Goal: Task Accomplishment & Management: Manage account settings

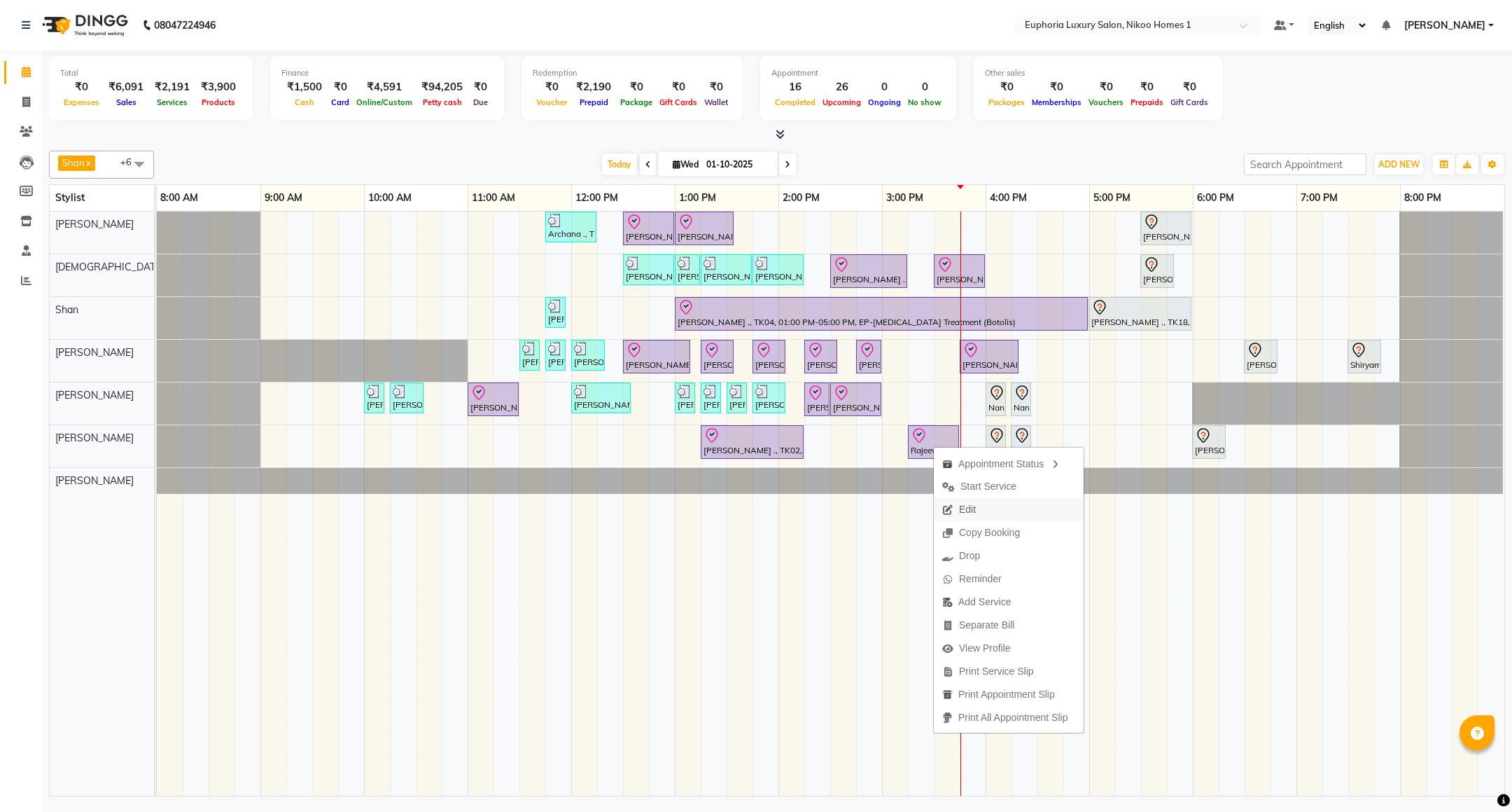
click at [967, 504] on span "Edit" at bounding box center [967, 509] width 16 height 15
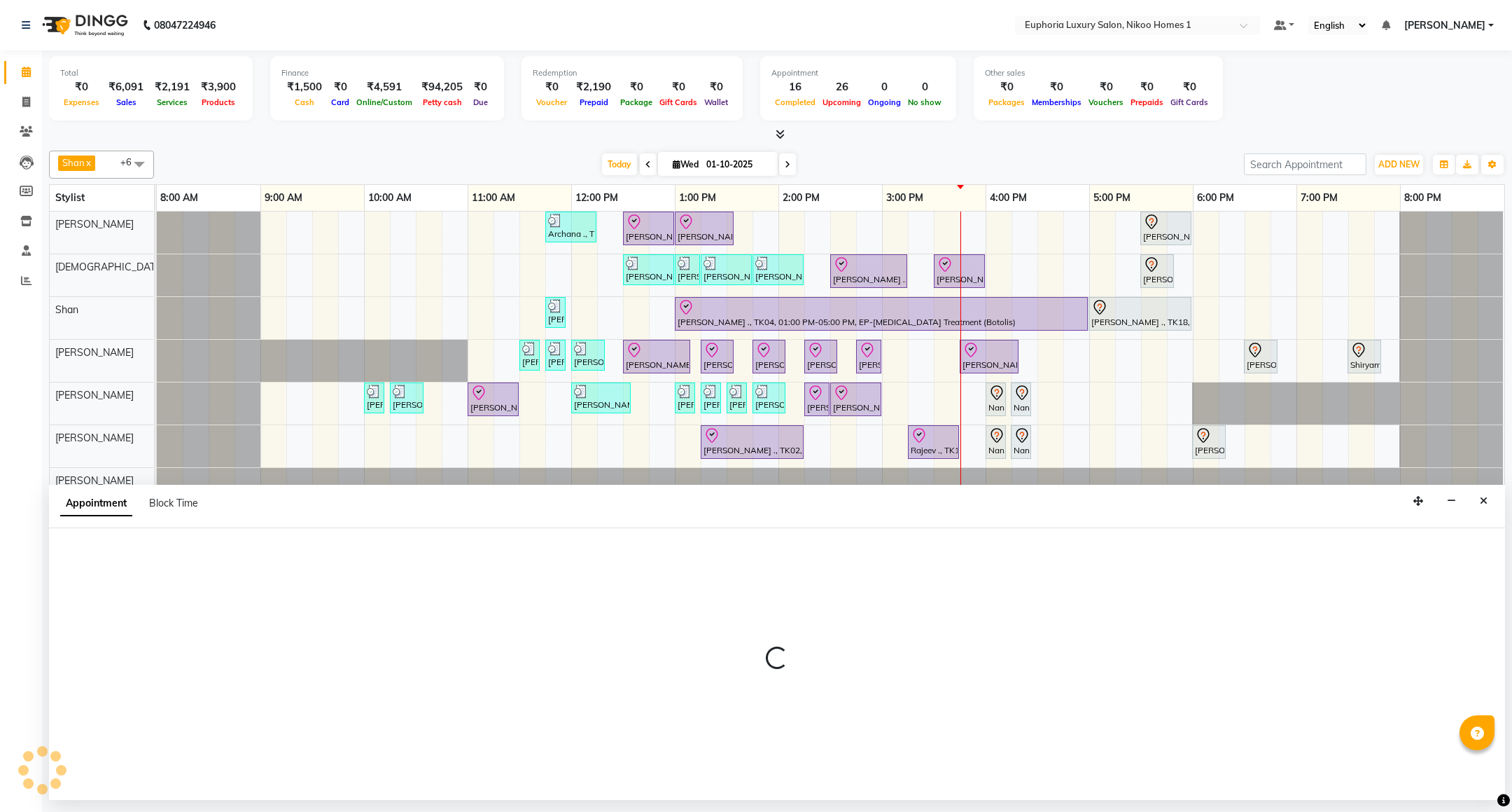
select select "check-in"
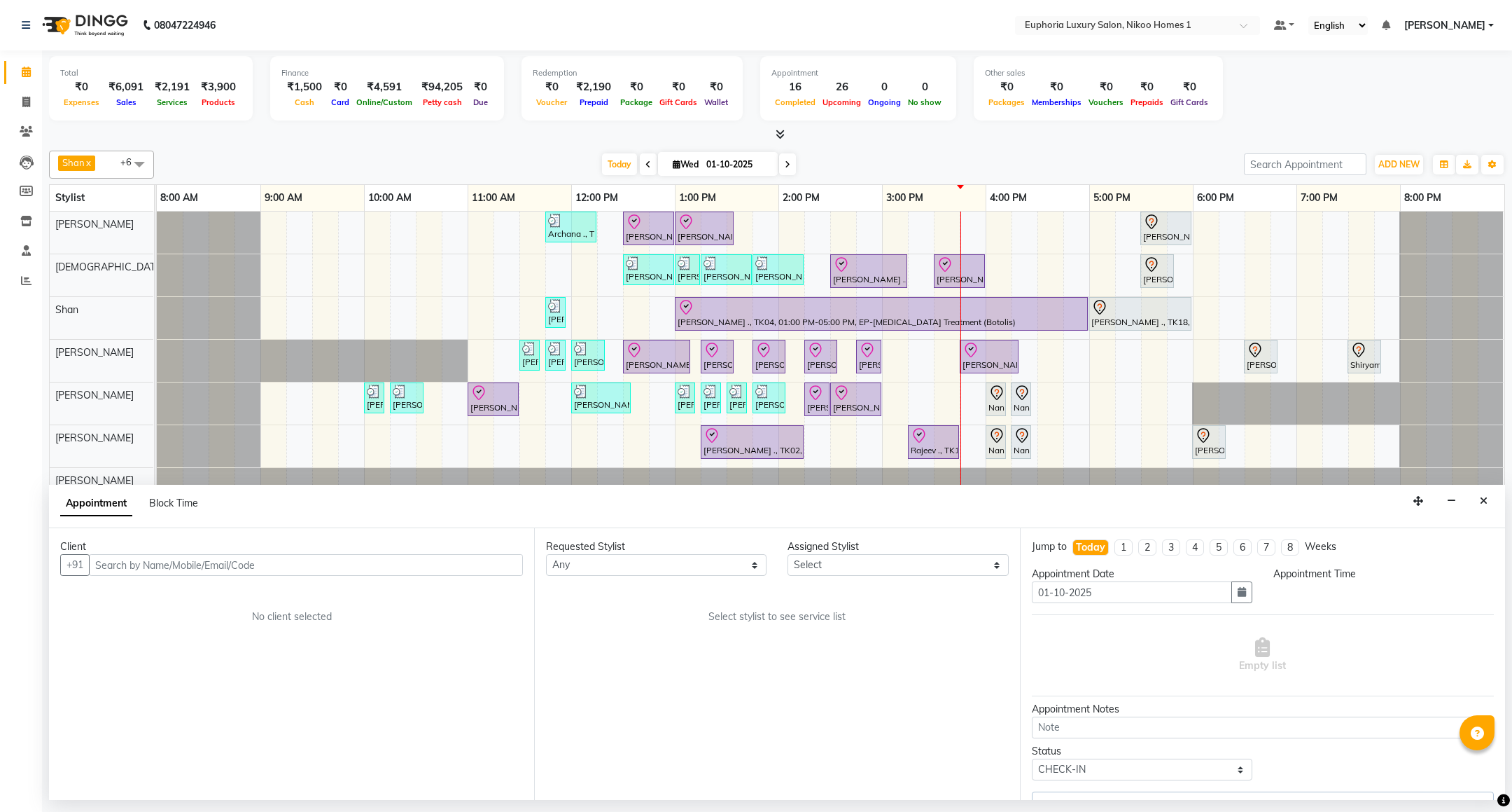
select select "86001"
select select "870"
select select "4025"
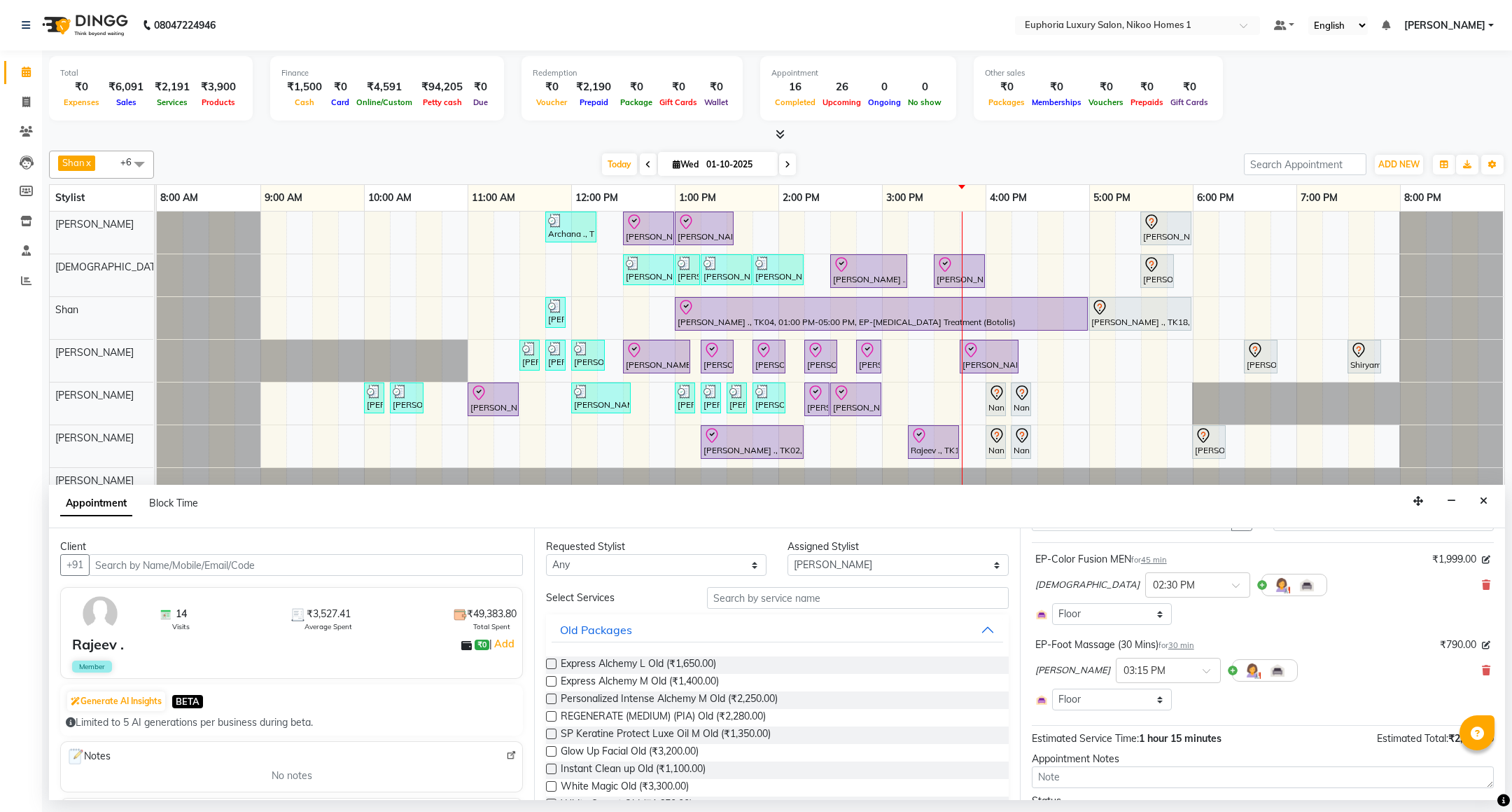
scroll to position [105, 0]
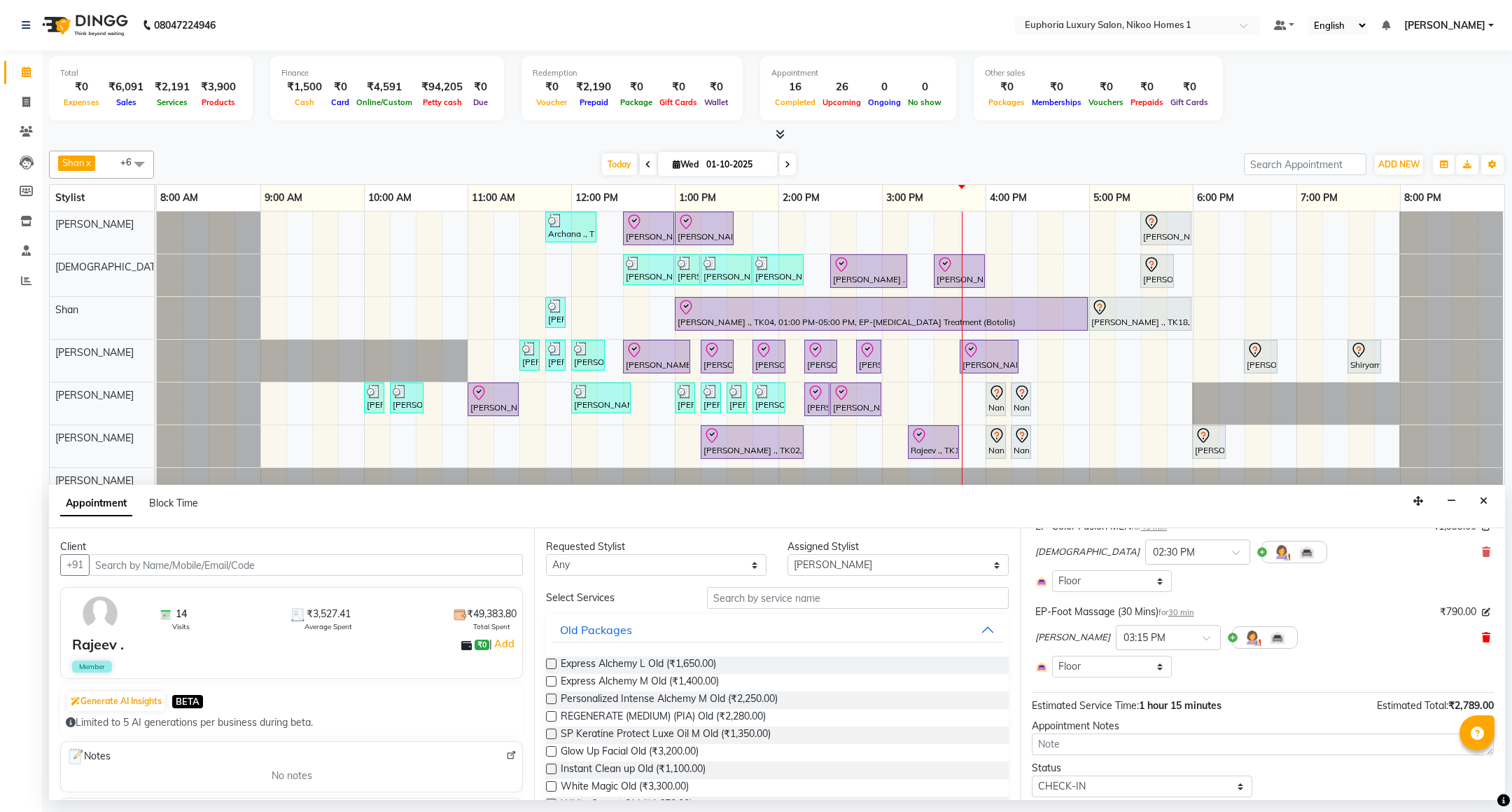
click at [1482, 642] on icon at bounding box center [1485, 637] width 8 height 10
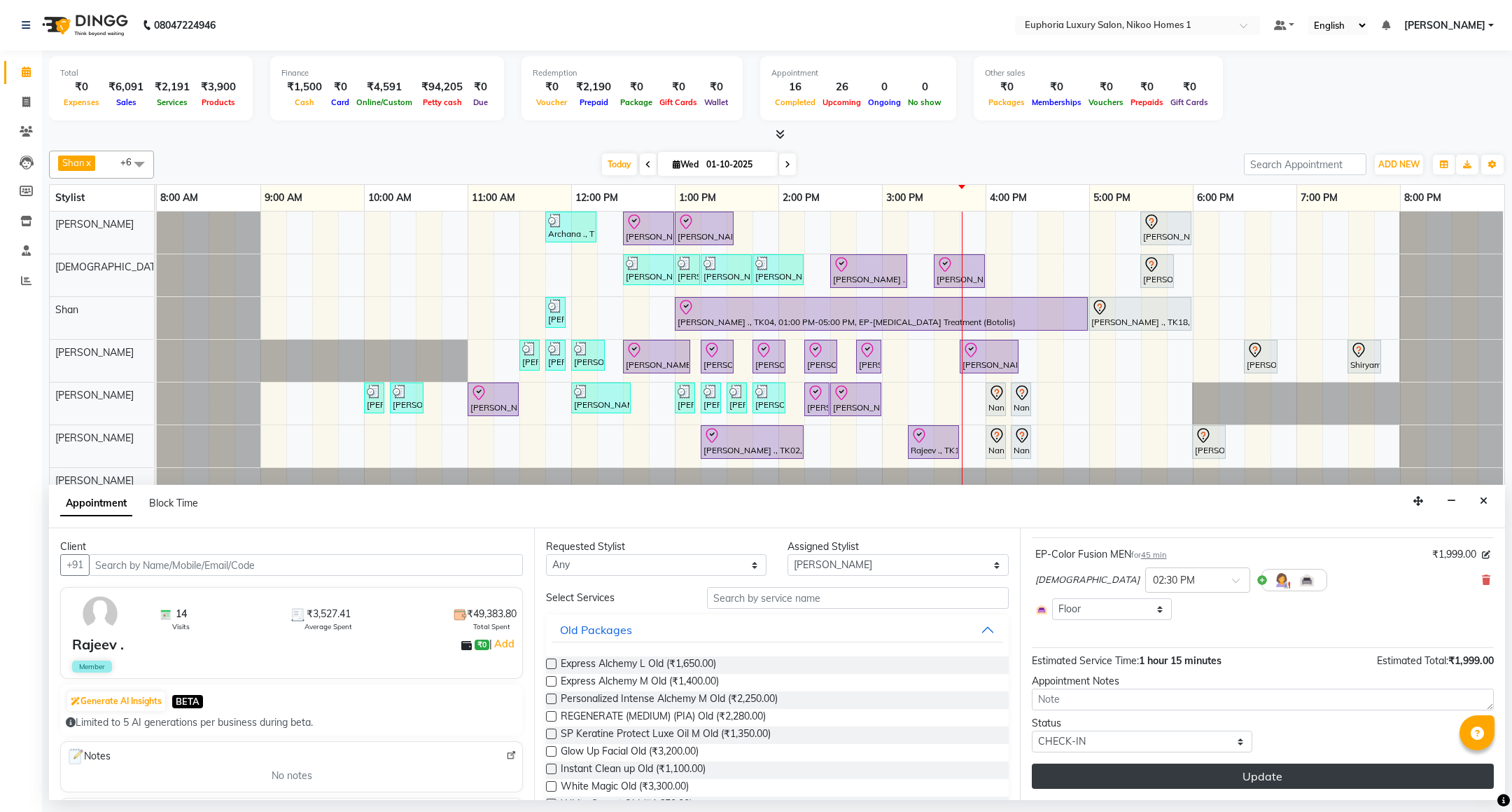
click at [1195, 782] on button "Update" at bounding box center [1262, 776] width 462 height 26
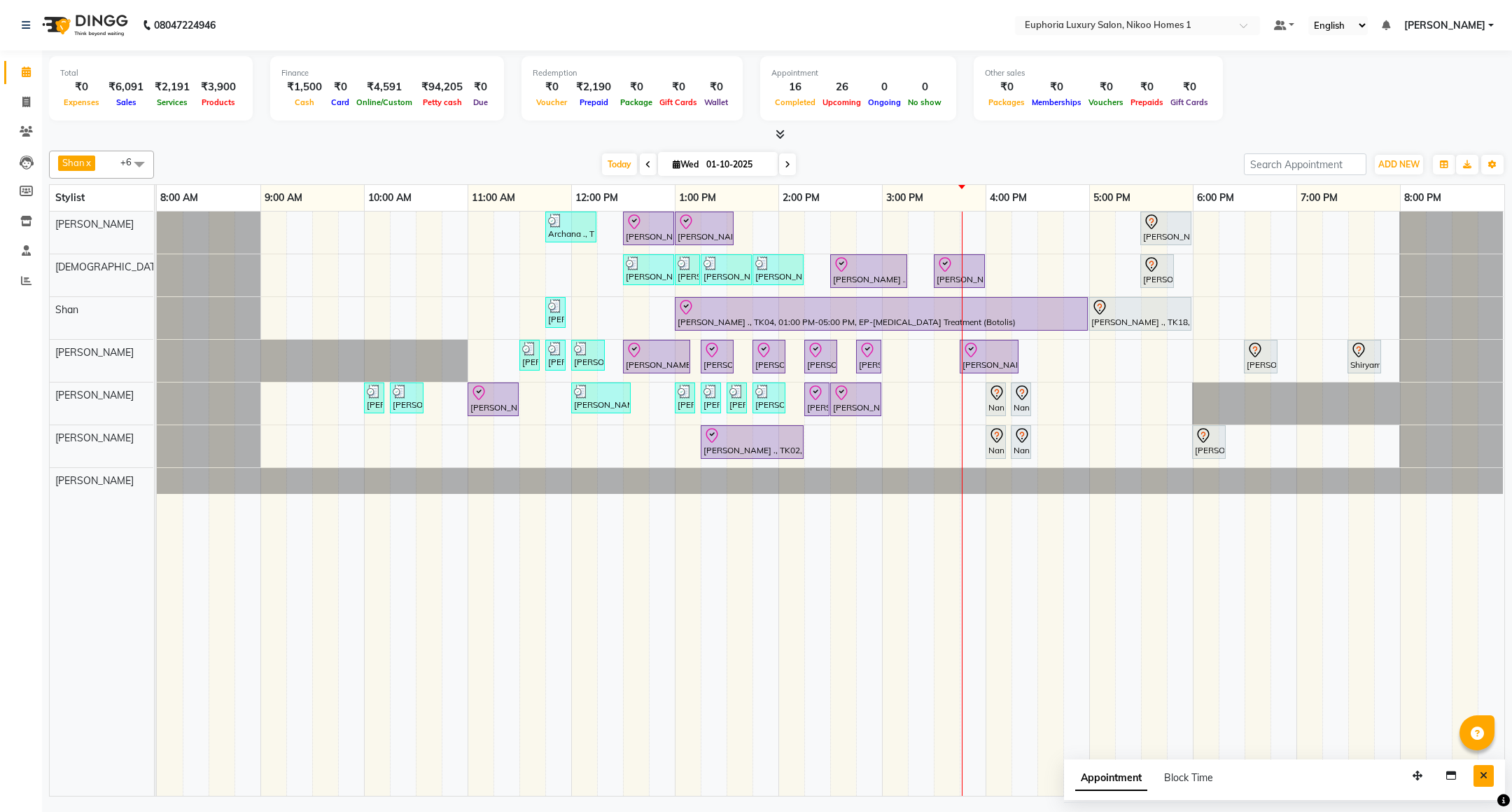
click at [1478, 779] on button "Close" at bounding box center [1484, 775] width 20 height 22
click at [31, 280] on span at bounding box center [26, 281] width 25 height 16
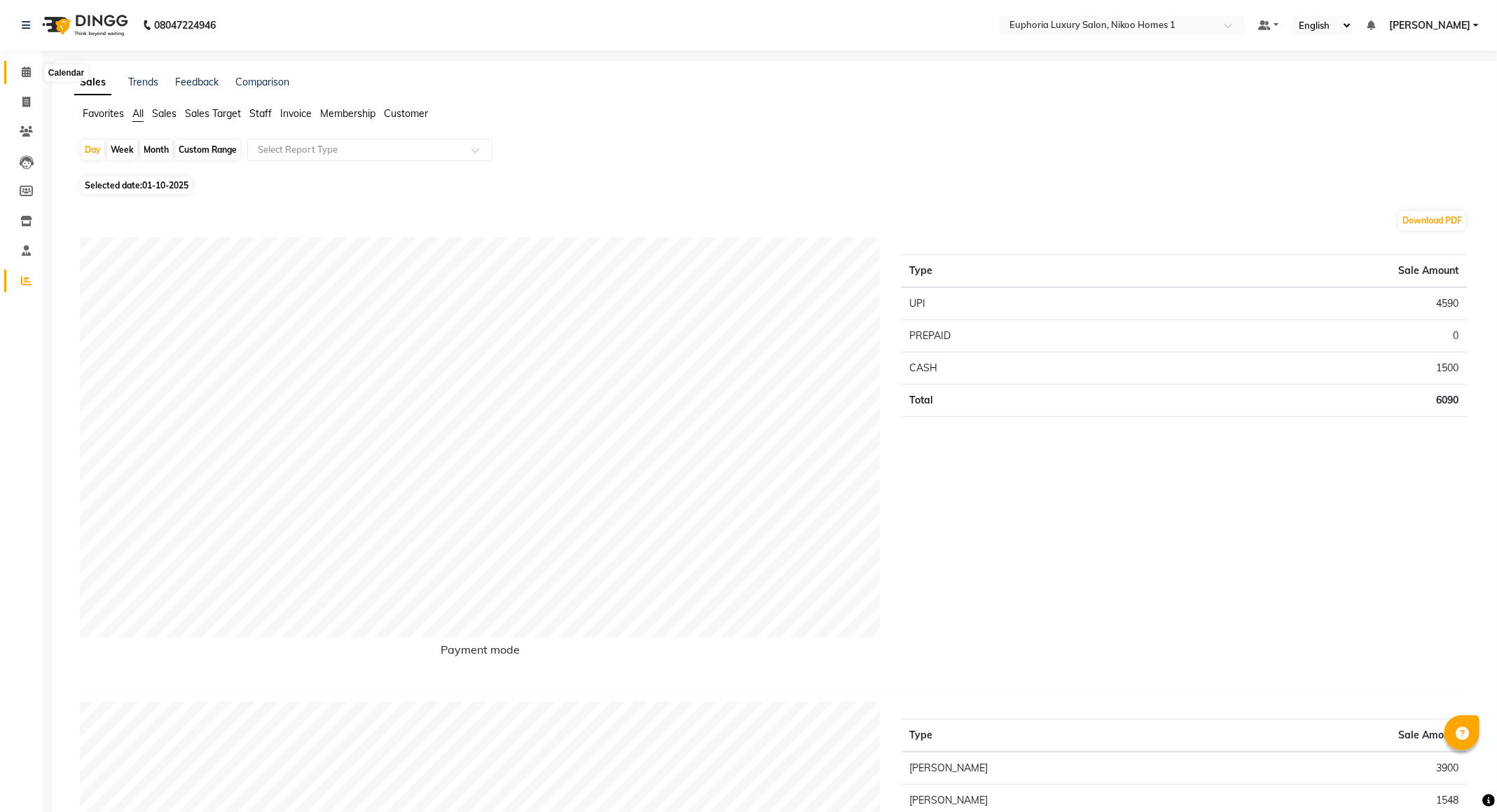
click at [36, 67] on span at bounding box center [26, 72] width 25 height 16
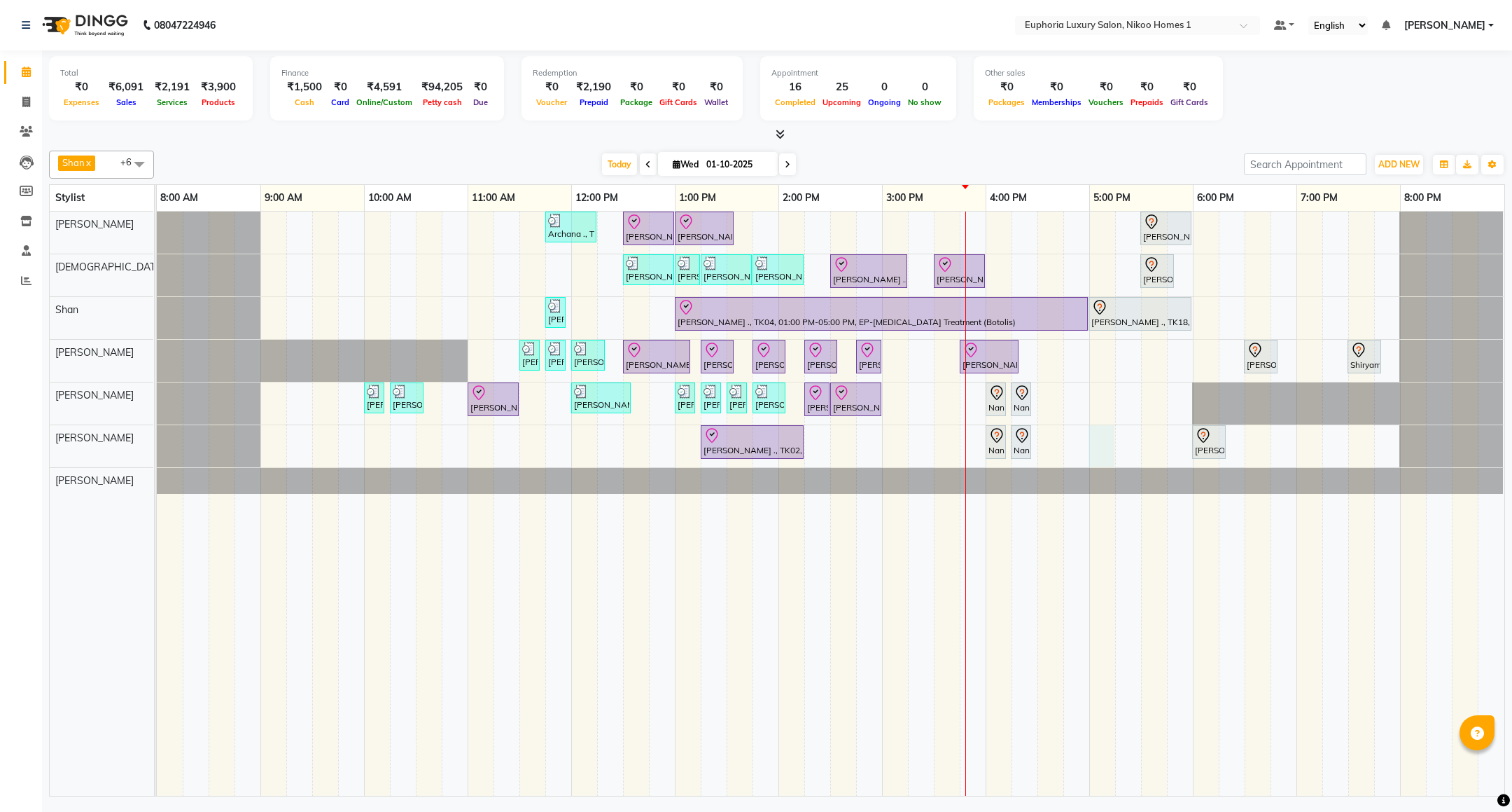
click at [1099, 439] on div "Archana ., TK09, 11:45 AM-12:15 PM, EL-Kid Cut (Below 8 Yrs) BOY Navjot, TK10, …" at bounding box center [830, 503] width 1347 height 584
select select "86001"
select select "tentative"
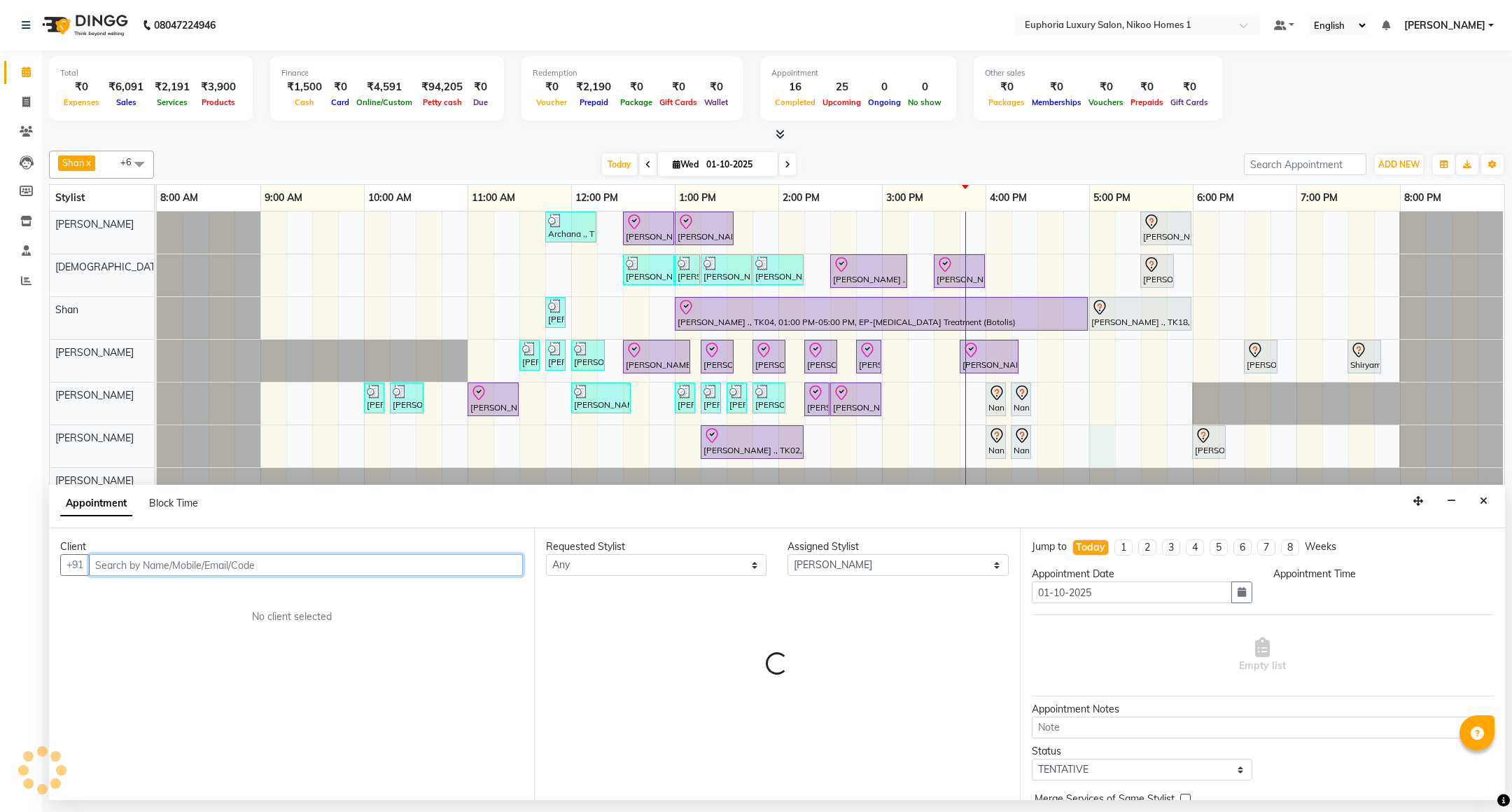
select select "1020"
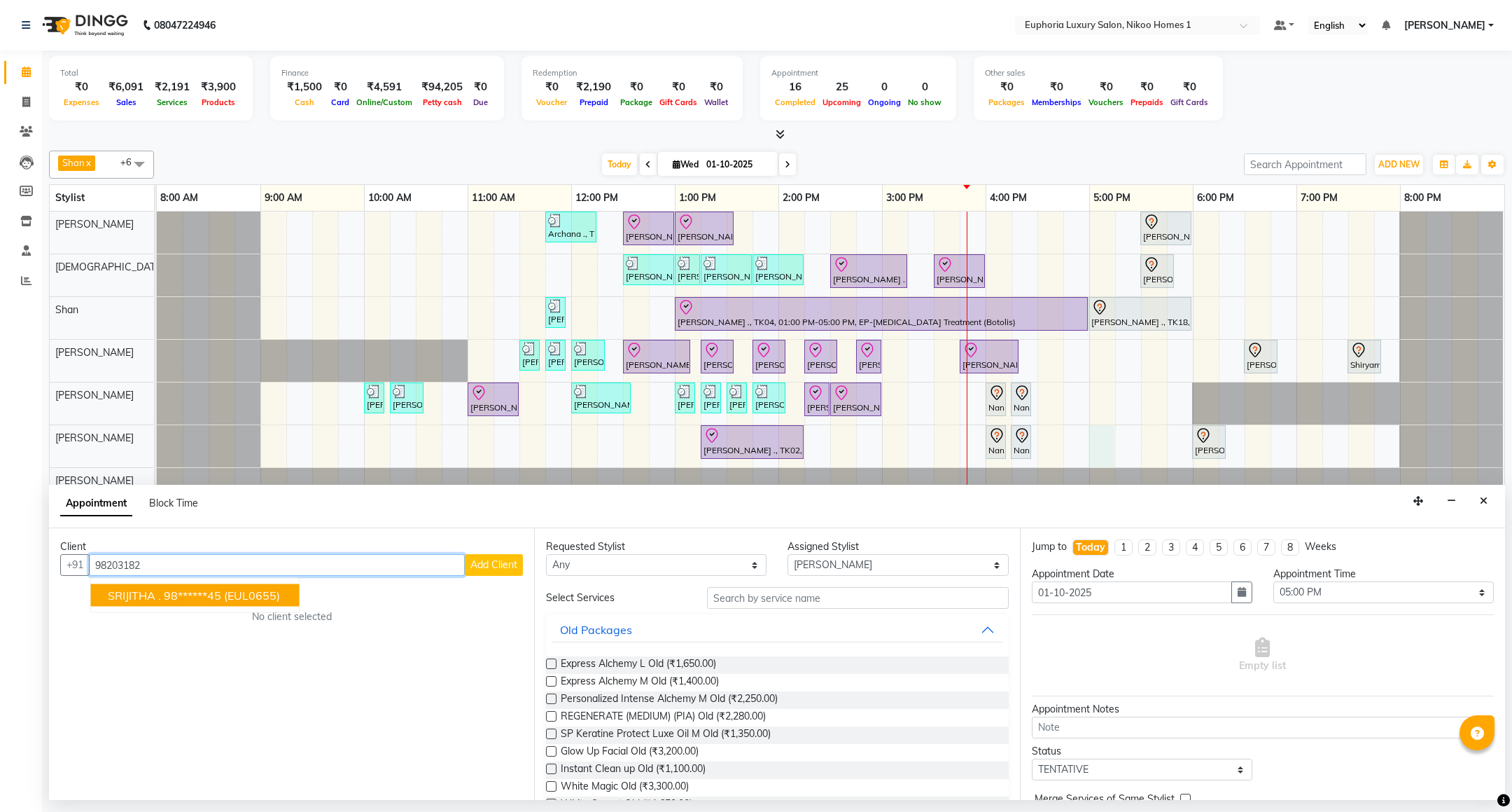
click at [164, 589] on button "SRIJITHA . 98******45 (EUL0655)" at bounding box center [195, 595] width 209 height 22
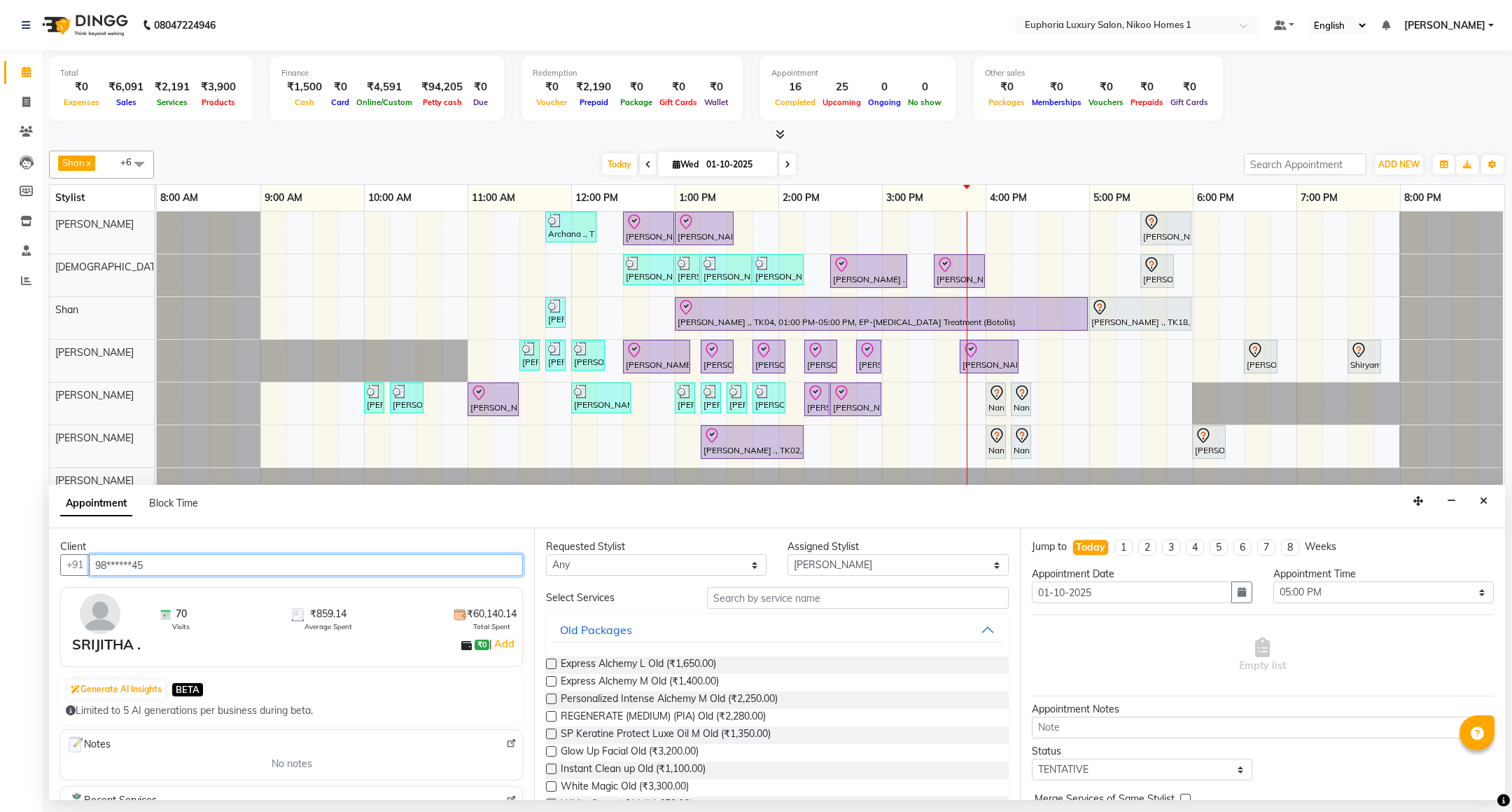
type input "98******45"
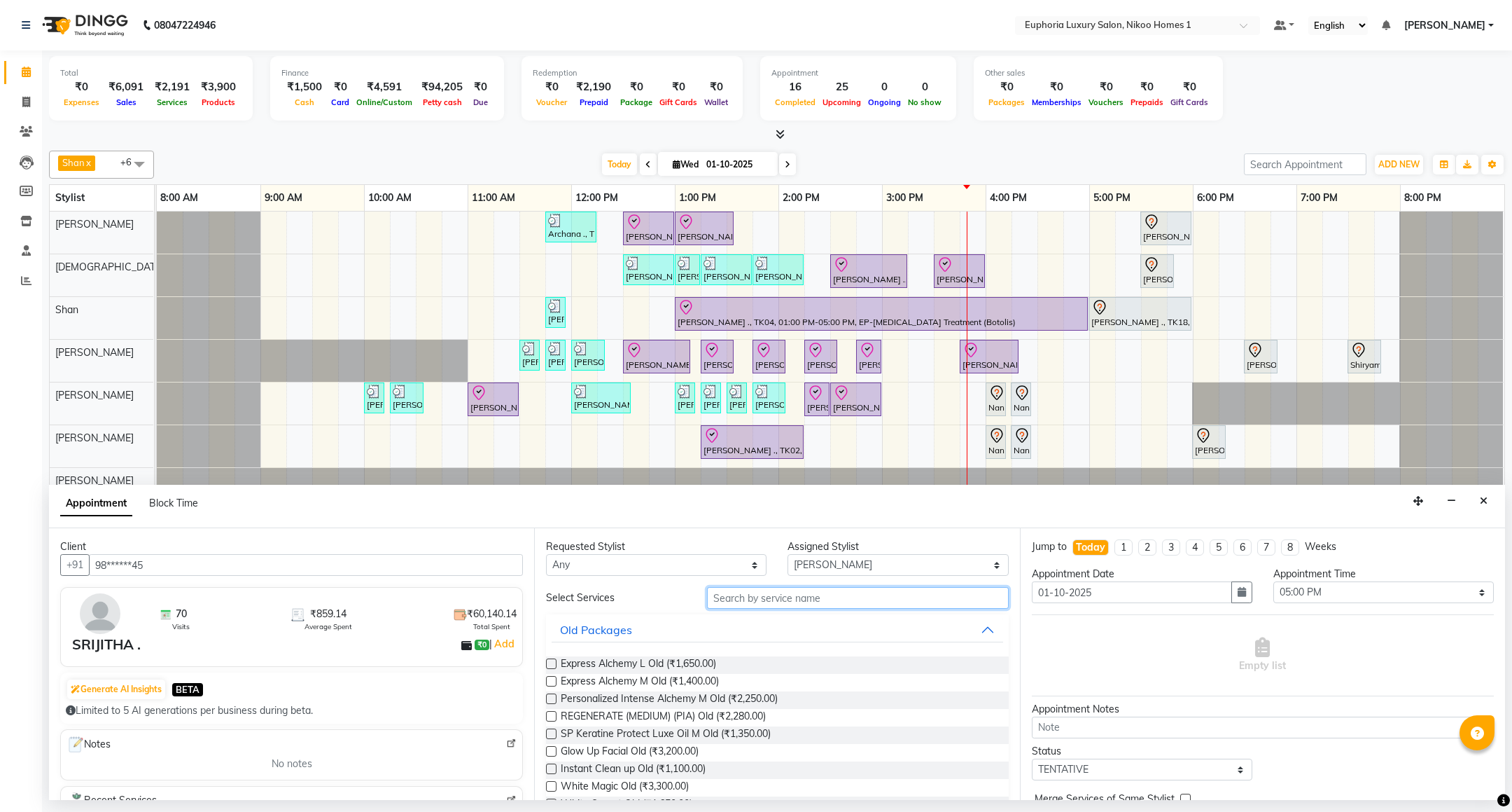
click at [746, 601] on input "text" at bounding box center [858, 598] width 301 height 22
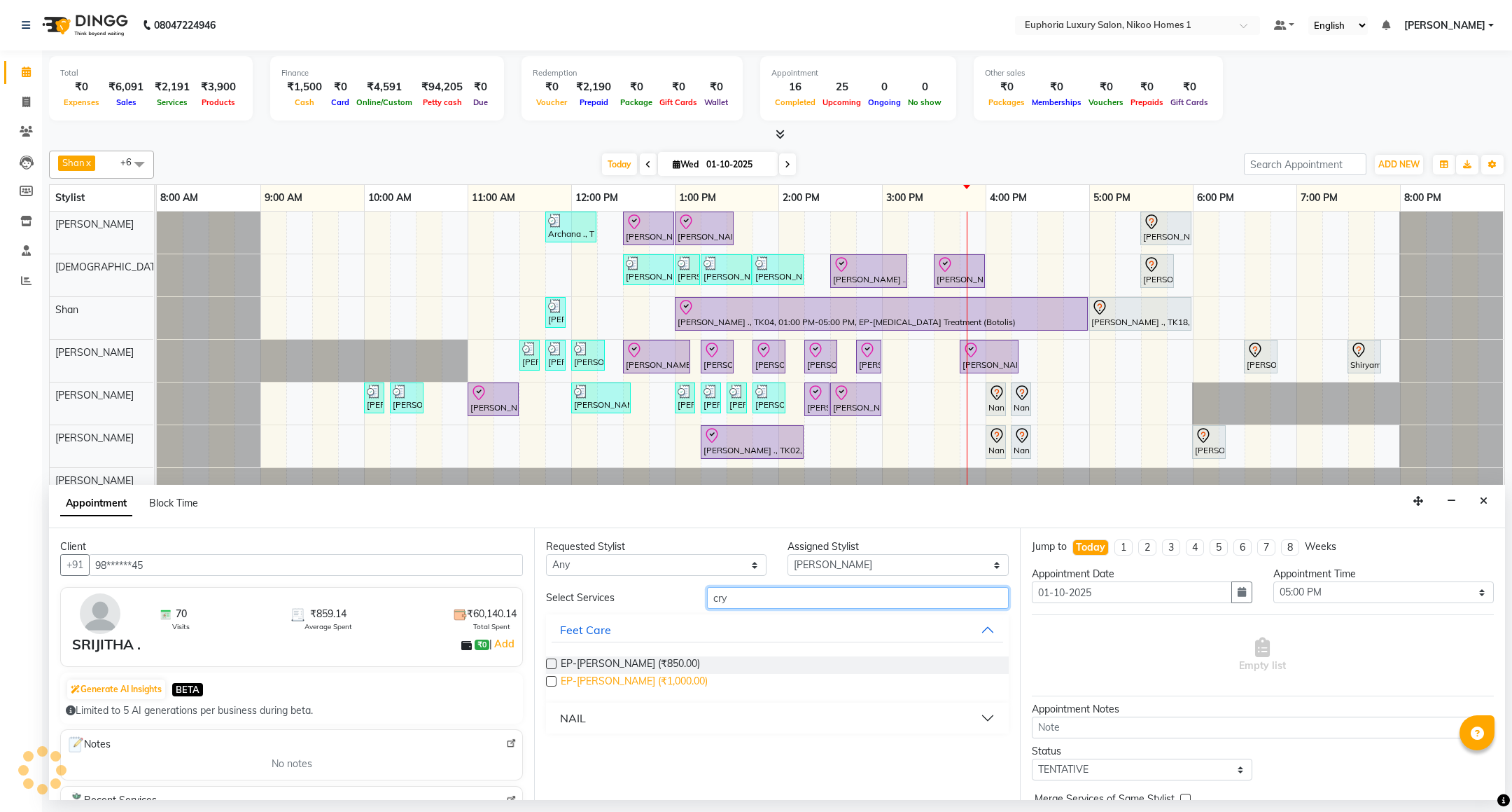
type input "cry"
click at [620, 677] on span "EP-Crystal Pedi (₹1,000.00)" at bounding box center [634, 682] width 147 height 17
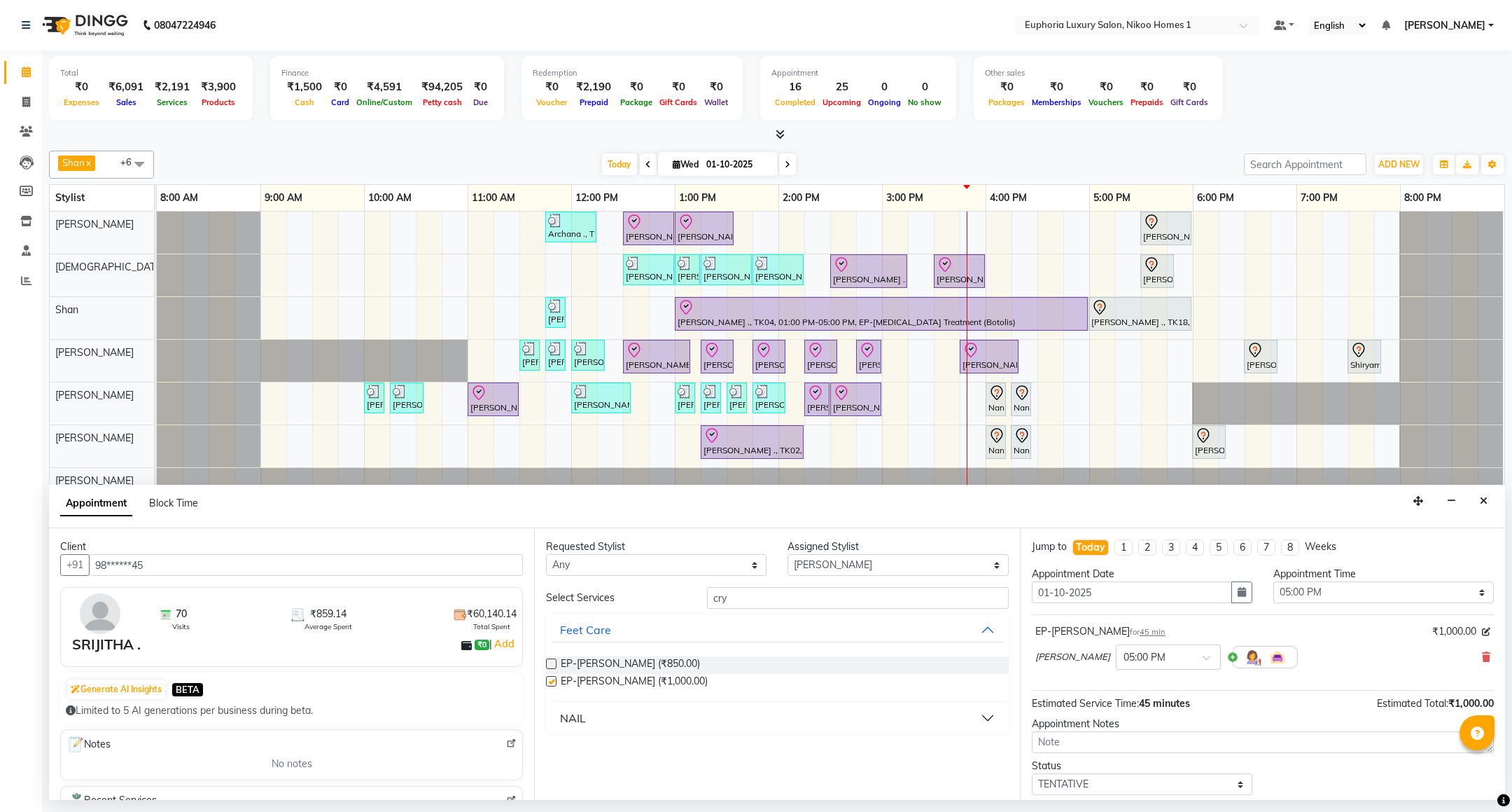
checkbox input "false"
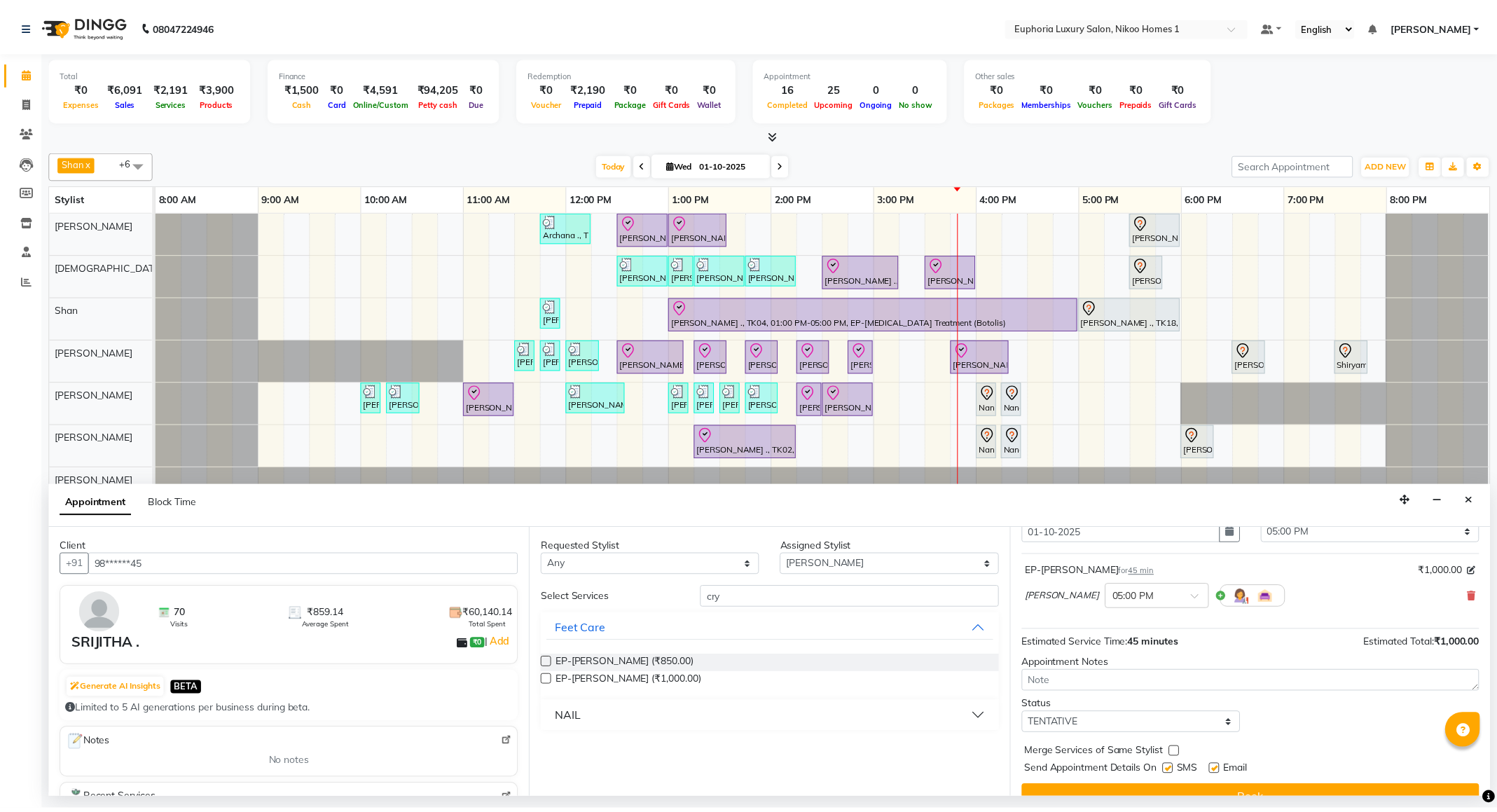
scroll to position [86, 0]
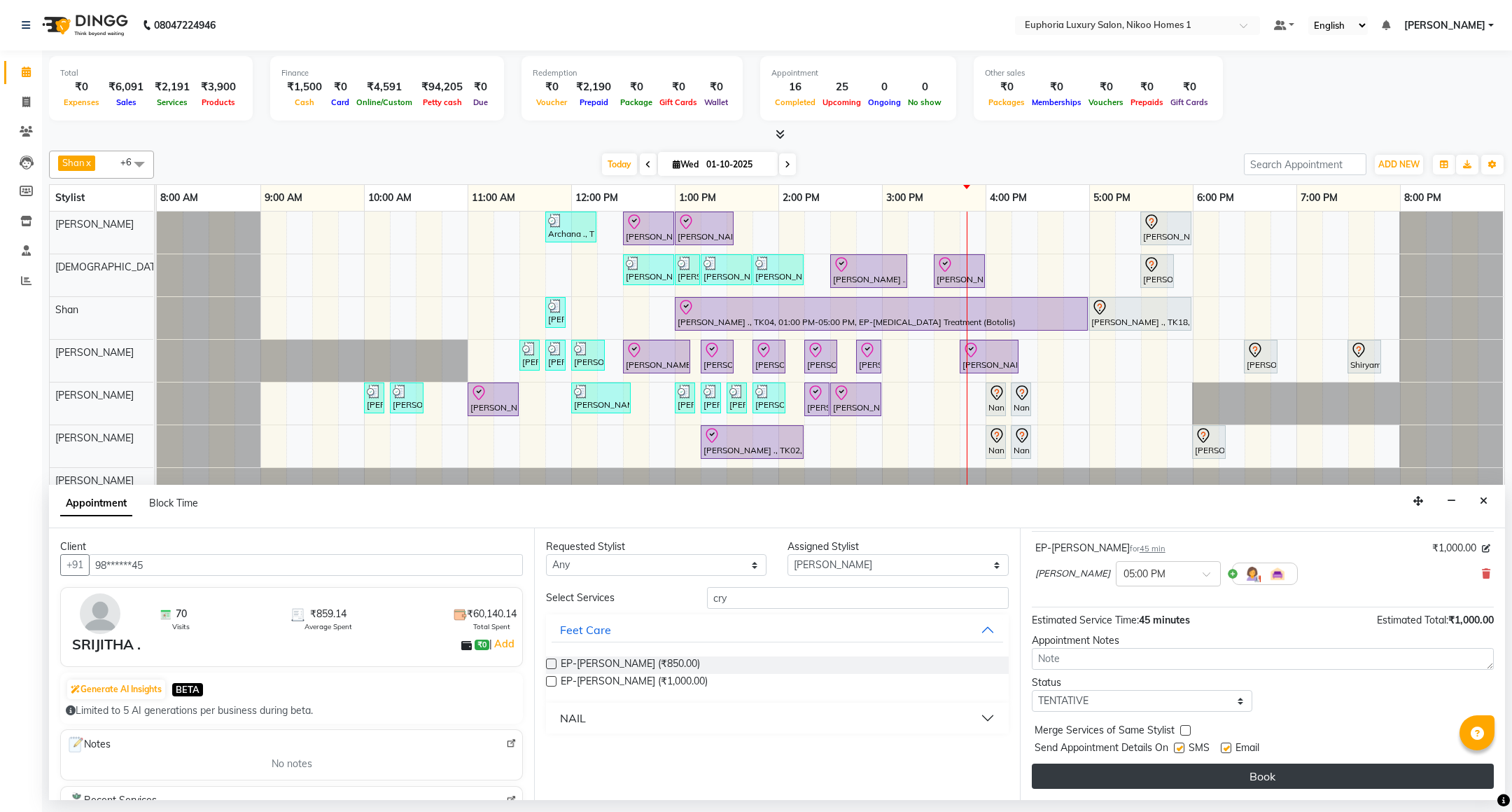
click at [1223, 769] on button "Book" at bounding box center [1262, 776] width 462 height 26
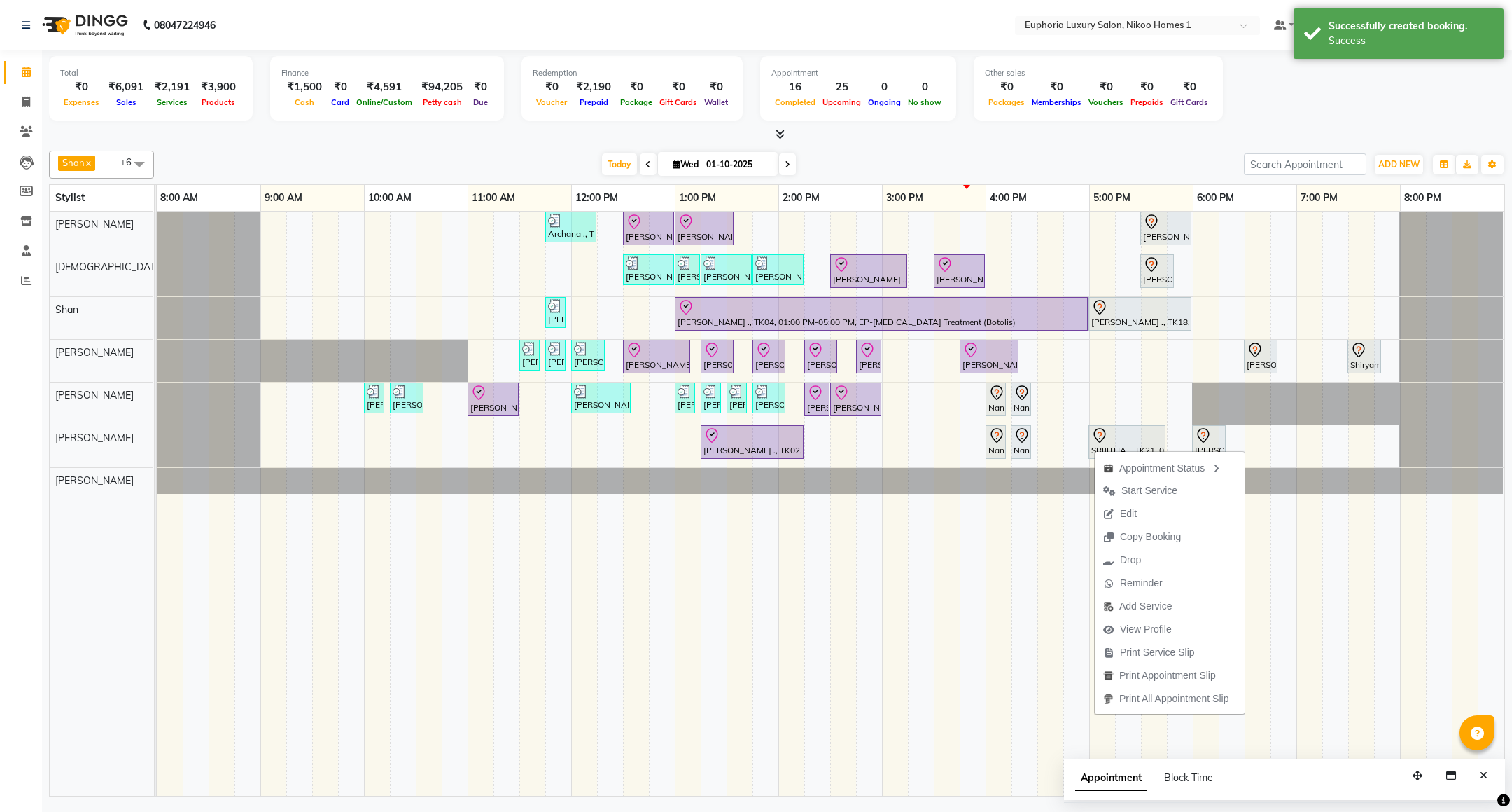
drag, startPoint x: 1147, startPoint y: 627, endPoint x: 1163, endPoint y: 605, distance: 27.2
click at [1147, 624] on span "View Profile" at bounding box center [1146, 629] width 52 height 15
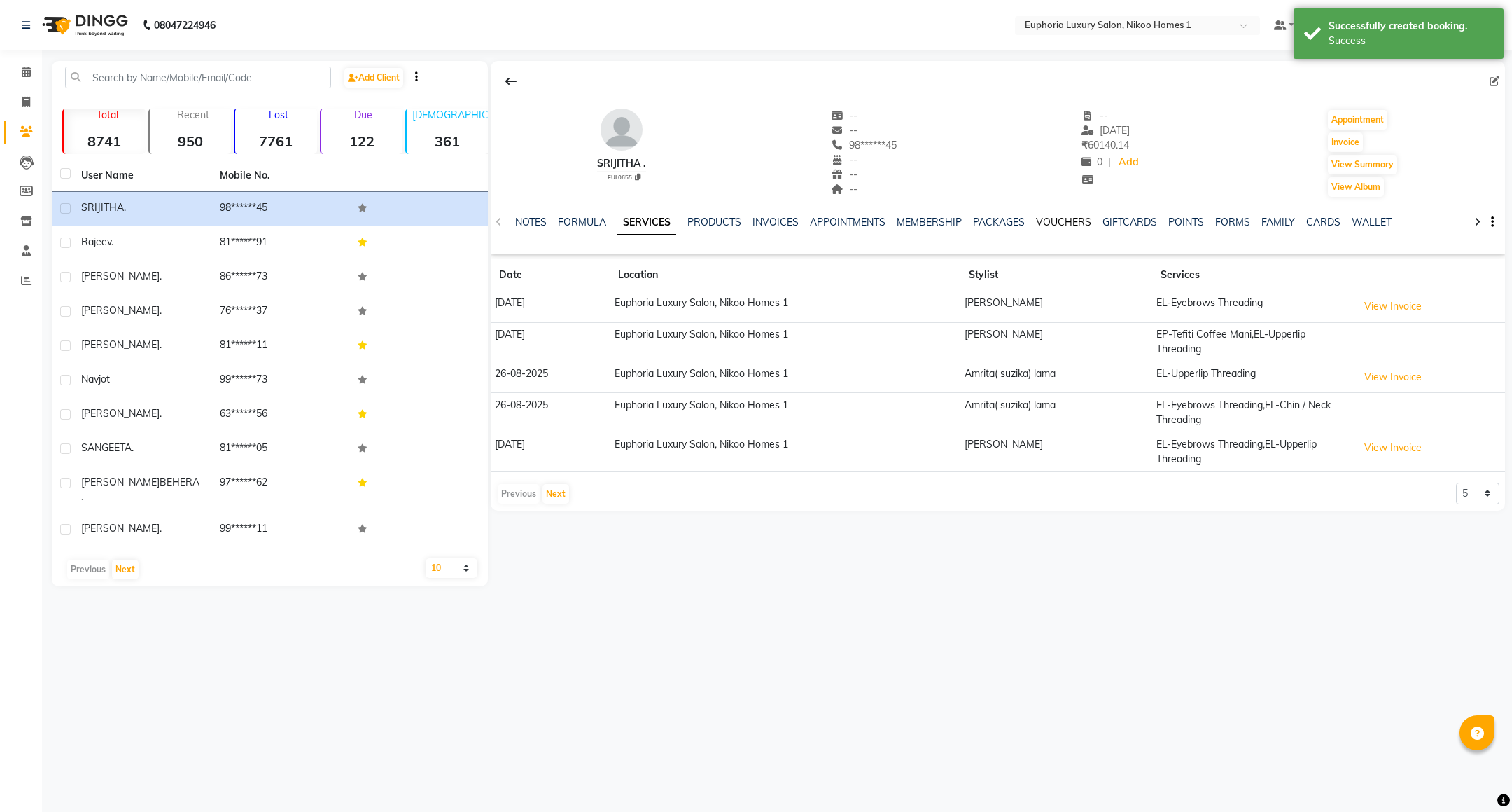
click at [1056, 227] on link "VOUCHERS" at bounding box center [1064, 222] width 55 height 13
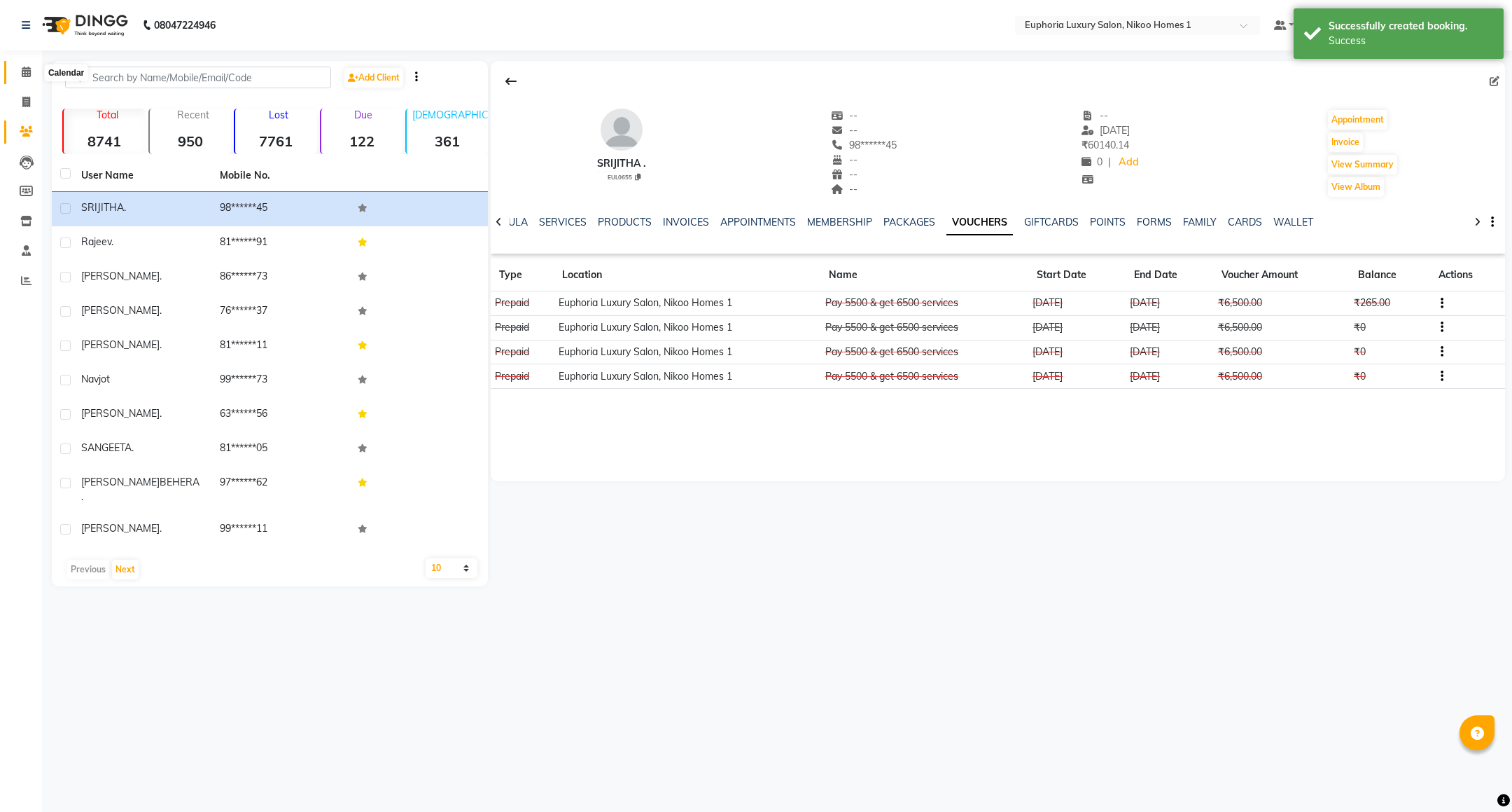
click at [26, 74] on icon at bounding box center [27, 71] width 9 height 10
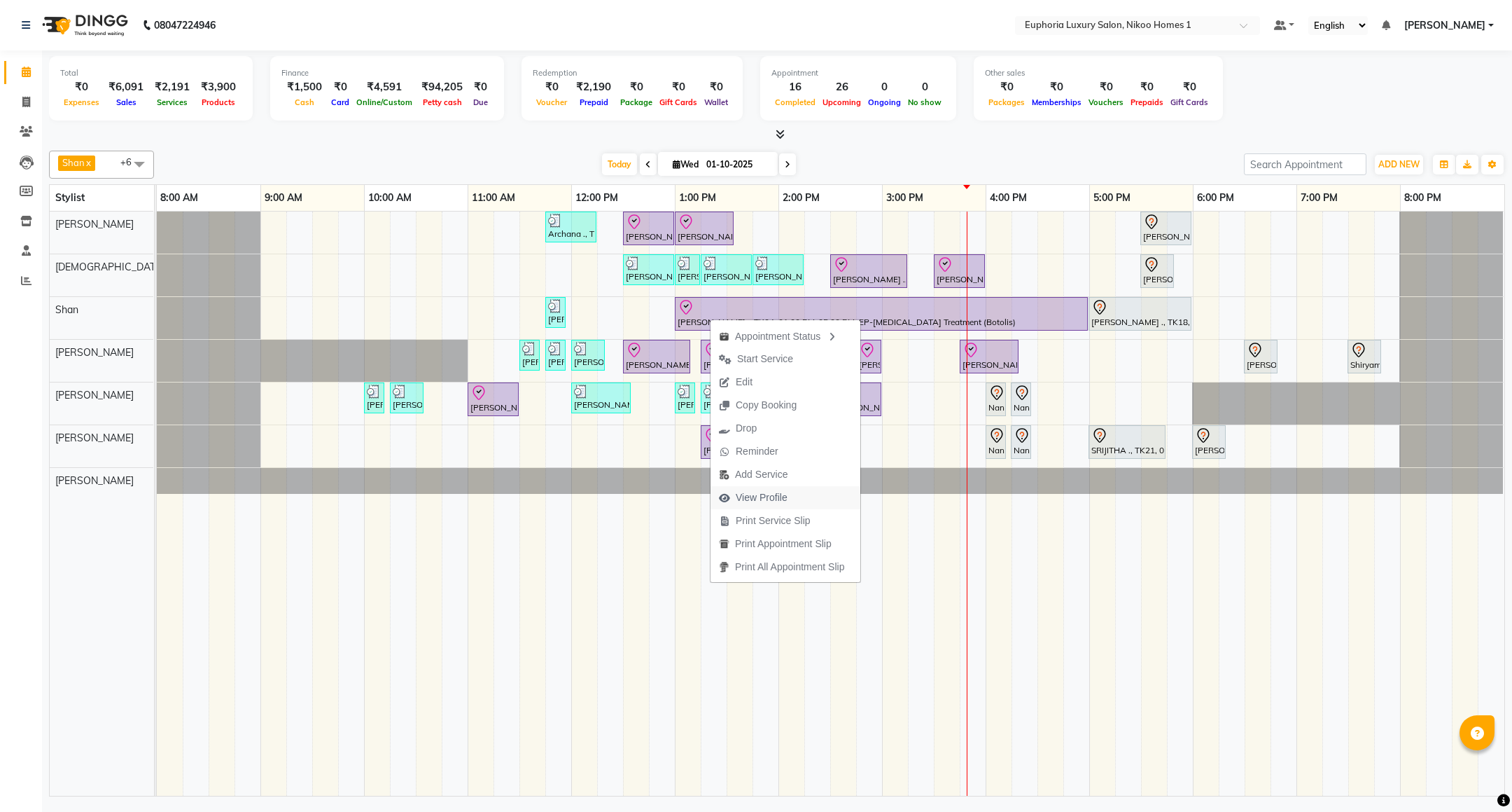
click at [769, 498] on span "View Profile" at bounding box center [761, 497] width 52 height 15
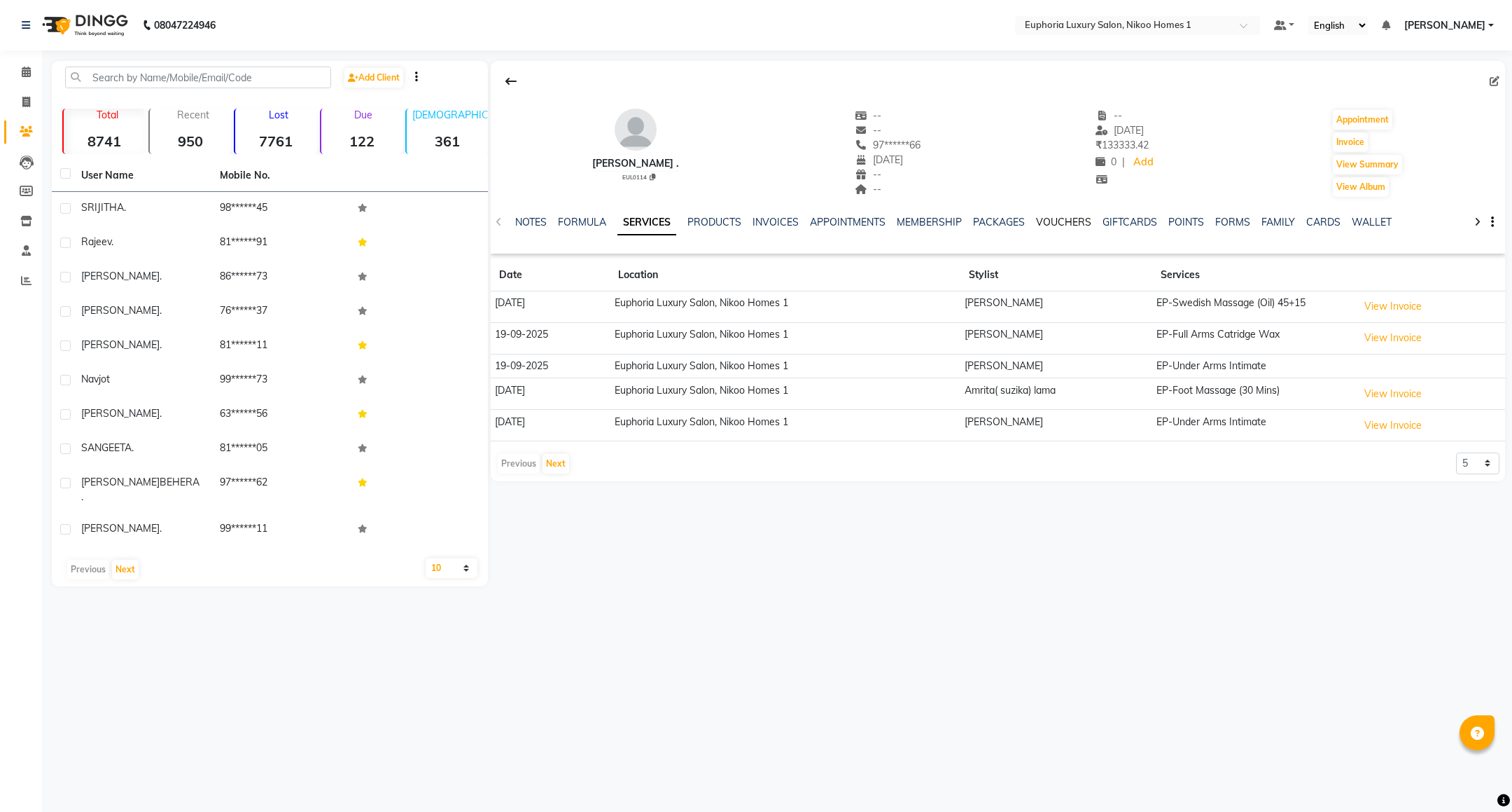
click at [1076, 219] on link "VOUCHERS" at bounding box center [1064, 222] width 55 height 13
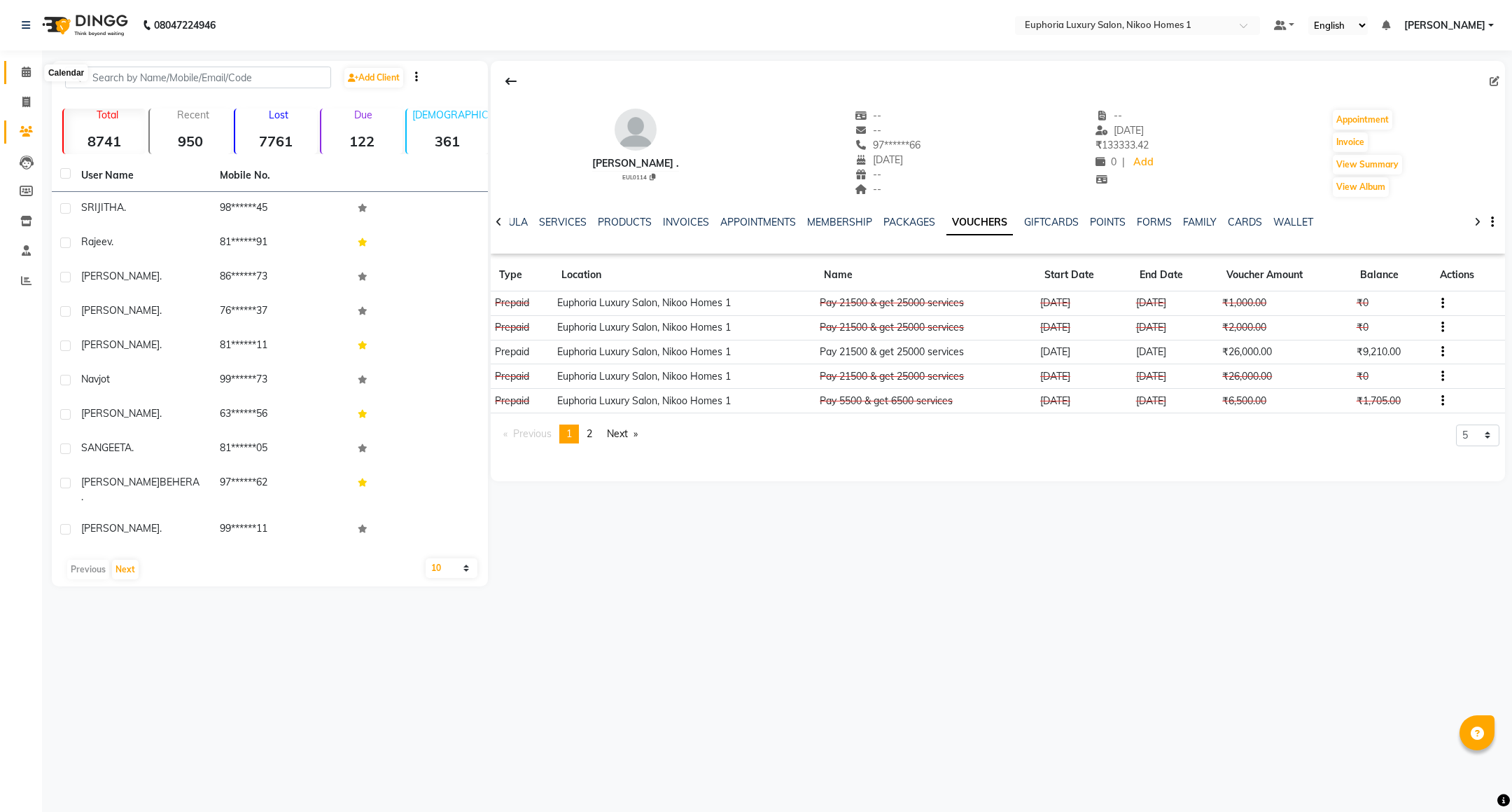
click at [26, 65] on span at bounding box center [26, 72] width 25 height 16
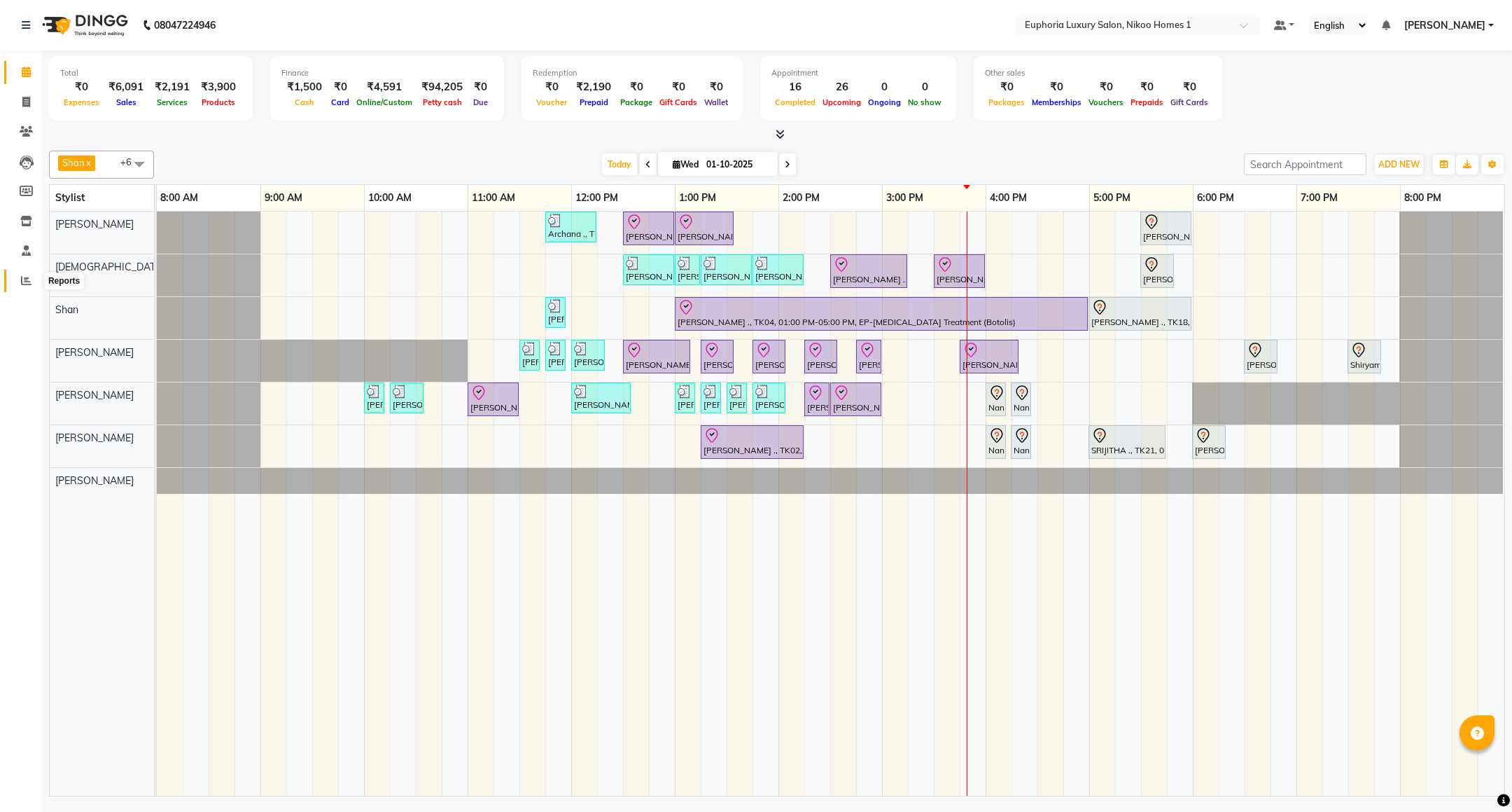
click at [21, 278] on icon at bounding box center [26, 280] width 10 height 10
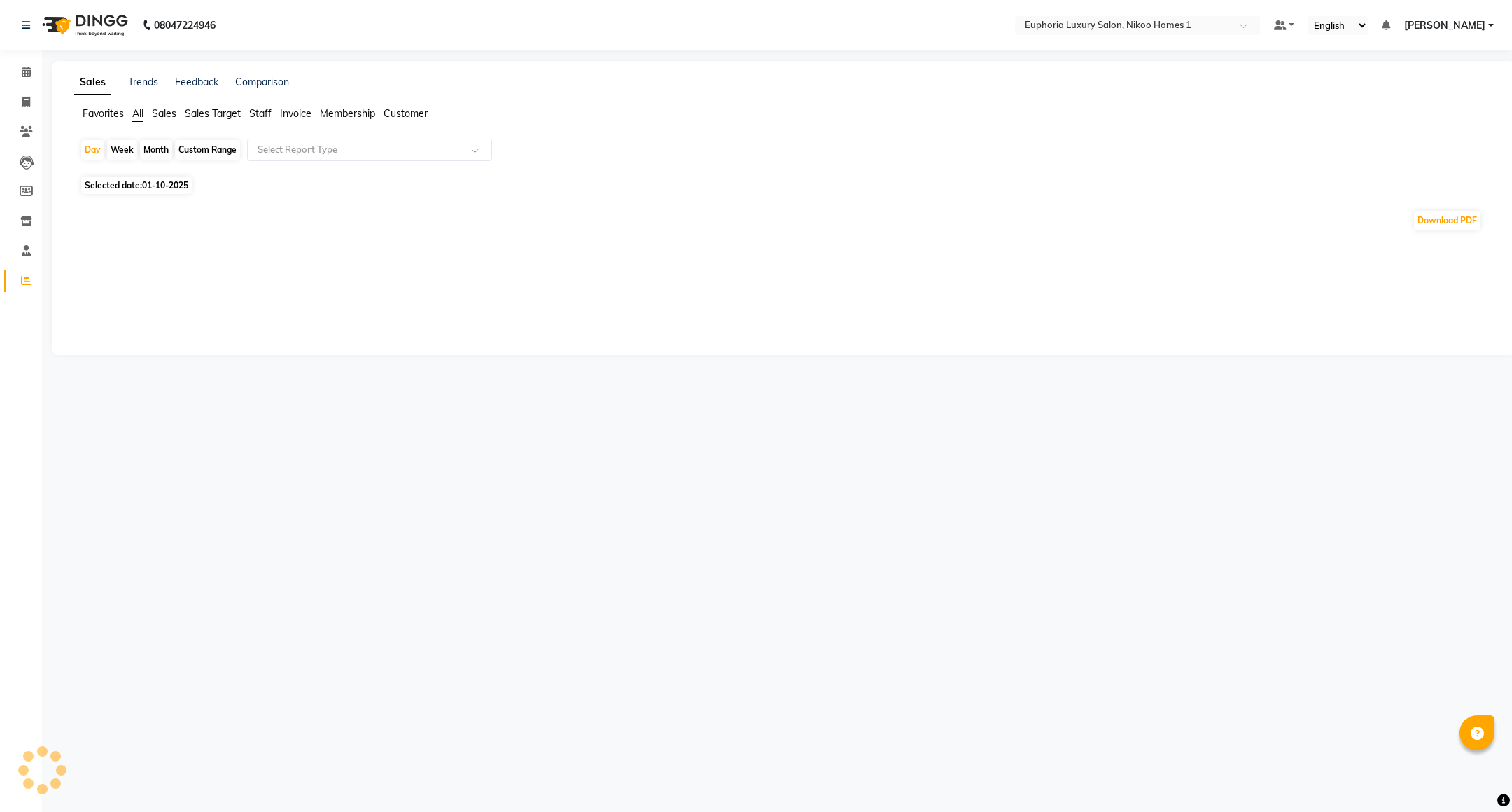
click at [195, 145] on div "Custom Range" at bounding box center [207, 149] width 65 height 19
select select "10"
select select "2025"
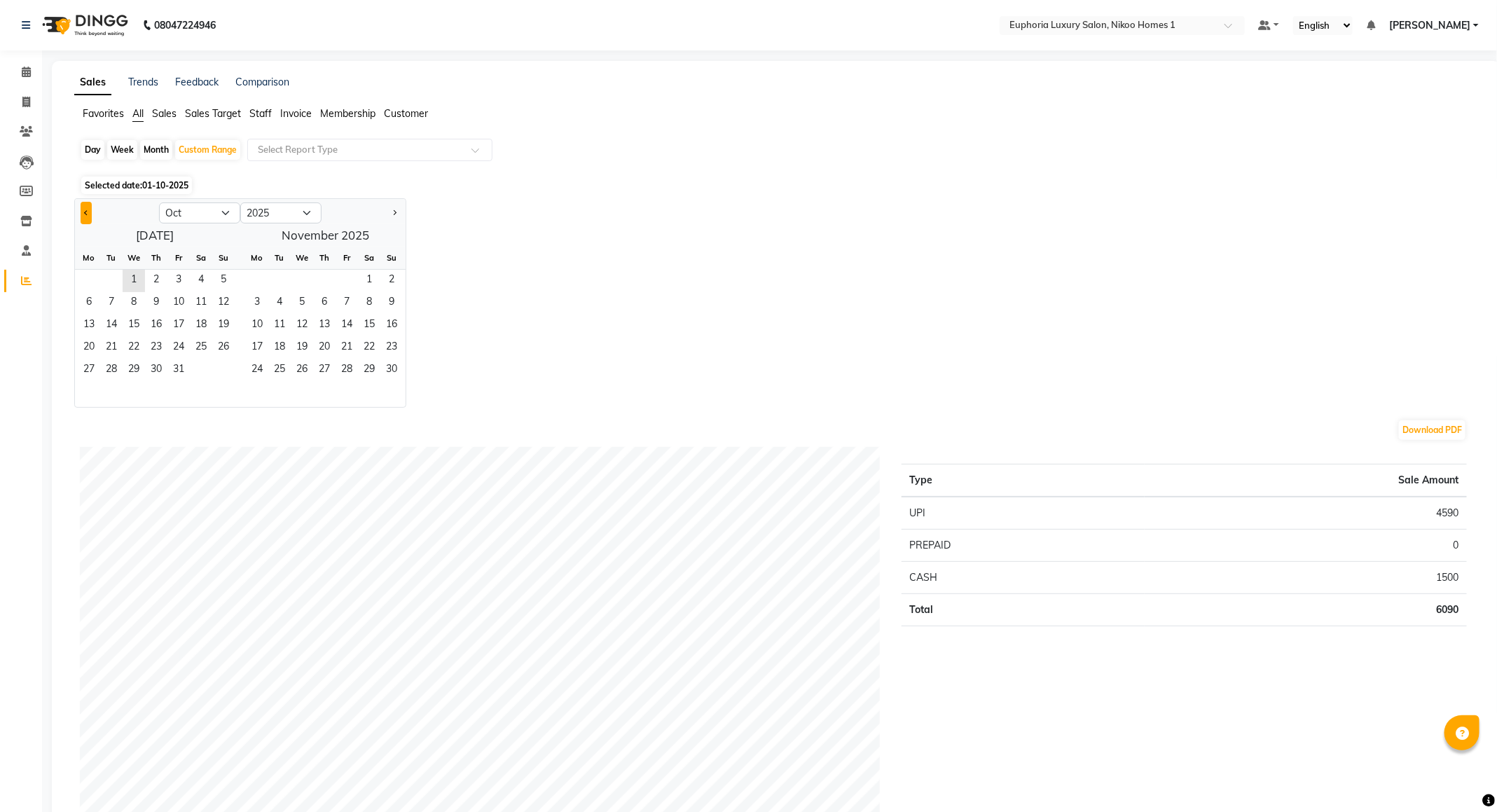
click at [85, 209] on button "Previous month" at bounding box center [86, 212] width 11 height 22
select select "9"
click at [86, 359] on span "29" at bounding box center [89, 370] width 22 height 22
click at [297, 280] on span "1" at bounding box center [301, 280] width 22 height 22
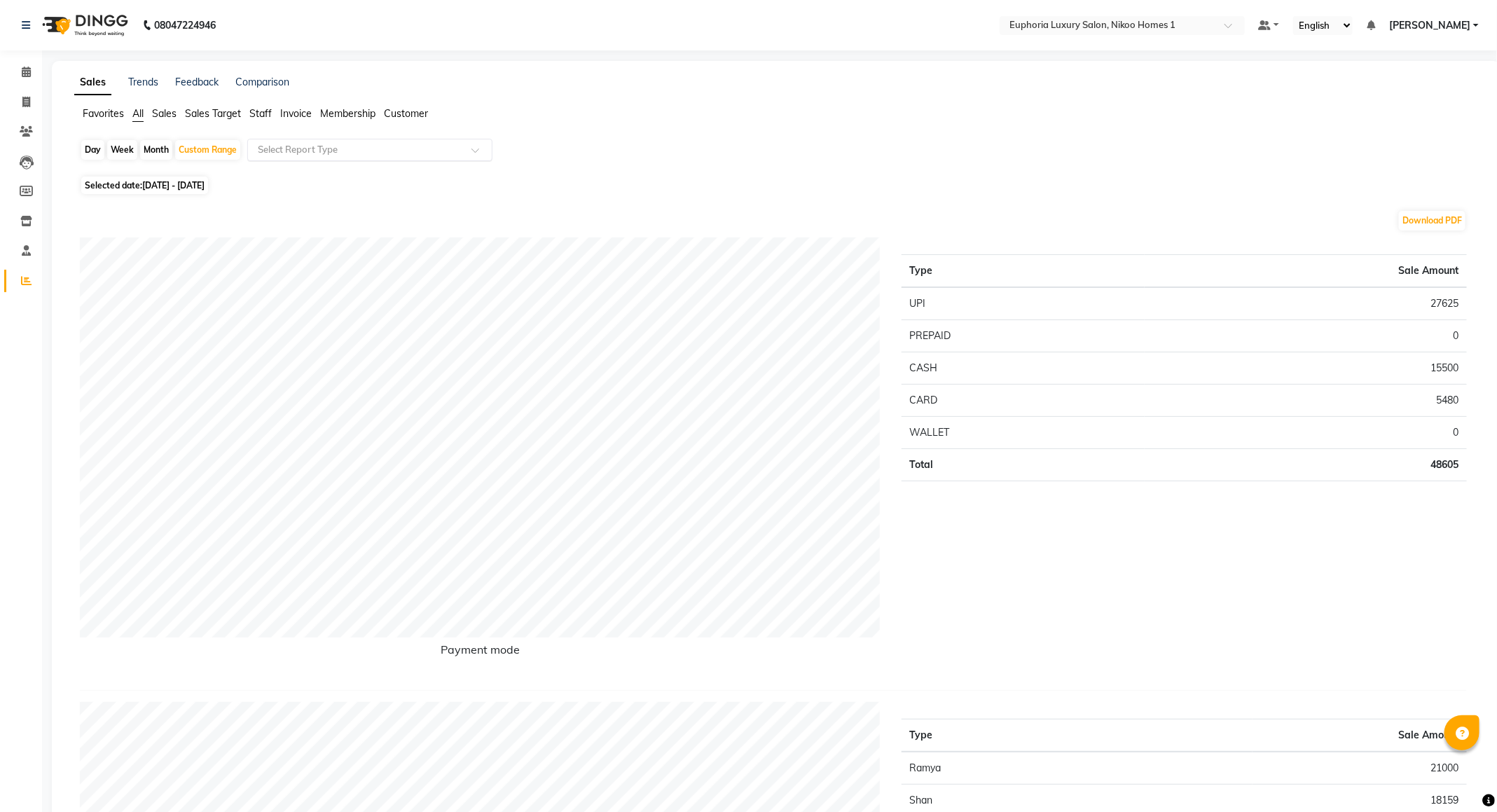
click at [321, 146] on input "text" at bounding box center [355, 149] width 201 height 14
click at [269, 110] on span "Staff" at bounding box center [260, 114] width 22 height 13
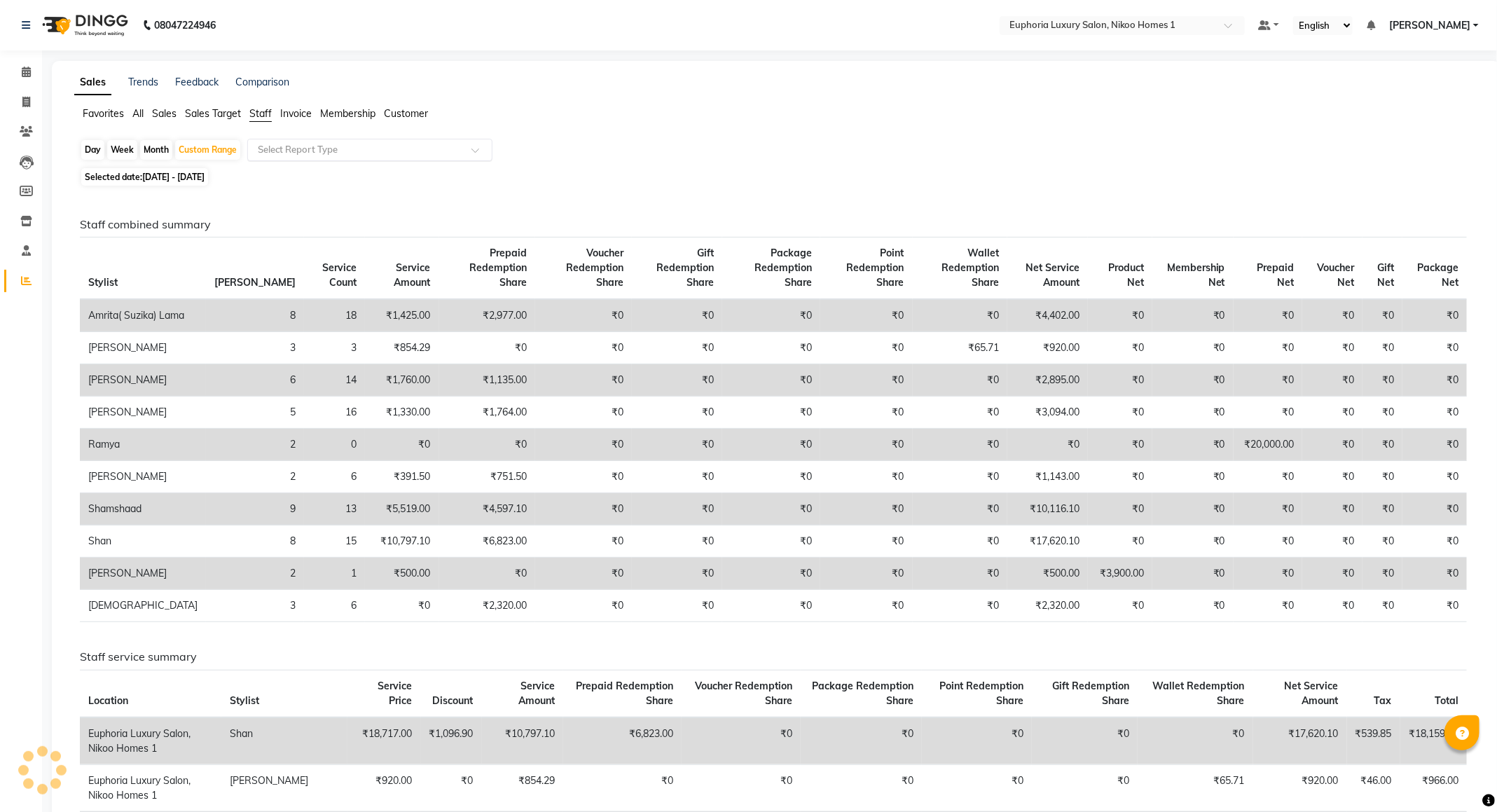
click at [299, 157] on input "text" at bounding box center [355, 149] width 201 height 14
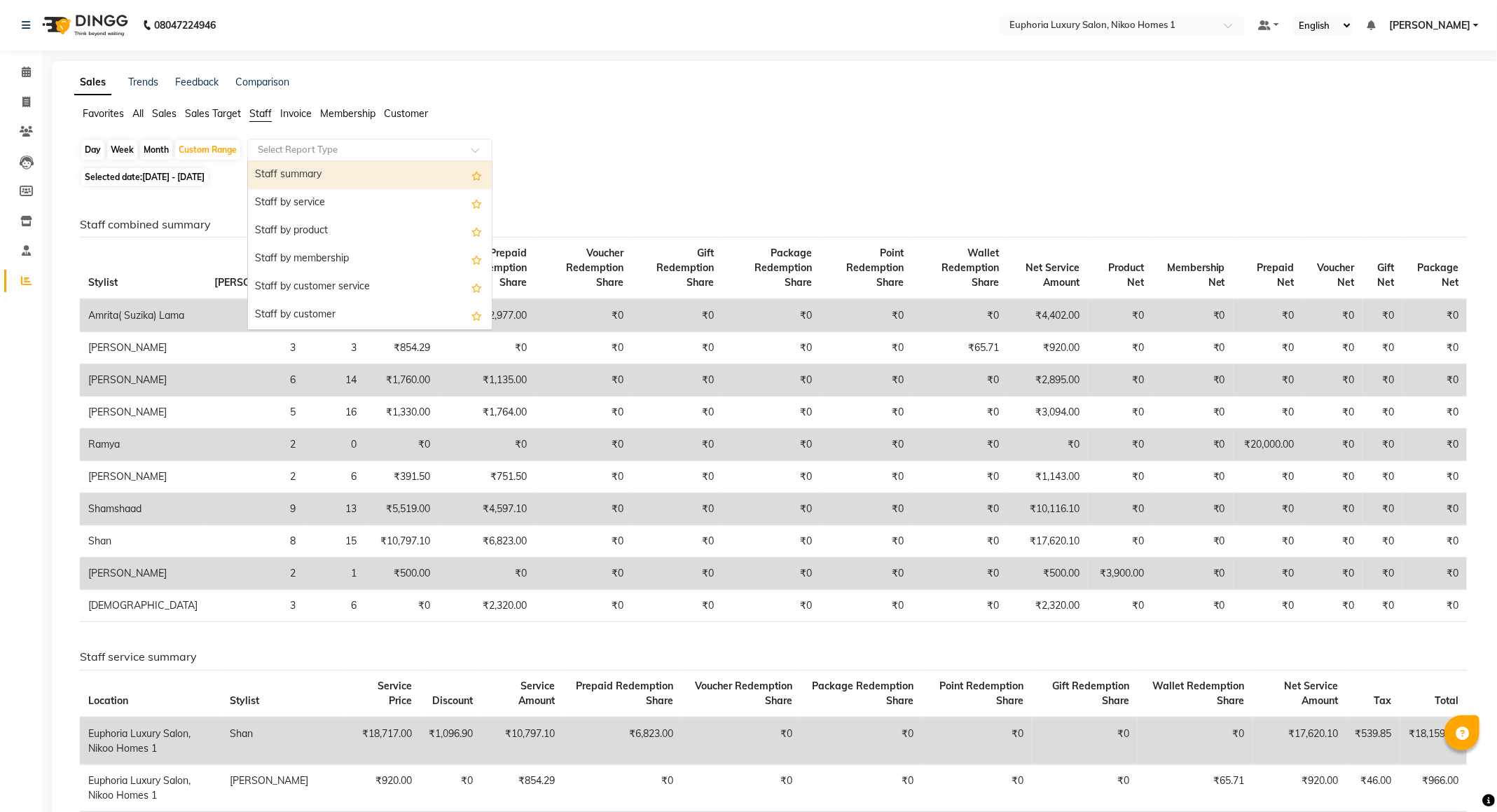
click at [301, 165] on div "Staff summary" at bounding box center [370, 175] width 244 height 28
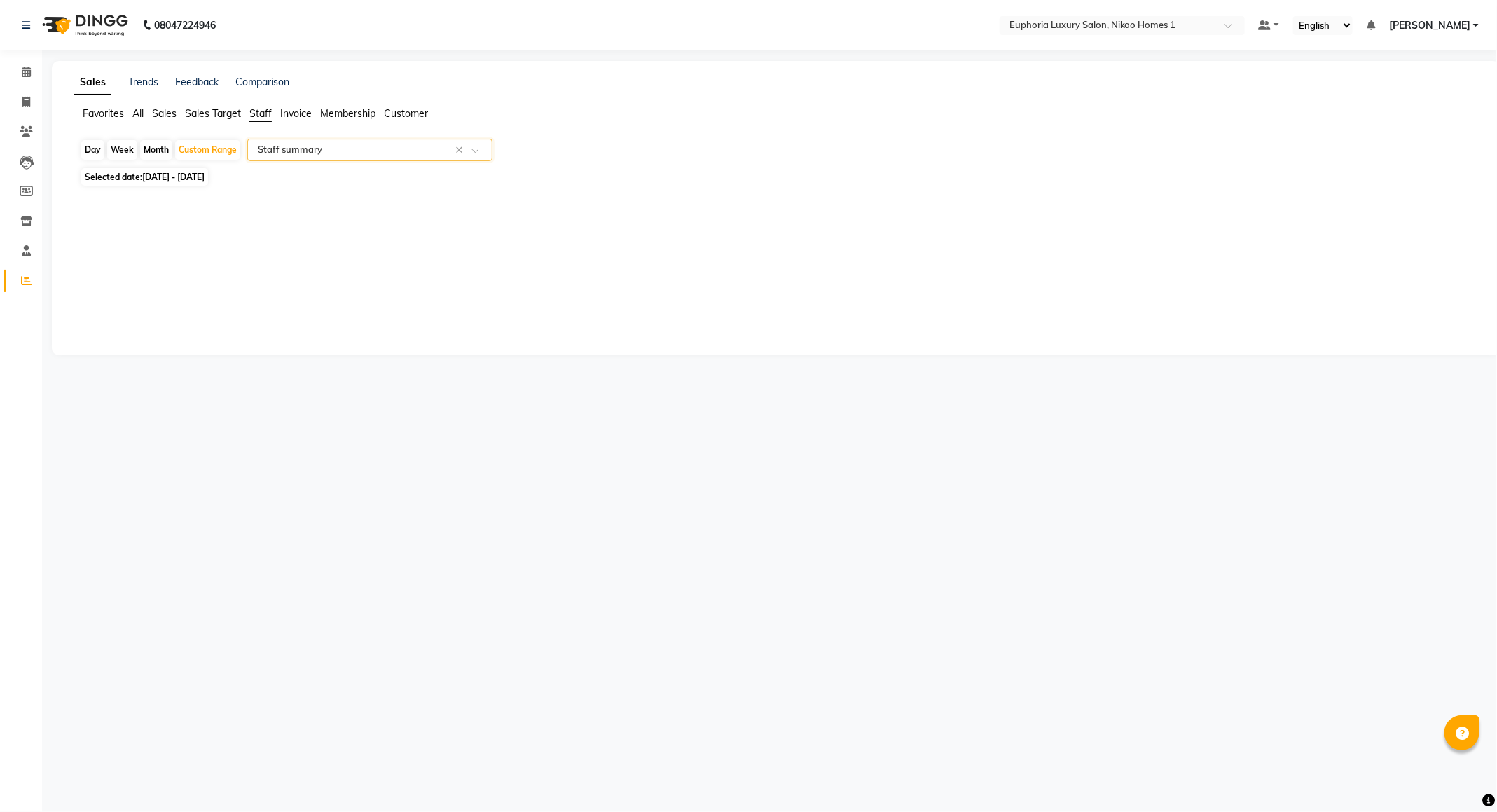
select select "full_report"
select select "csv"
click at [28, 61] on link "Calendar" at bounding box center [21, 72] width 34 height 23
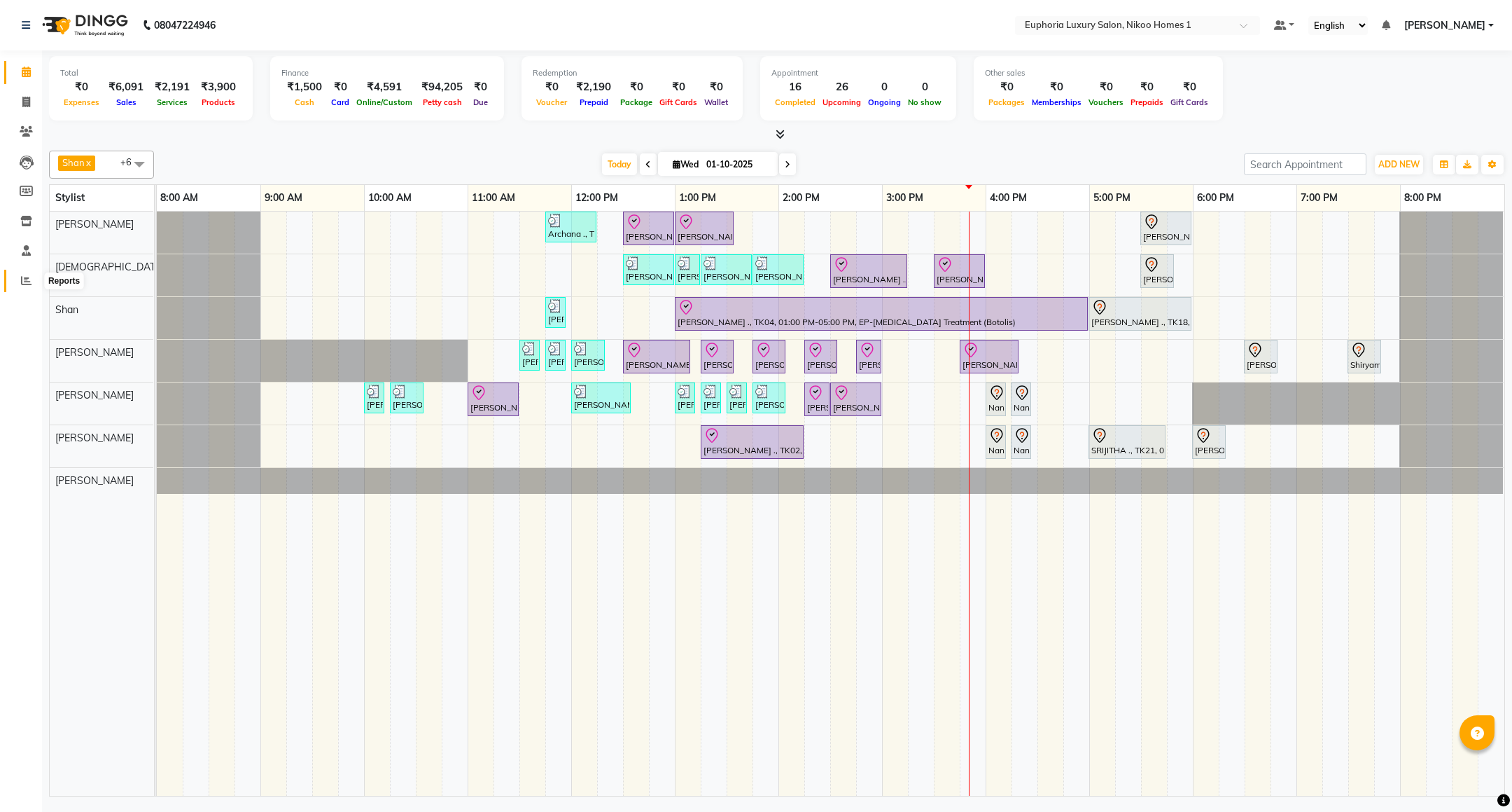
click at [26, 273] on span at bounding box center [26, 281] width 25 height 16
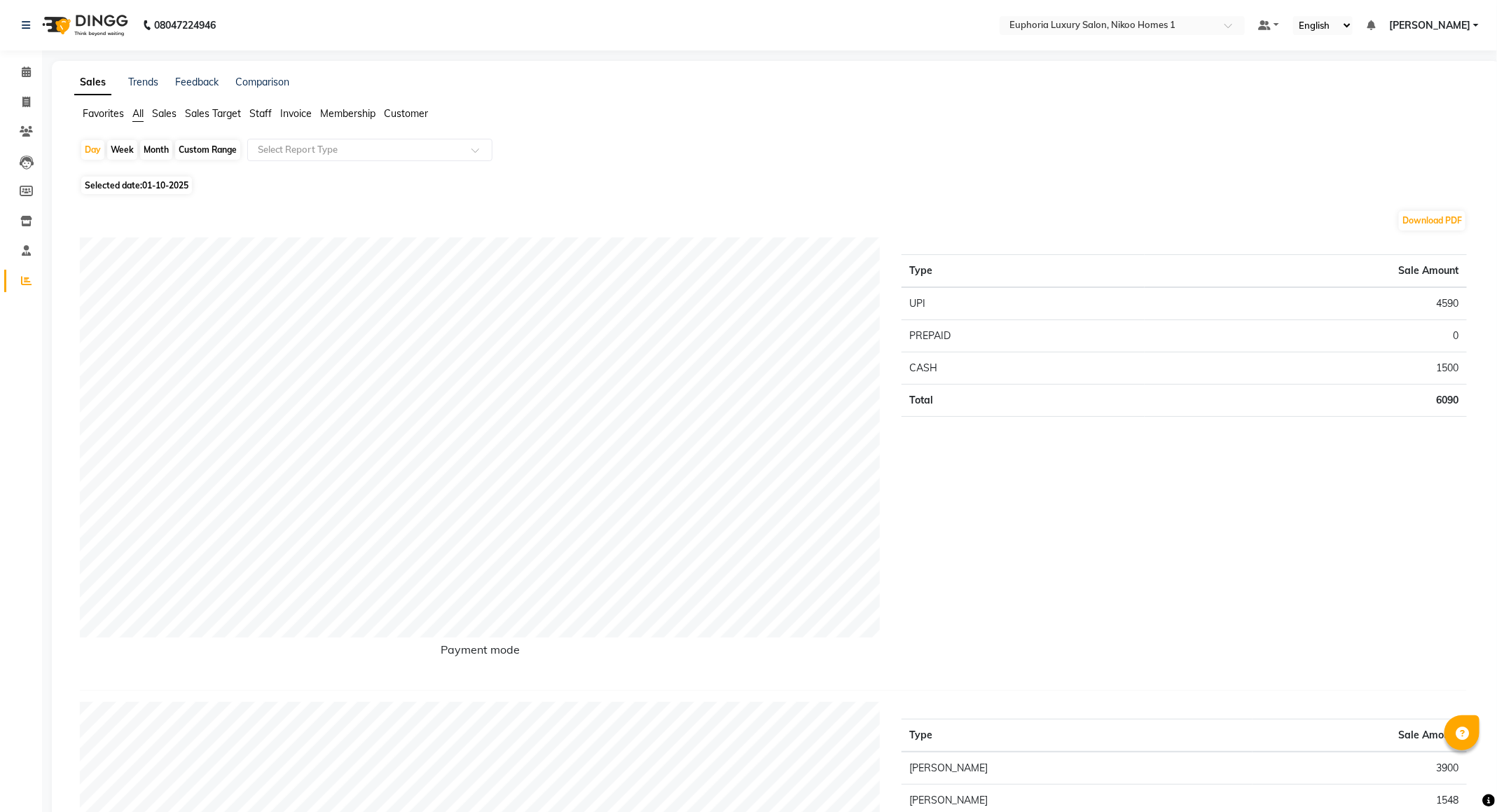
click at [198, 147] on div "Custom Range" at bounding box center [207, 149] width 65 height 19
select select "10"
select select "2025"
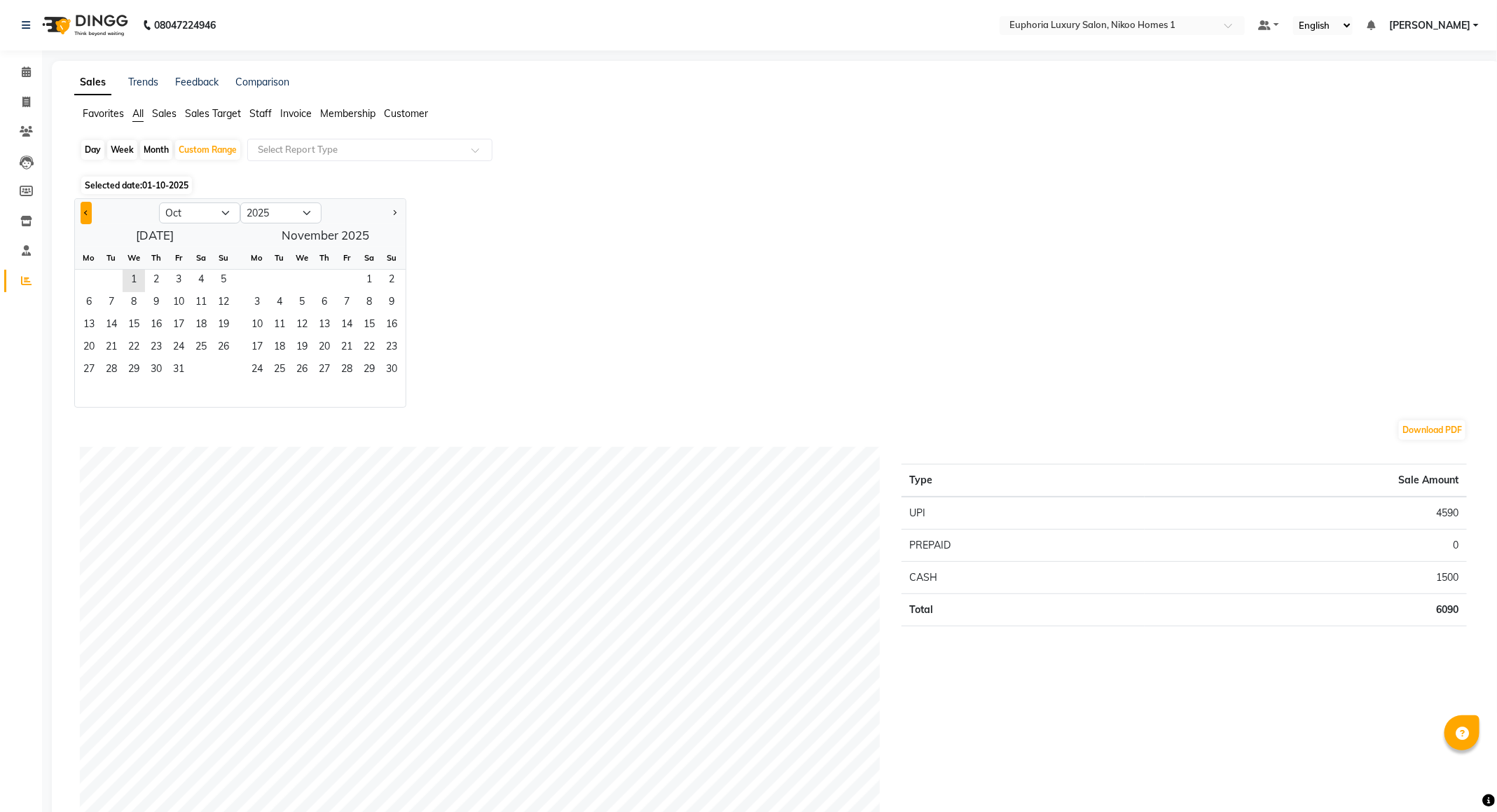
click at [87, 213] on span "Previous month" at bounding box center [86, 211] width 5 height 5
select select "9"
click at [89, 278] on span "1" at bounding box center [89, 280] width 22 height 22
click at [114, 364] on span "30" at bounding box center [111, 370] width 22 height 22
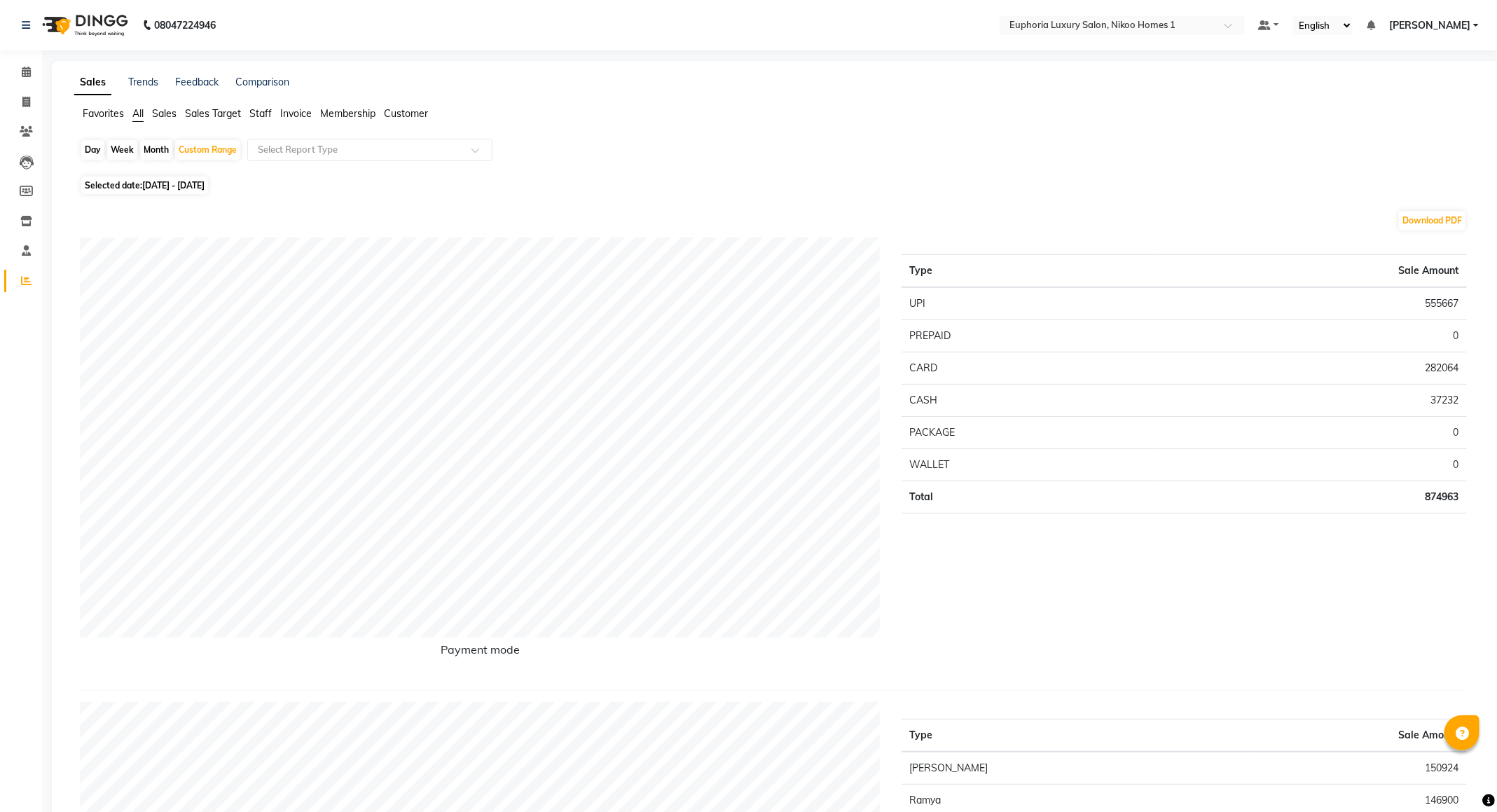
click at [258, 114] on span "Staff" at bounding box center [260, 114] width 22 height 13
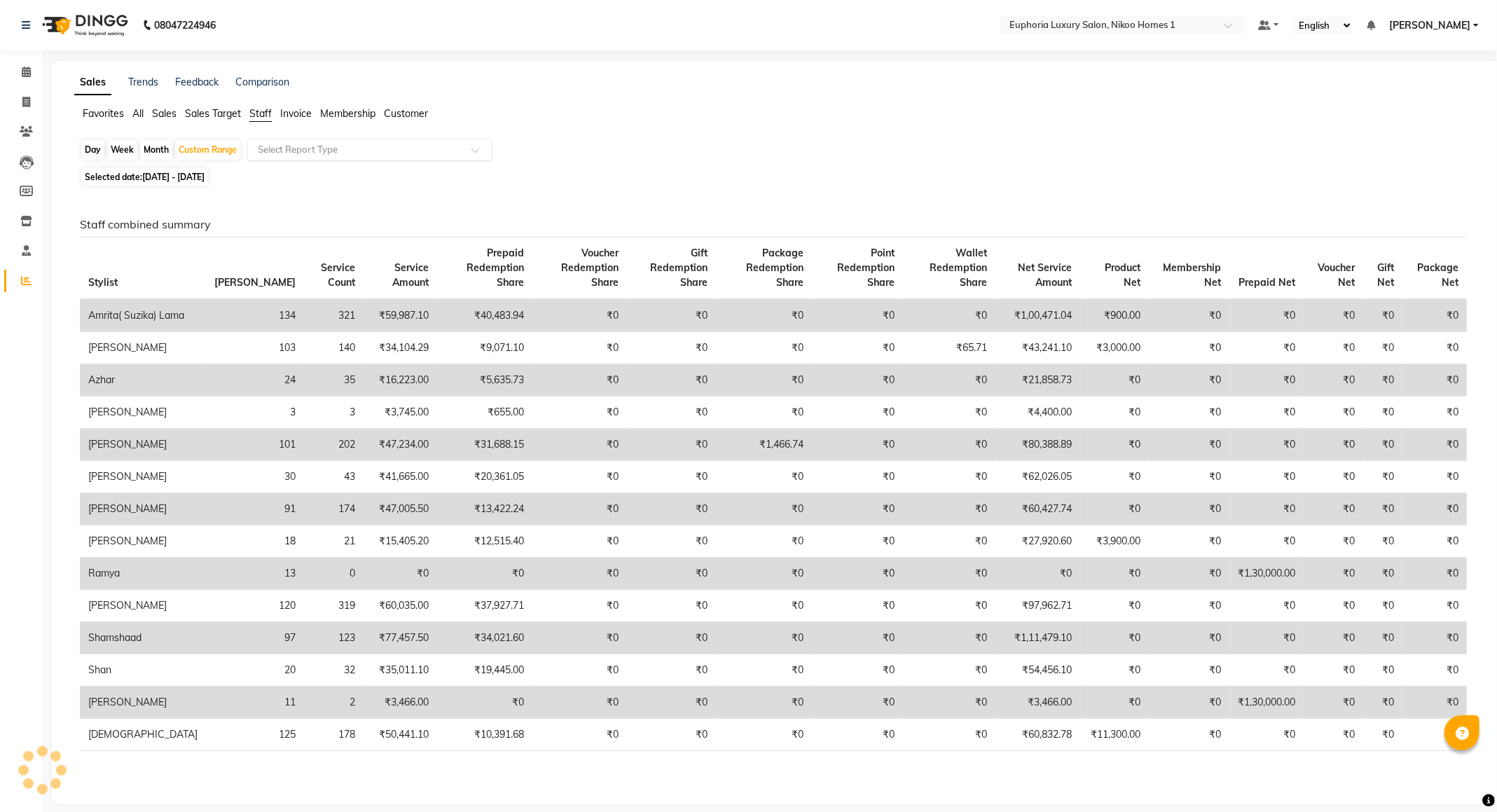
click at [282, 147] on input "text" at bounding box center [355, 149] width 201 height 14
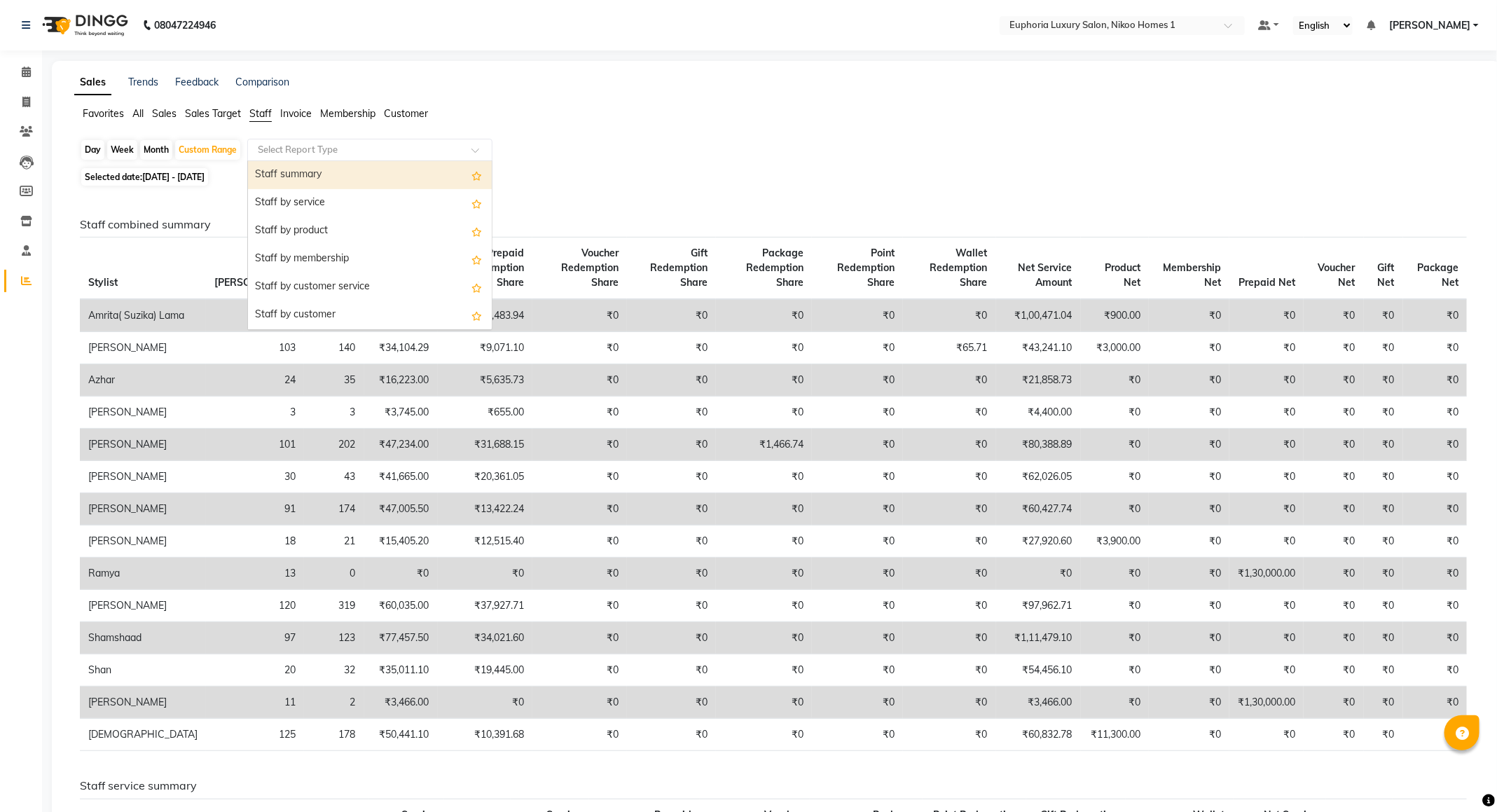
click at [282, 179] on div "Staff summary" at bounding box center [370, 175] width 244 height 28
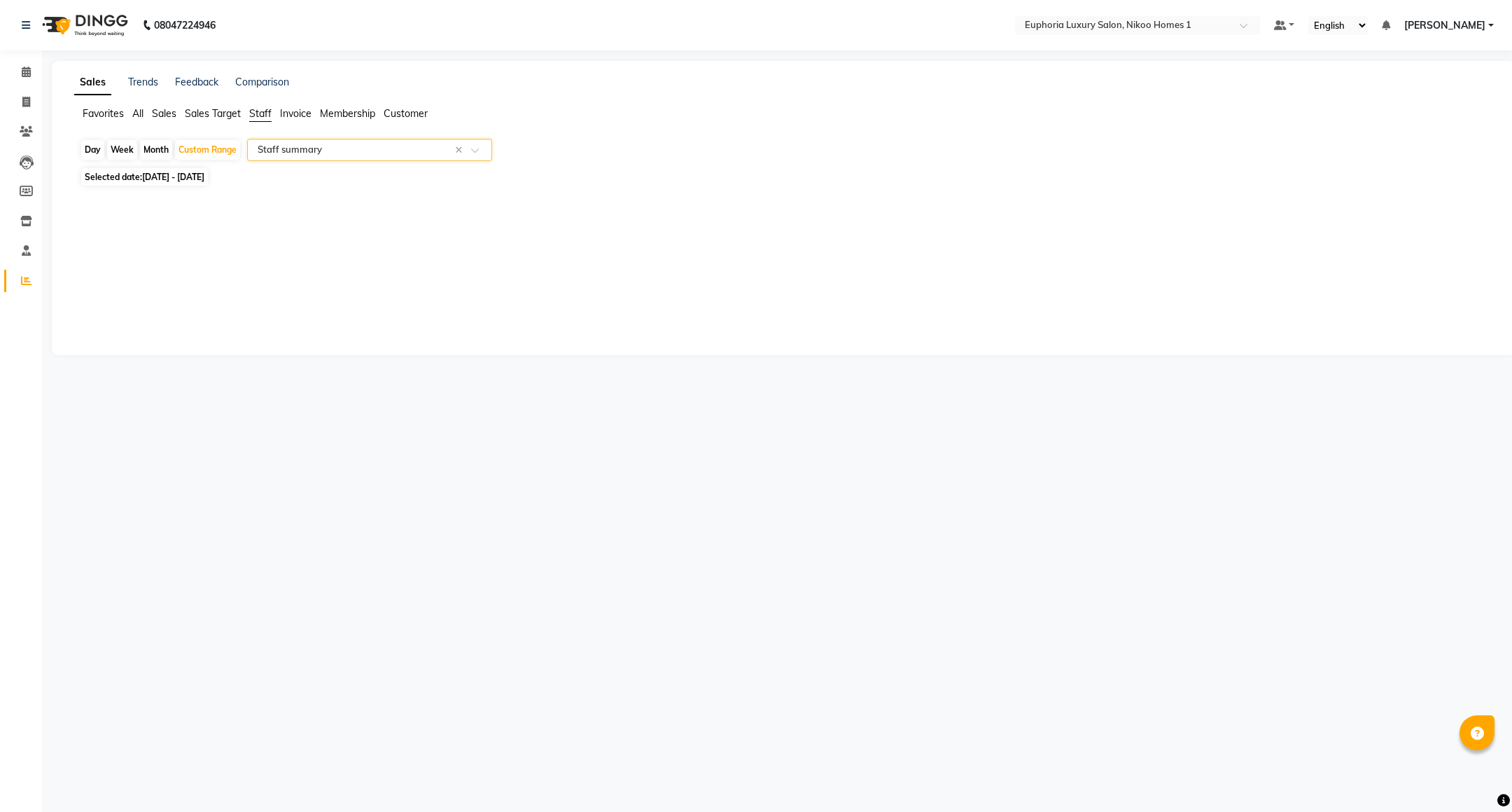
select select "full_report"
select select "csv"
click at [24, 72] on icon at bounding box center [27, 71] width 9 height 10
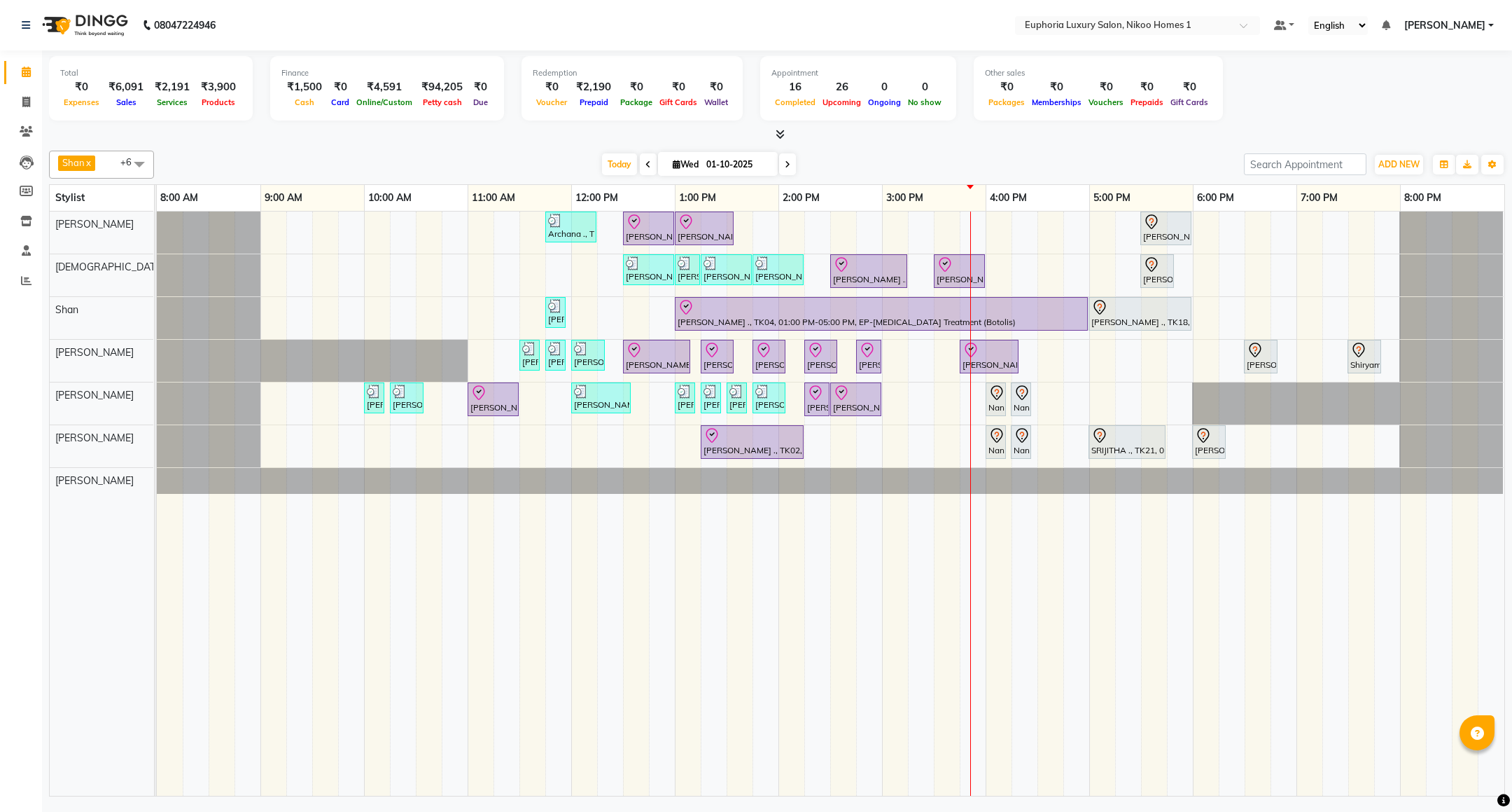
click at [648, 165] on span at bounding box center [648, 165] width 16 height 22
type input "30-09-2025"
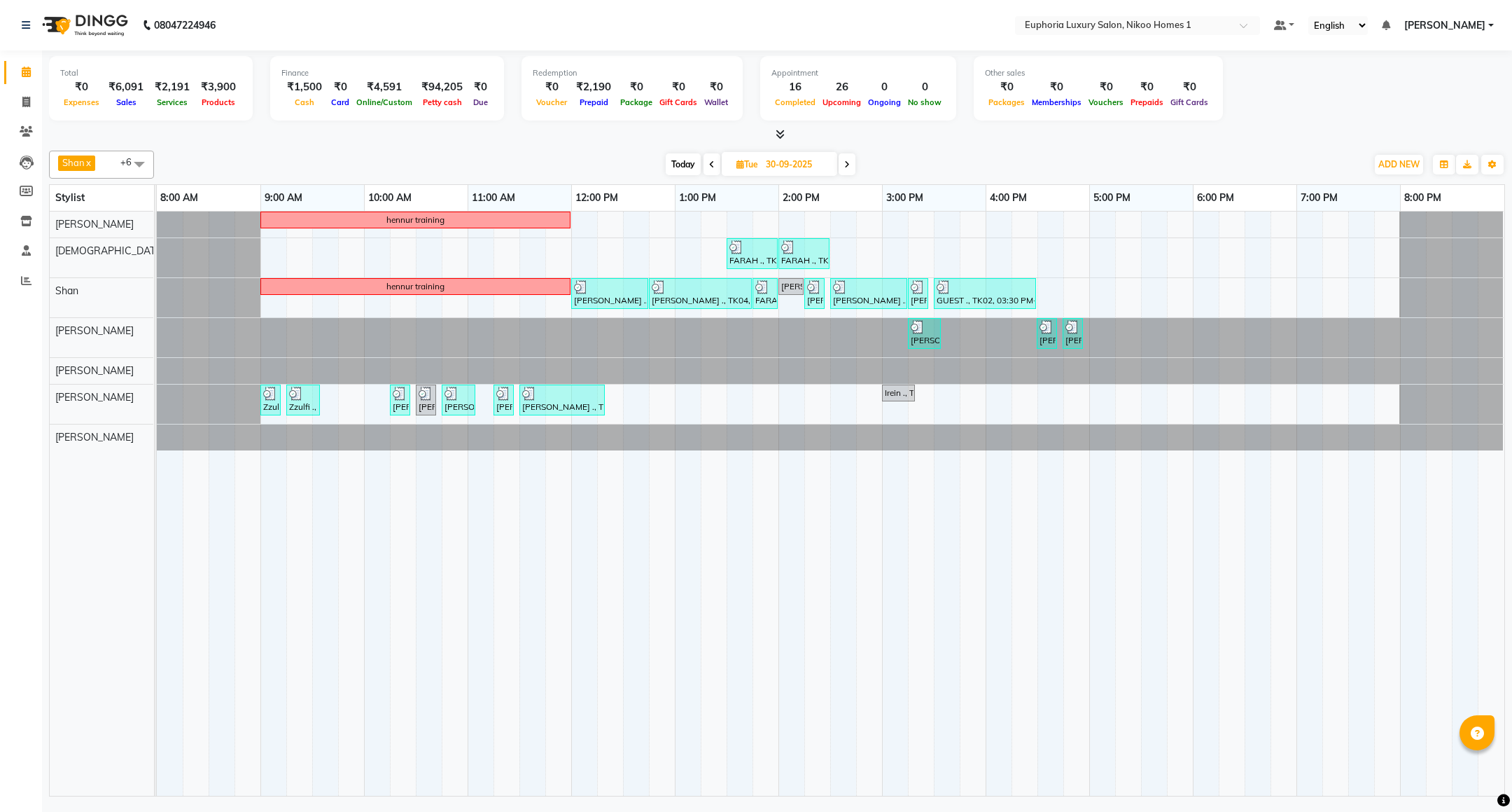
click at [133, 159] on span at bounding box center [139, 163] width 28 height 27
click at [100, 316] on div "[PERSON_NAME]" at bounding box center [102, 323] width 90 height 15
checkbox input "true"
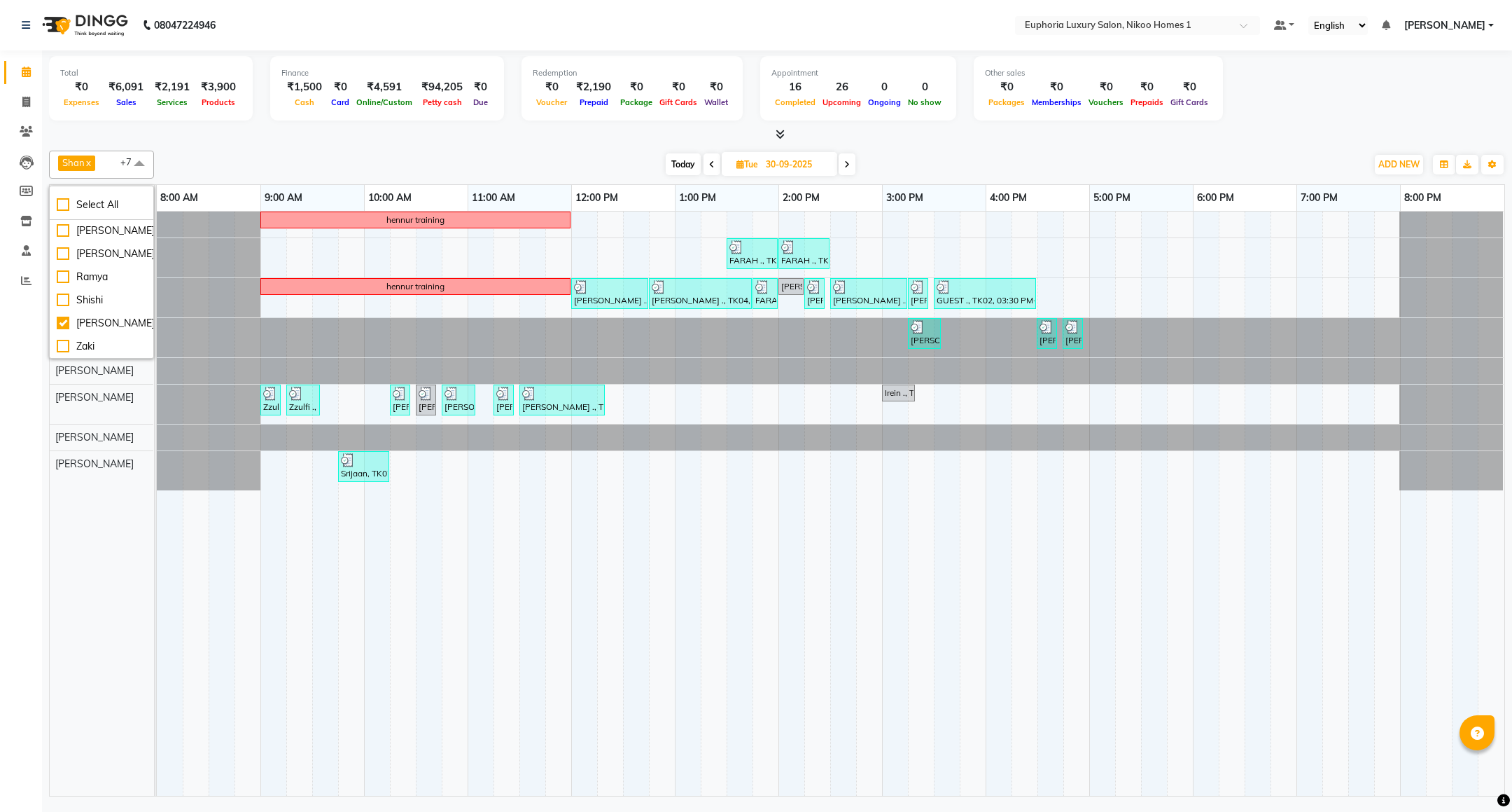
click at [680, 168] on span "Today" at bounding box center [683, 165] width 35 height 22
type input "01-10-2025"
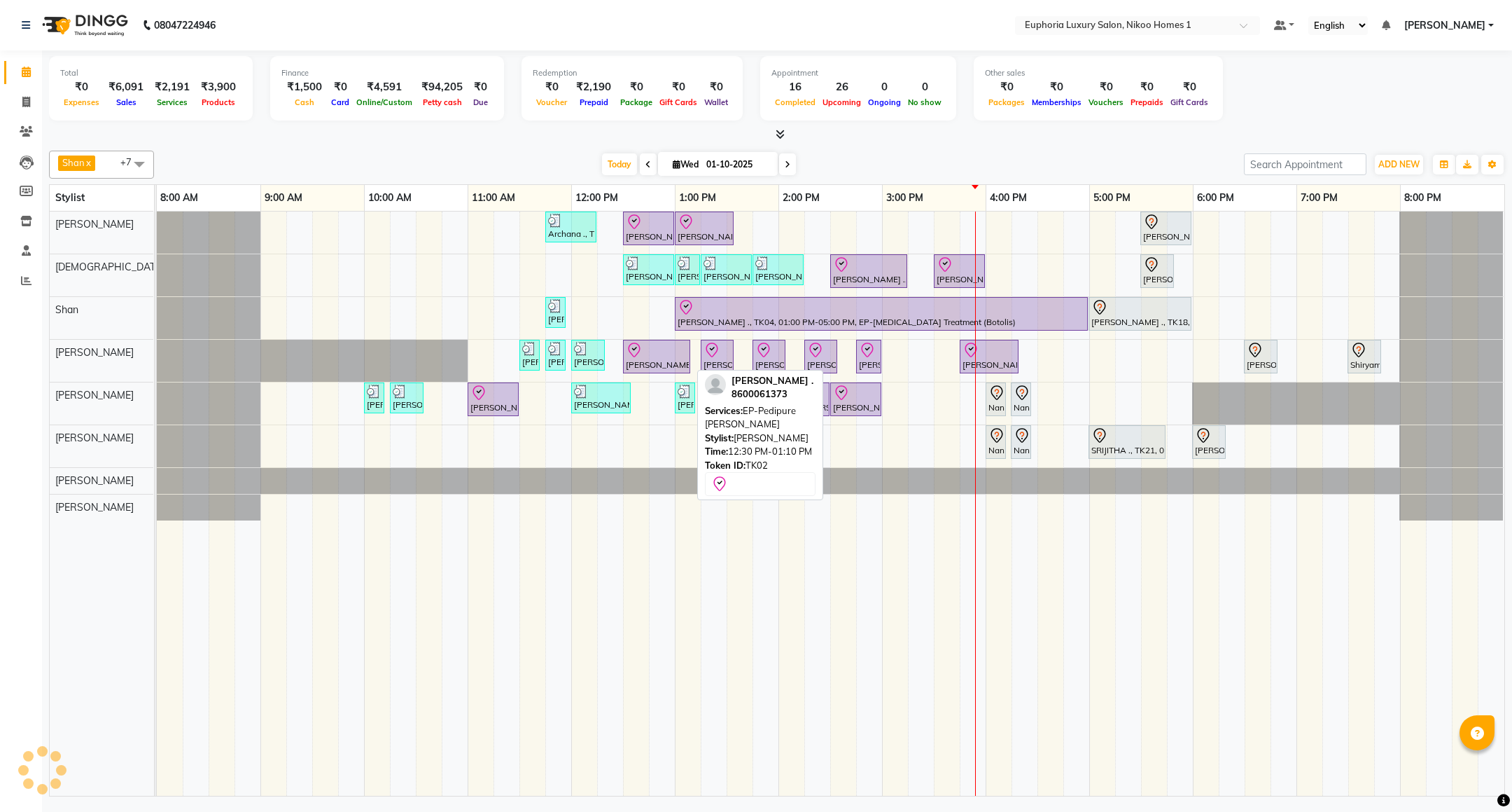
click at [664, 368] on div "[PERSON_NAME] ., TK02, 12:30 PM-01:10 PM, EP-Pedipure [PERSON_NAME]" at bounding box center [656, 356] width 64 height 29
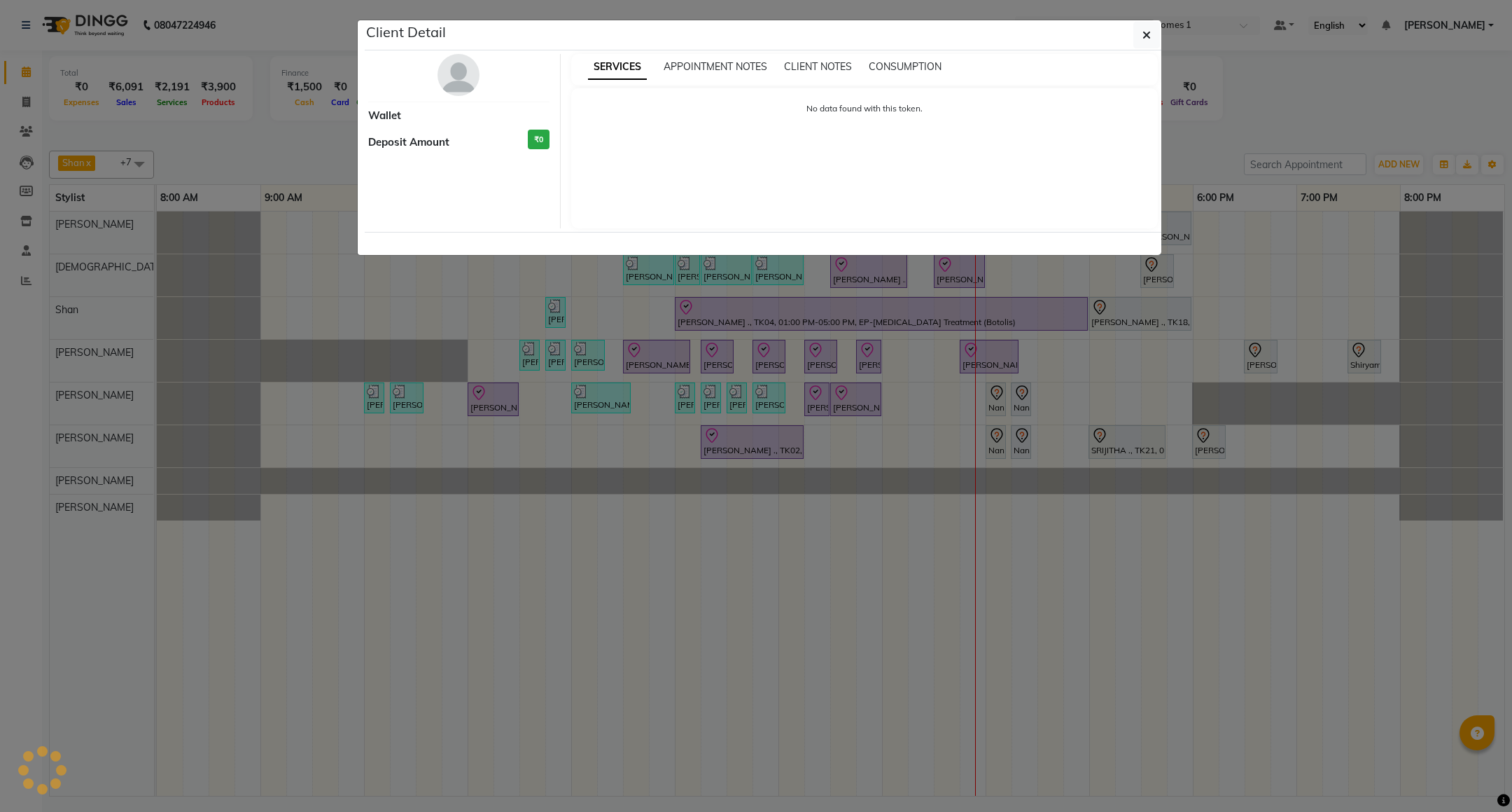
select select "8"
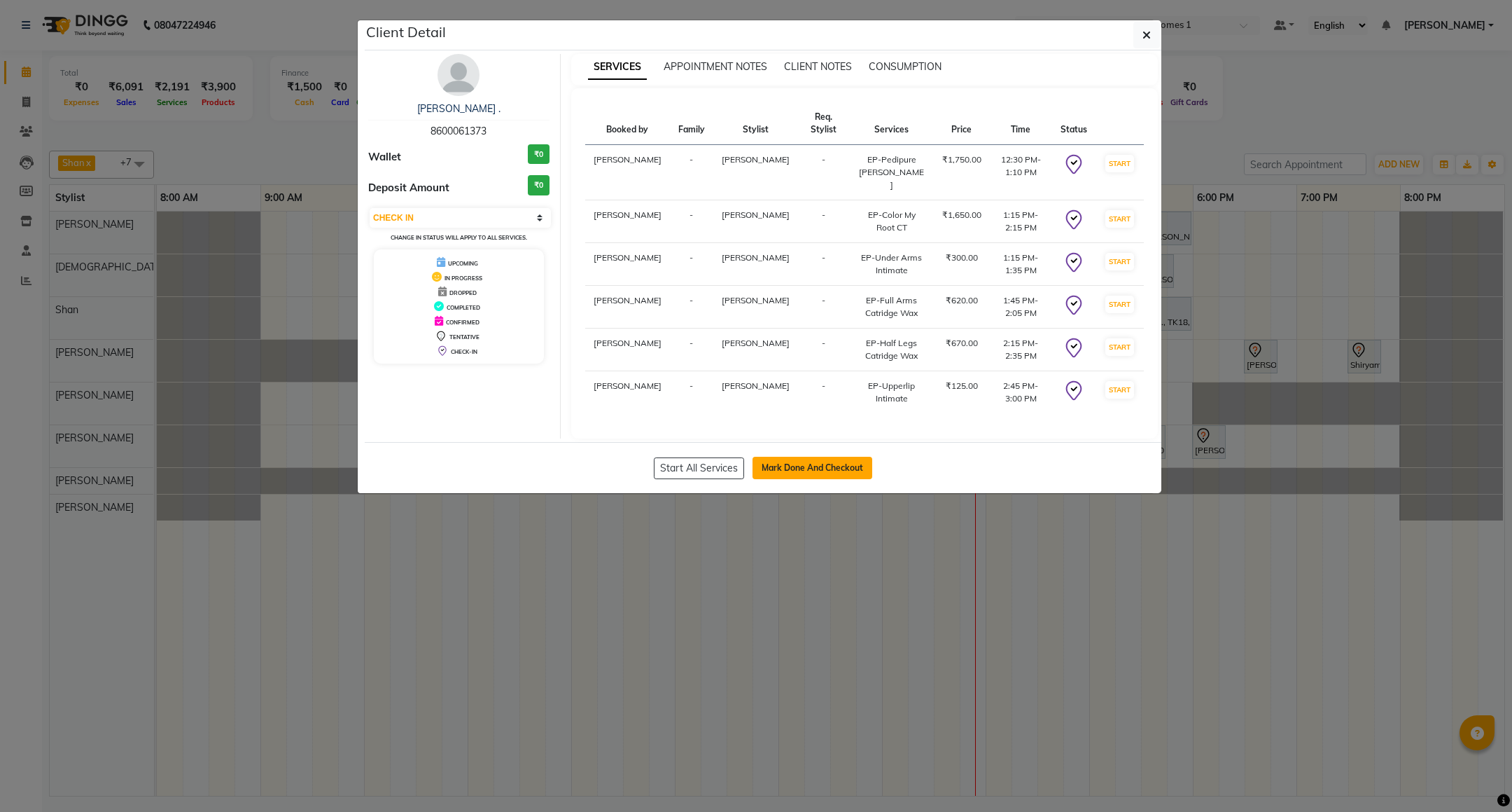
click at [796, 462] on button "Mark Done And Checkout" at bounding box center [812, 468] width 120 height 22
select select "7987"
select select "service"
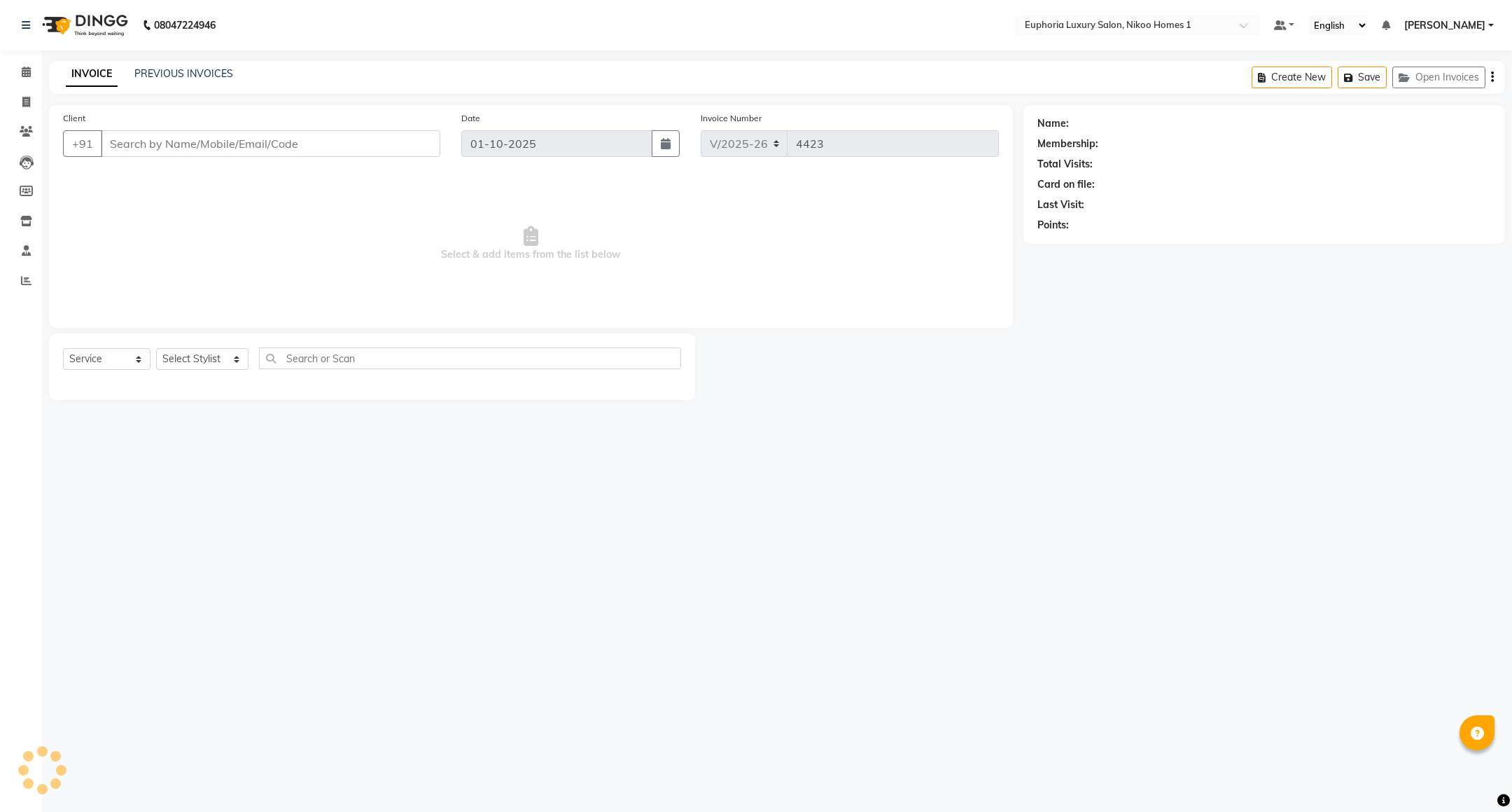
type input "86******73"
select select "81452"
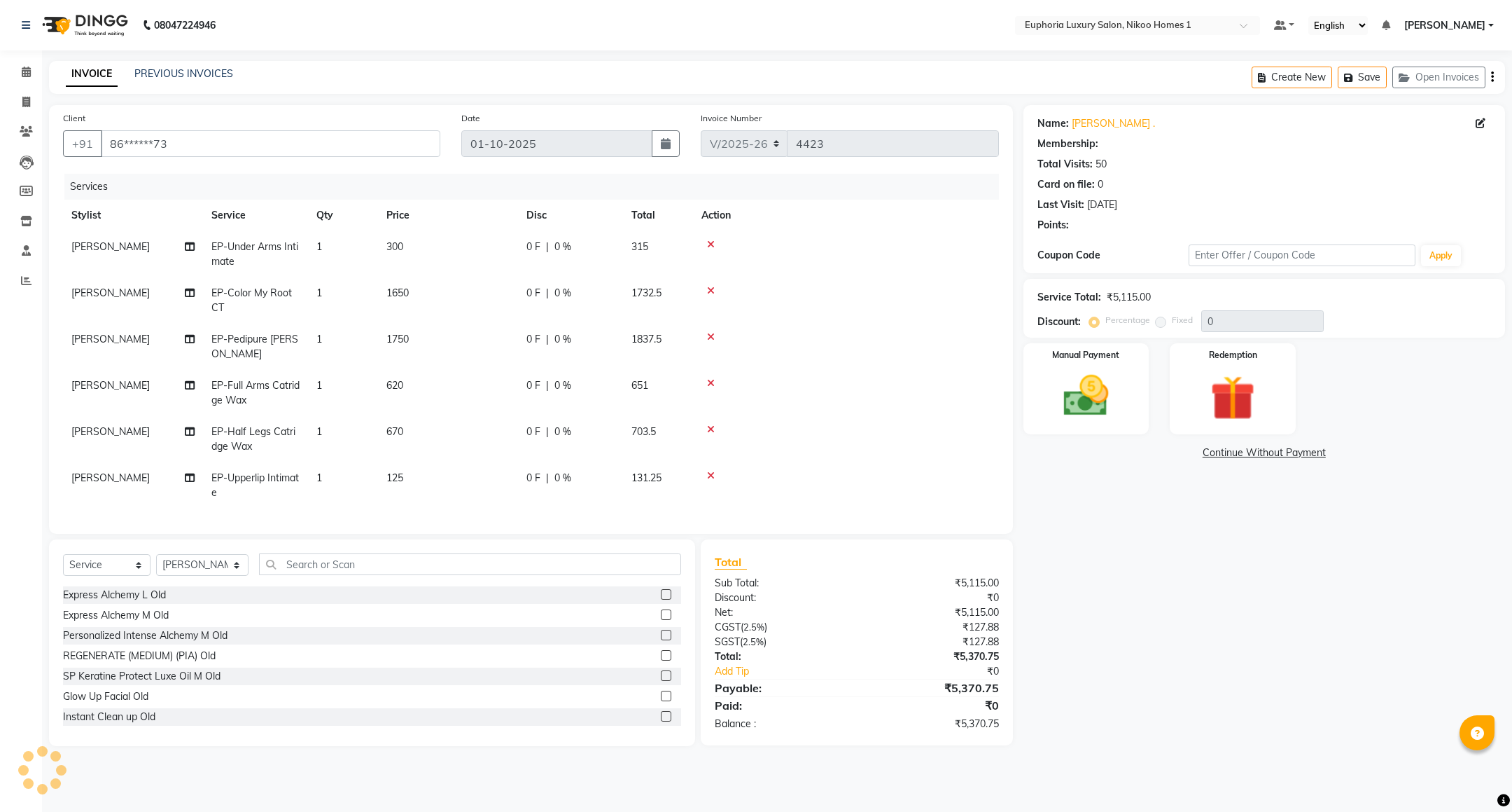
select select "1: Object"
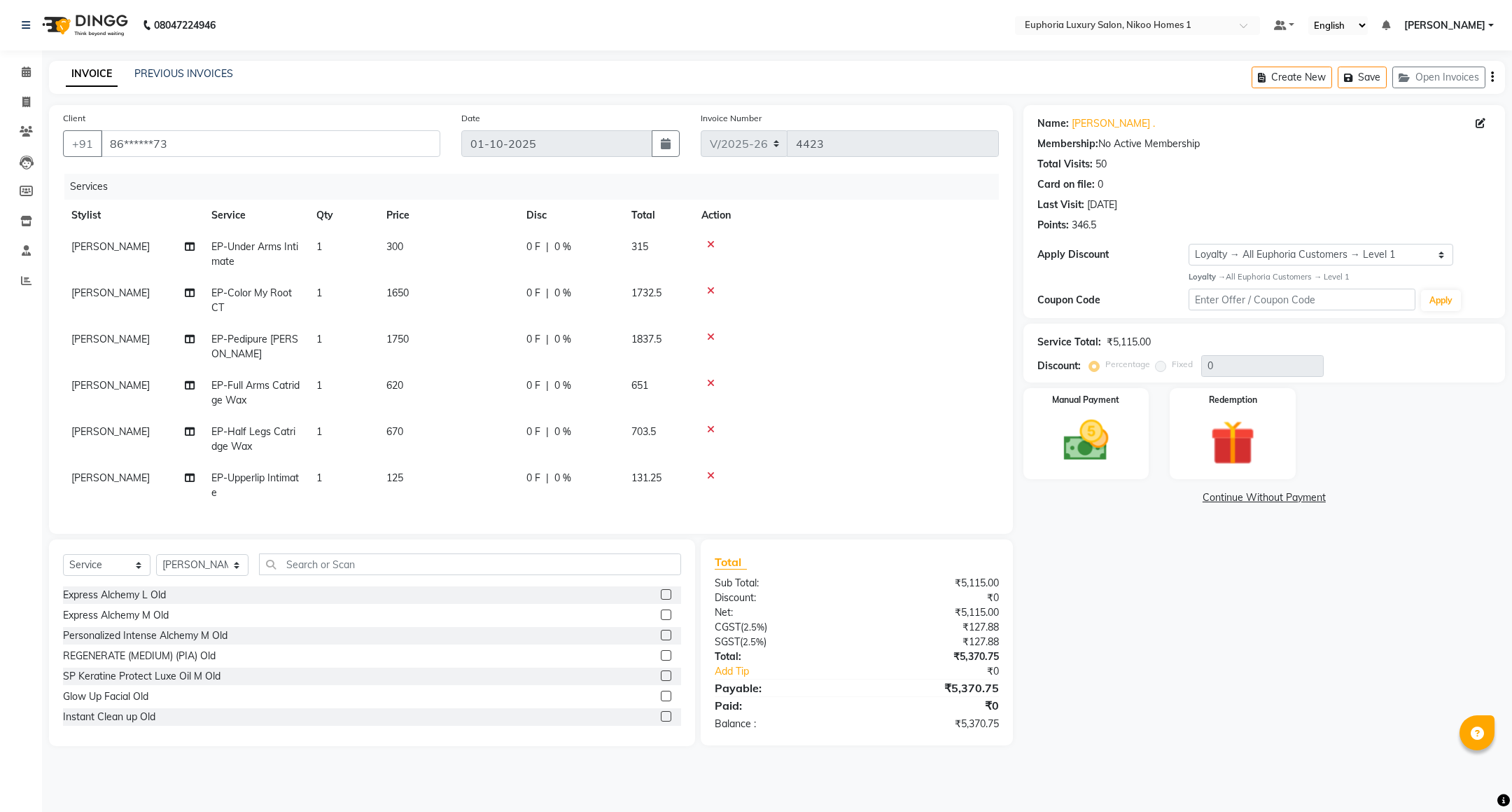
click at [421, 292] on td "1650" at bounding box center [448, 300] width 140 height 46
select select "86001"
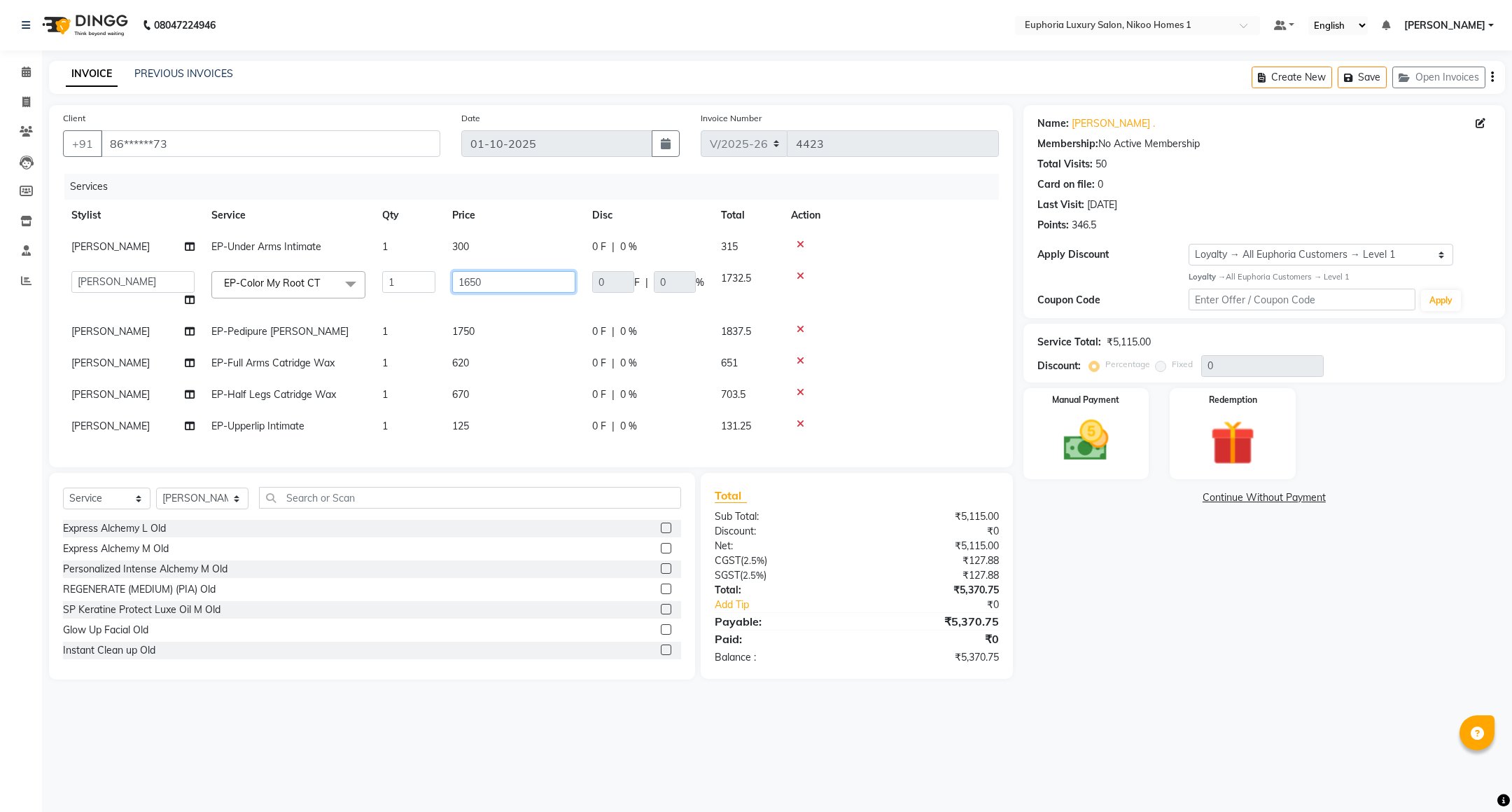
click at [486, 281] on input "1650" at bounding box center [513, 282] width 124 height 22
type input "1"
type input "2200"
click at [895, 335] on td at bounding box center [891, 331] width 216 height 31
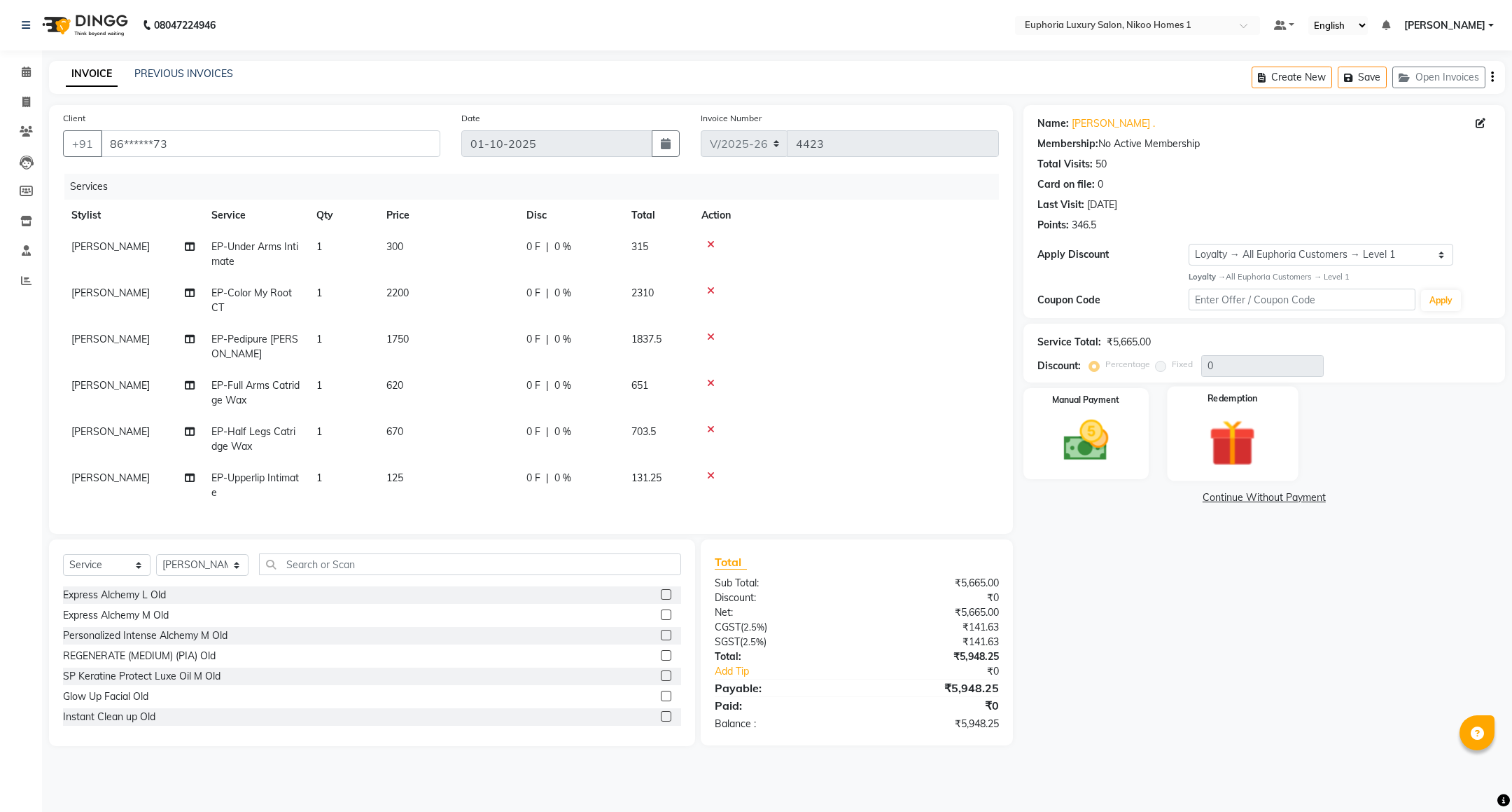
click at [1291, 410] on div "Redemption" at bounding box center [1233, 432] width 131 height 94
click at [1095, 439] on img at bounding box center [1085, 440] width 76 height 54
click at [1205, 439] on img at bounding box center [1233, 442] width 76 height 58
click at [1072, 438] on img at bounding box center [1085, 440] width 76 height 54
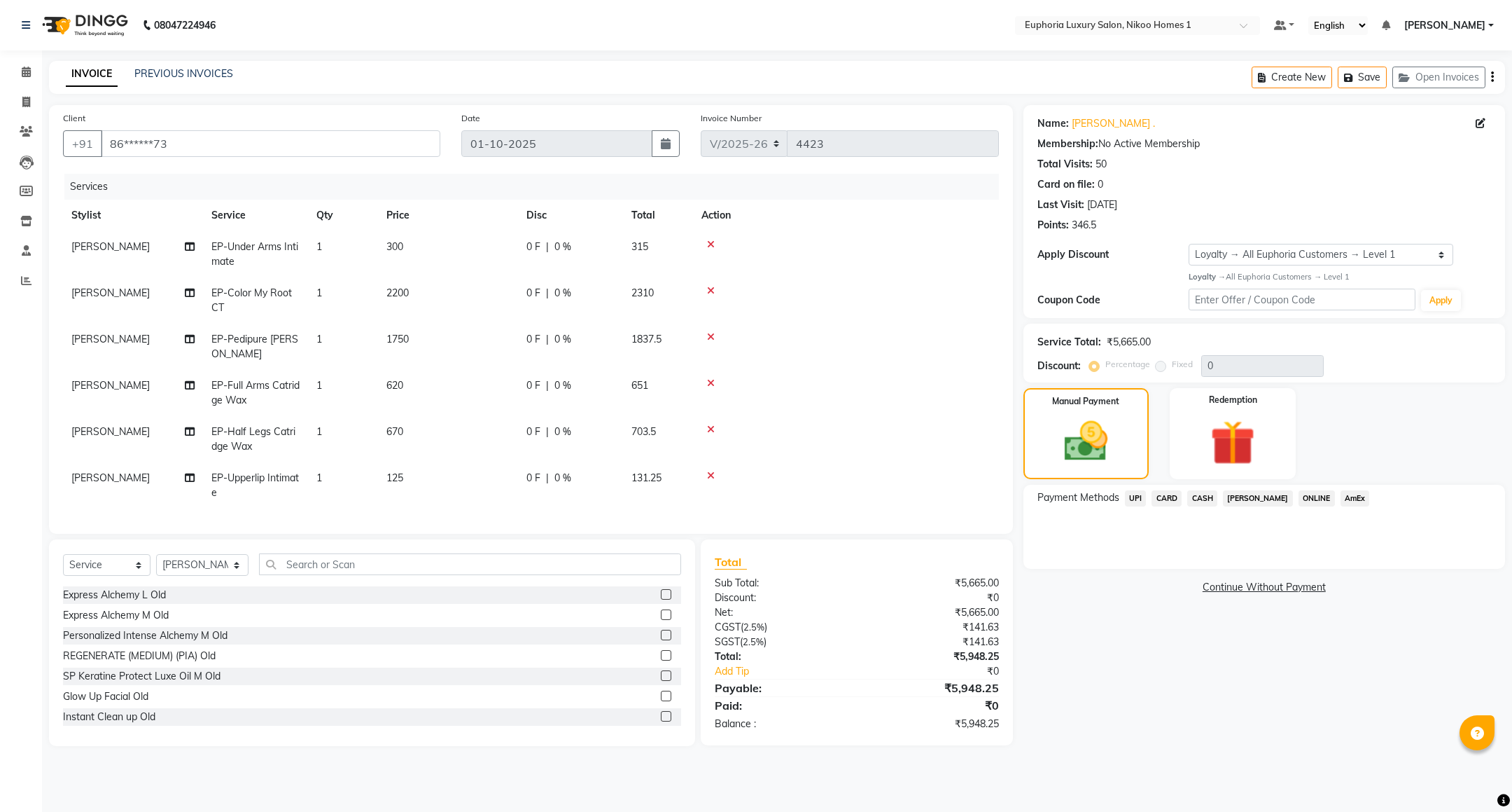
click at [1126, 501] on span "UPI" at bounding box center [1136, 498] width 22 height 16
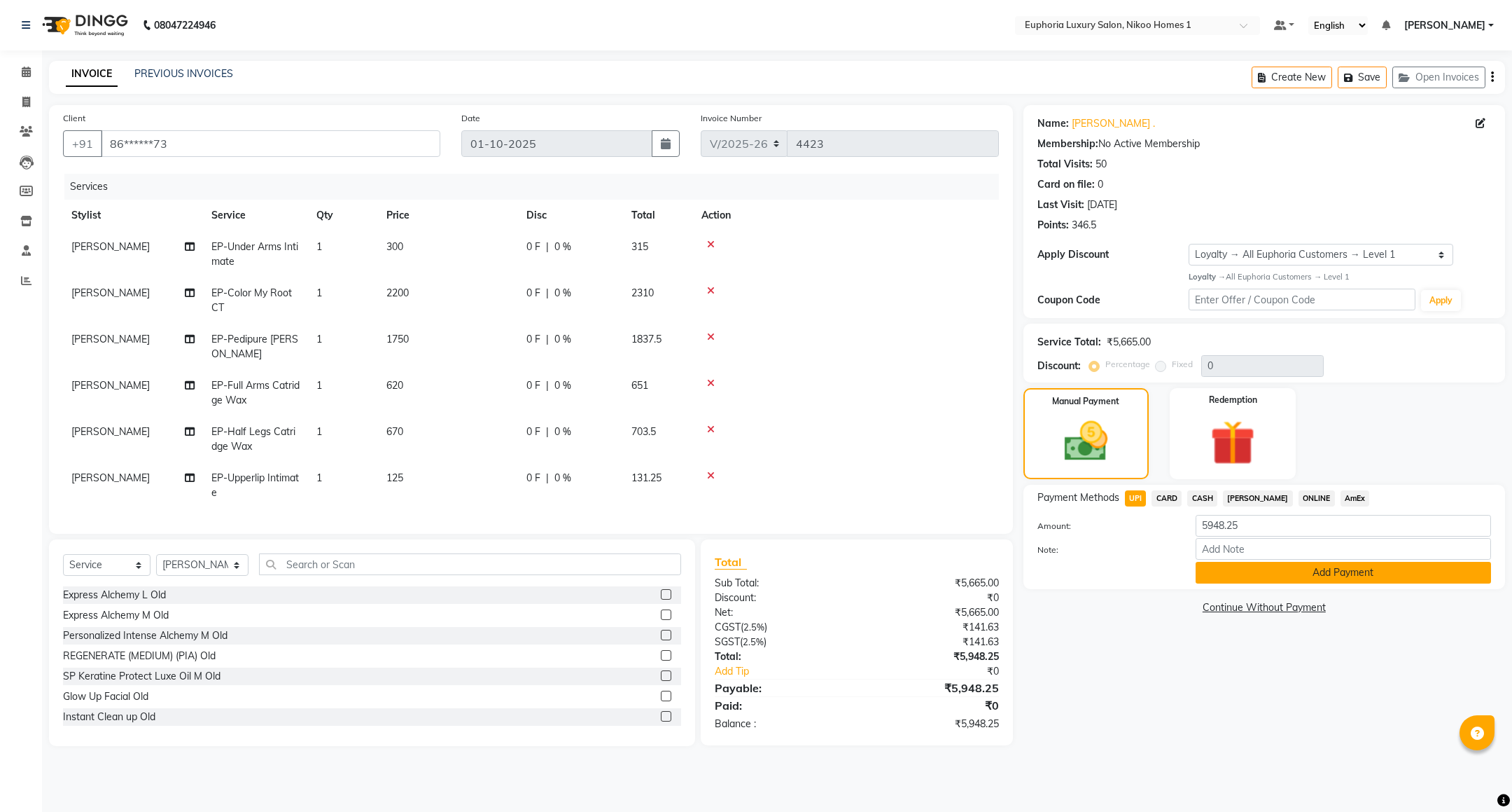
click at [1262, 574] on button "Add Payment" at bounding box center [1343, 572] width 296 height 22
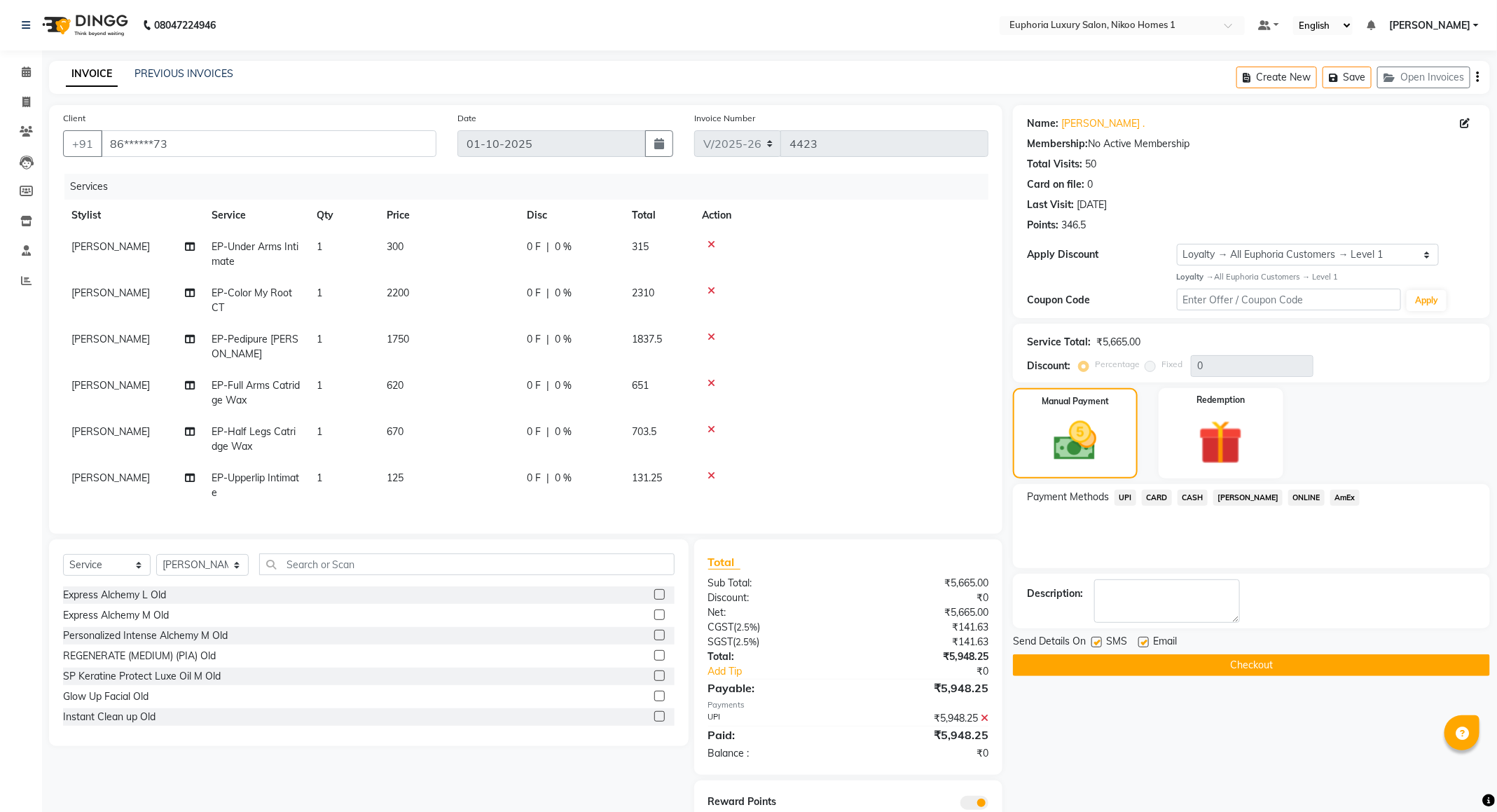
click at [988, 721] on icon at bounding box center [984, 718] width 7 height 10
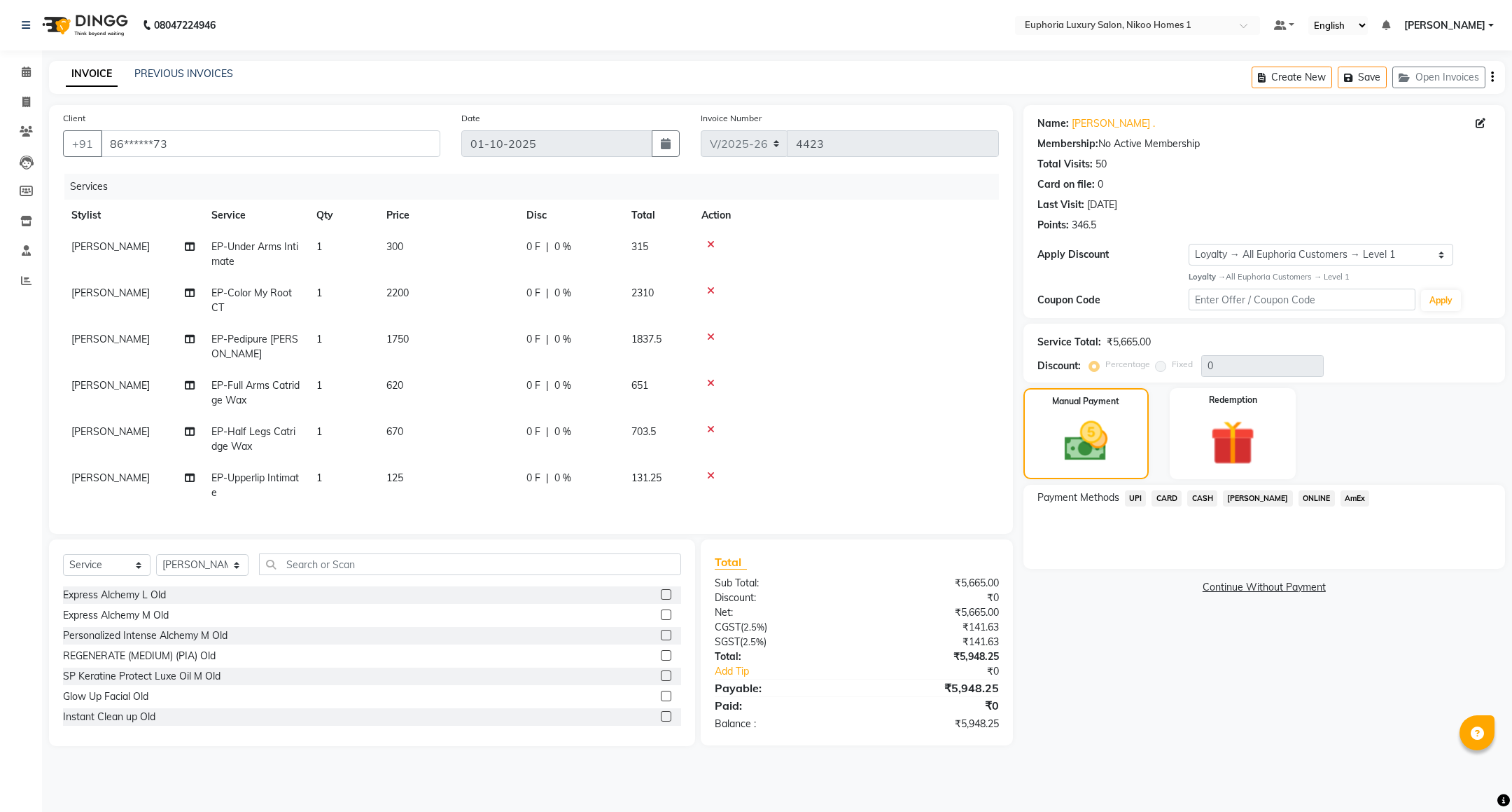
click at [1171, 501] on span "CARD" at bounding box center [1166, 498] width 30 height 16
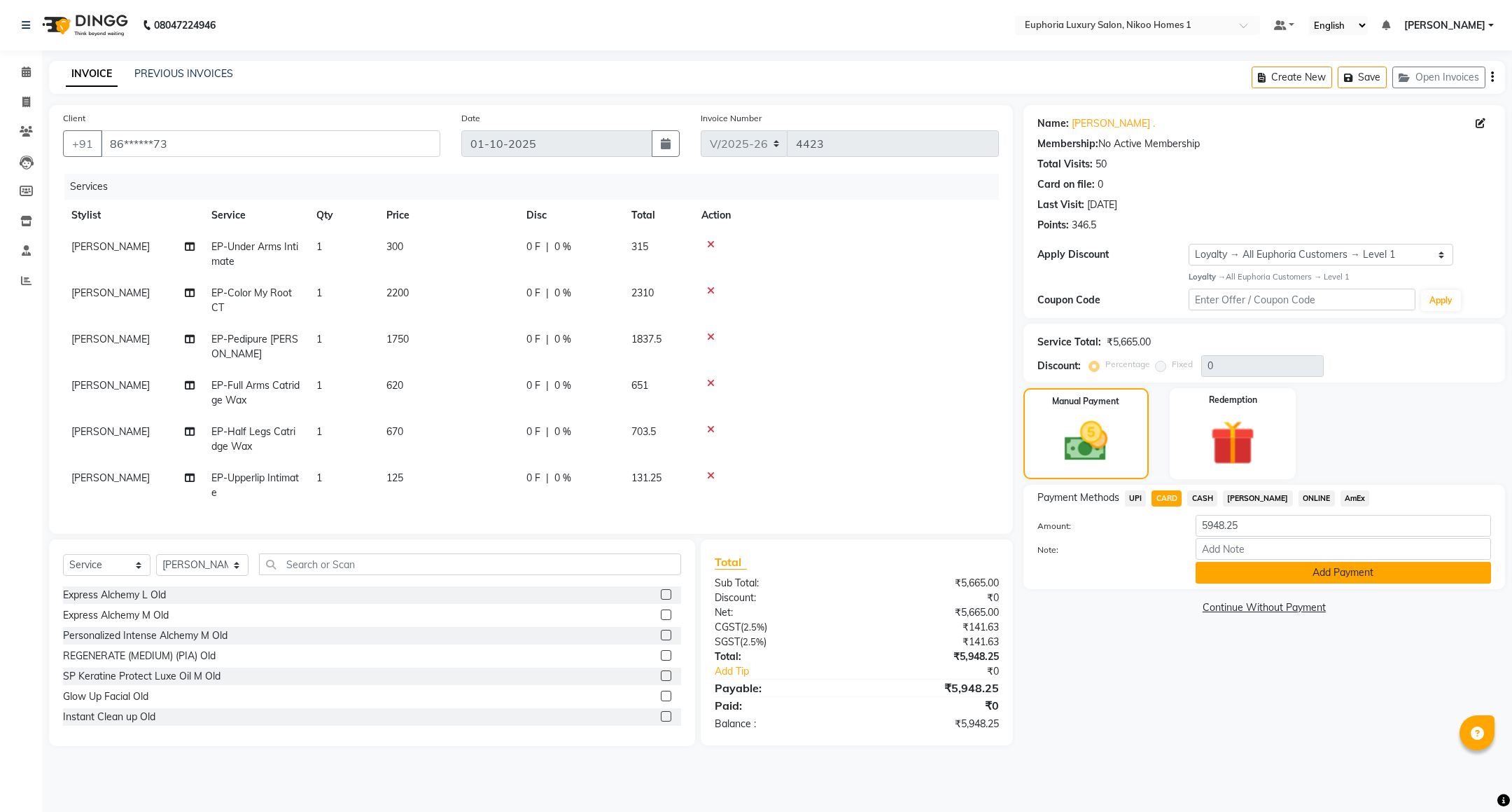
click at [1237, 574] on button "Add Payment" at bounding box center [1343, 572] width 296 height 22
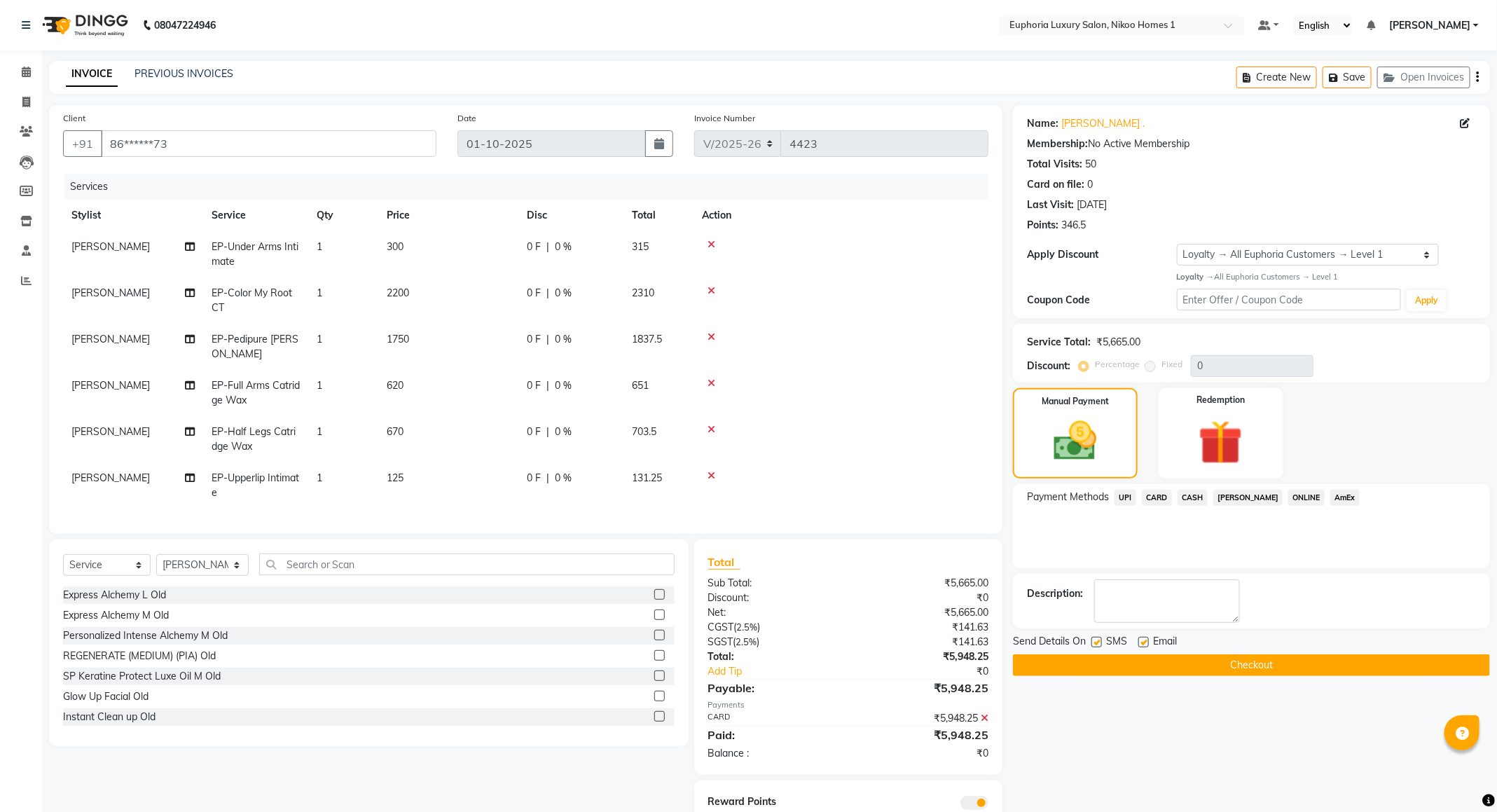
click at [1212, 662] on button "Checkout" at bounding box center [1251, 665] width 477 height 22
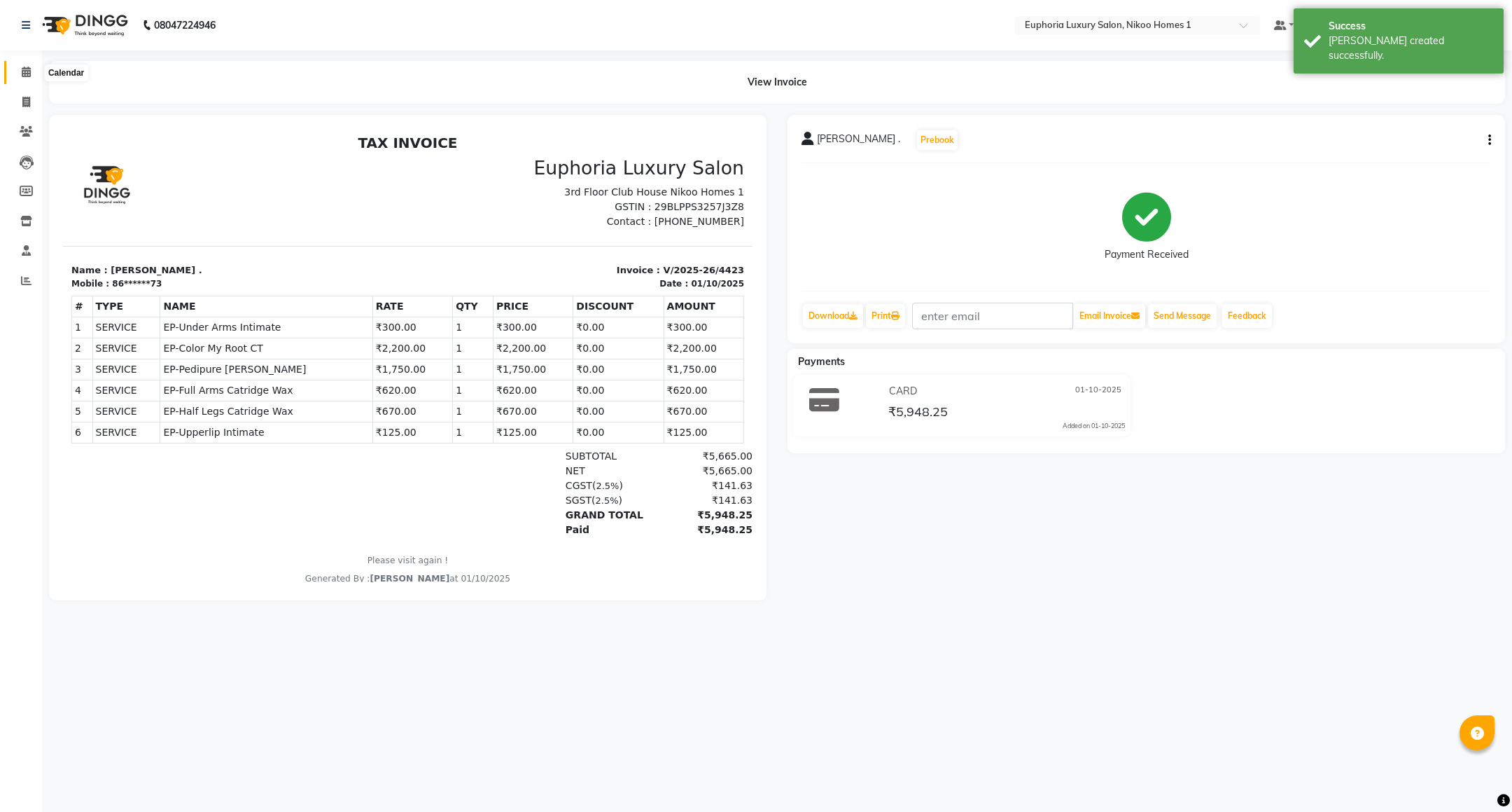
click at [26, 67] on icon at bounding box center [27, 71] width 9 height 10
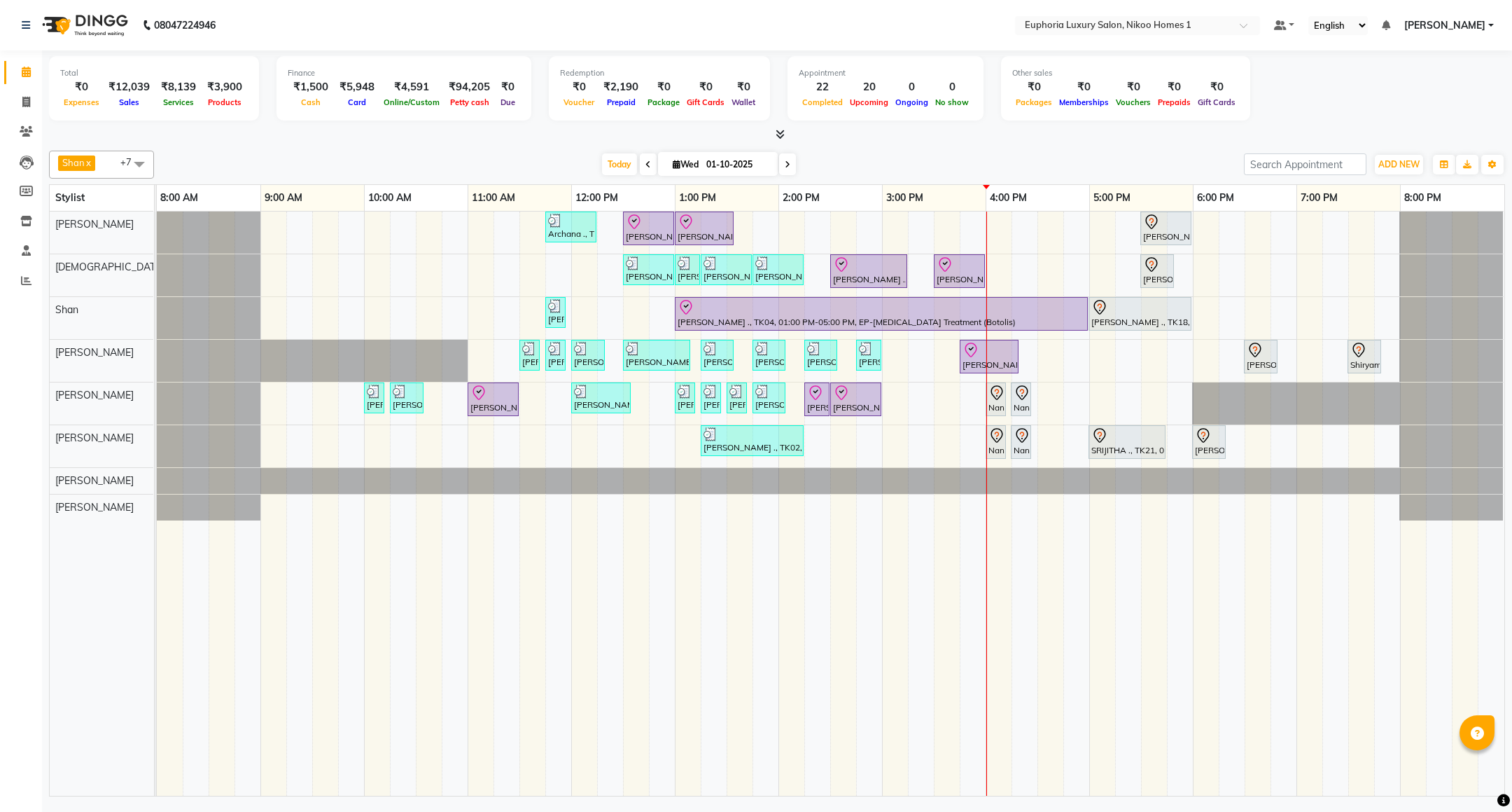
click at [1099, 357] on div "Archana ., TK09, 11:45 AM-12:15 PM, EL-Kid Cut (Below 8 Yrs) BOY Navjot, TK10, …" at bounding box center [830, 503] width 1347 height 584
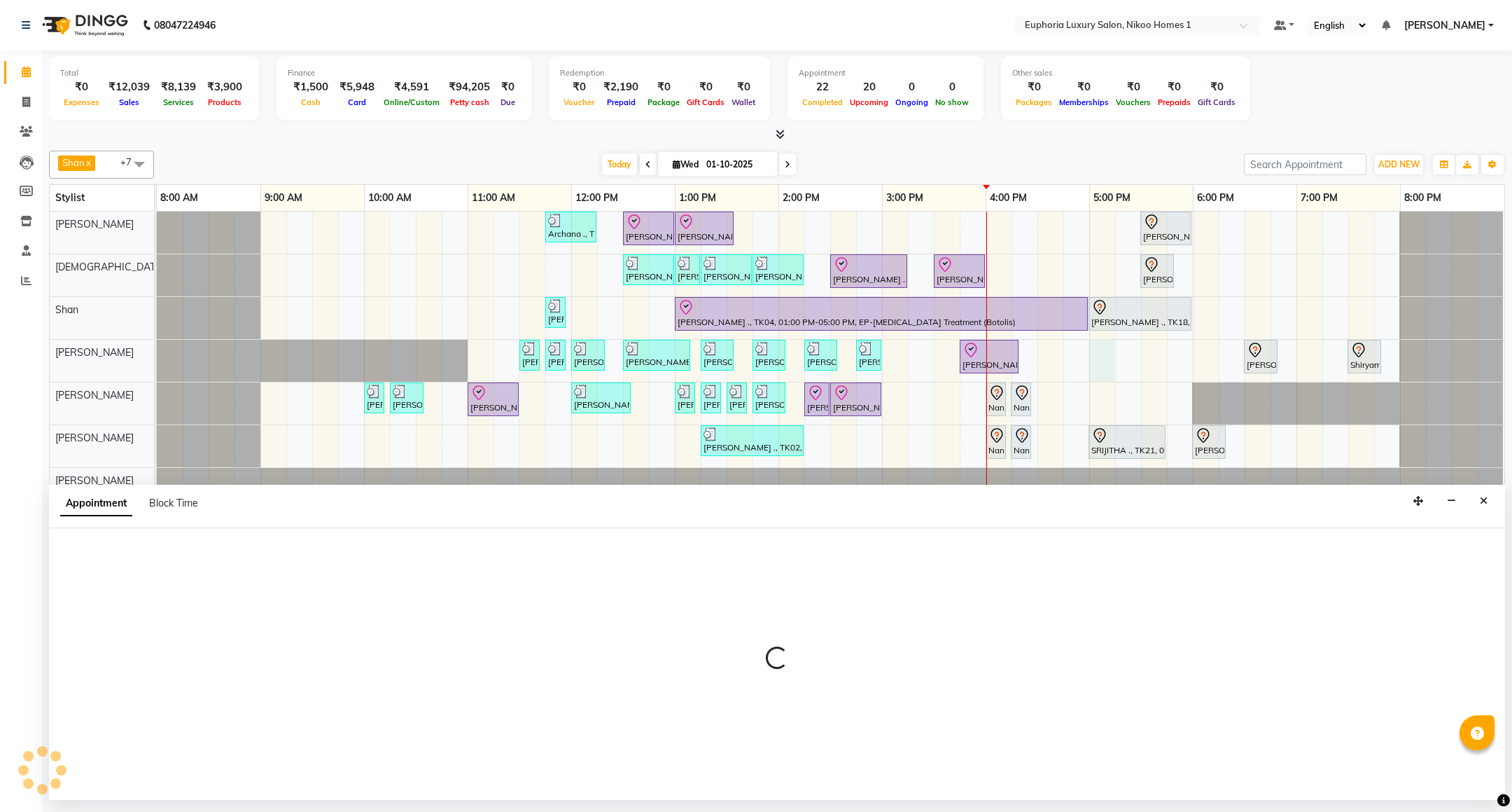
select select "81452"
select select "tentative"
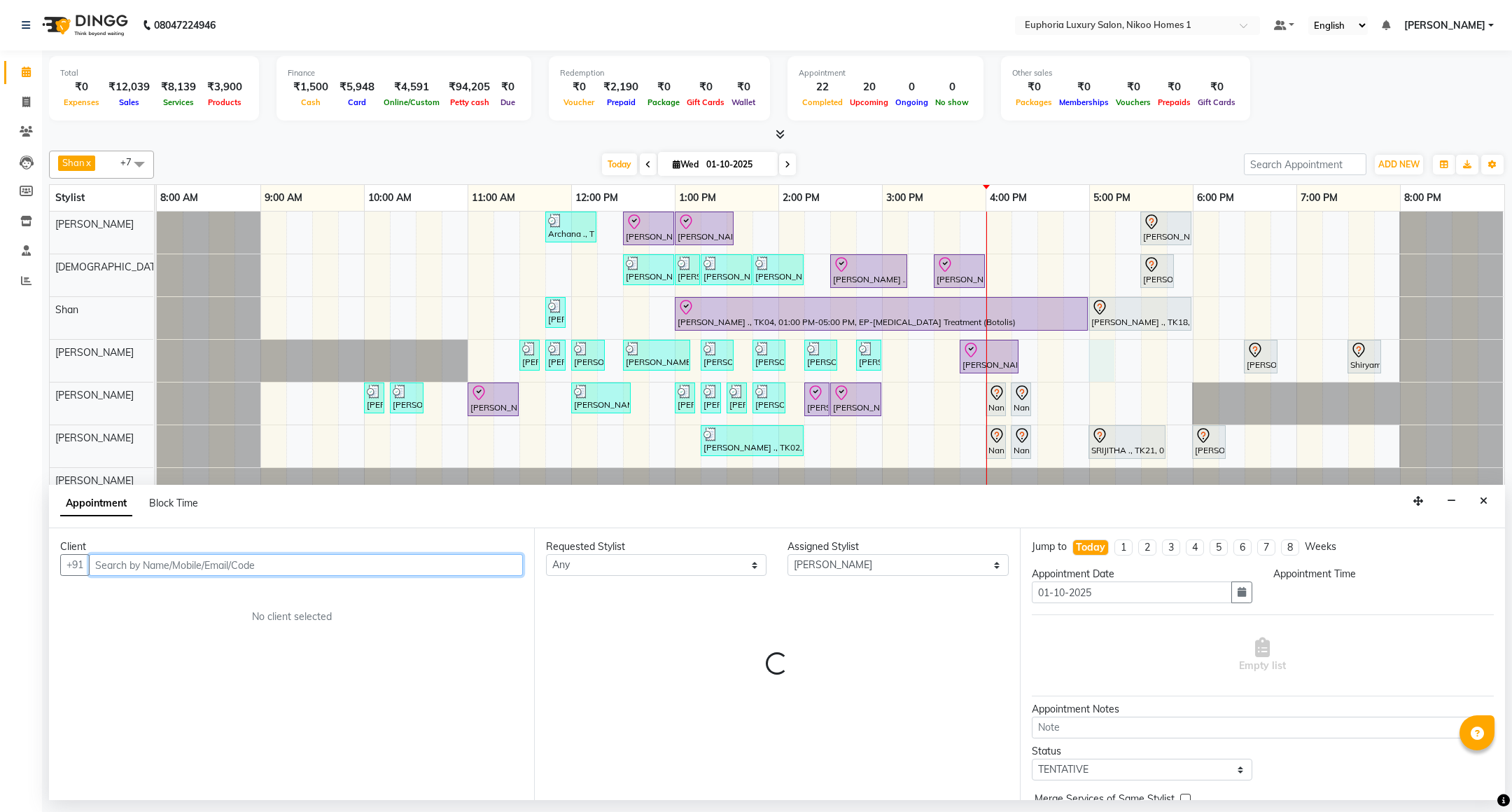
select select "1020"
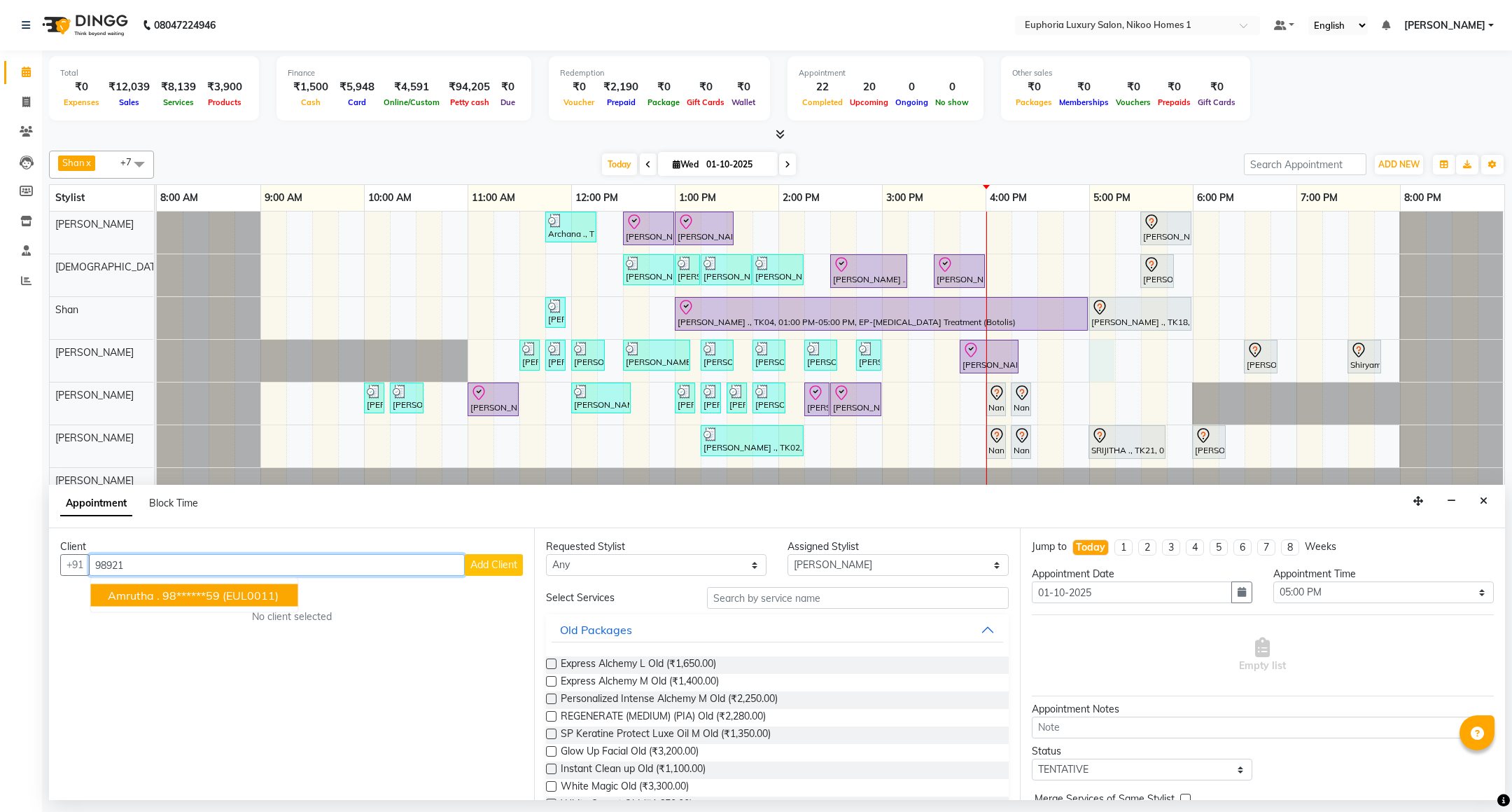
click at [215, 593] on ngb-highlight "98******59" at bounding box center [190, 595] width 58 height 14
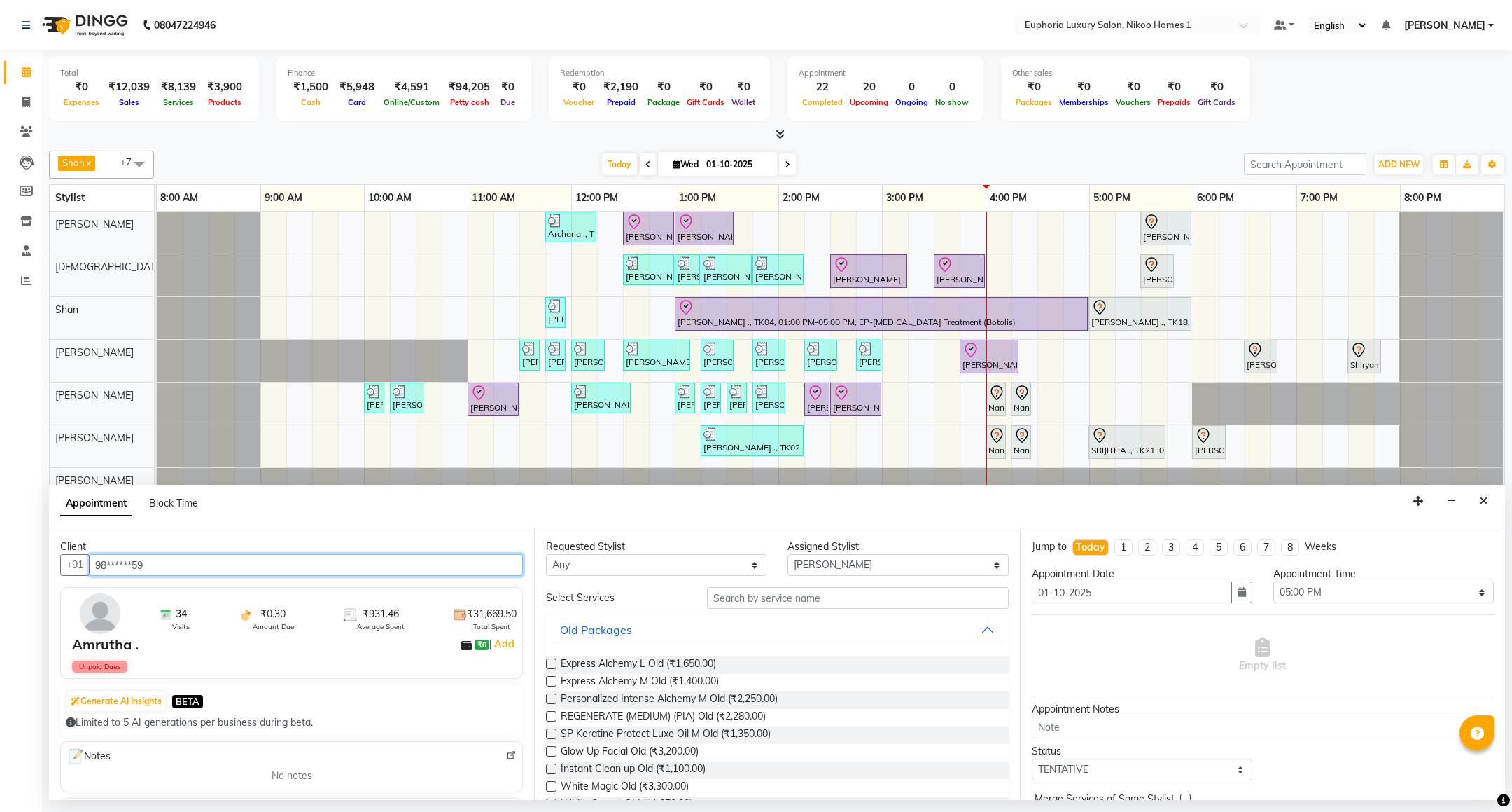
type input "98******59"
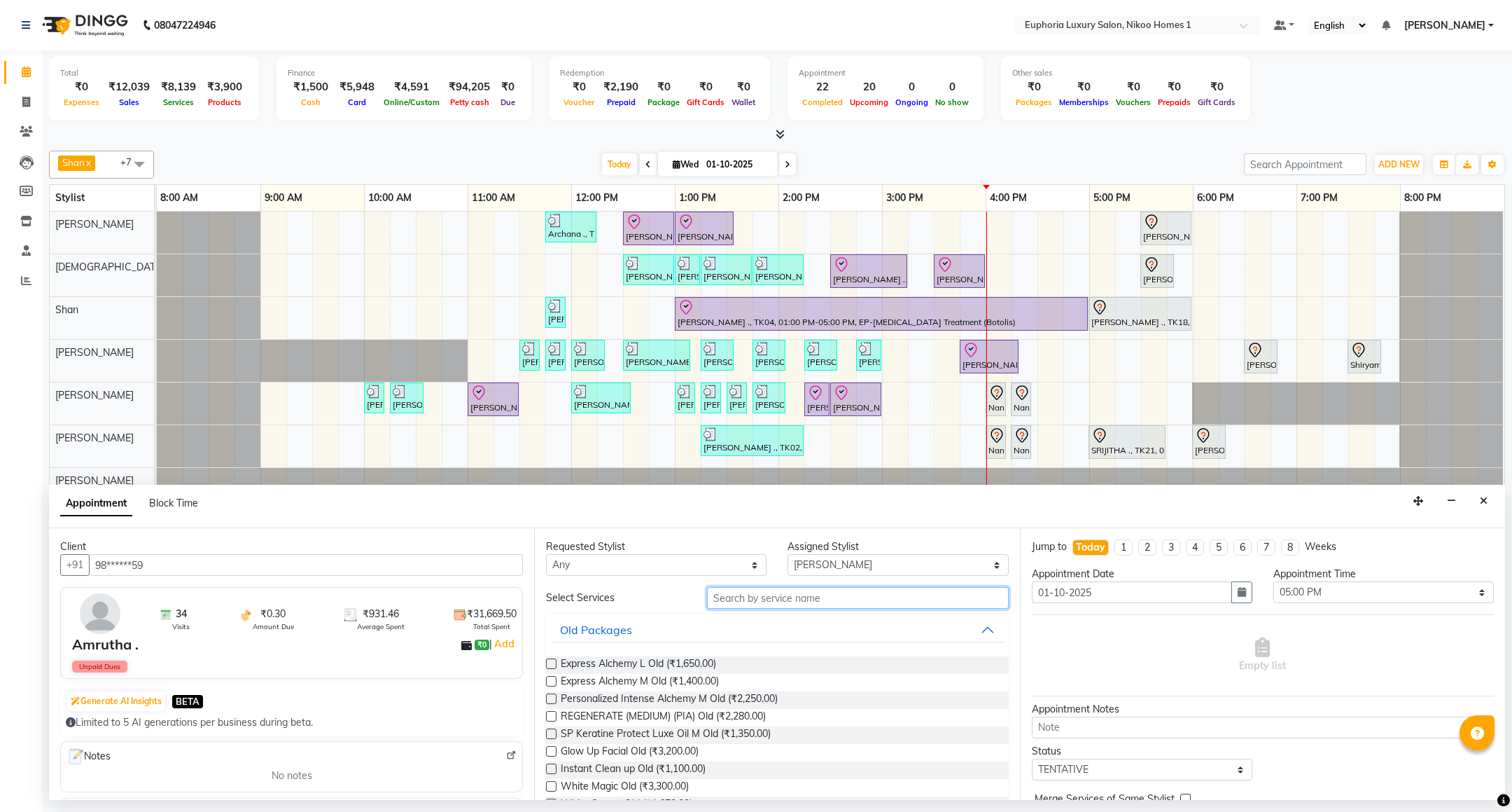
click at [767, 595] on input "text" at bounding box center [858, 598] width 301 height 22
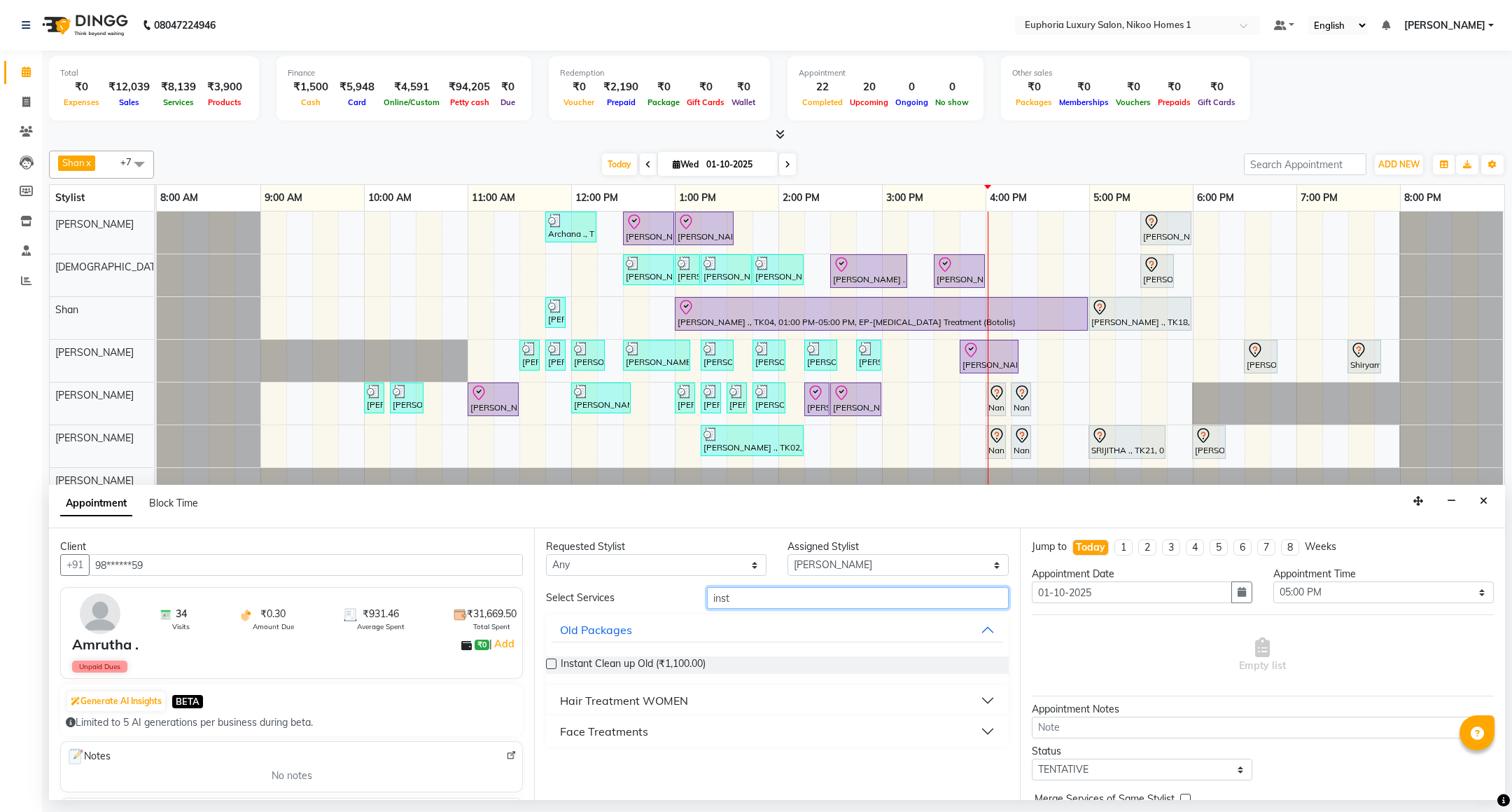
type input "inst"
click at [618, 725] on div "Face Treatments" at bounding box center [604, 731] width 88 height 16
click at [686, 765] on span "EP-Instant Clean-Up (₹999.00)" at bounding box center [630, 766] width 138 height 17
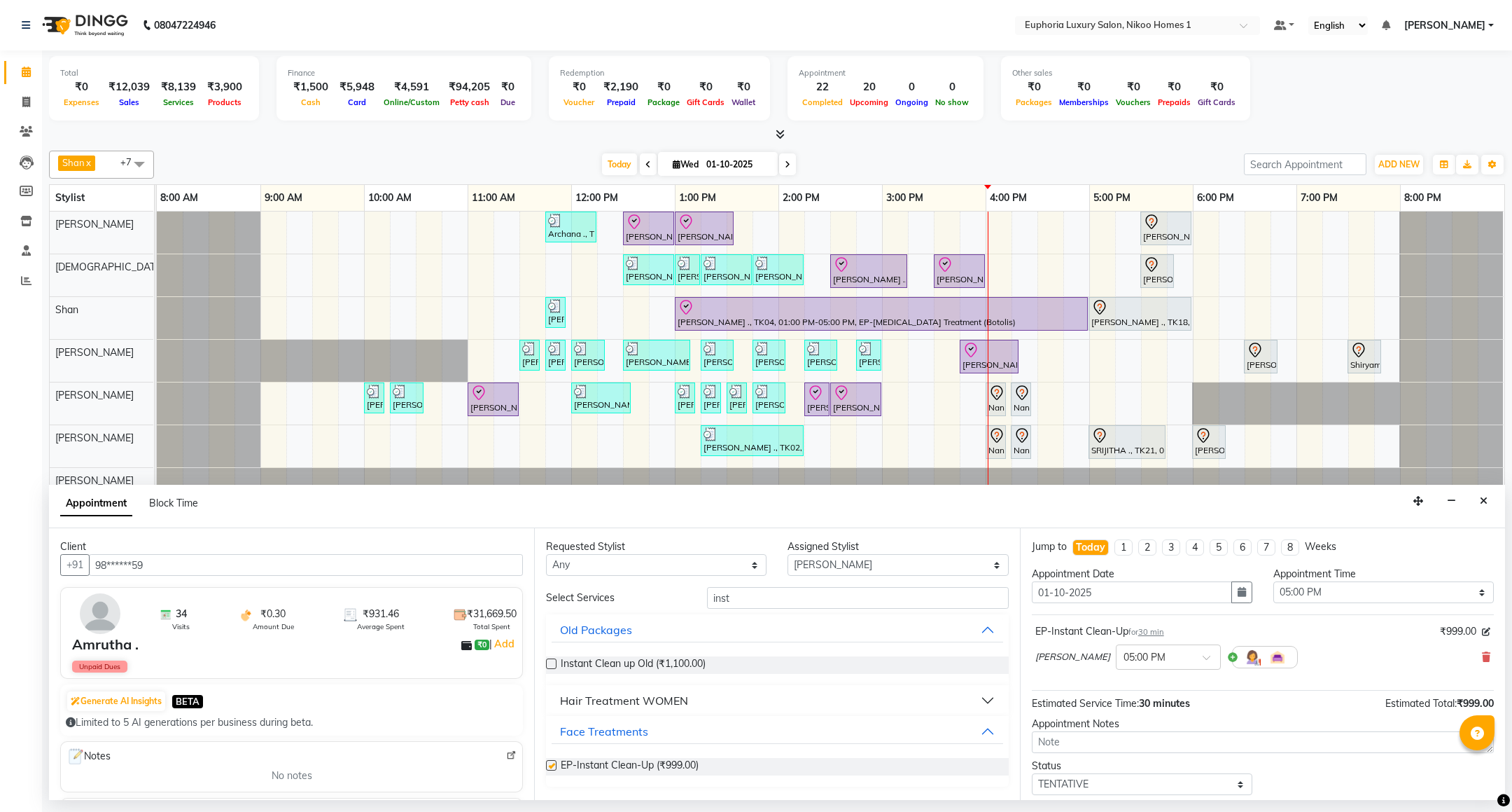
checkbox input "false"
click at [788, 590] on input "inst" at bounding box center [858, 598] width 301 height 22
click at [827, 570] on select "Select Amrita( suzika) lama Atif Ali Azhar Bhumika Binoy Danish EVA KIPGEN Insh…" at bounding box center [898, 565] width 221 height 22
select select "92628"
click at [788, 556] on select "Select Amrita( suzika) lama Atif Ali Azhar Bhumika Binoy Danish EVA KIPGEN Insh…" at bounding box center [898, 565] width 221 height 22
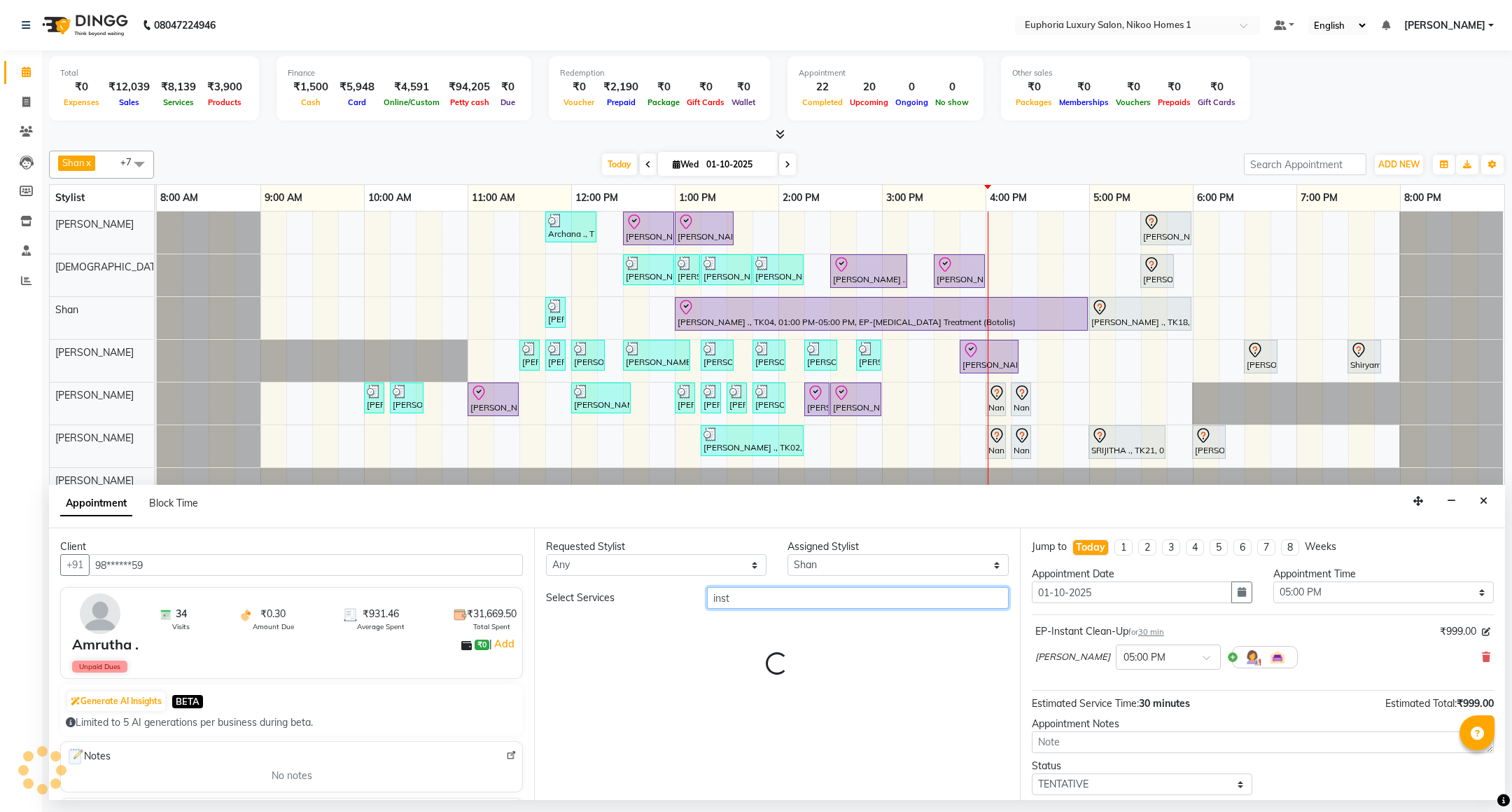
click at [796, 597] on input "inst" at bounding box center [858, 598] width 301 height 22
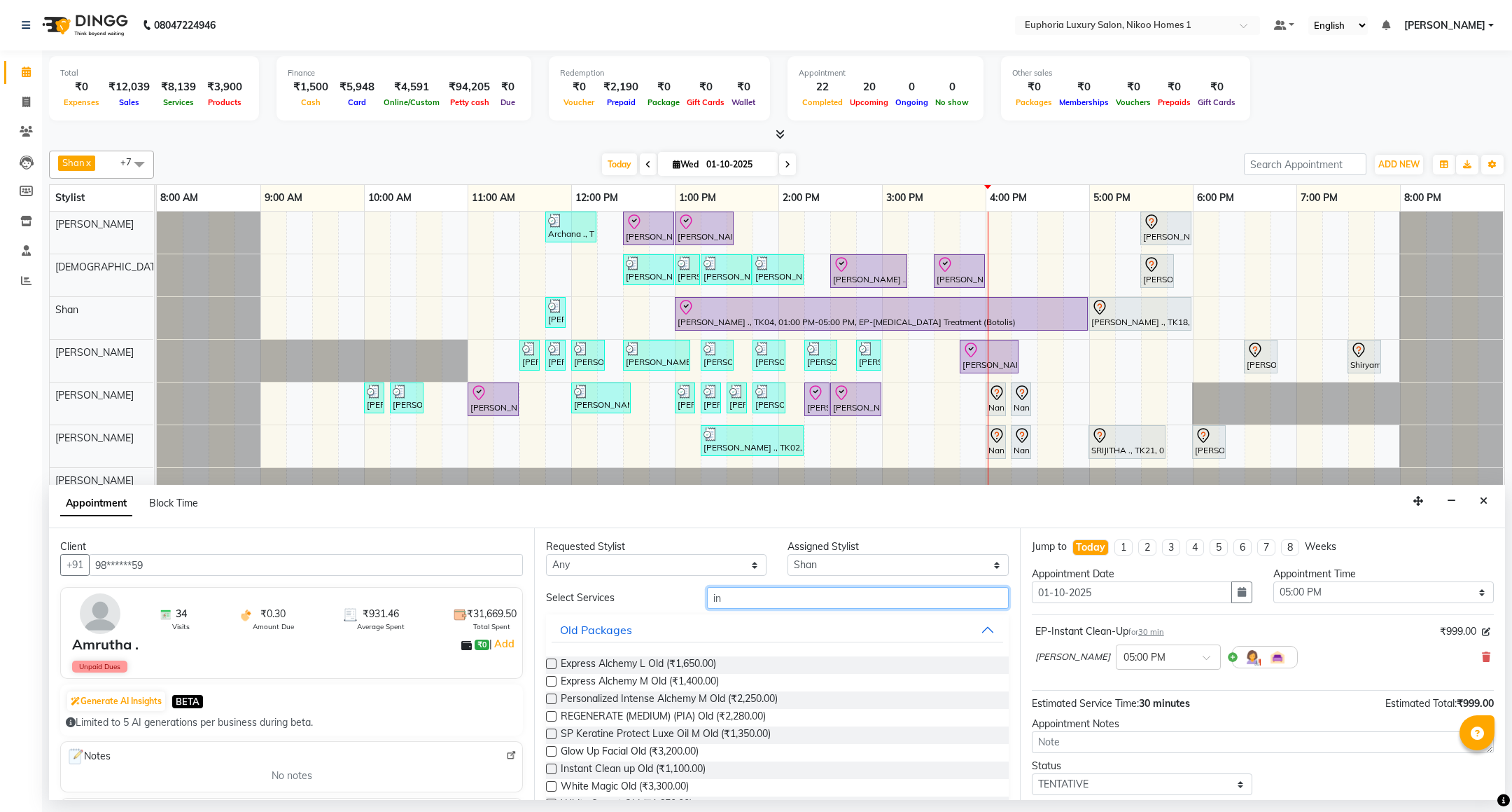
type input "i"
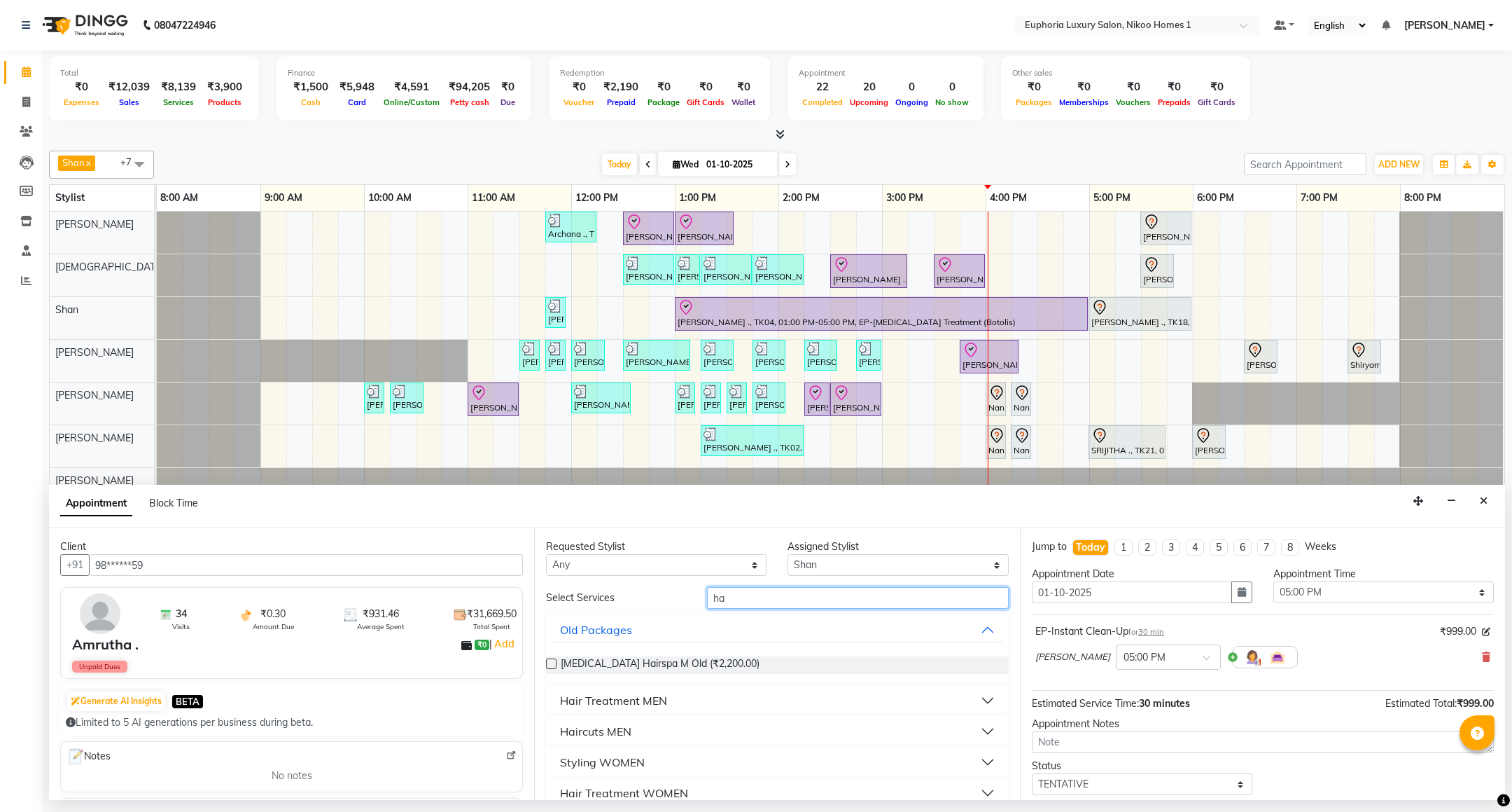
type input "h"
type input "arti"
click at [624, 700] on div "Haircuts WOMEN" at bounding box center [606, 700] width 92 height 16
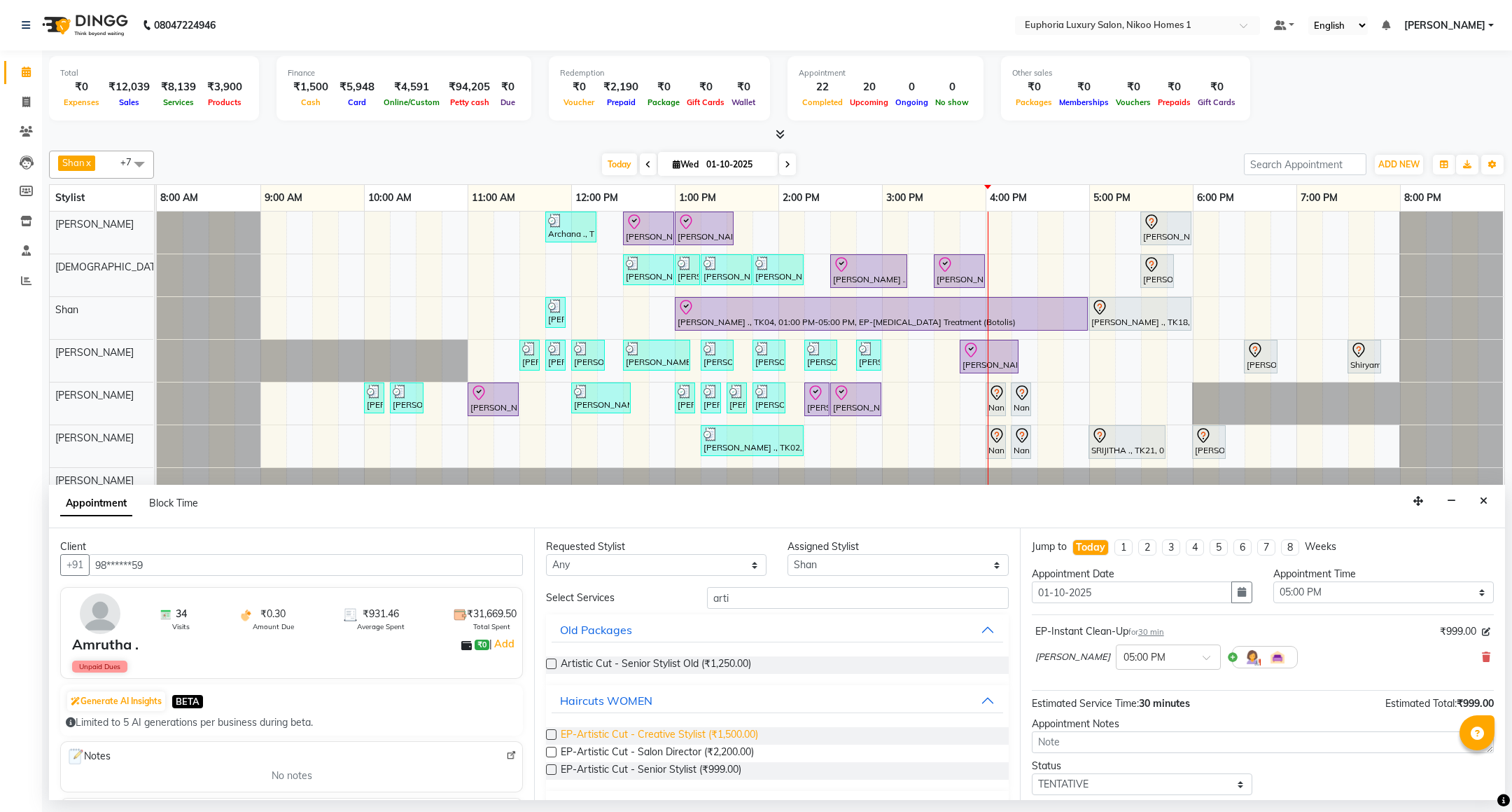
click at [706, 735] on span "EP-Artistic Cut - Creative Stylist (₹1,500.00)" at bounding box center [660, 735] width 198 height 17
checkbox input "false"
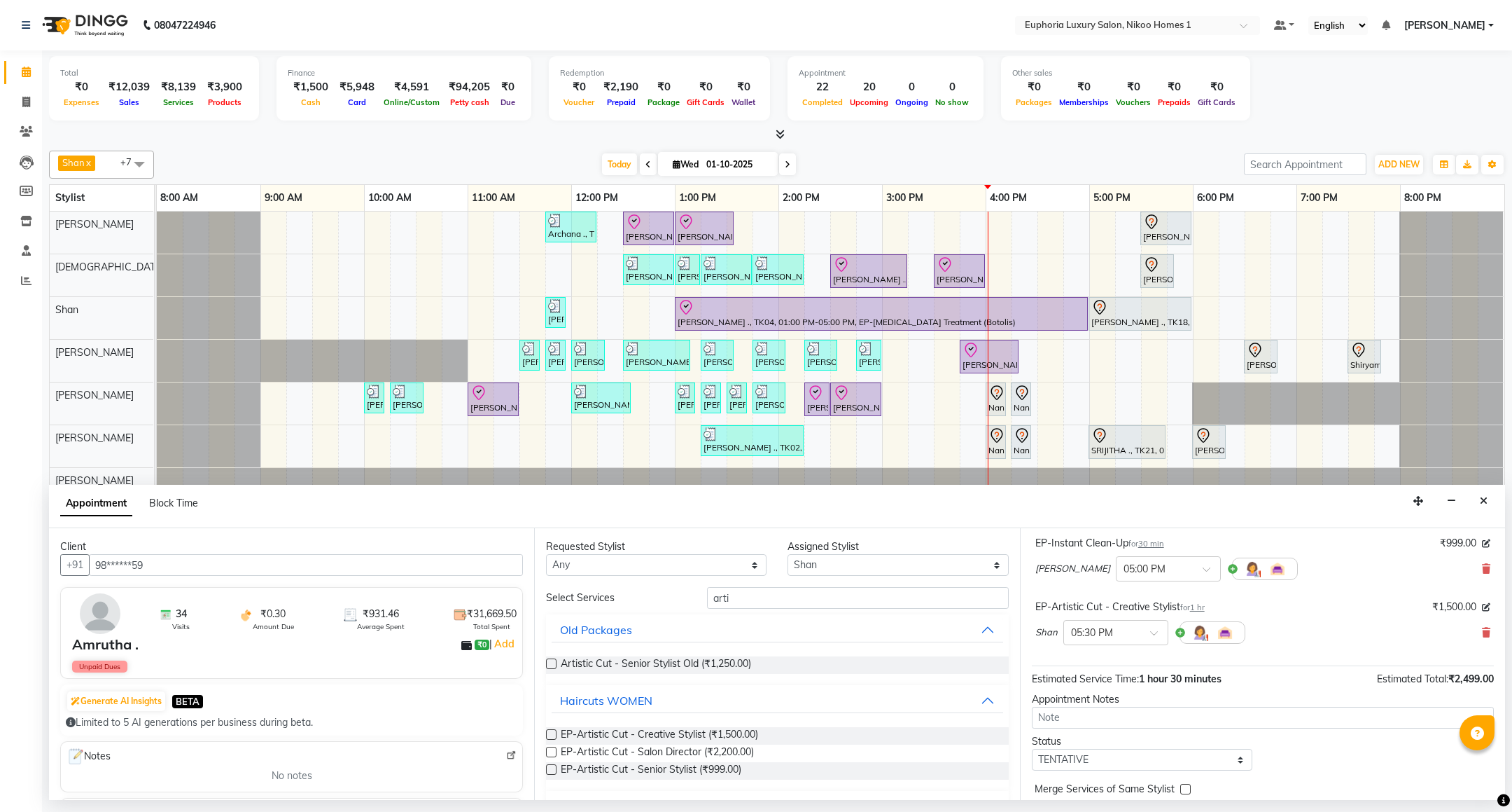
scroll to position [149, 0]
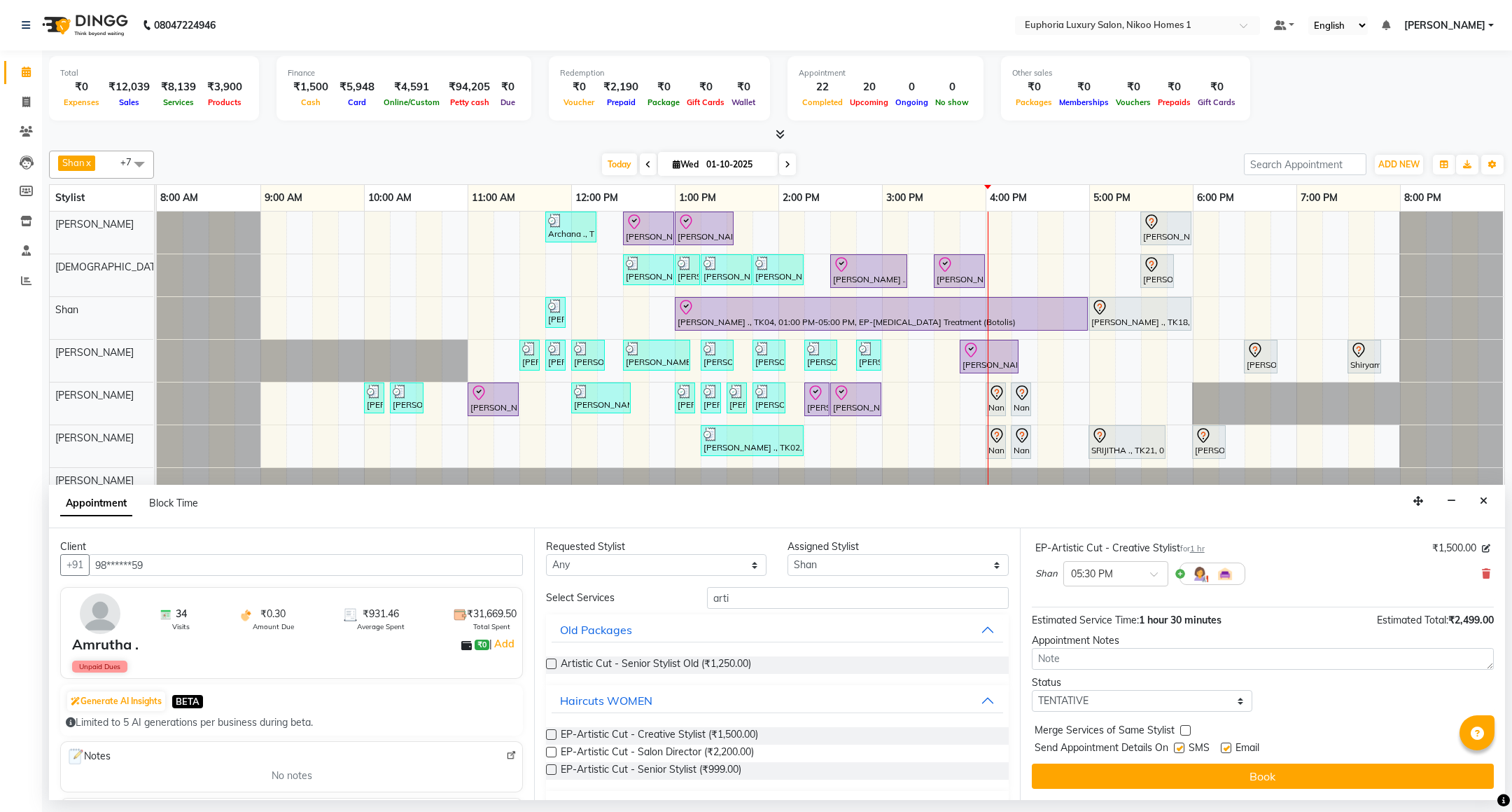
click at [1226, 775] on button "Book" at bounding box center [1262, 776] width 462 height 26
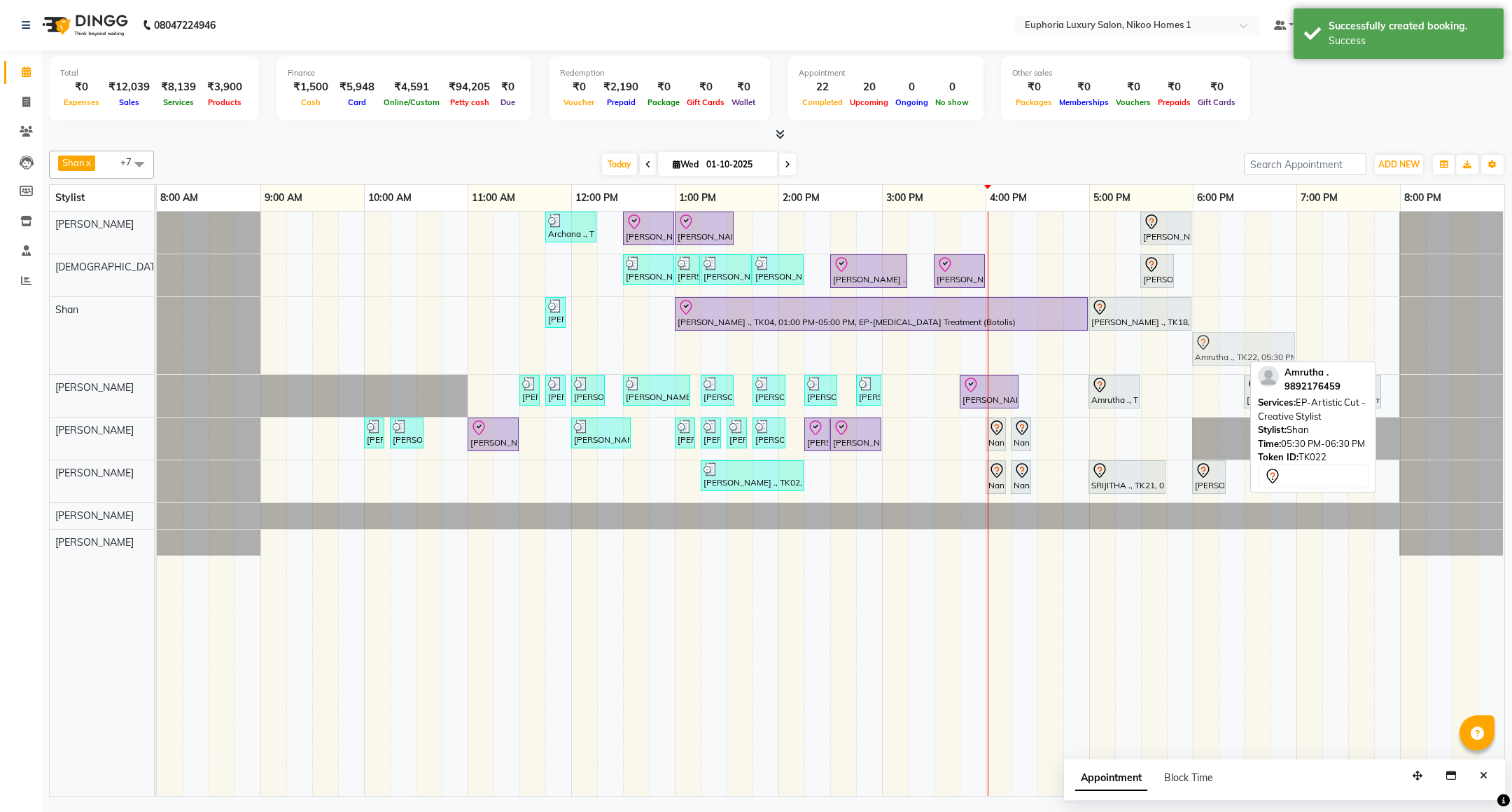
drag, startPoint x: 1178, startPoint y: 356, endPoint x: 1231, endPoint y: 347, distance: 53.8
click at [157, 347] on div "L.C. Jain ., TK11, 11:45 AM-11:55 AM, EL-Basic Cut (No wash) Yashwant Bidawat .…" at bounding box center [157, 335] width 0 height 77
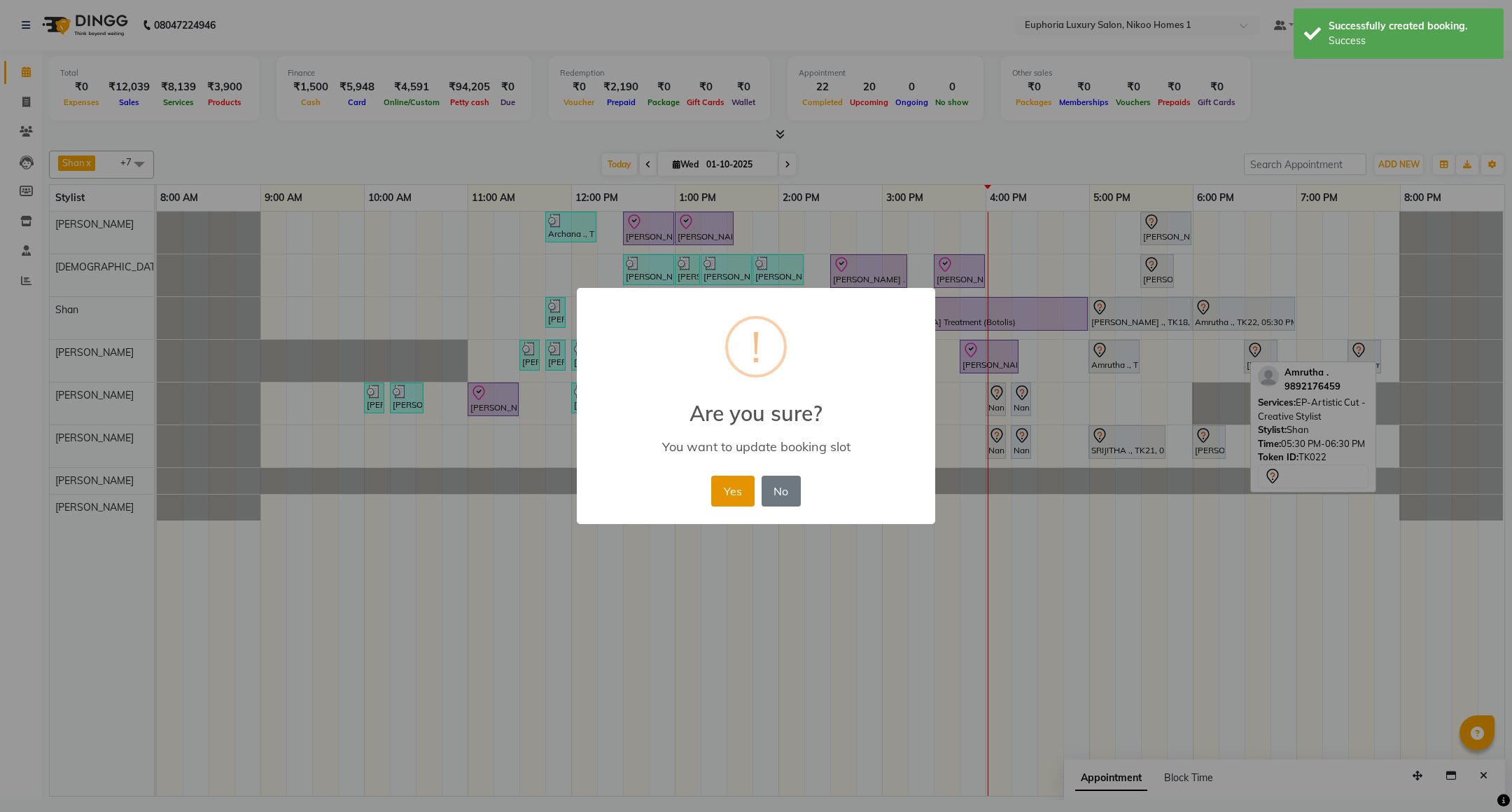
click at [746, 500] on button "Yes" at bounding box center [732, 491] width 43 height 31
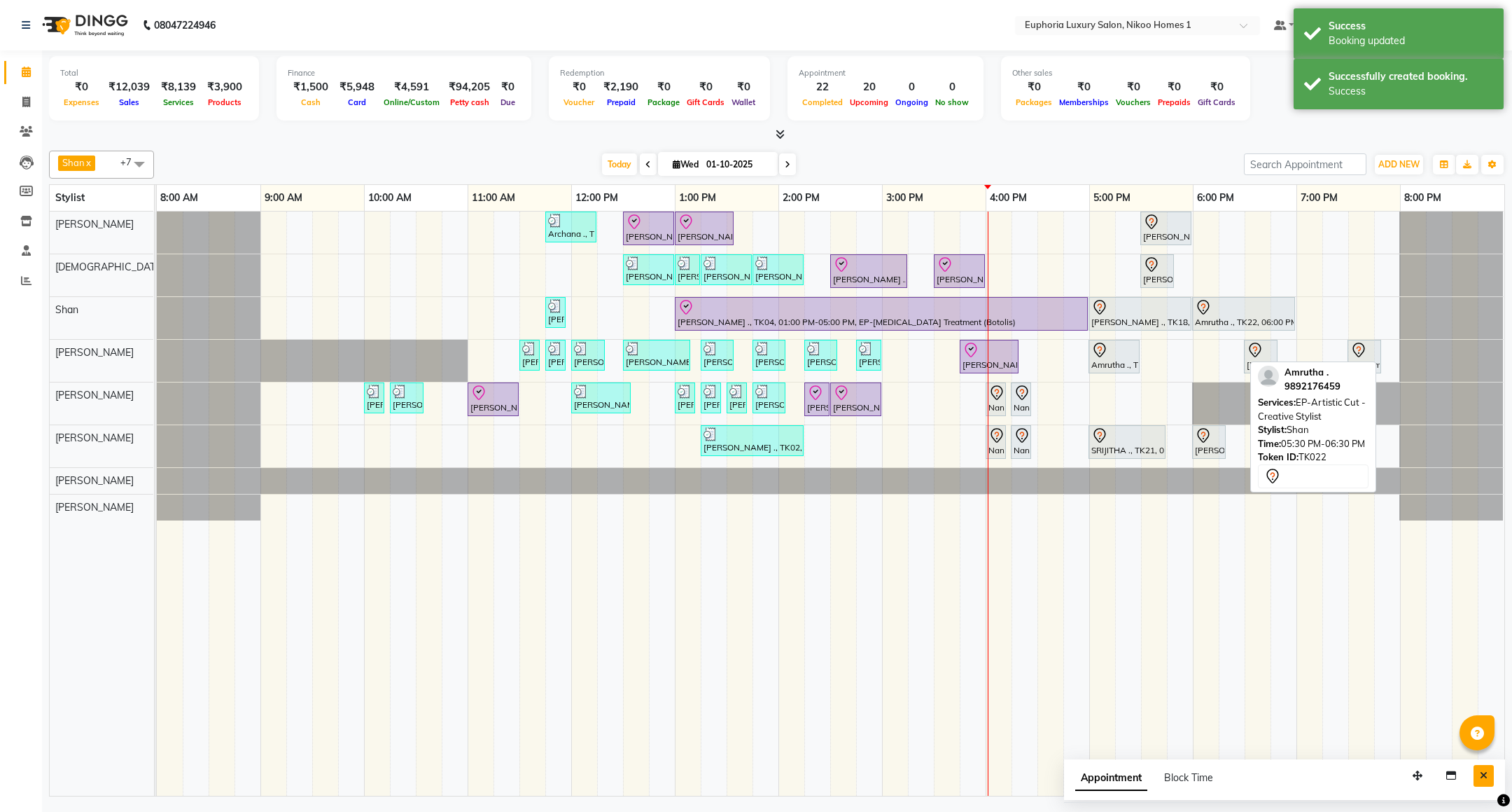
click at [1491, 776] on button "Close" at bounding box center [1484, 775] width 20 height 22
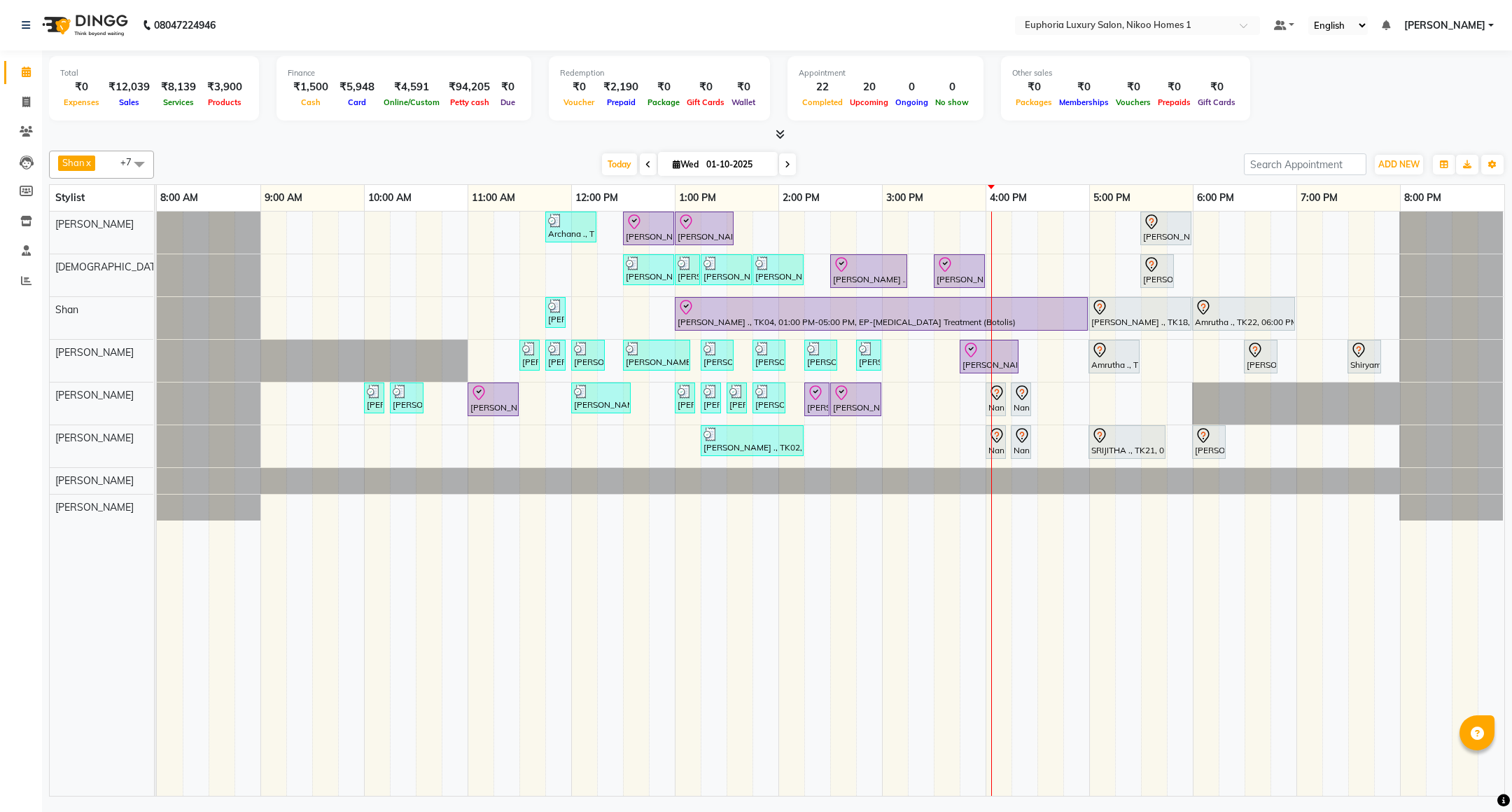
click at [1247, 233] on div "Archana ., TK09, 11:45 AM-12:15 PM, EL-Kid Cut (Below 8 Yrs) BOY Navjot, TK10, …" at bounding box center [830, 503] width 1347 height 584
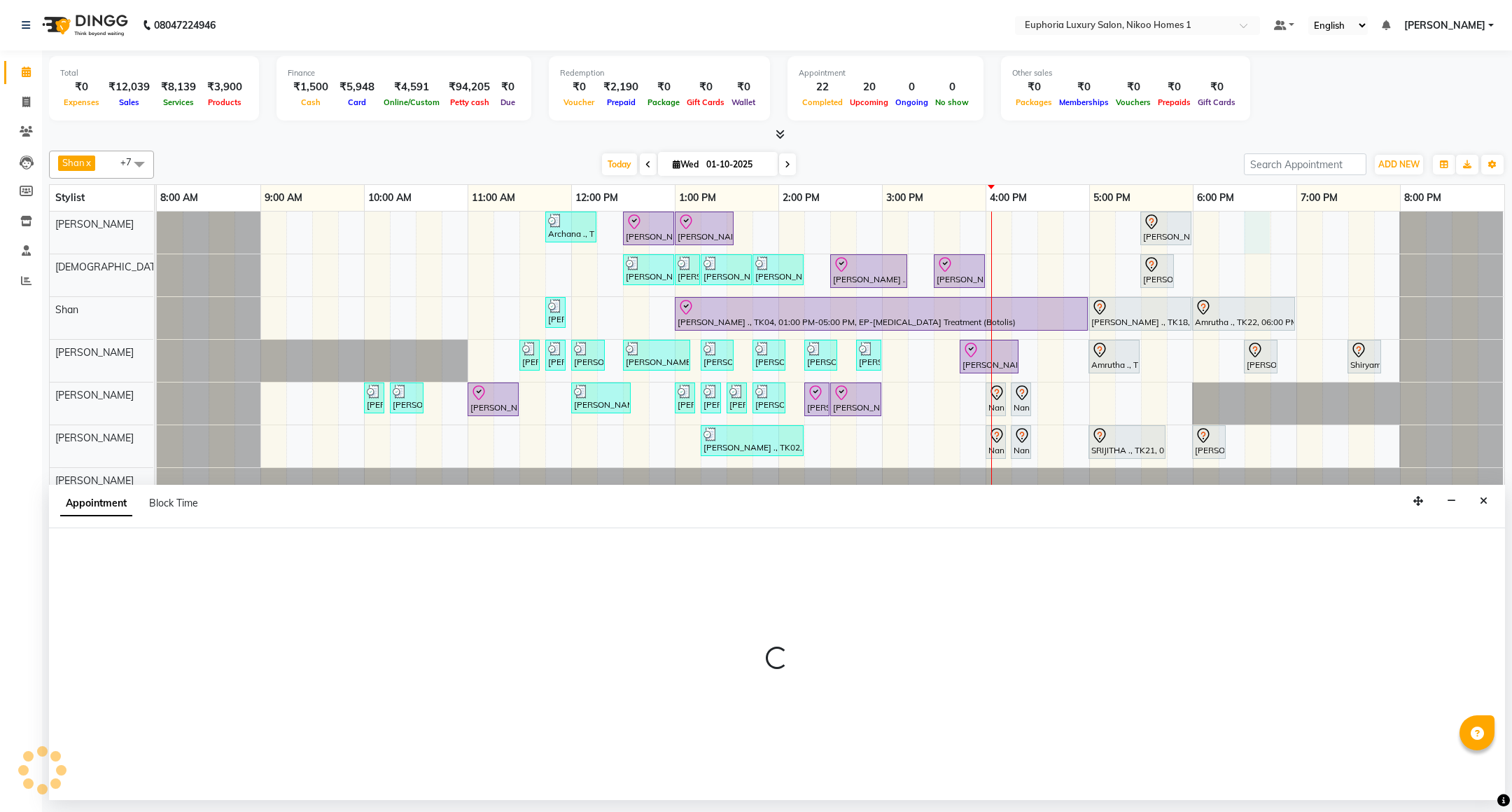
select select "85468"
select select "1110"
select select "tentative"
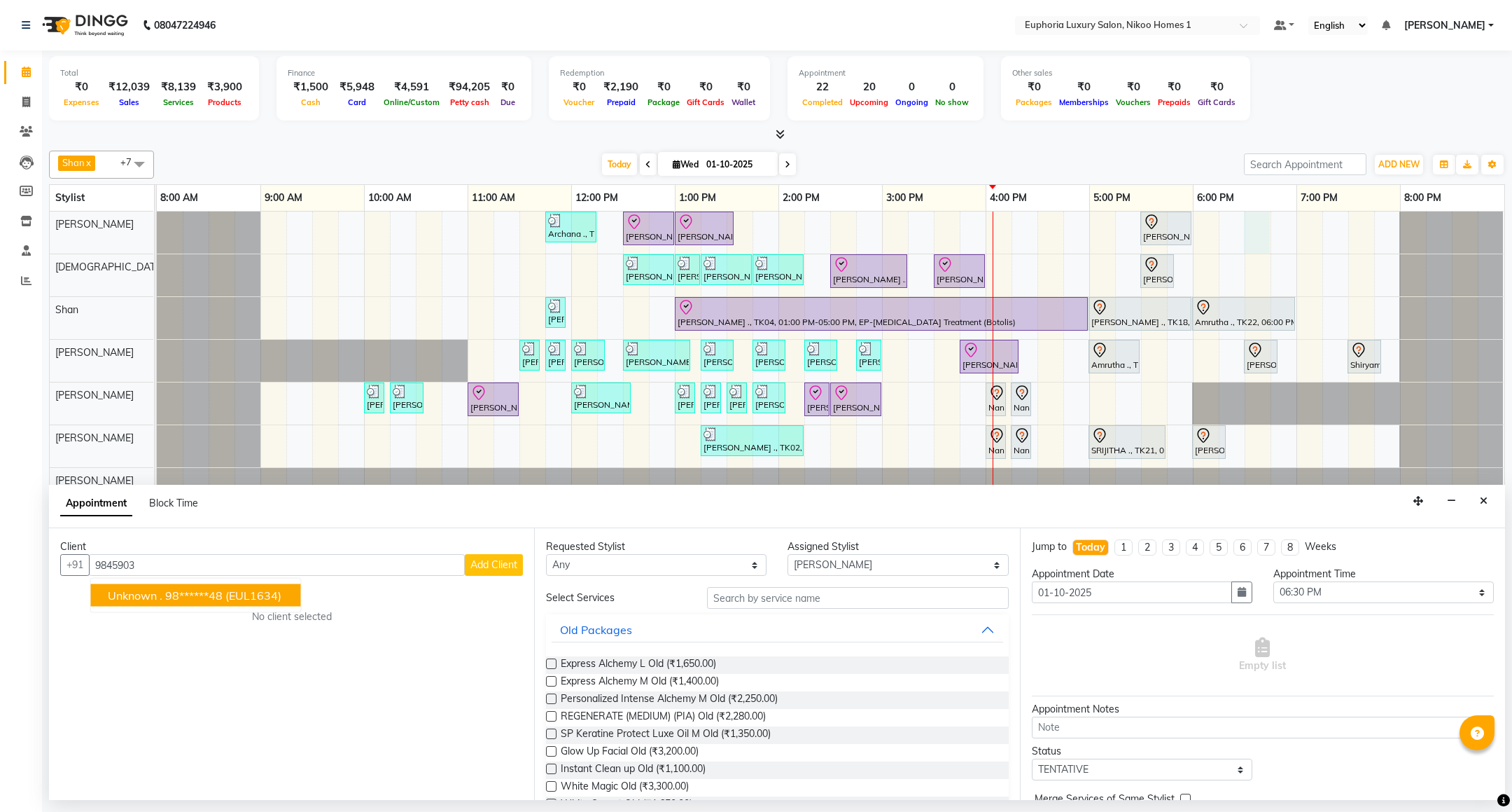
click at [222, 591] on ngb-highlight "98******48" at bounding box center [194, 595] width 58 height 14
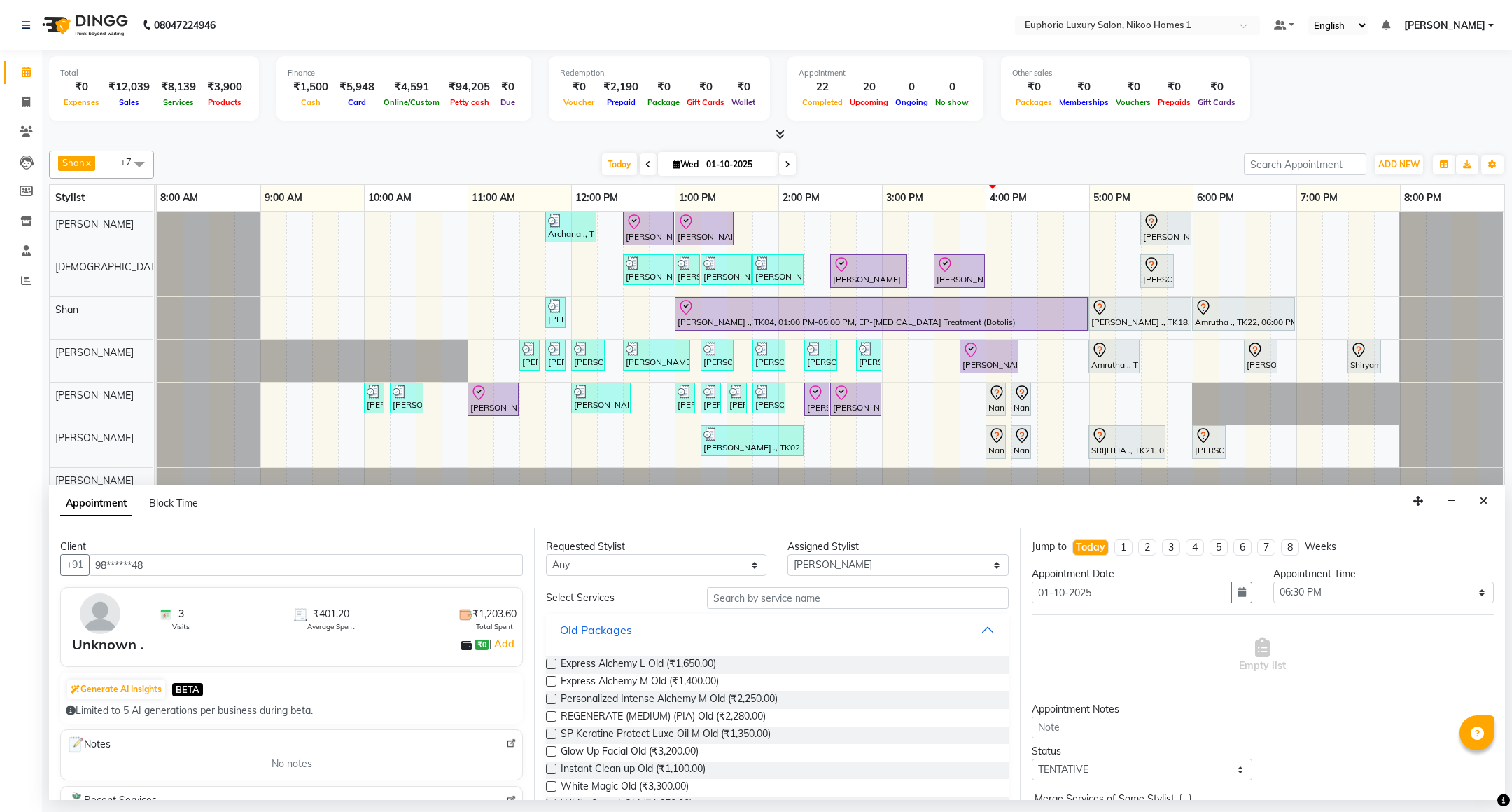
type input "98******48"
click at [812, 601] on input "text" at bounding box center [858, 598] width 301 height 22
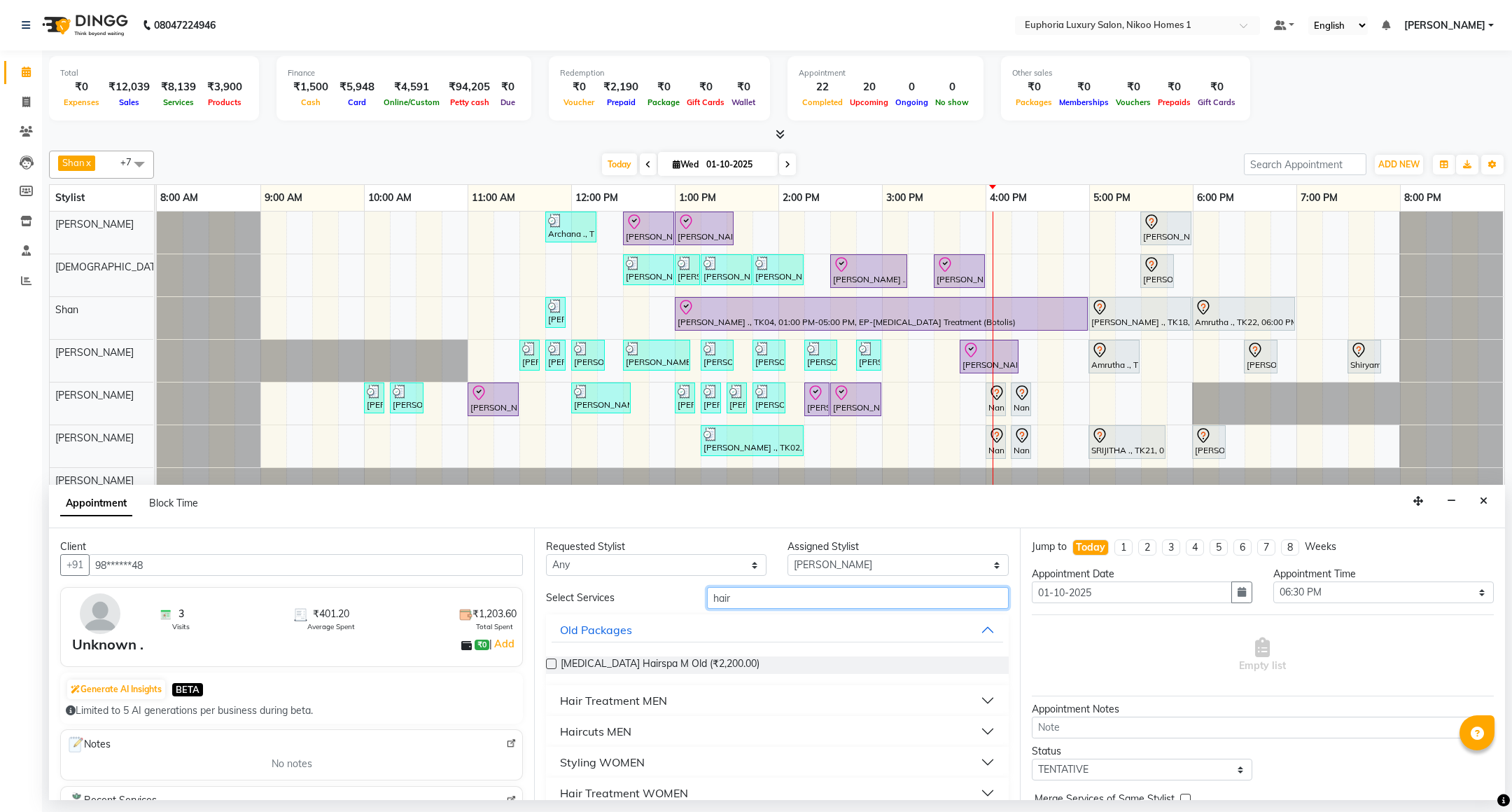
type input "hair"
click at [626, 727] on div "Haircuts MEN" at bounding box center [596, 731] width 71 height 16
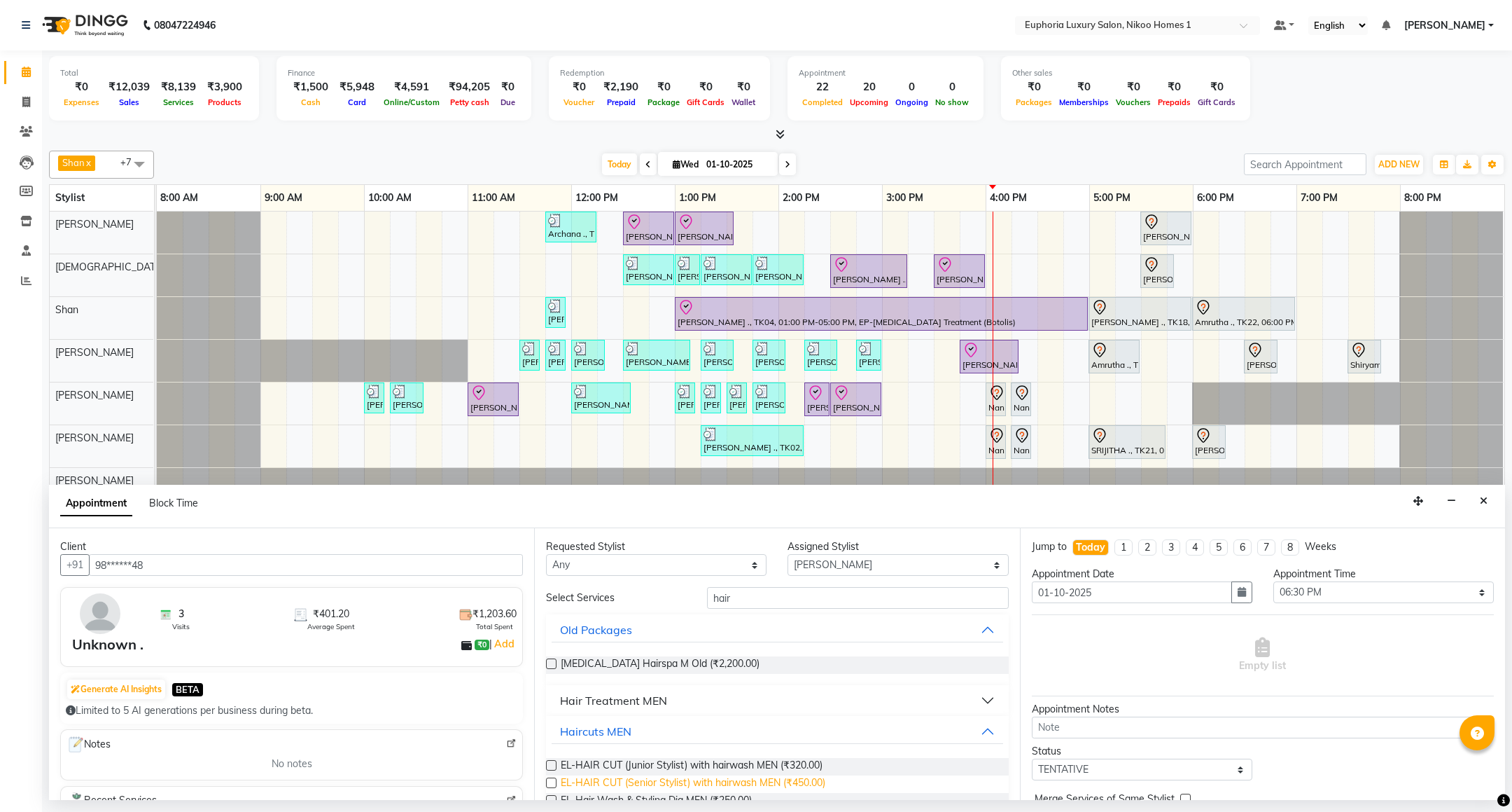
click at [756, 785] on span "EL-HAIR CUT (Senior Stylist) with hairwash MEN (₹450.00)" at bounding box center [693, 784] width 265 height 17
checkbox input "false"
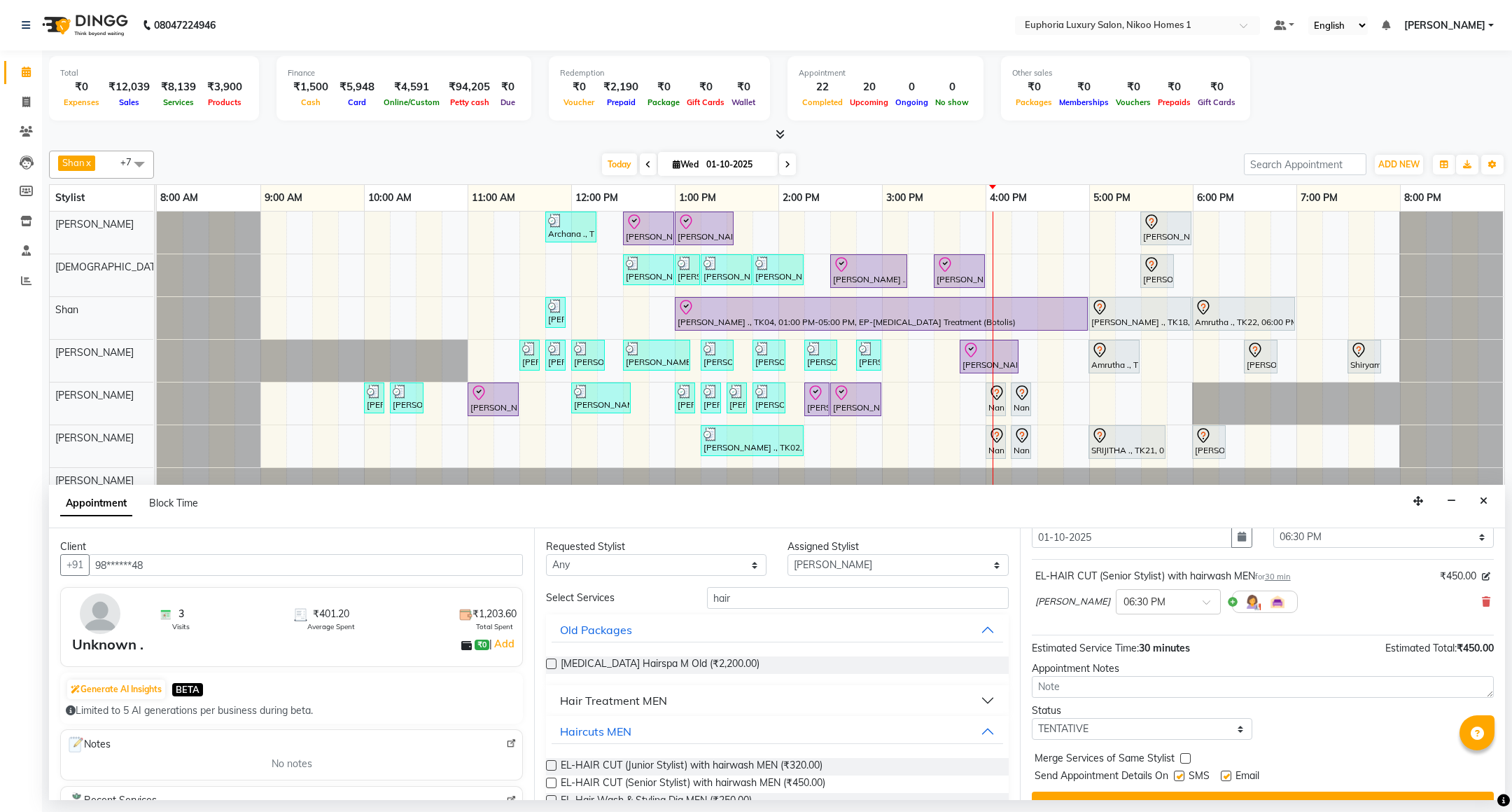
scroll to position [86, 0]
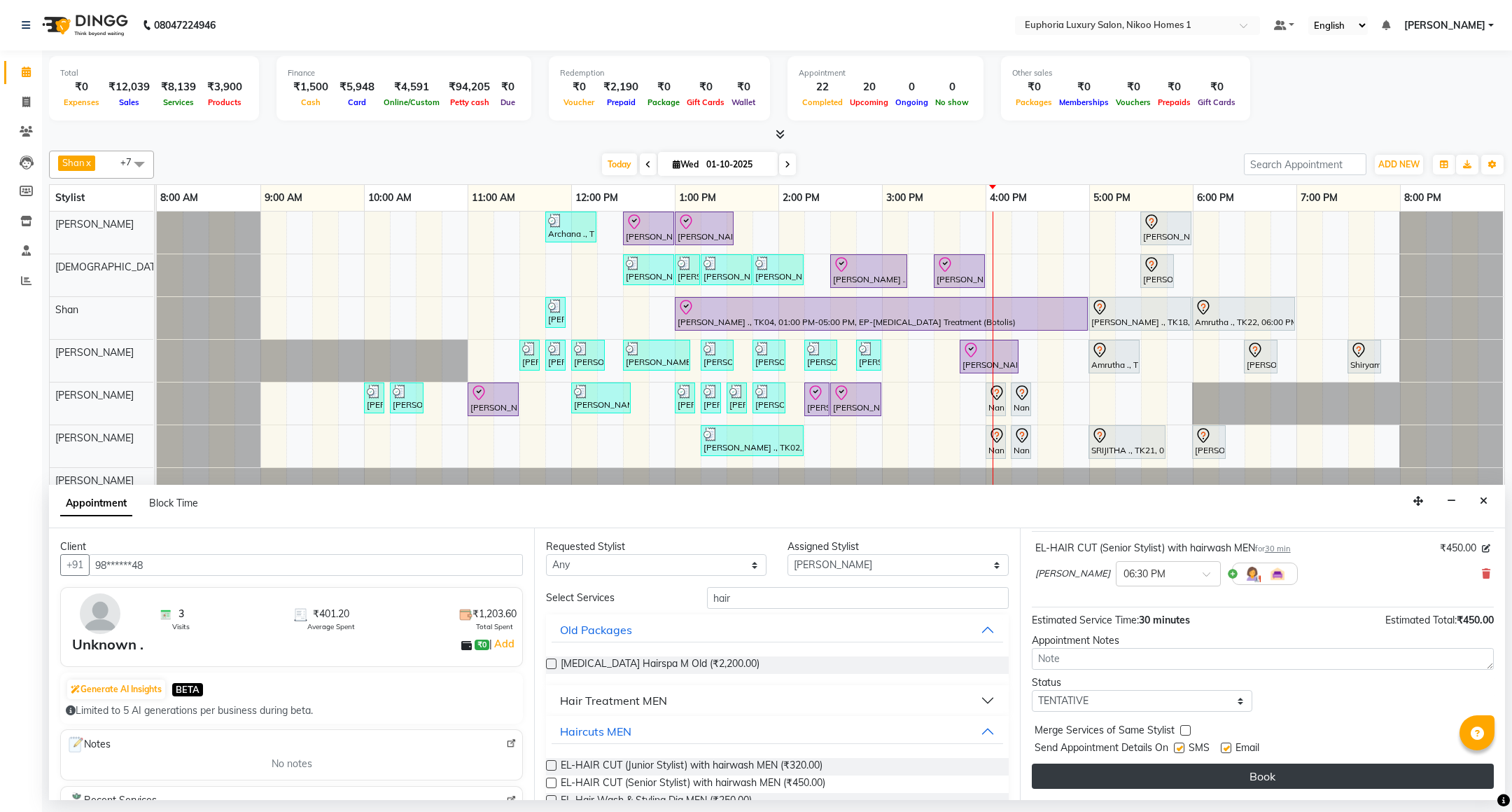
click at [1257, 764] on button "Book" at bounding box center [1262, 776] width 462 height 26
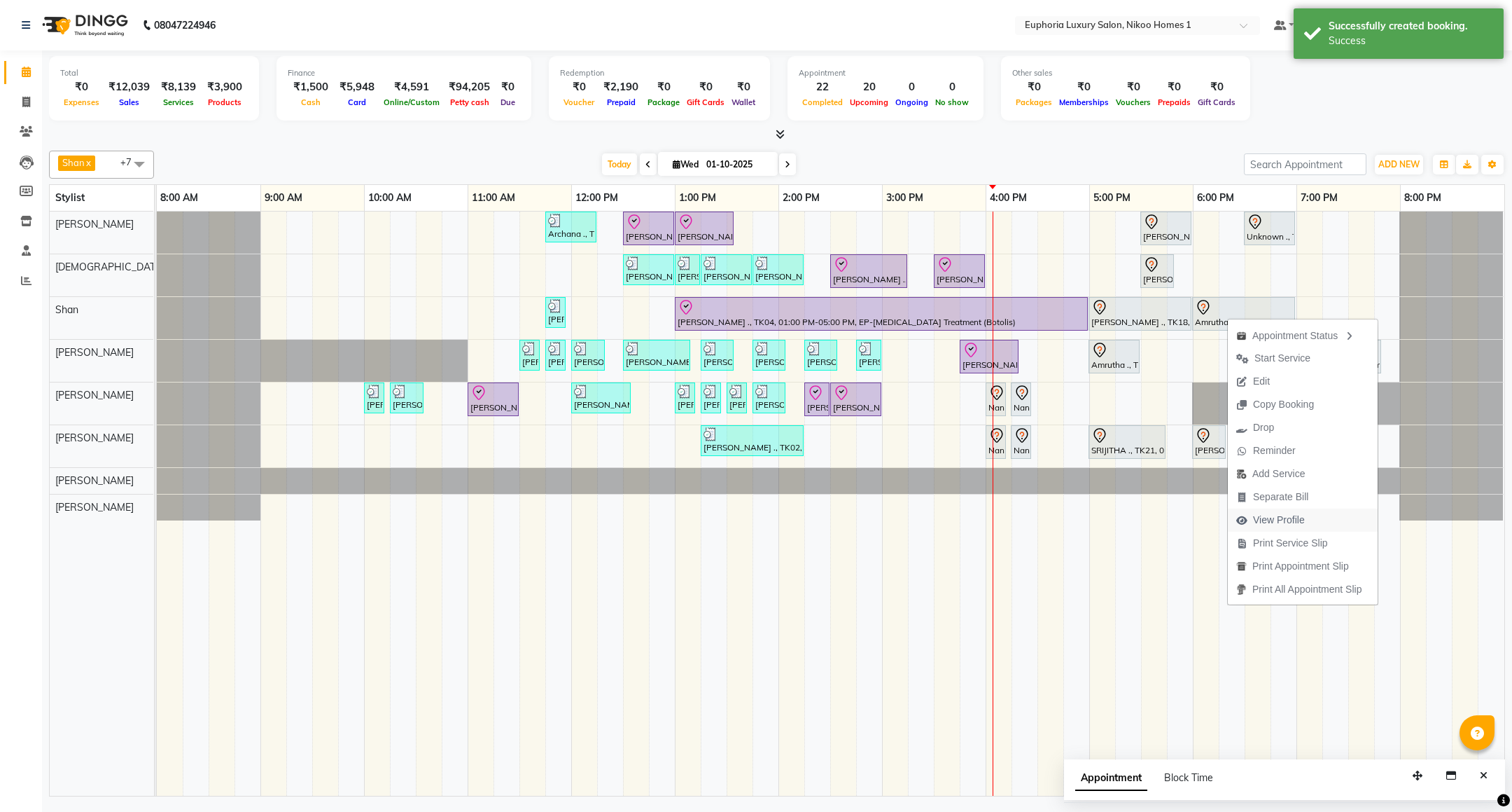
click at [1291, 519] on span "View Profile" at bounding box center [1279, 520] width 52 height 15
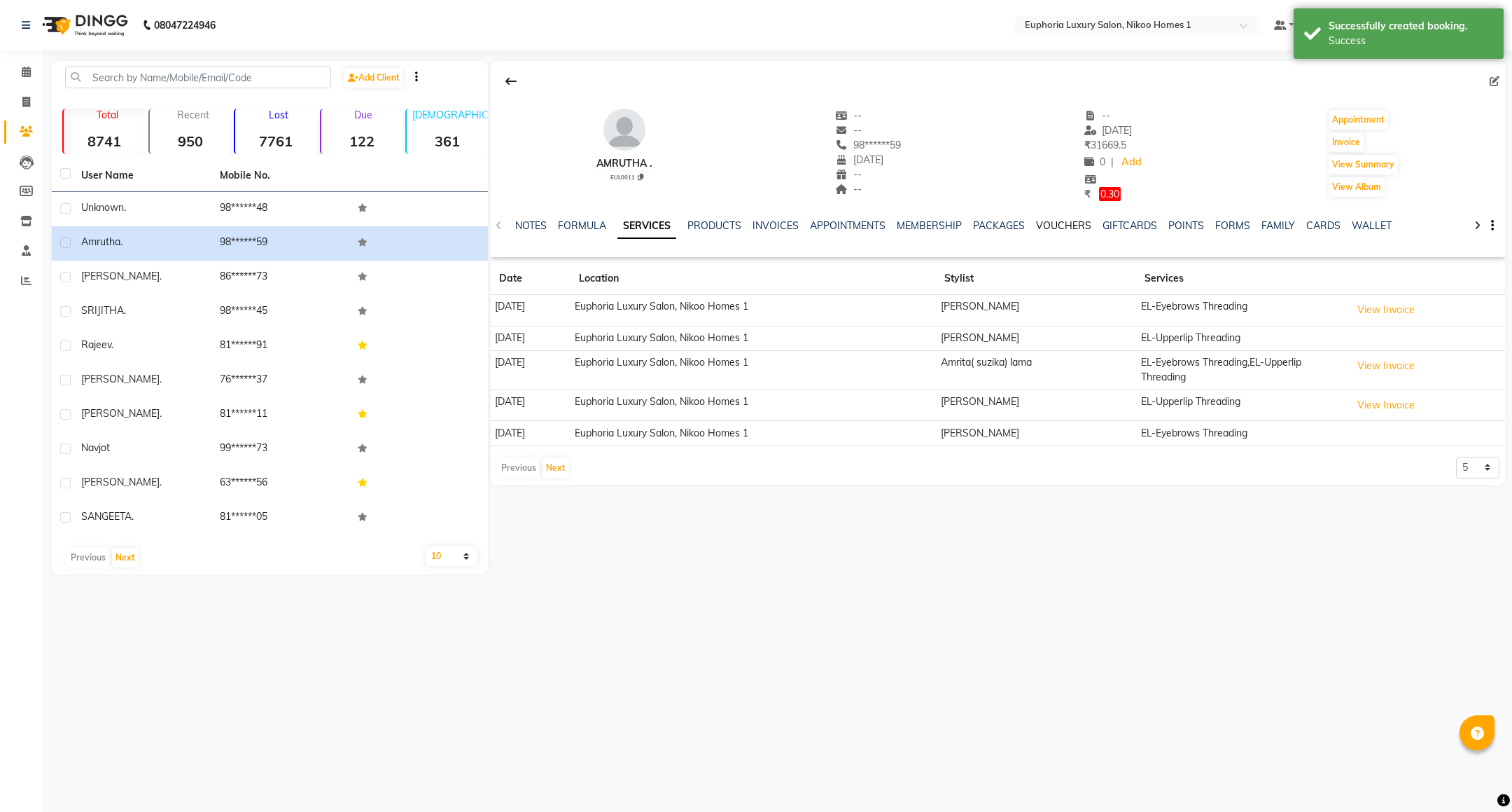
click at [1070, 229] on link "VOUCHERS" at bounding box center [1064, 225] width 55 height 13
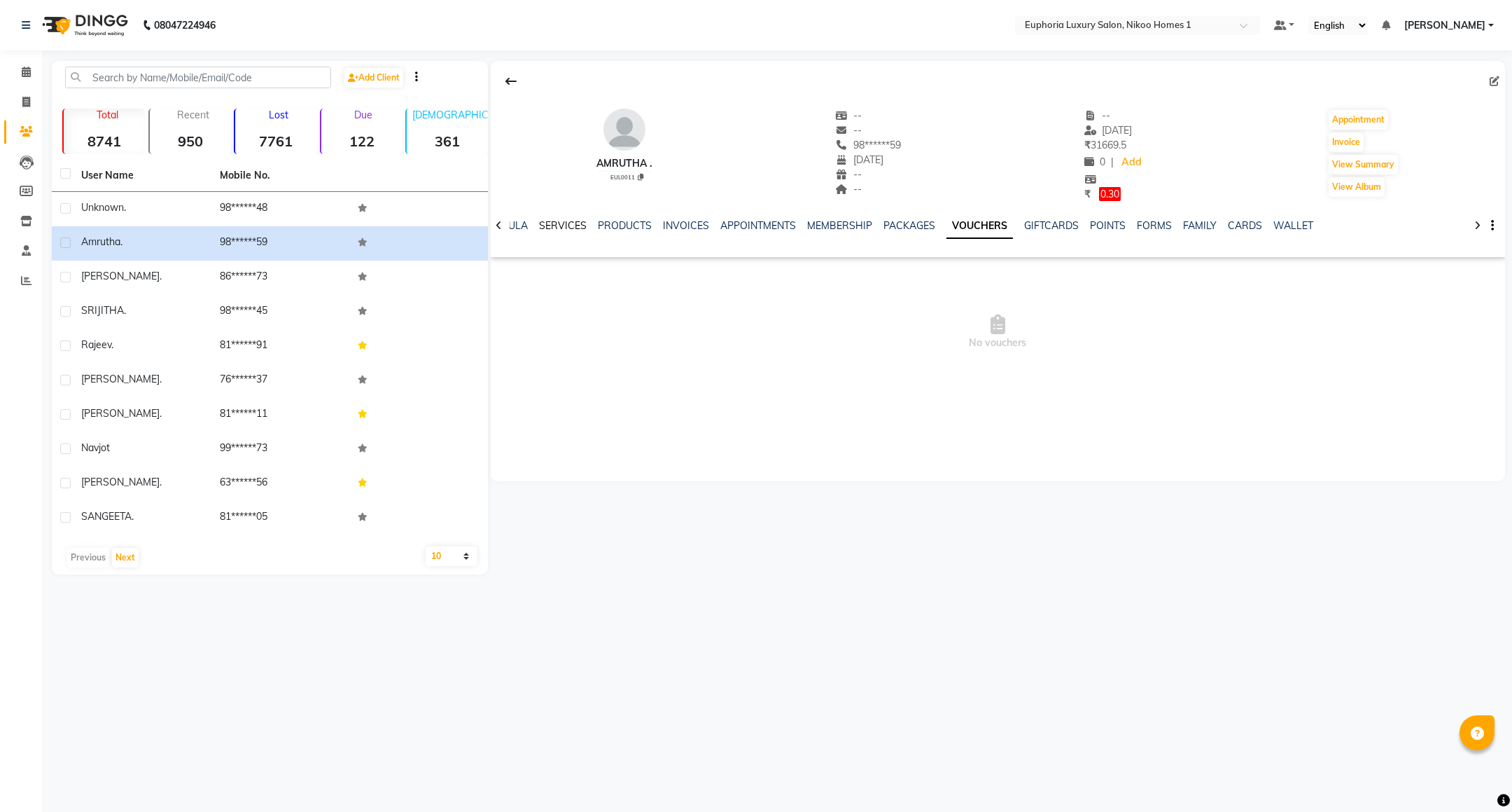
click at [569, 221] on link "SERVICES" at bounding box center [563, 225] width 48 height 13
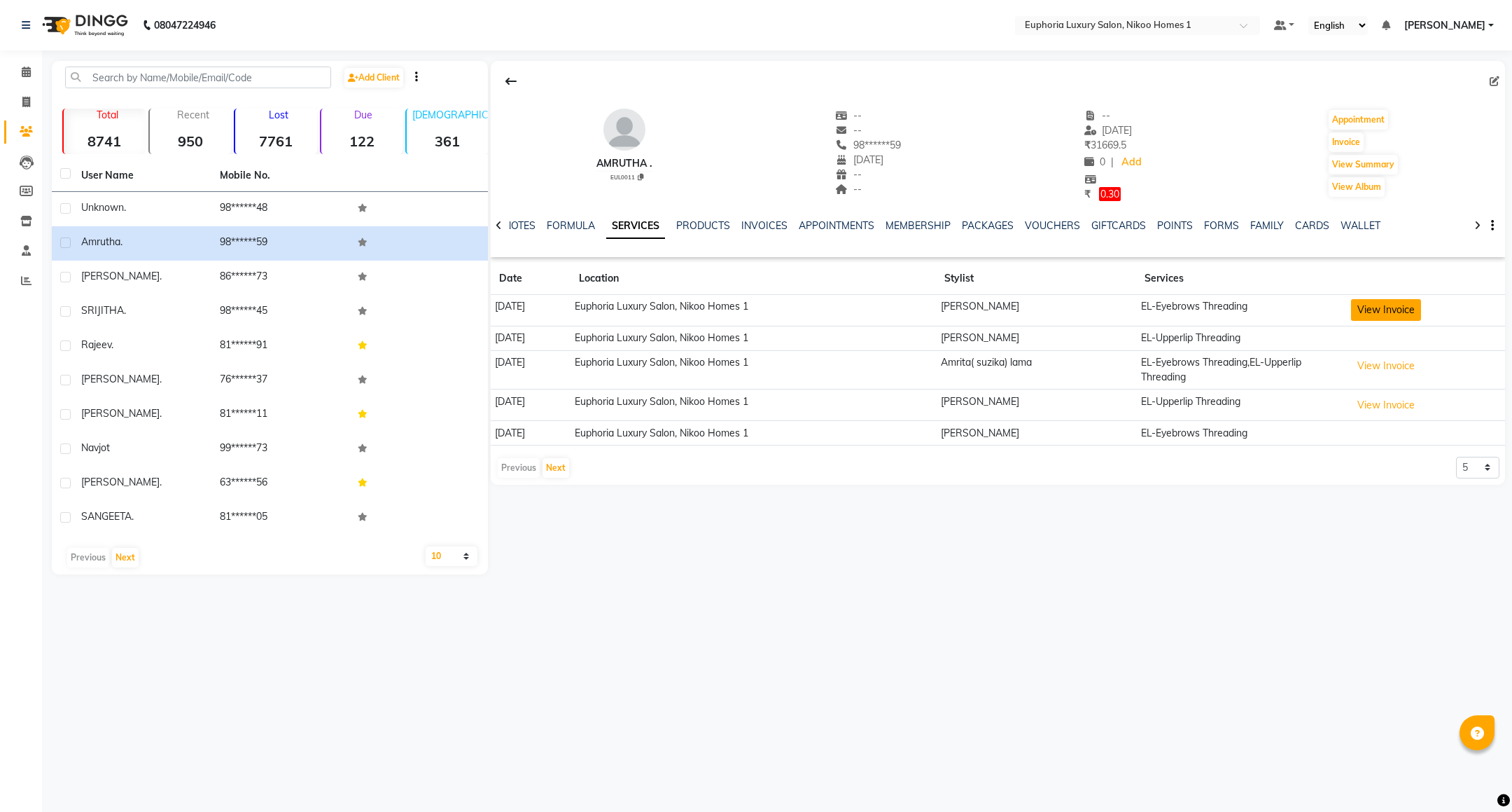
click at [1389, 319] on button "View Invoice" at bounding box center [1386, 310] width 70 height 22
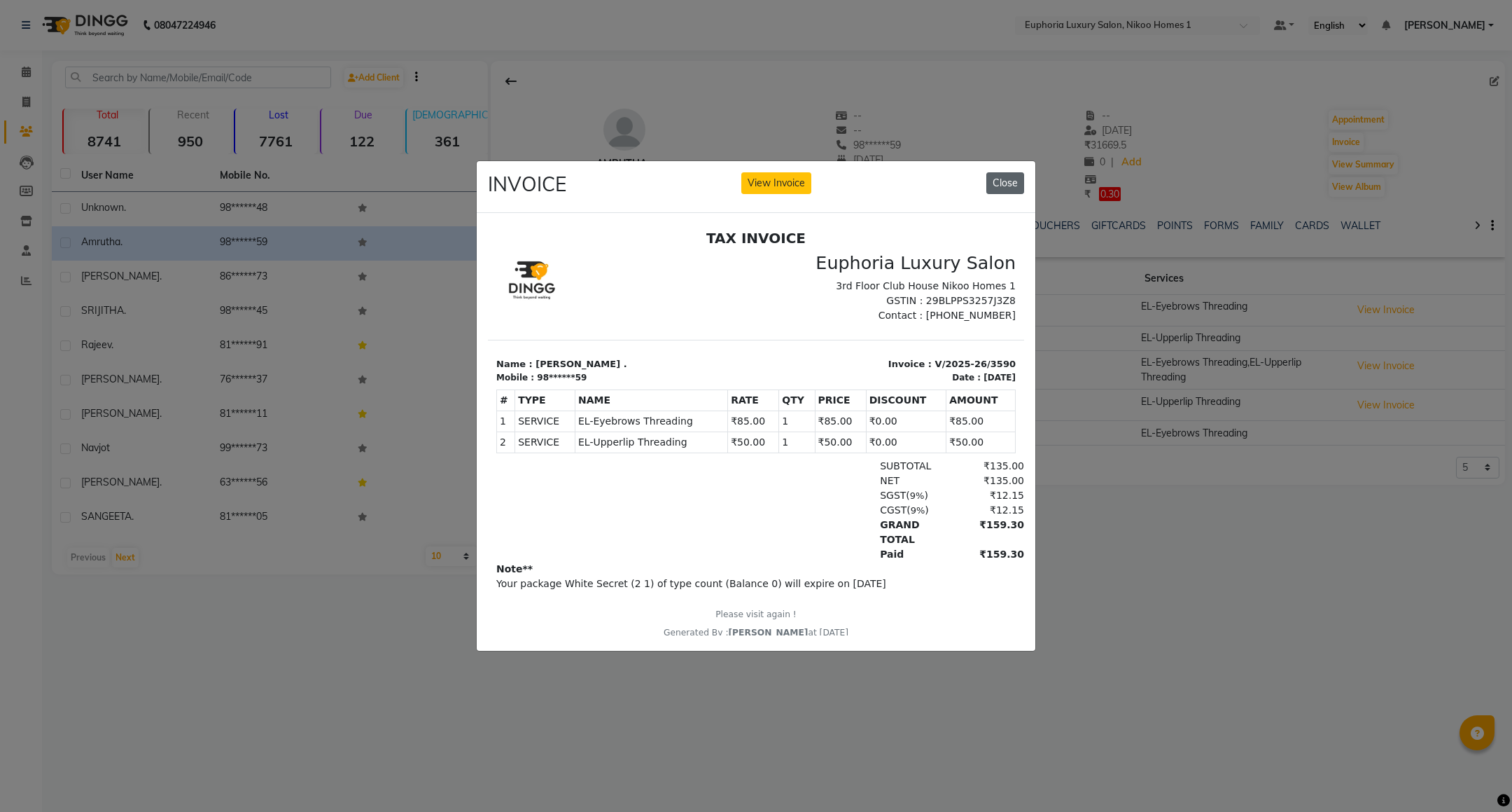
click at [1005, 172] on button "Close" at bounding box center [1005, 183] width 38 height 22
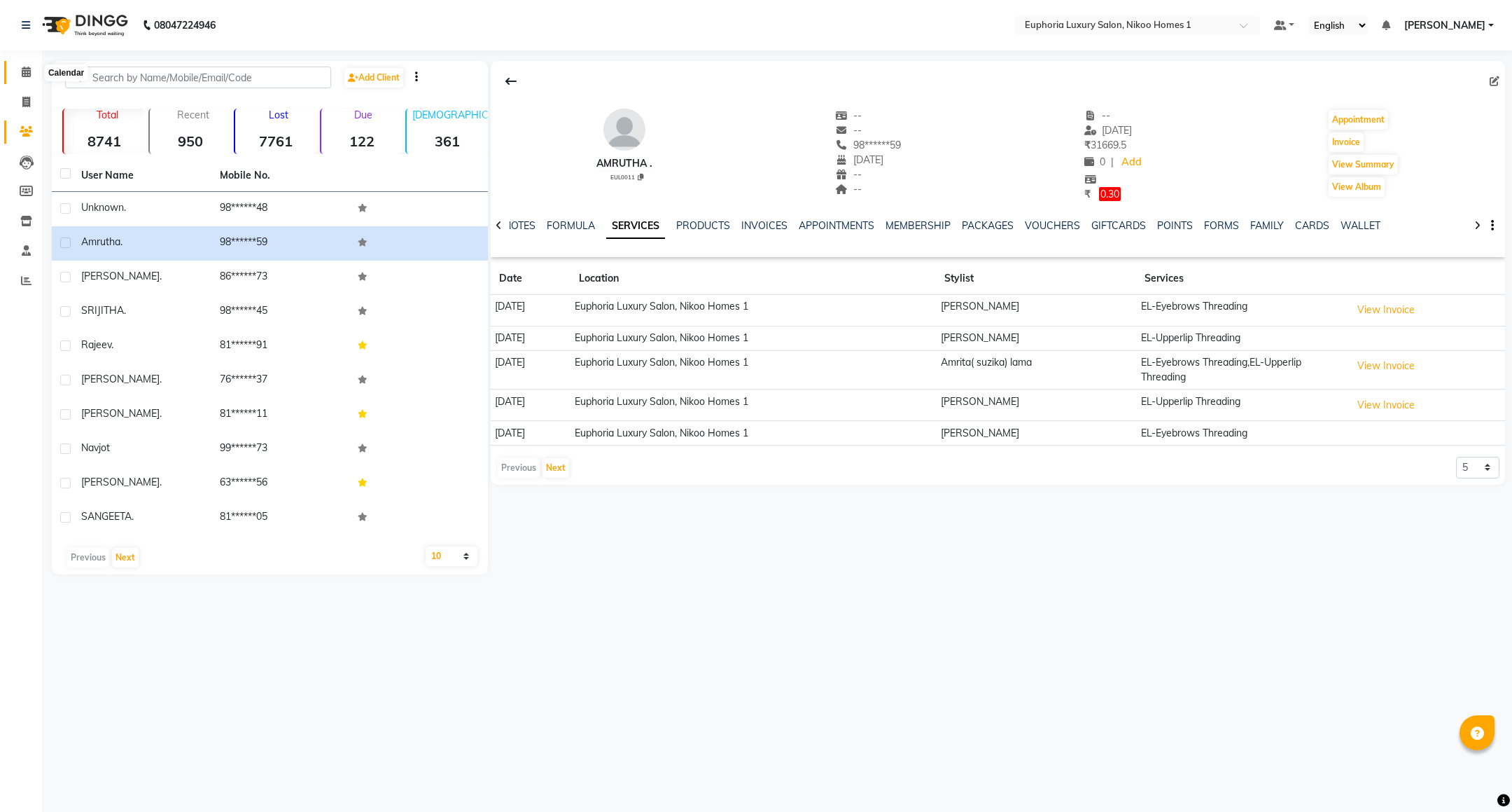
click at [15, 76] on span at bounding box center [26, 72] width 25 height 16
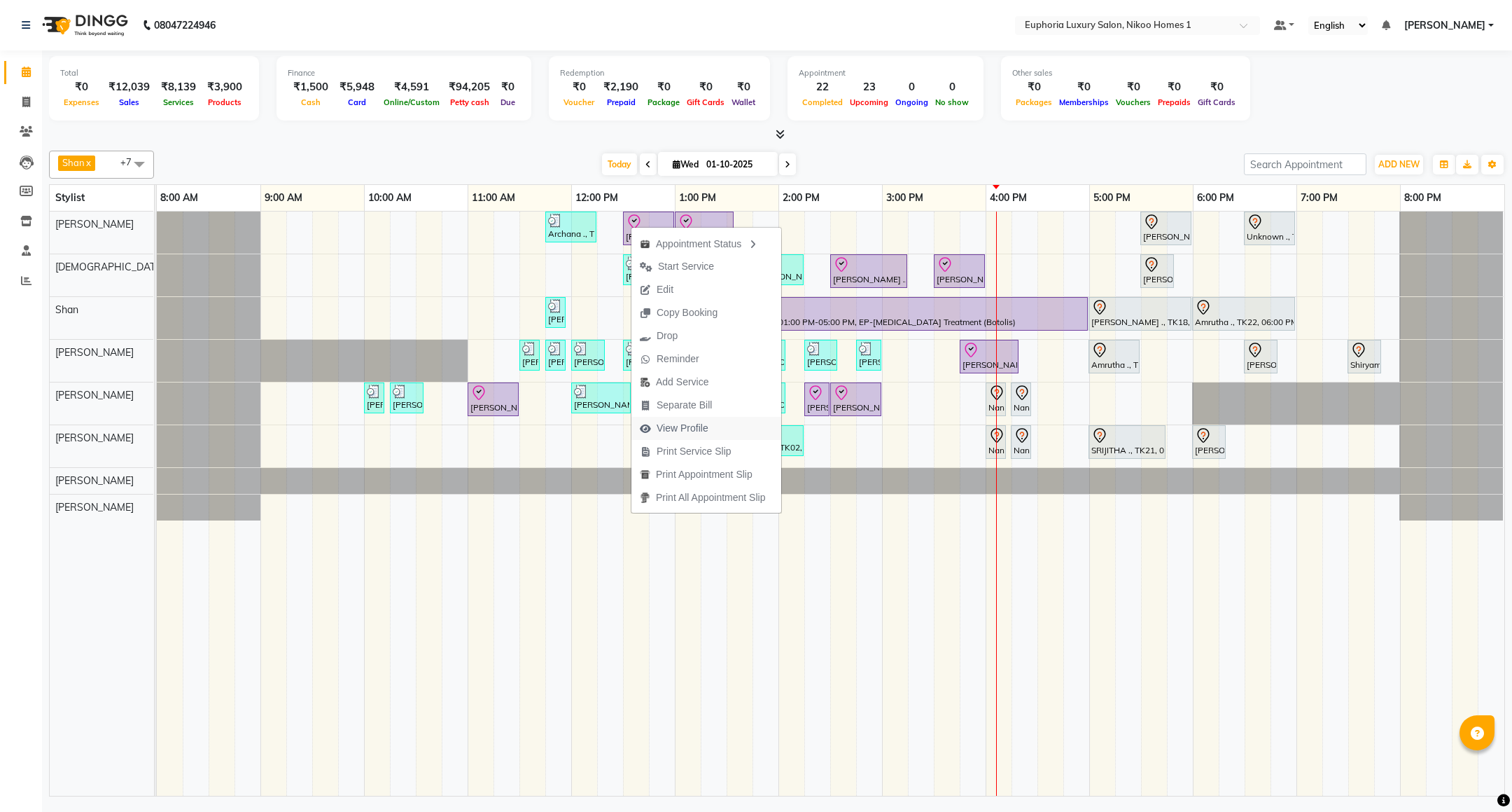
click at [683, 428] on span "View Profile" at bounding box center [682, 428] width 52 height 15
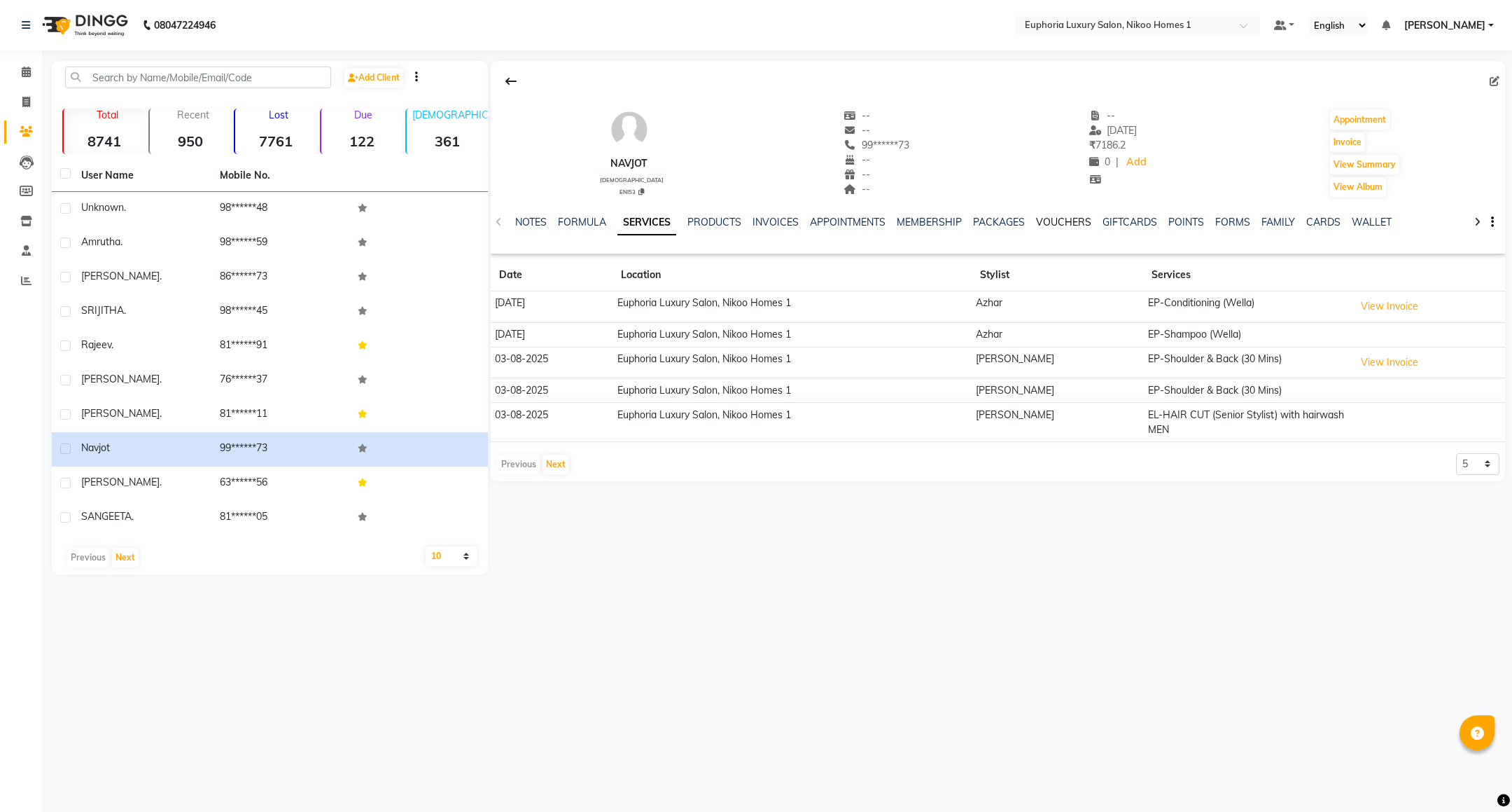
click at [1041, 225] on link "VOUCHERS" at bounding box center [1064, 222] width 55 height 13
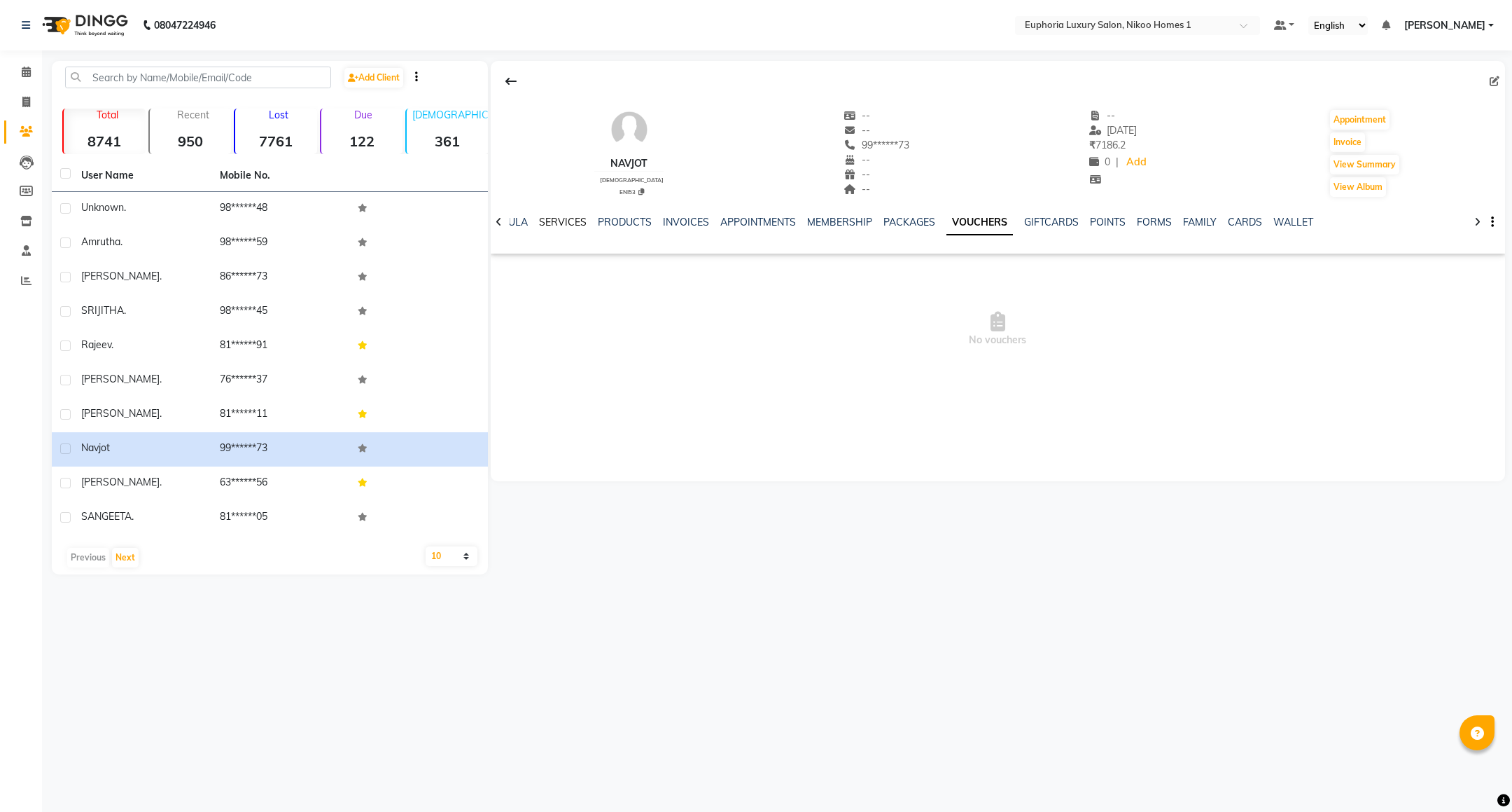
click at [545, 222] on link "SERVICES" at bounding box center [563, 222] width 48 height 13
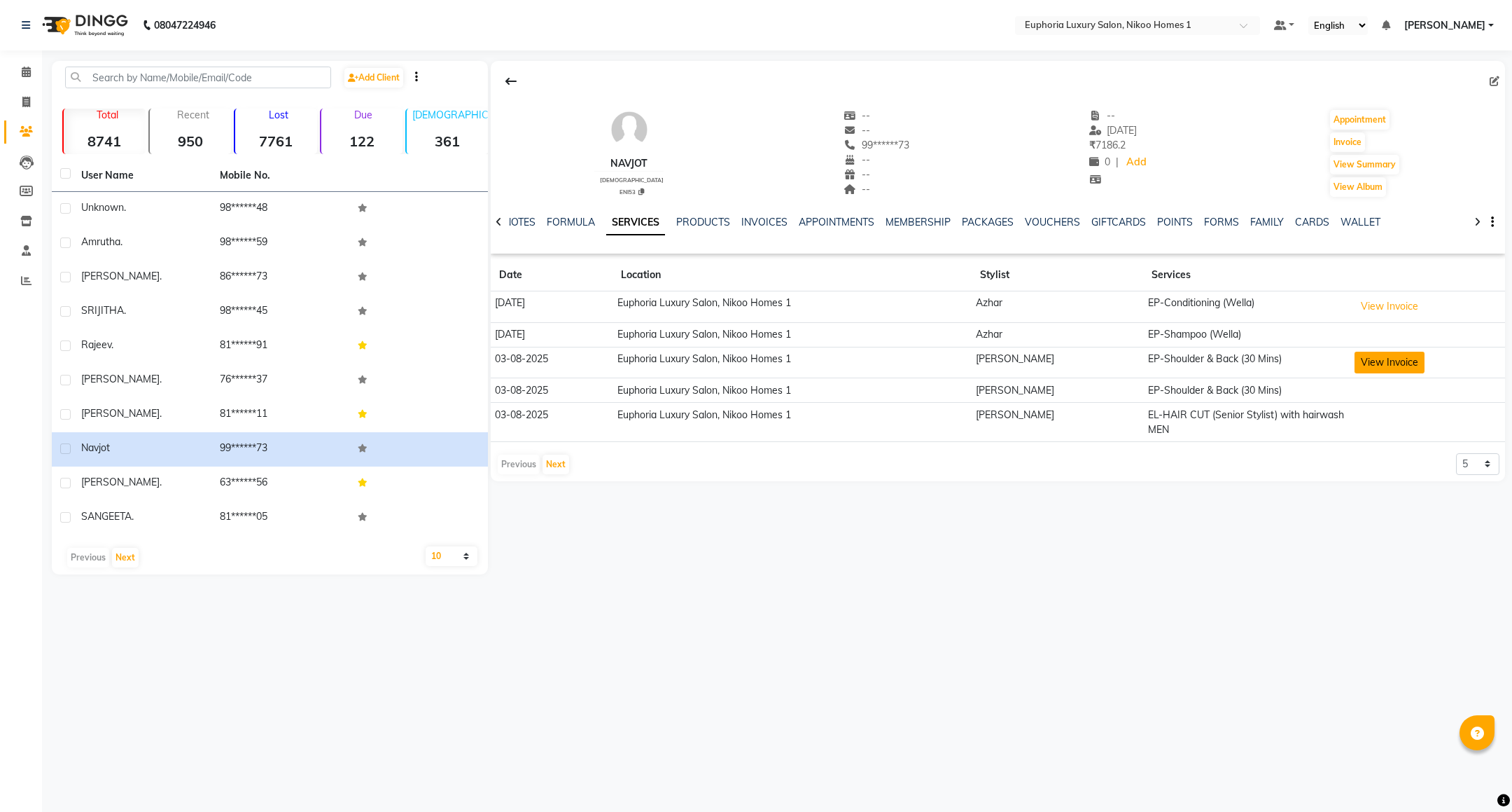
click at [1363, 366] on button "View Invoice" at bounding box center [1389, 363] width 70 height 22
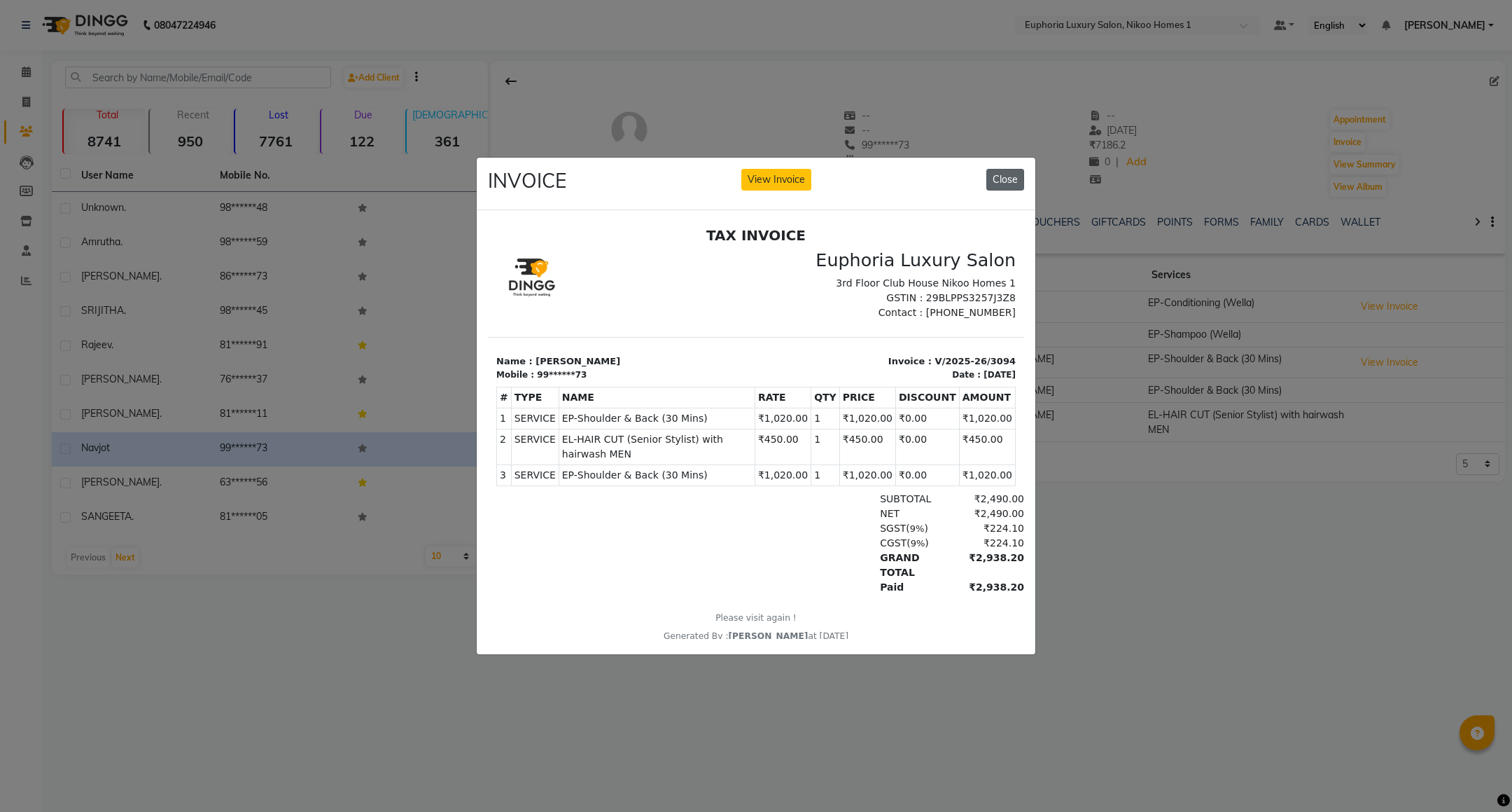
click at [999, 179] on button "Close" at bounding box center [1005, 179] width 38 height 22
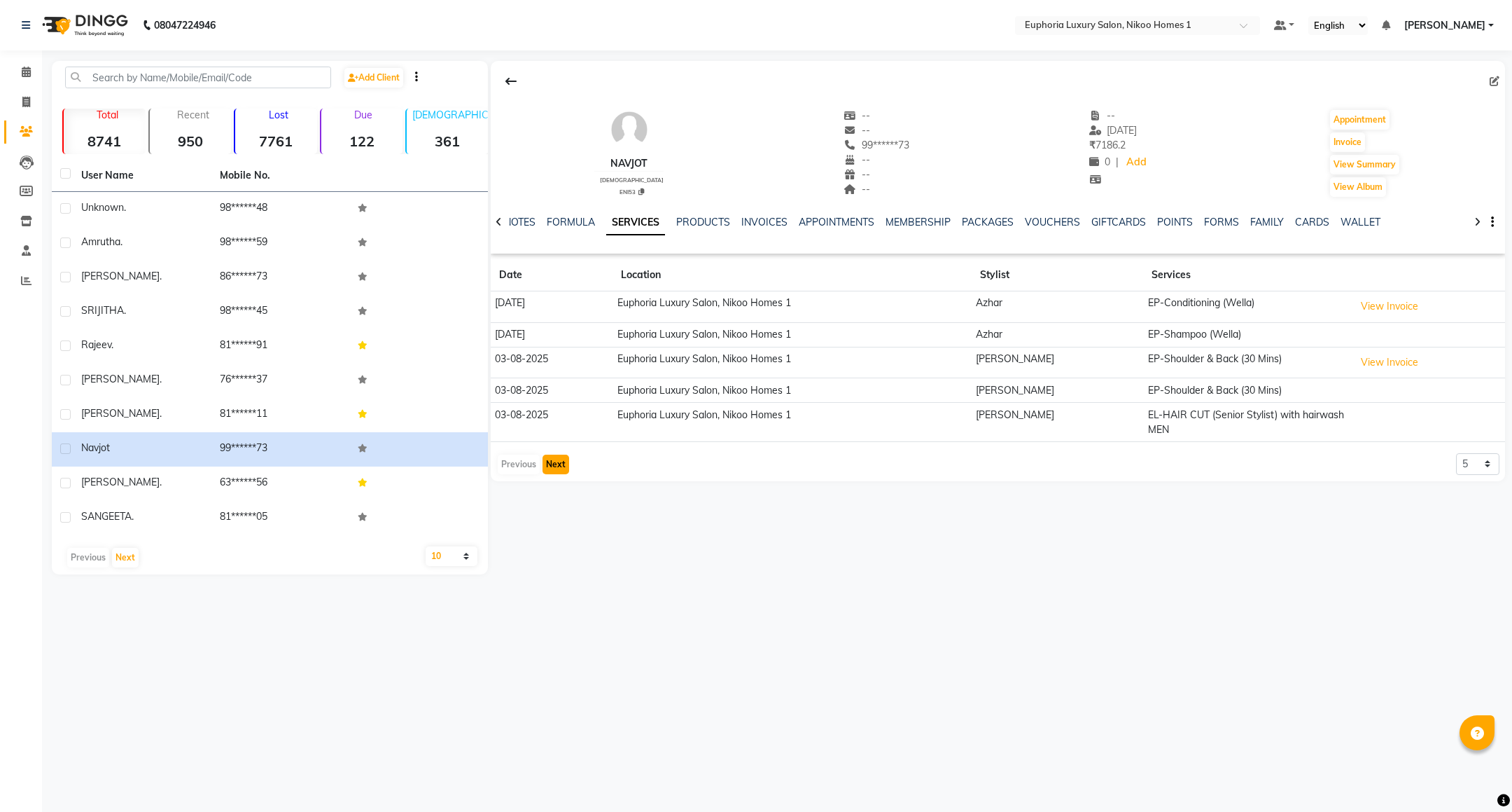
click at [550, 467] on button "Next" at bounding box center [556, 463] width 27 height 19
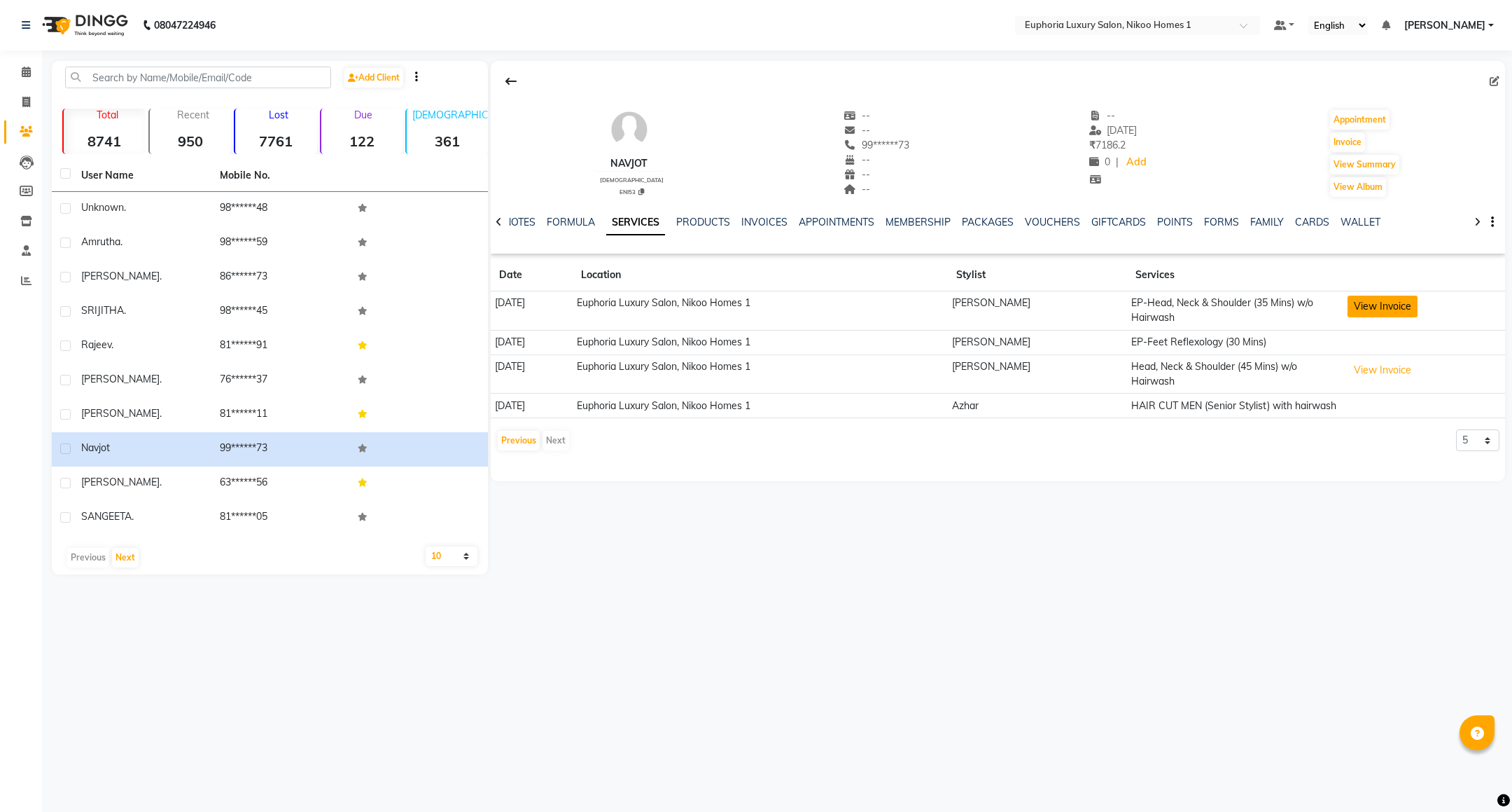
click at [1387, 314] on button "View Invoice" at bounding box center [1382, 307] width 70 height 22
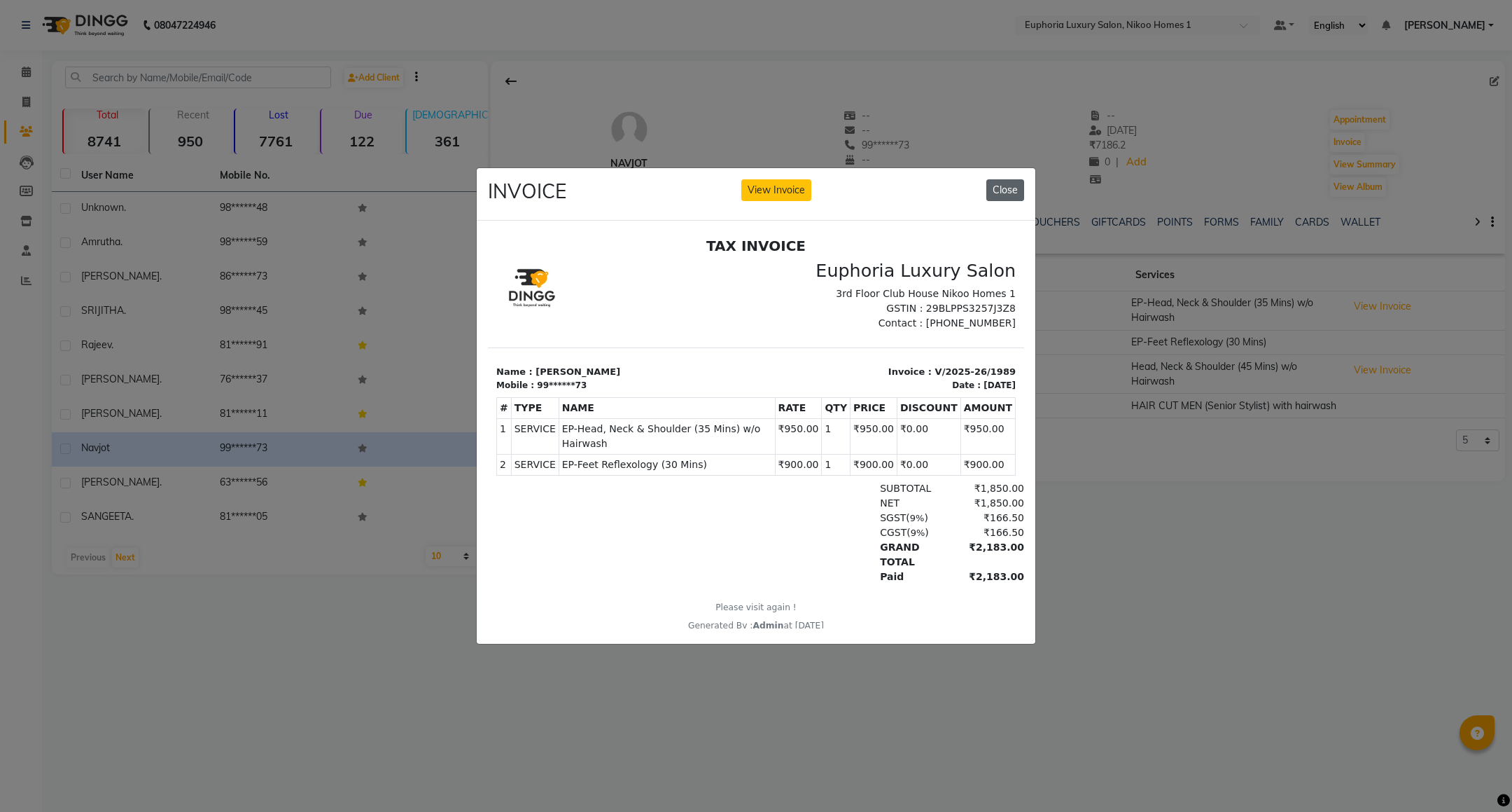
click at [1017, 183] on button "Close" at bounding box center [1005, 190] width 38 height 22
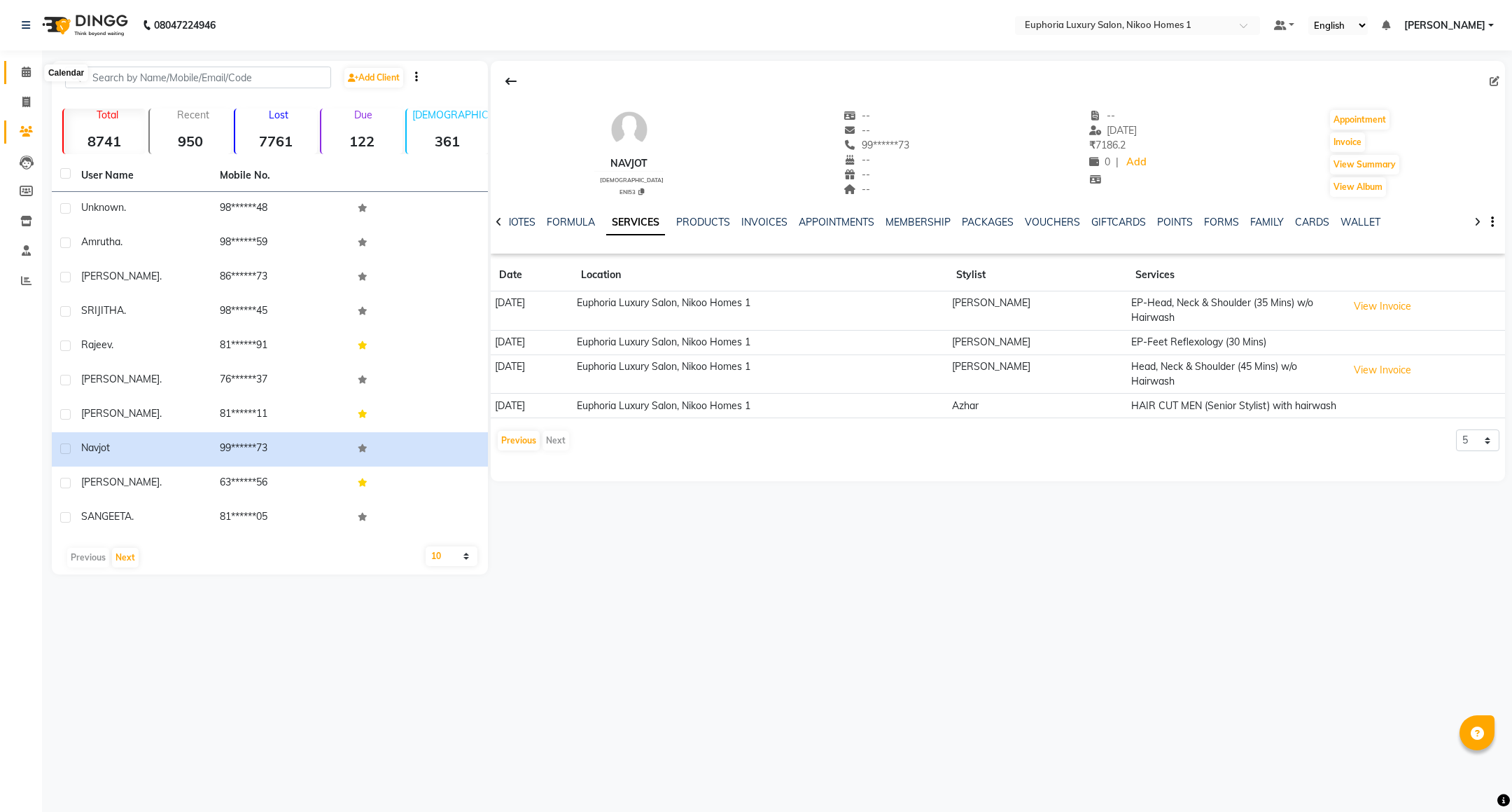
click at [22, 79] on span at bounding box center [26, 72] width 25 height 16
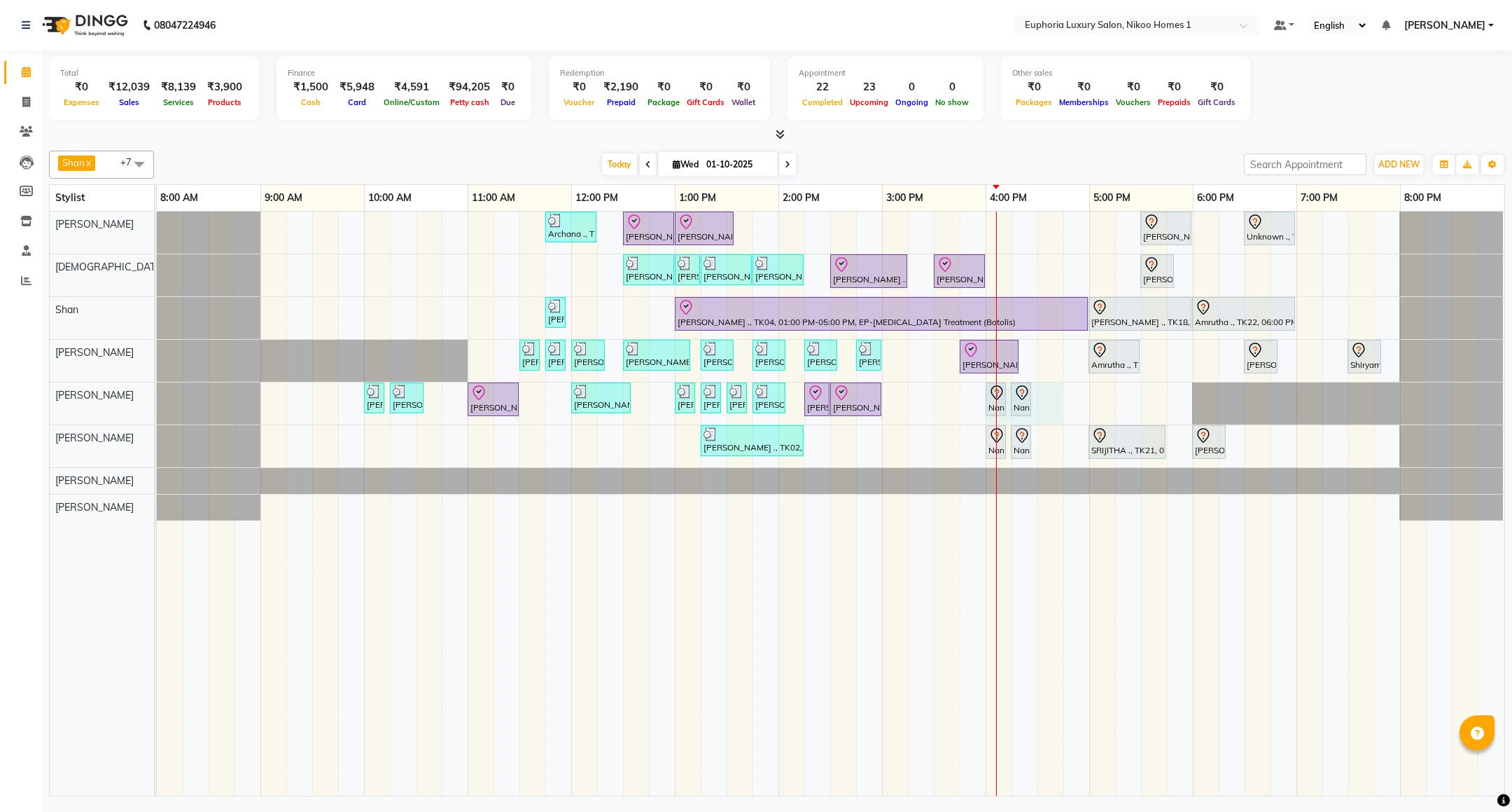
drag, startPoint x: 996, startPoint y: 404, endPoint x: 1051, endPoint y: 407, distance: 55.1
click at [1051, 407] on div "Archana ., TK09, 11:45 AM-12:15 PM, EL-Kid Cut (Below 8 Yrs) BOY Navjot, TK10, …" at bounding box center [830, 503] width 1347 height 584
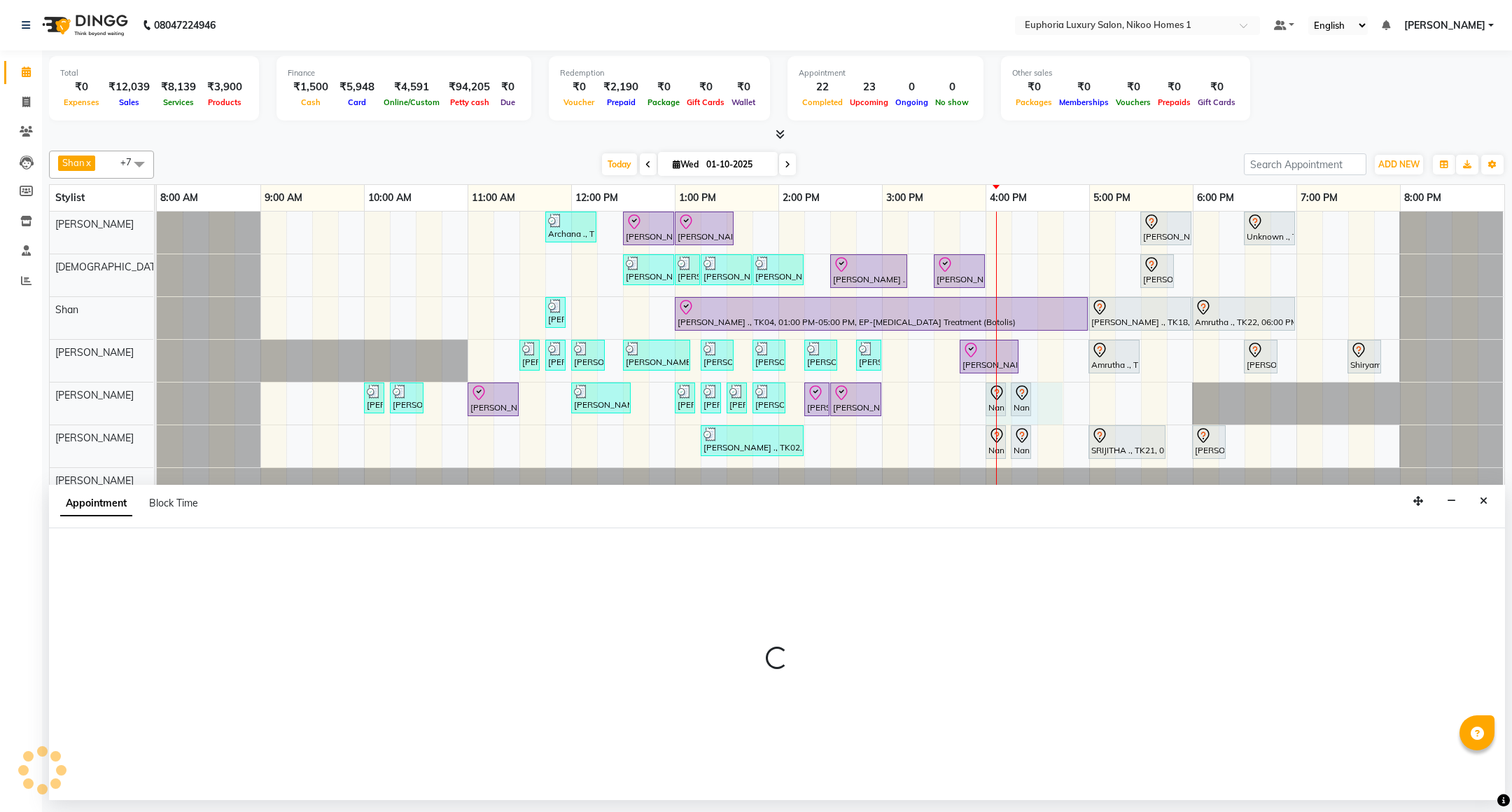
click at [1483, 503] on icon "Close" at bounding box center [1484, 501] width 7 height 10
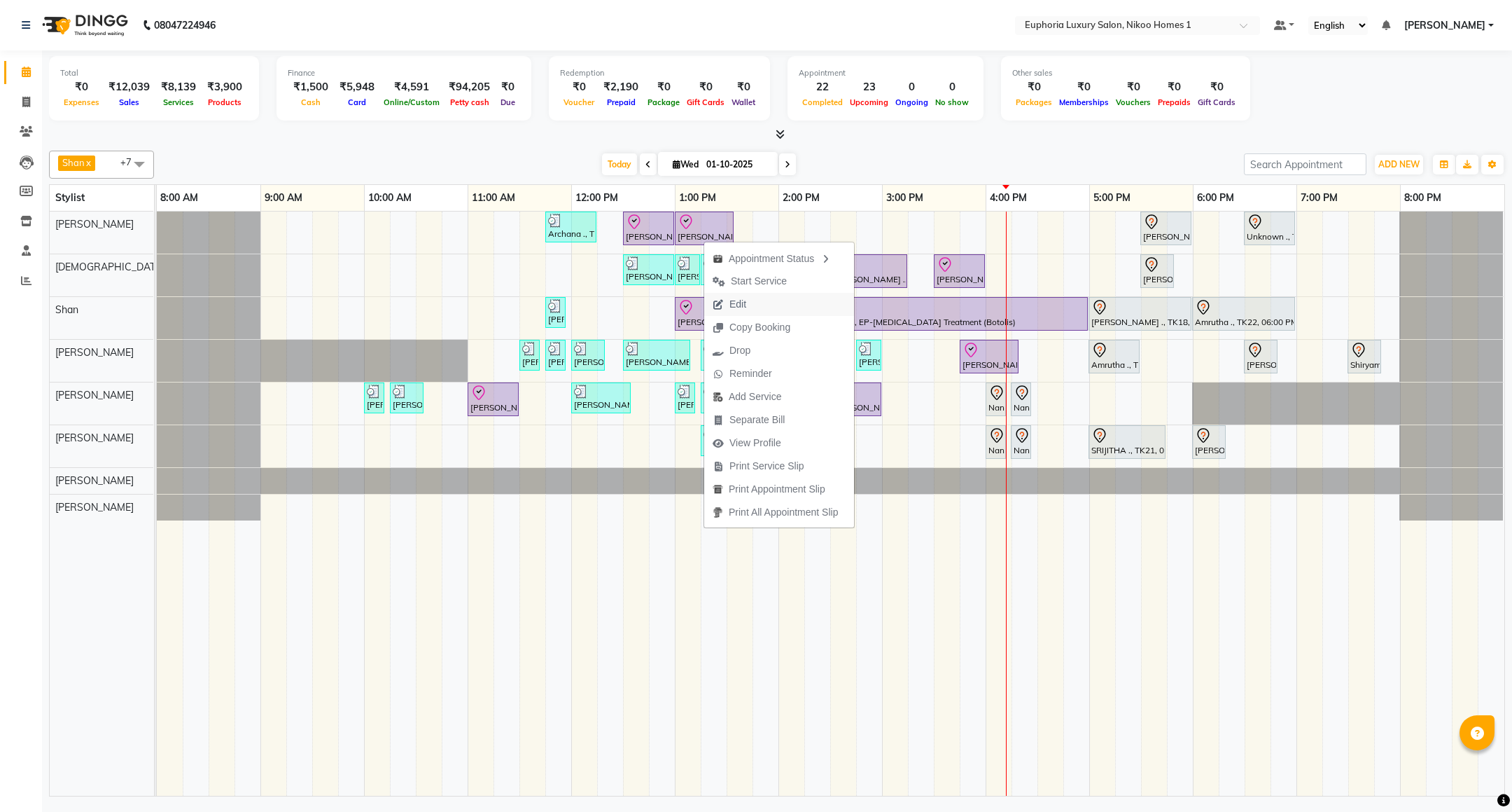
click at [729, 297] on span "Edit" at bounding box center [738, 304] width 16 height 15
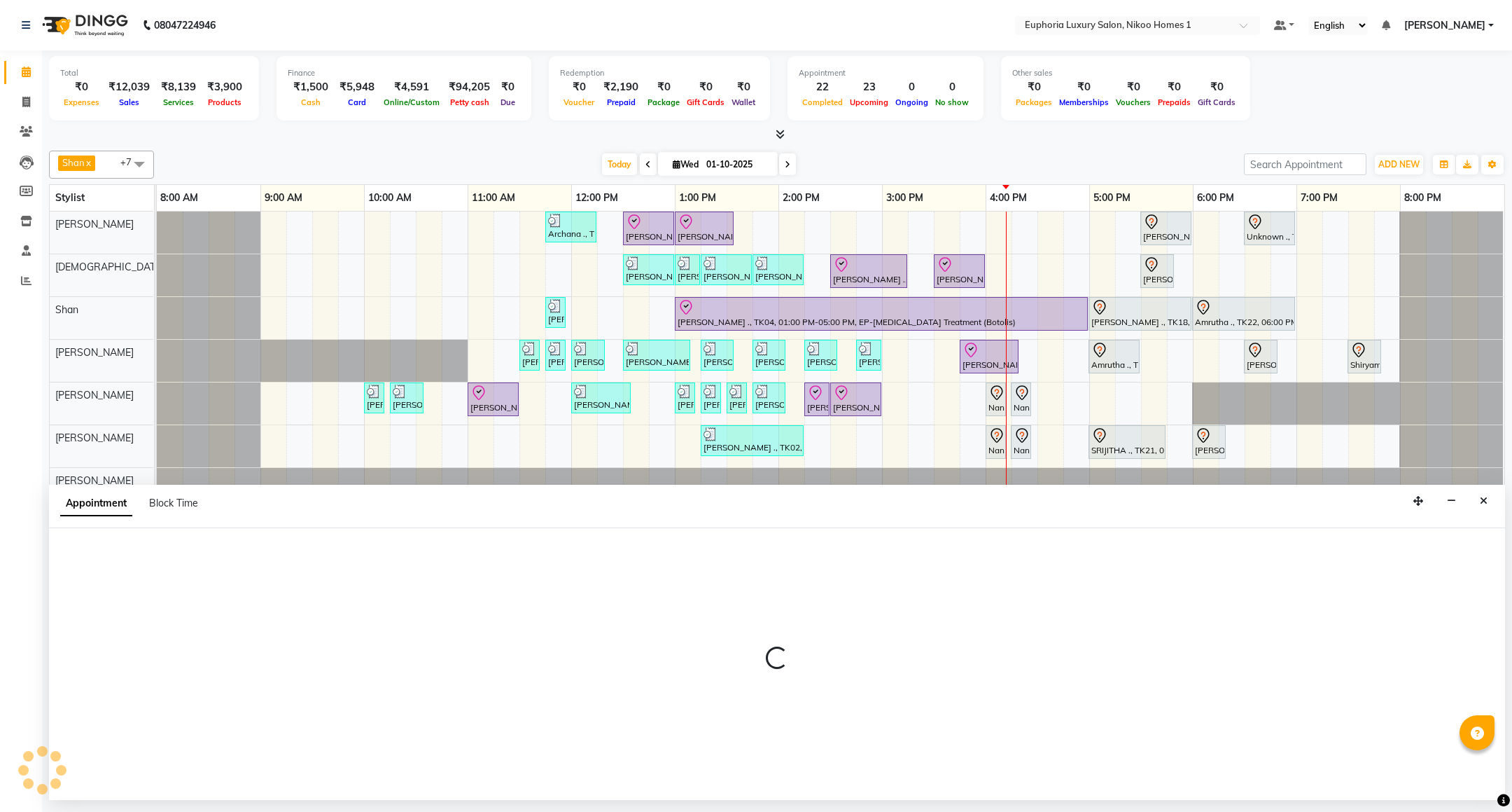
select select "tentative"
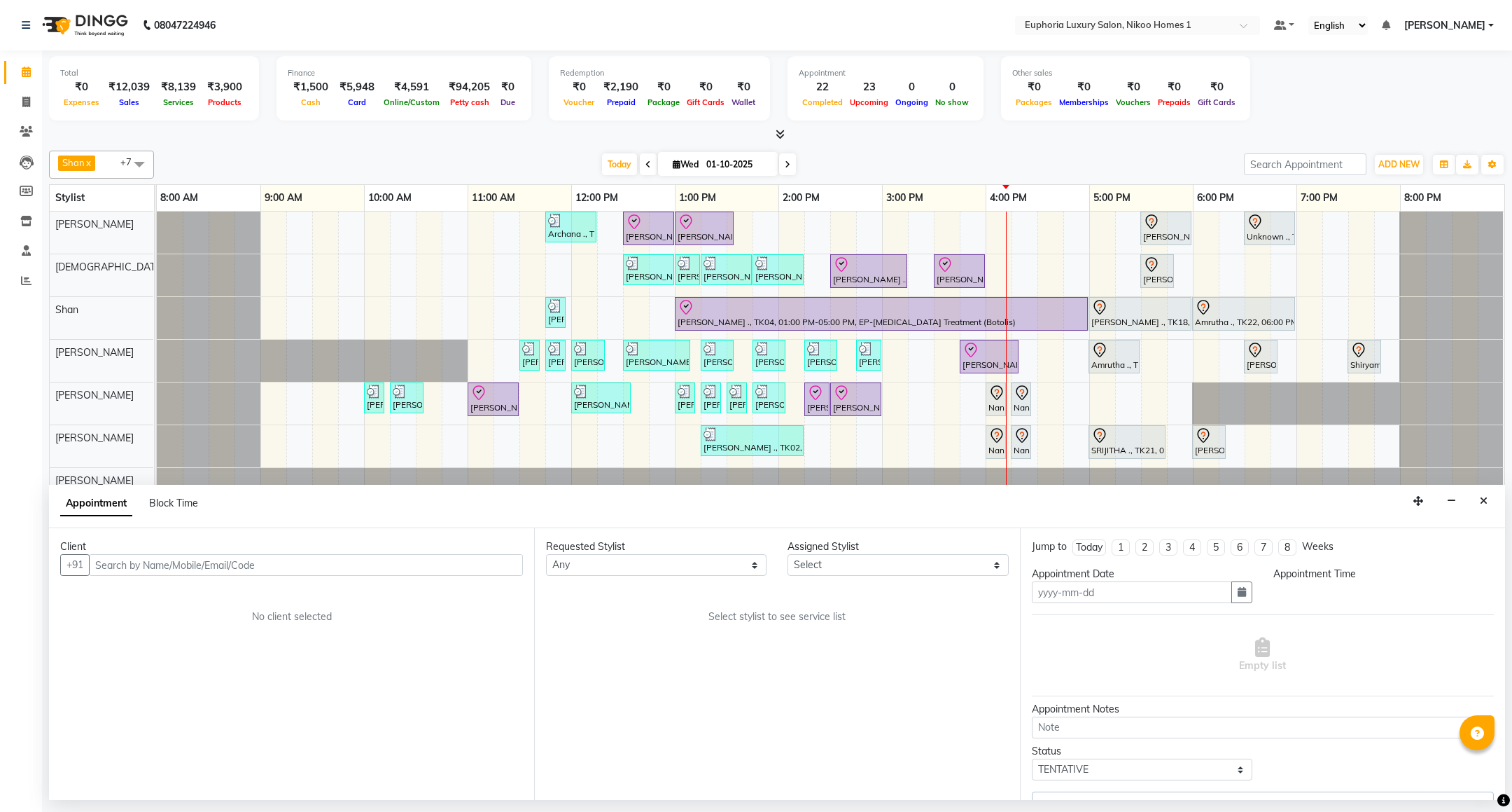
type input "01-10-2025"
select select "check-in"
select select "74089"
select select "660"
select select "4025"
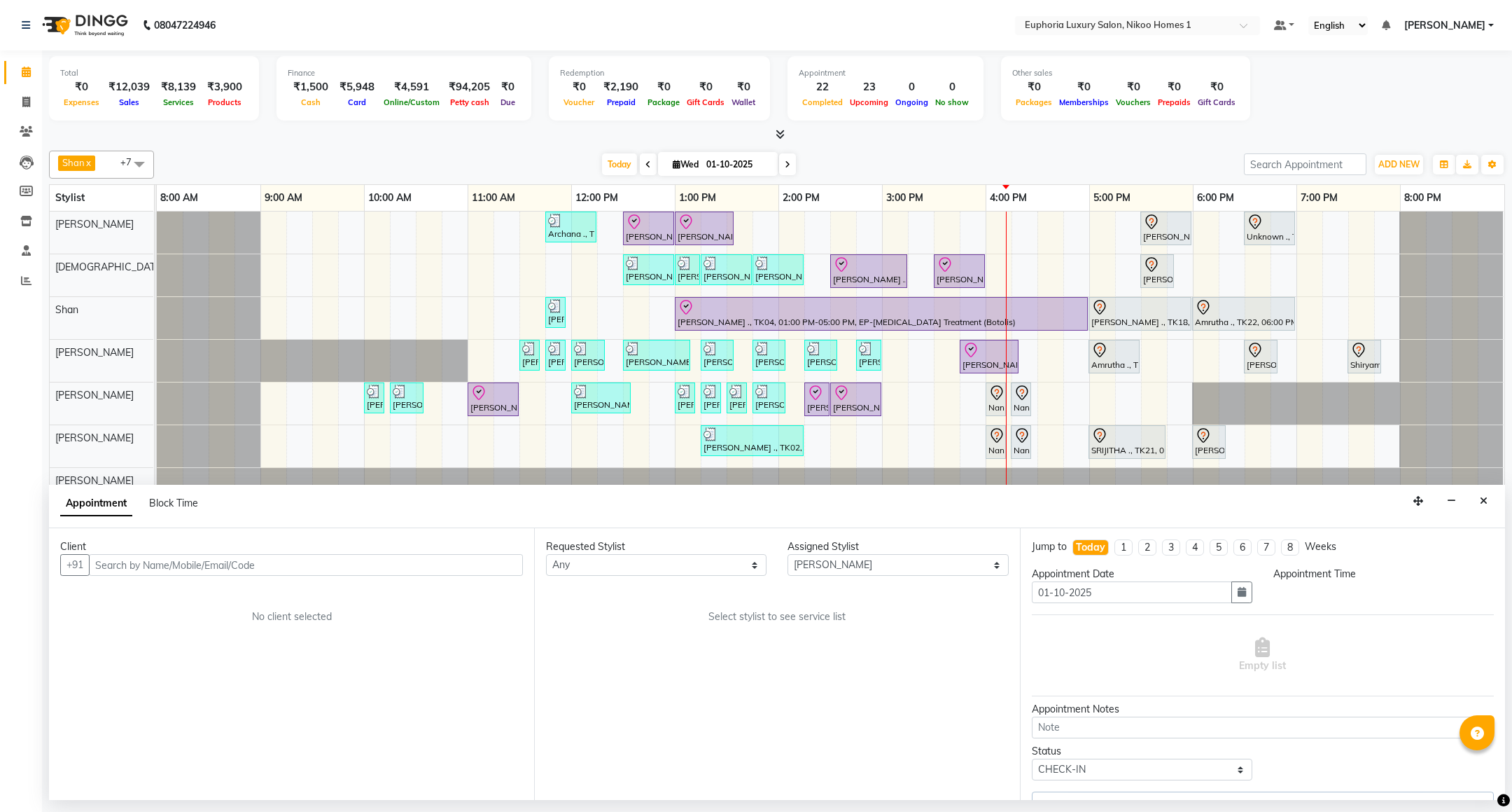
select select "4025"
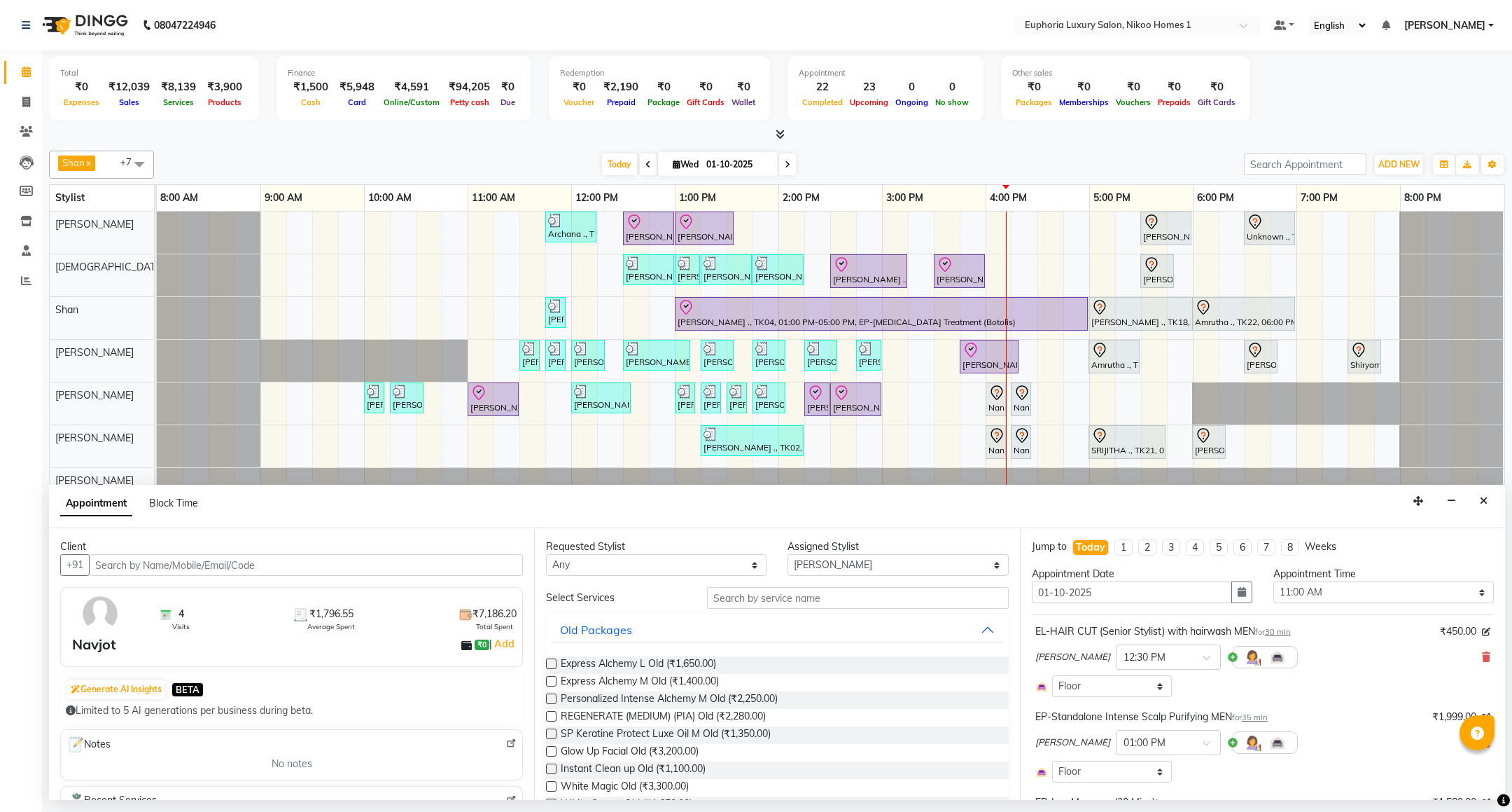
select select "4025"
click at [809, 594] on input "text" at bounding box center [858, 598] width 301 height 22
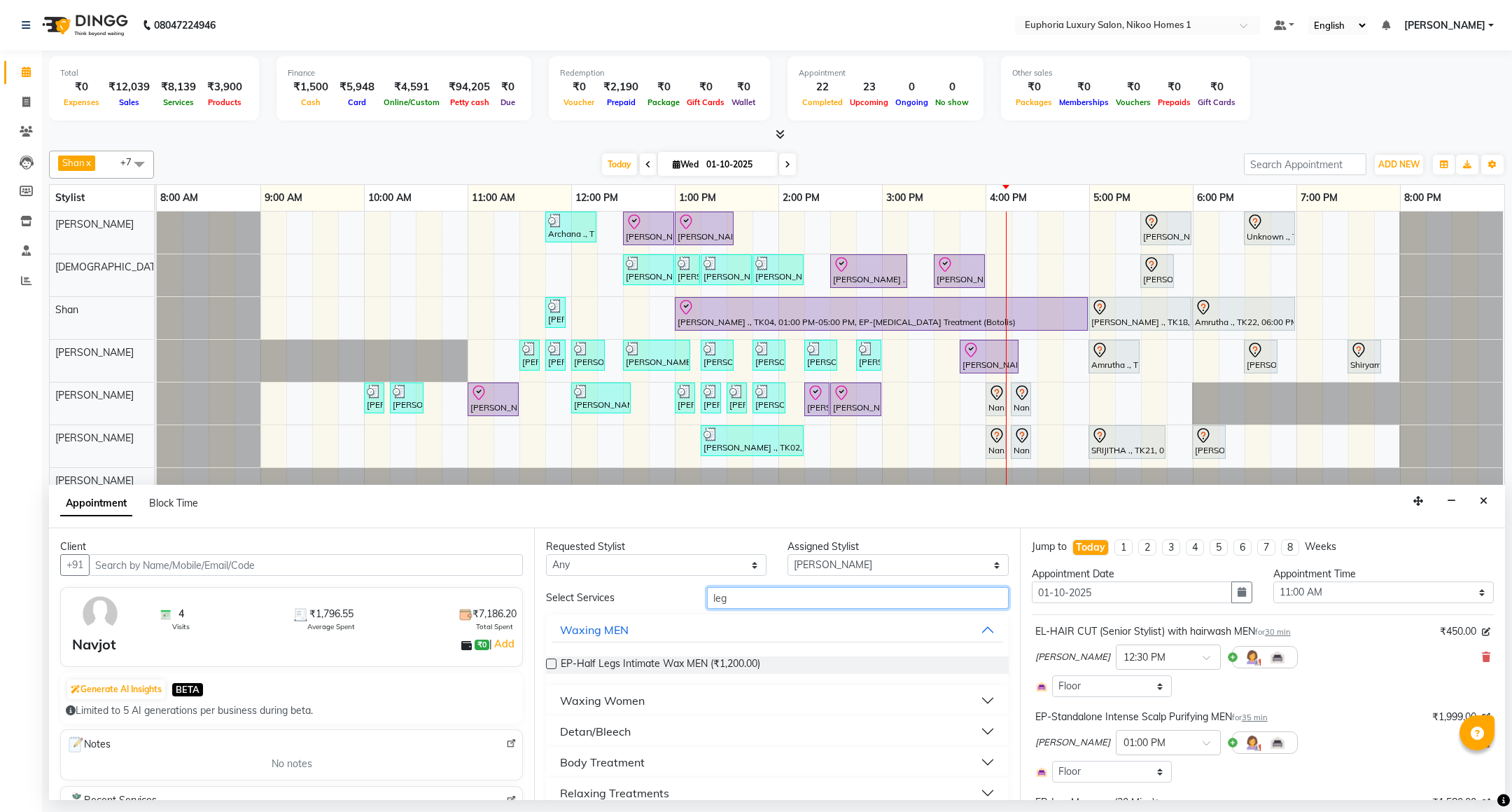
scroll to position [19, 0]
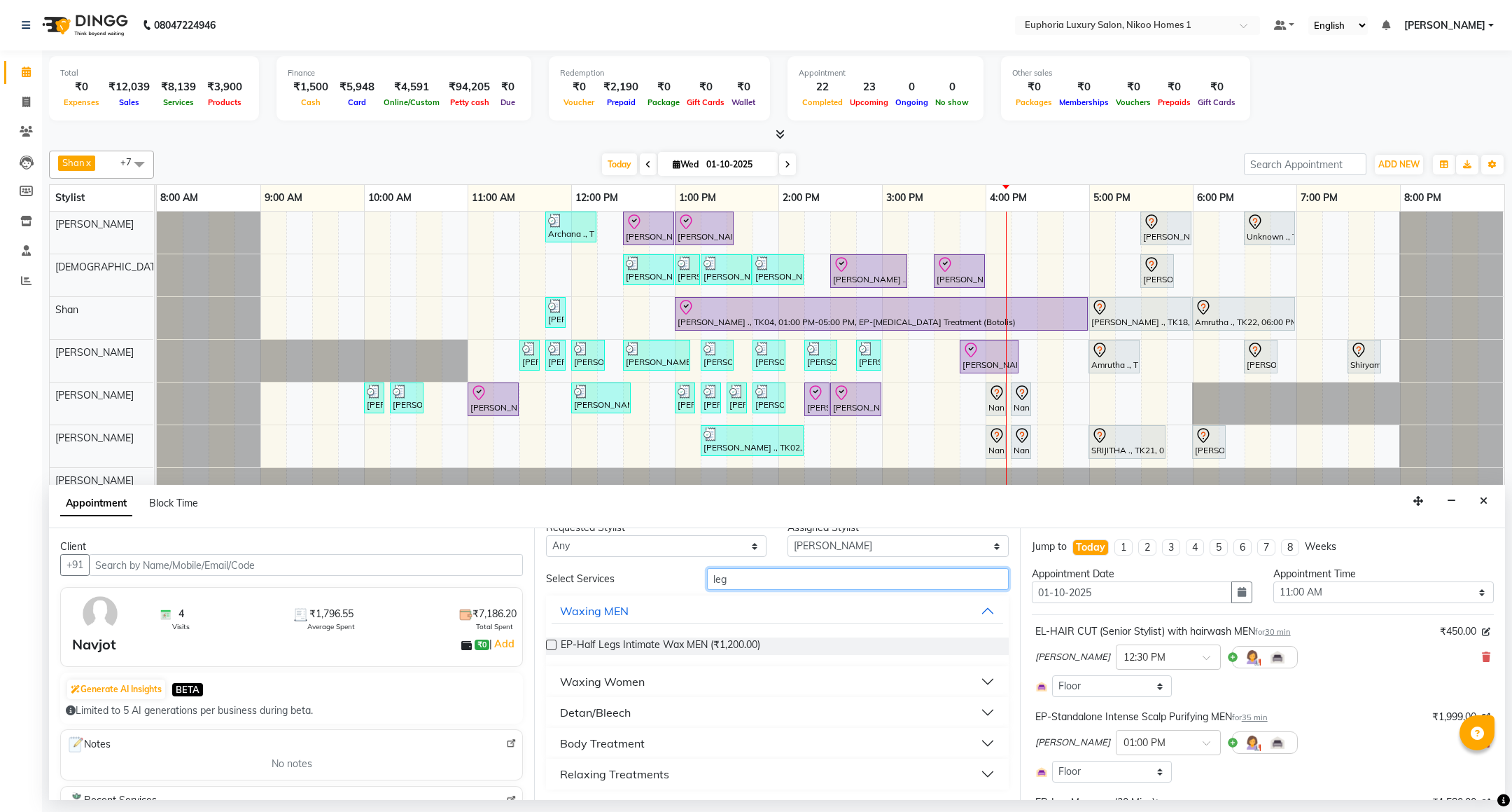
type input "leg"
click at [606, 746] on div "Body Treatment" at bounding box center [602, 742] width 85 height 16
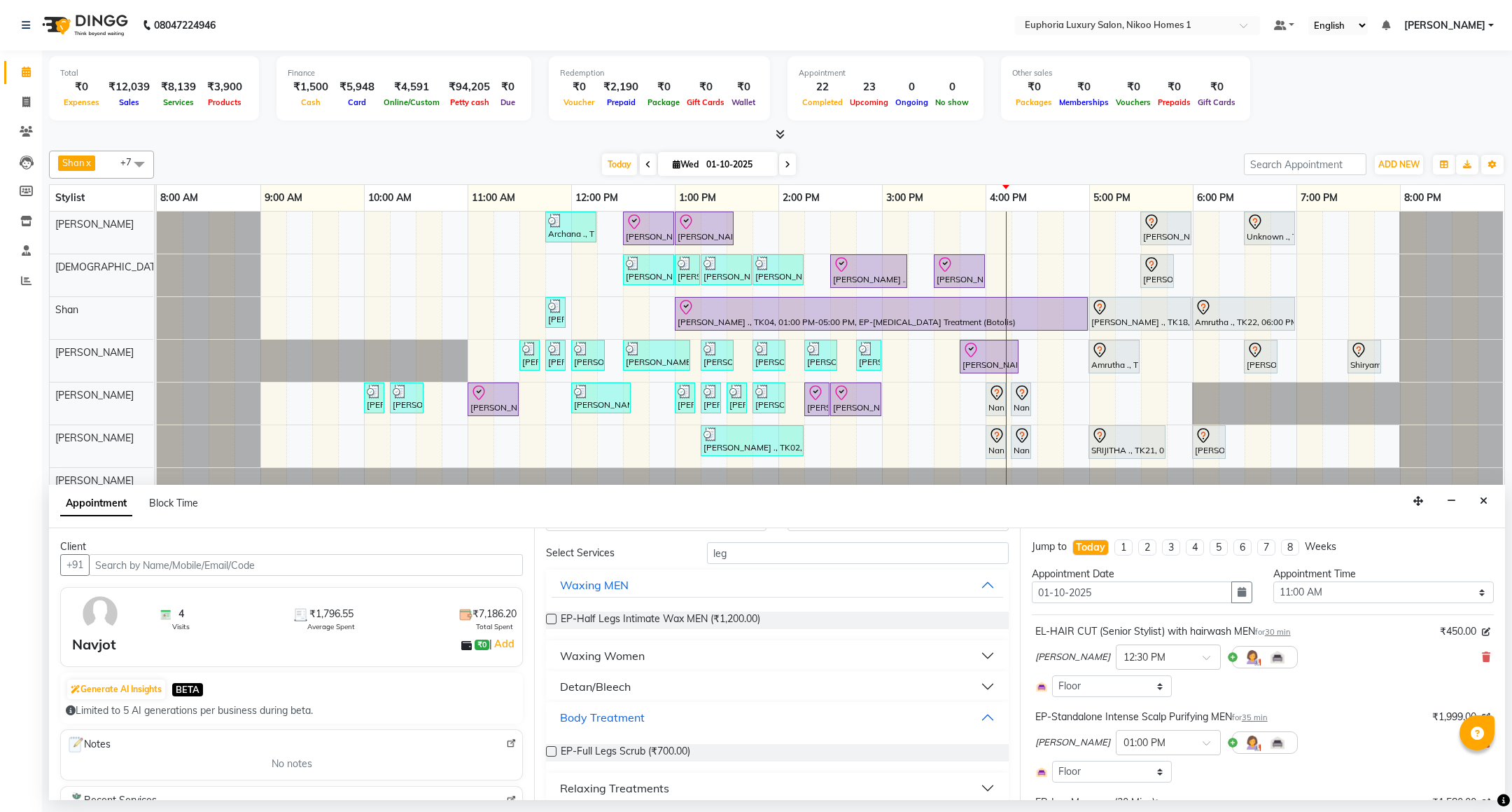
scroll to position [59, 0]
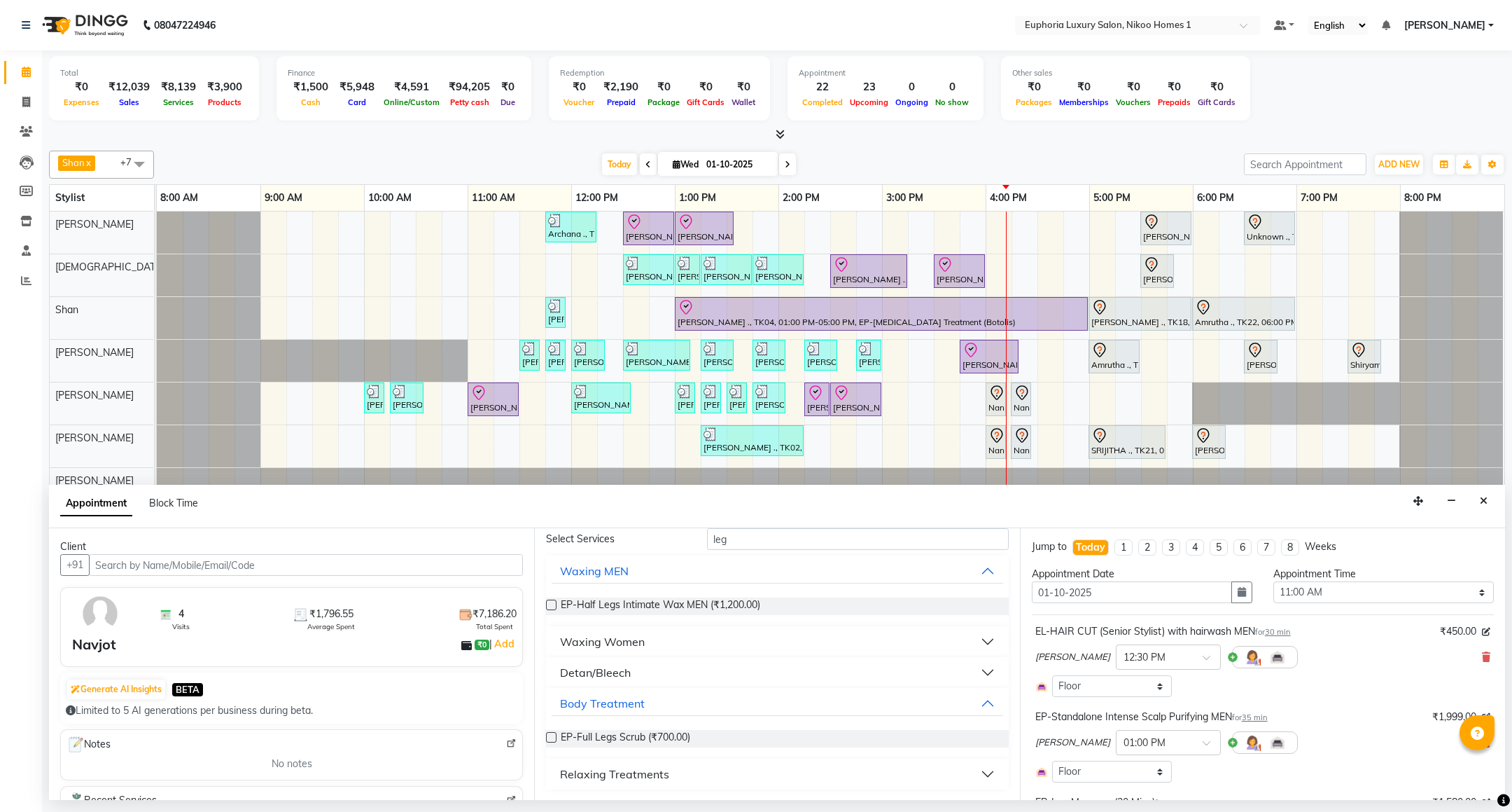
click at [613, 775] on div "Relaxing Treatments" at bounding box center [614, 774] width 109 height 16
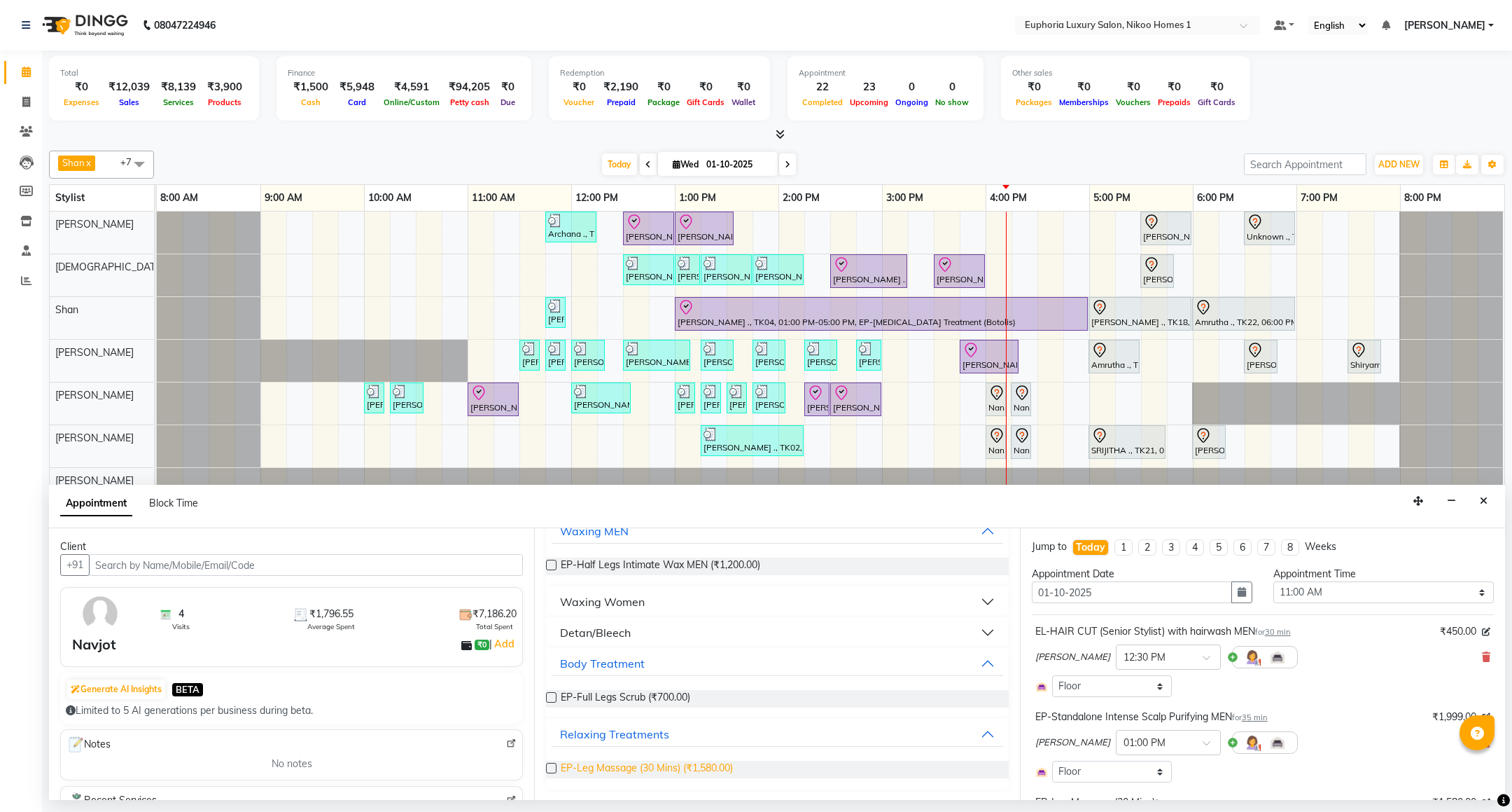
click at [643, 765] on span "EP-Leg Massage (30 Mins) (₹1,580.00)" at bounding box center [647, 769] width 172 height 17
checkbox input "false"
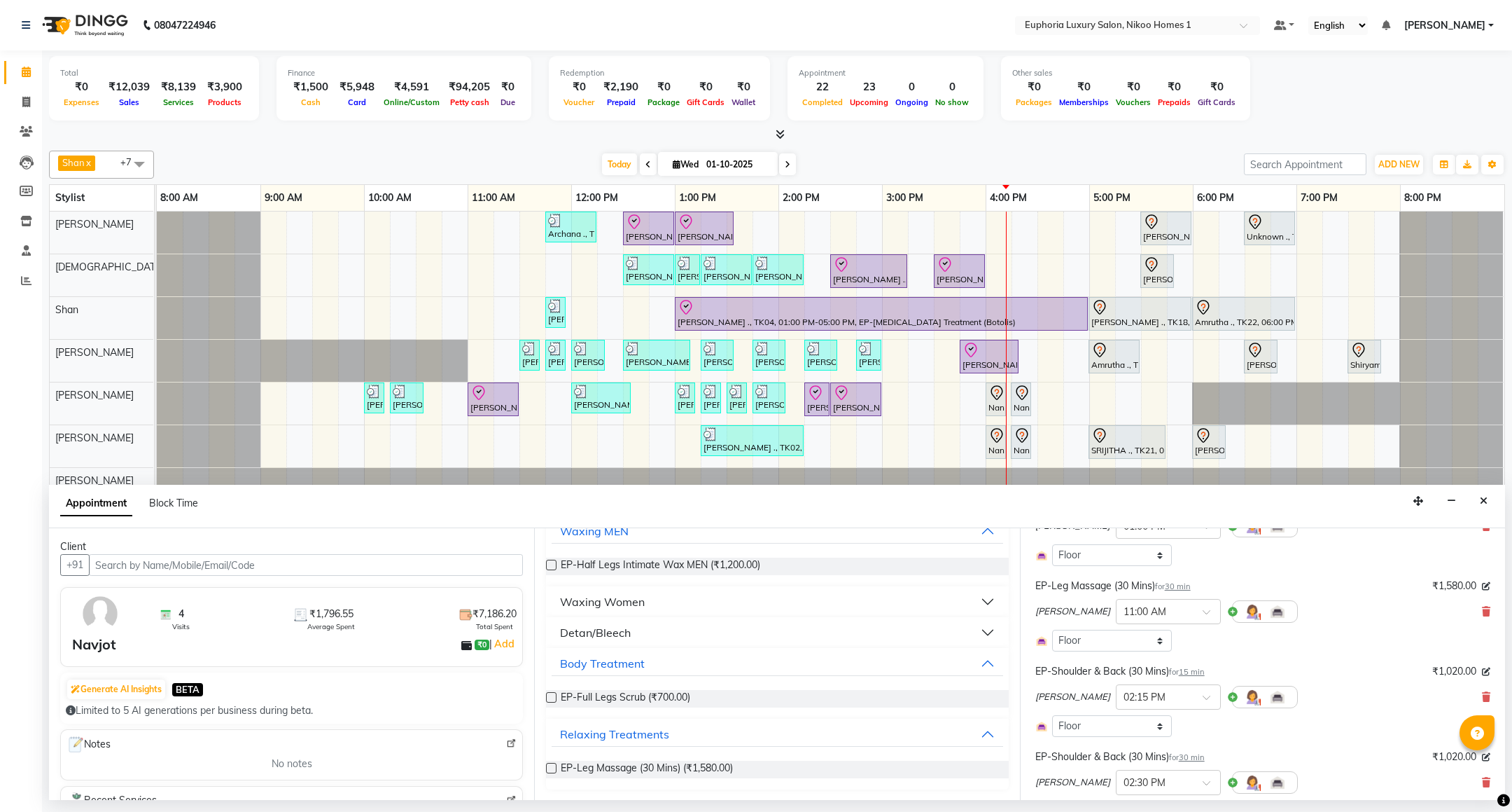
scroll to position [471, 0]
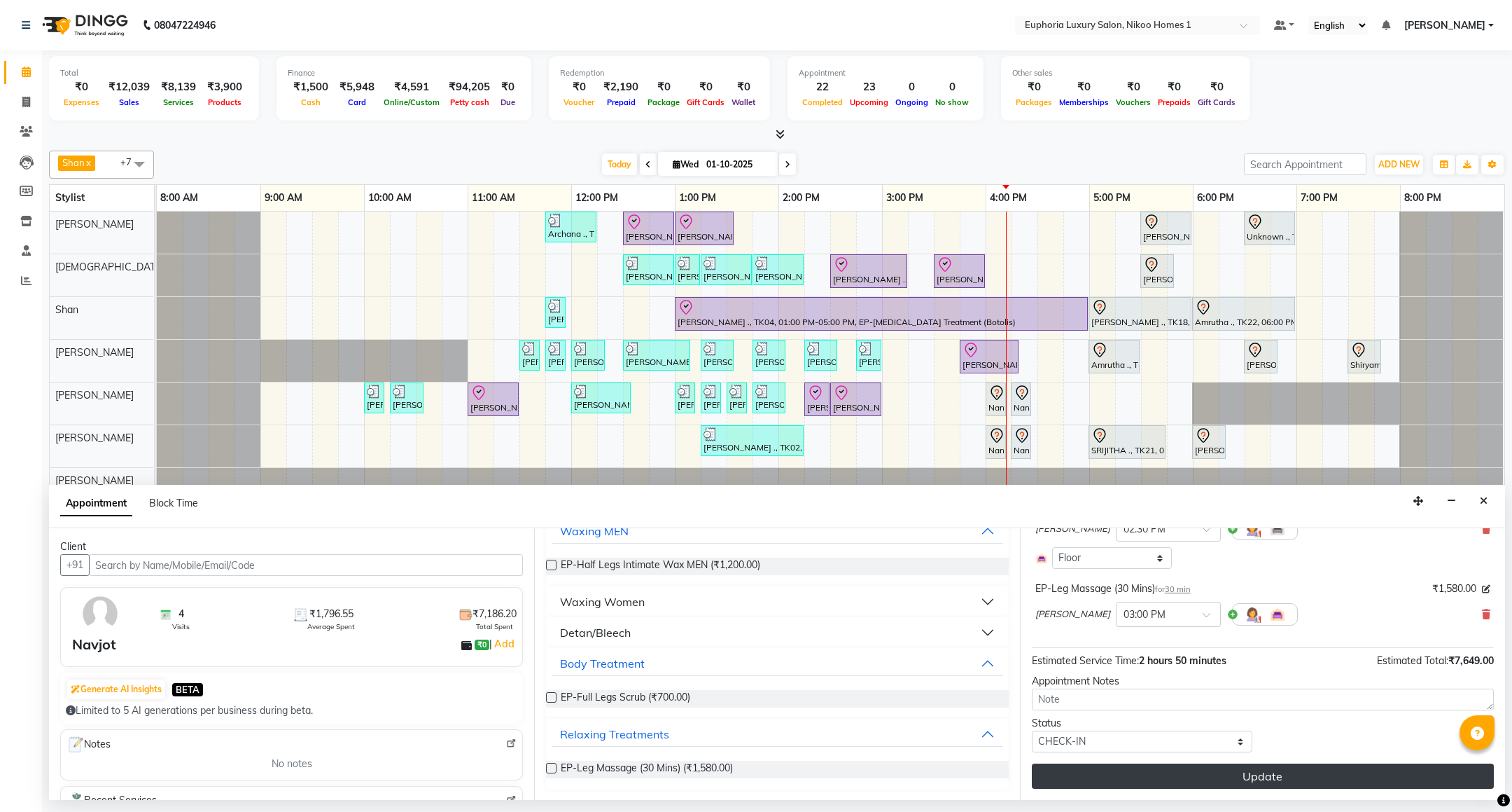
click at [1216, 782] on button "Update" at bounding box center [1262, 776] width 462 height 26
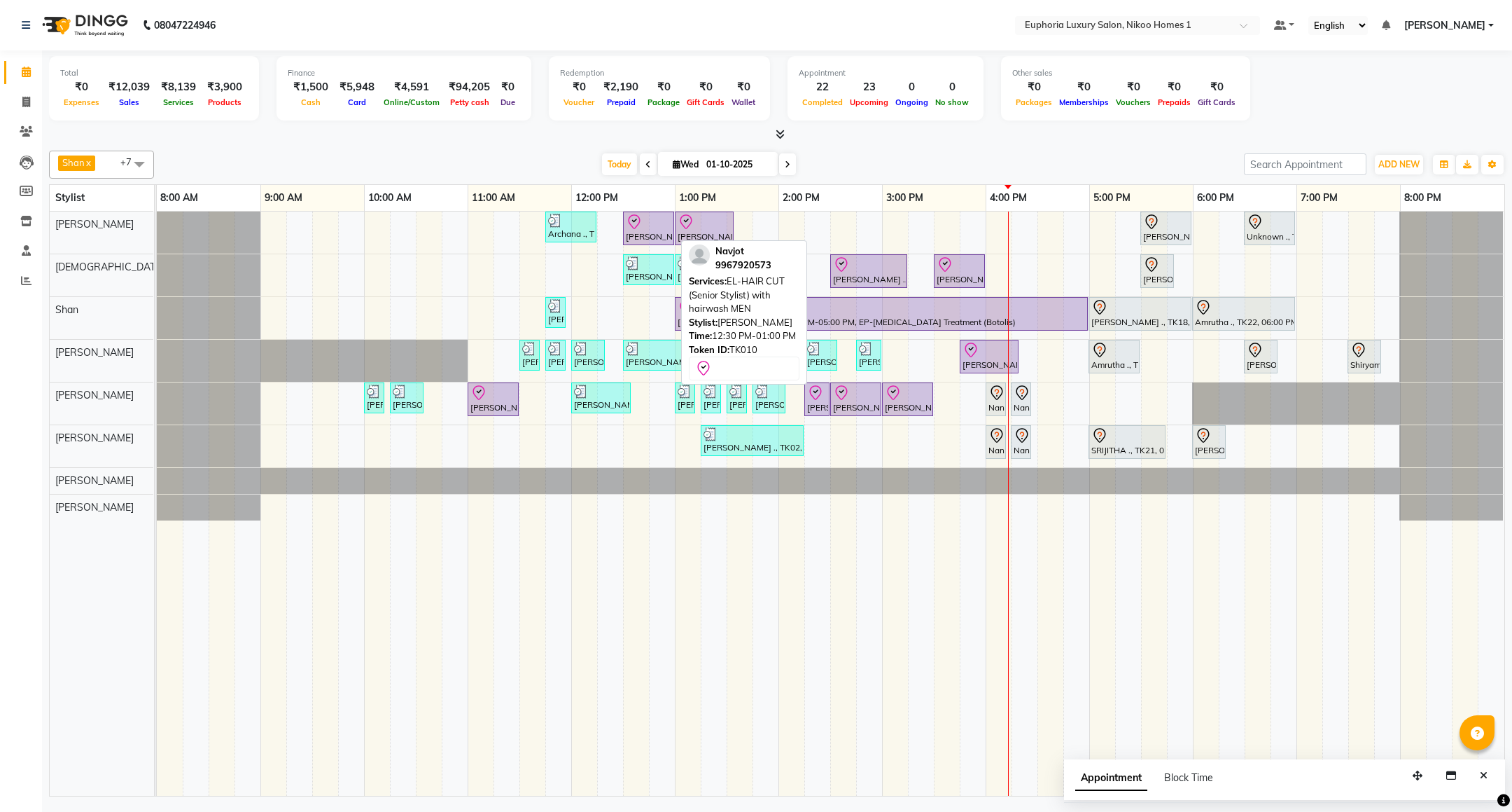
click at [657, 232] on div "[PERSON_NAME], TK10, 12:30 PM-01:00 PM, EL-HAIR CUT (Senior Stylist) with hairw…" at bounding box center [648, 228] width 49 height 29
select select "8"
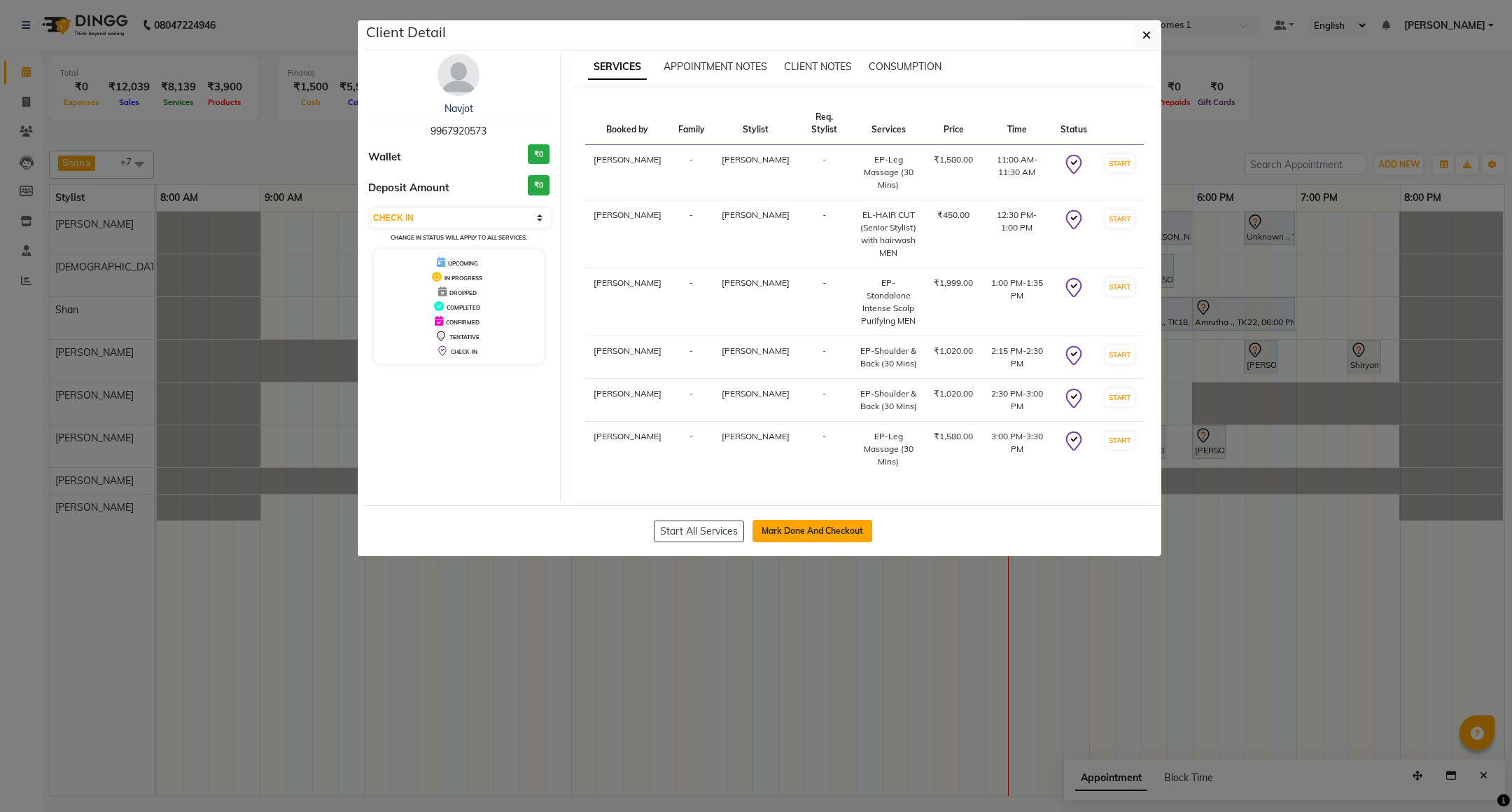
click at [779, 522] on button "Mark Done And Checkout" at bounding box center [812, 531] width 120 height 22
select select "service"
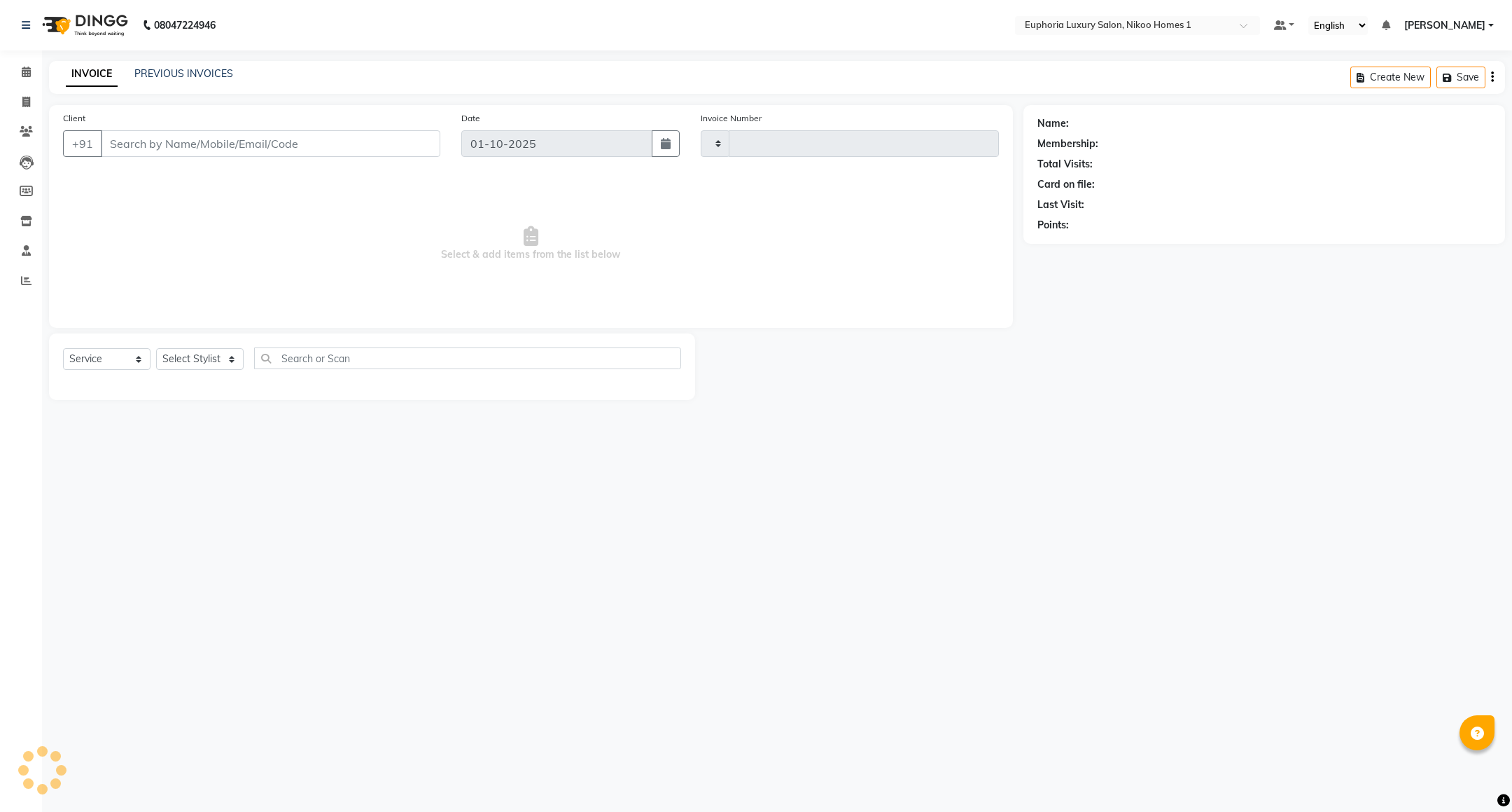
type input "4424"
select select "7987"
type input "99******73"
select select "74089"
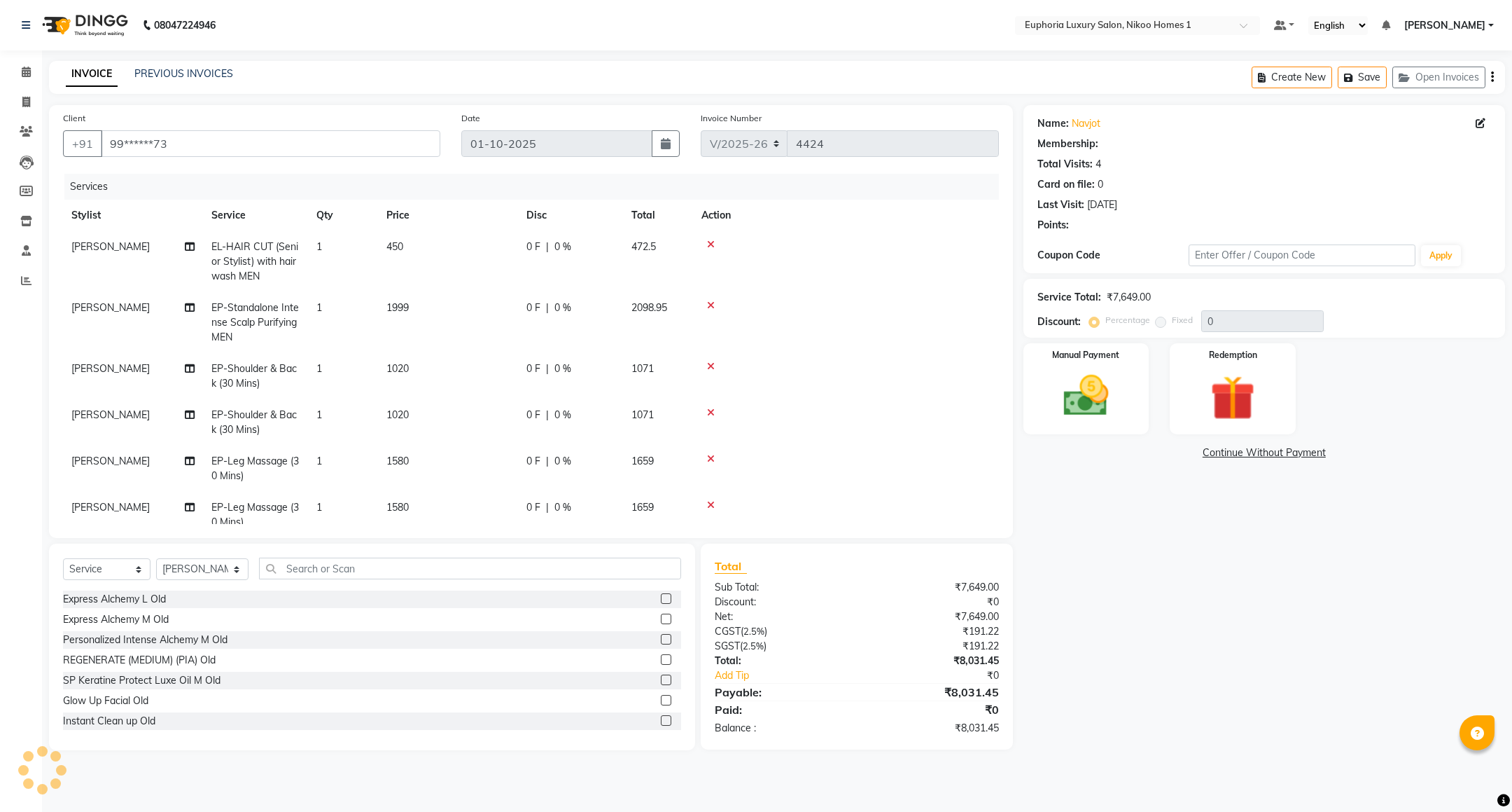
select select "1: Object"
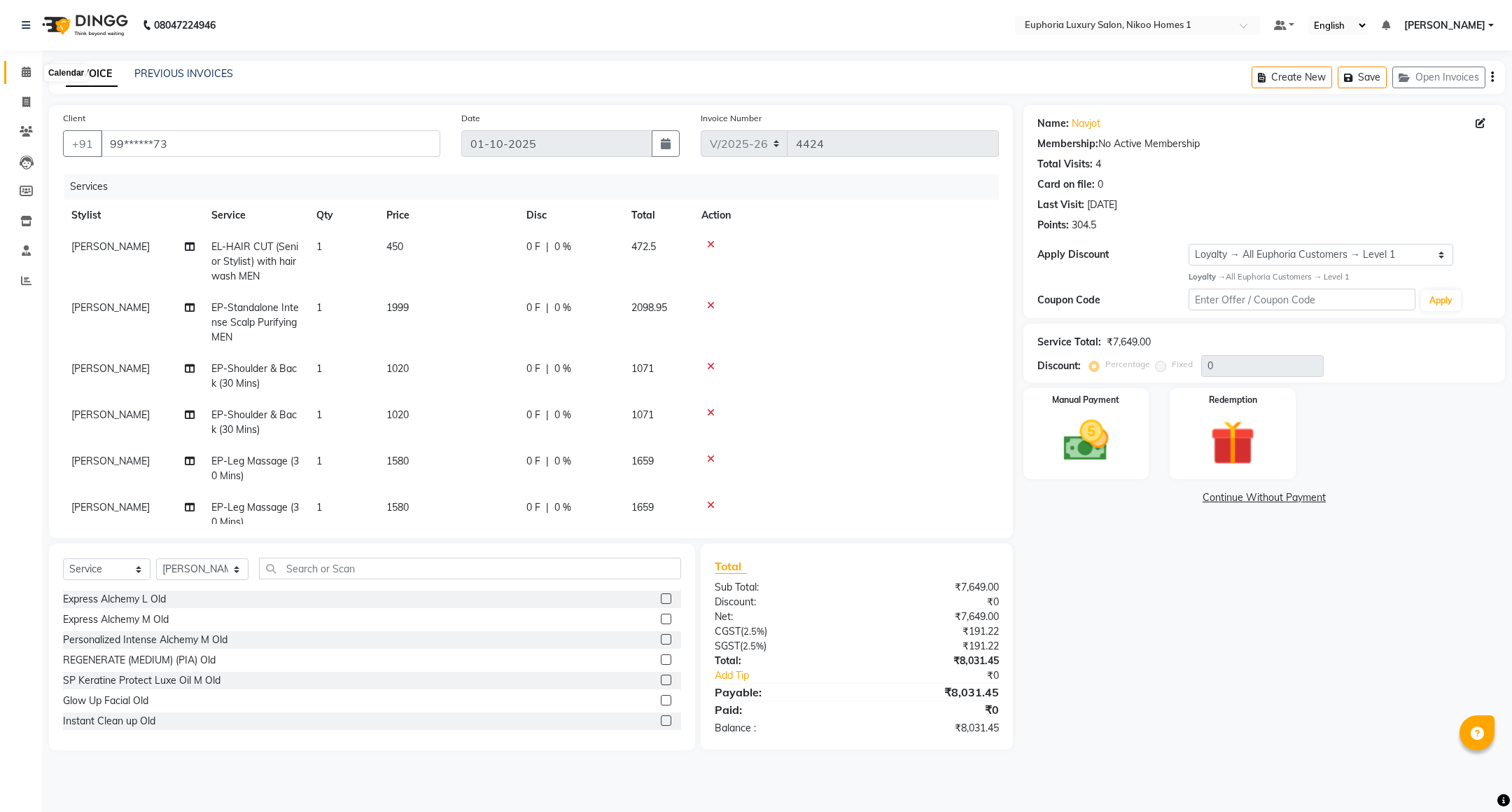
click at [29, 71] on icon at bounding box center [27, 71] width 9 height 10
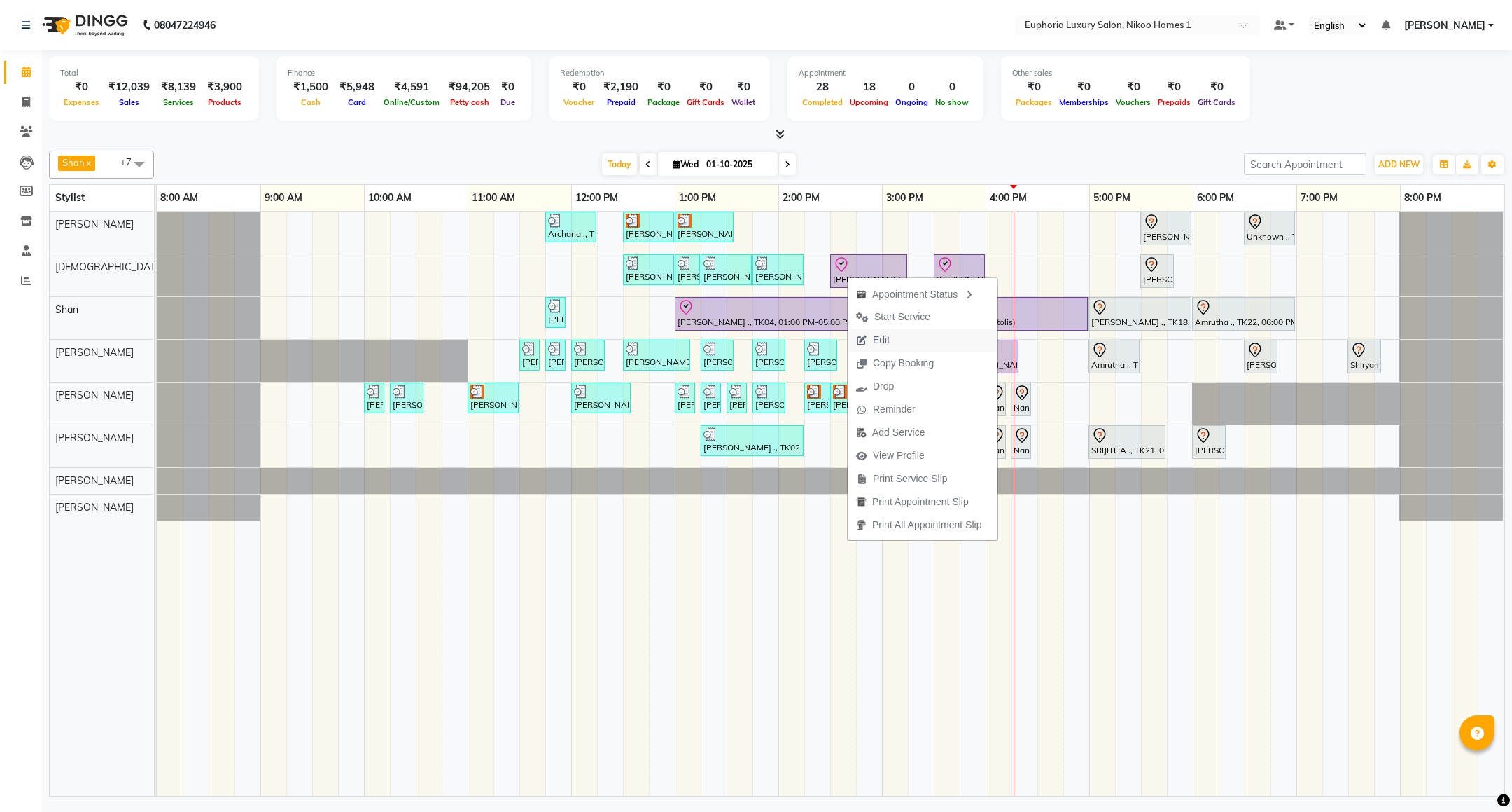
click at [880, 347] on span "Edit" at bounding box center [881, 340] width 16 height 15
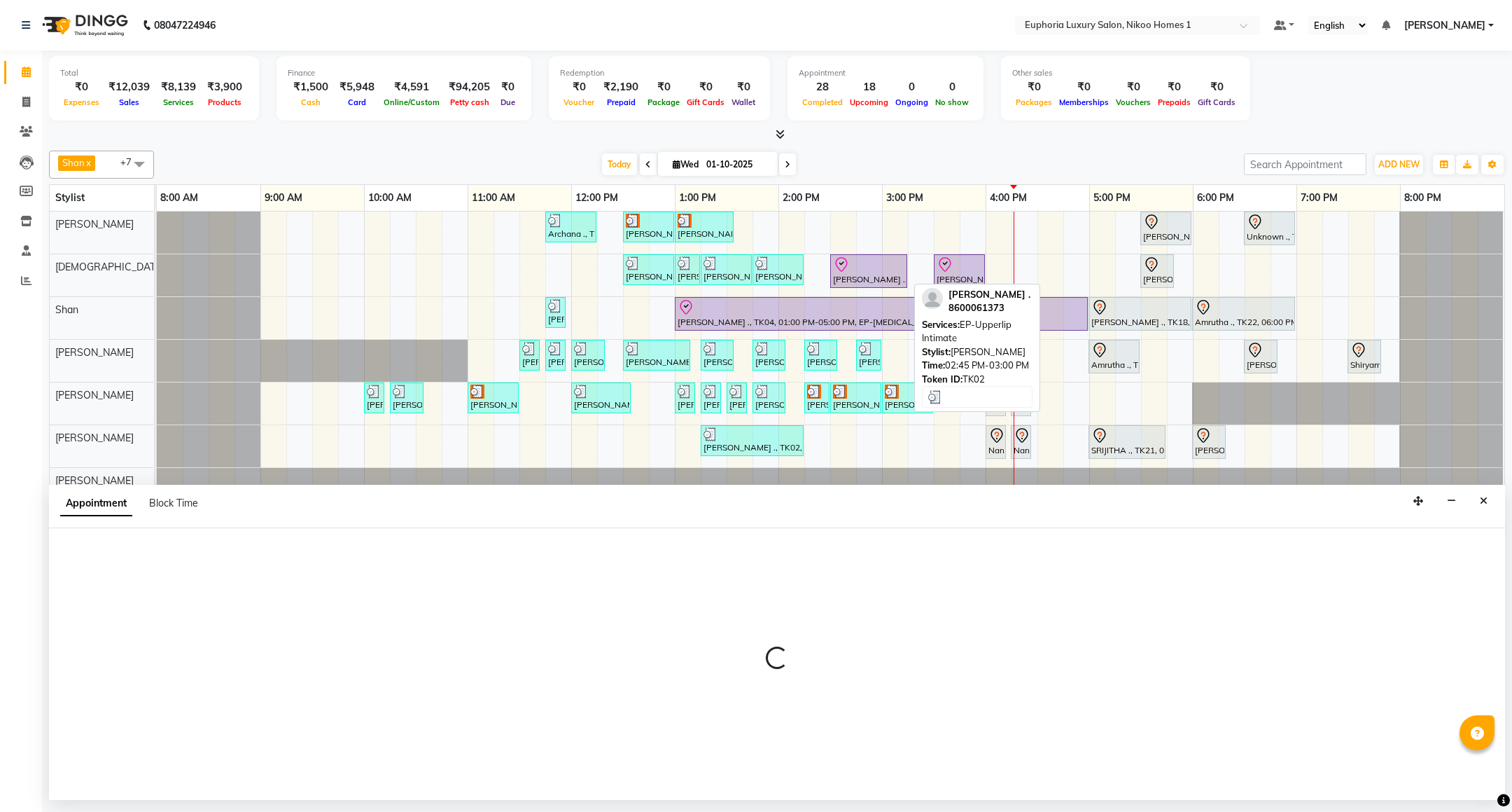
select select "tentative"
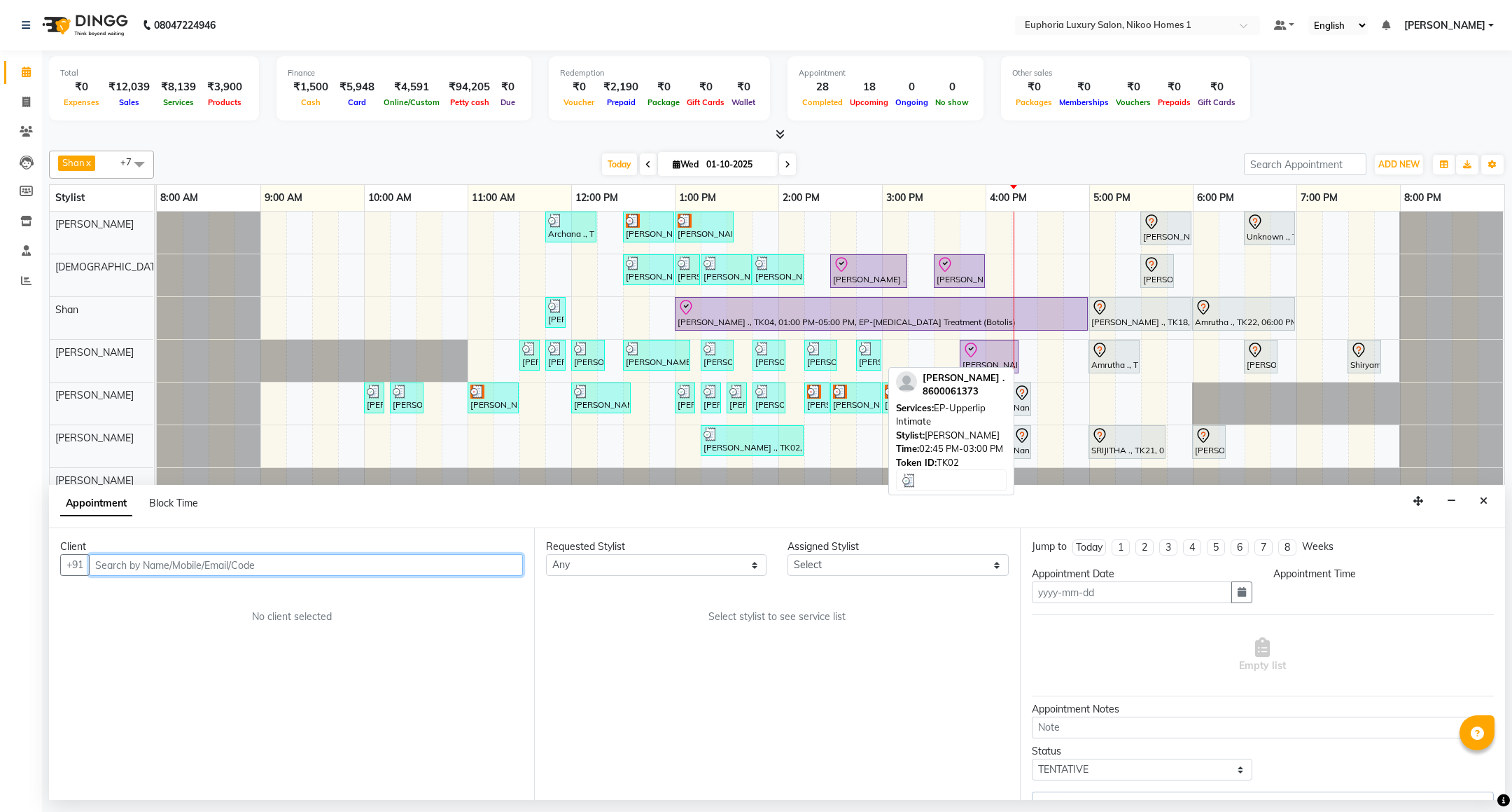
type input "01-10-2025"
select select "check-in"
select select "870"
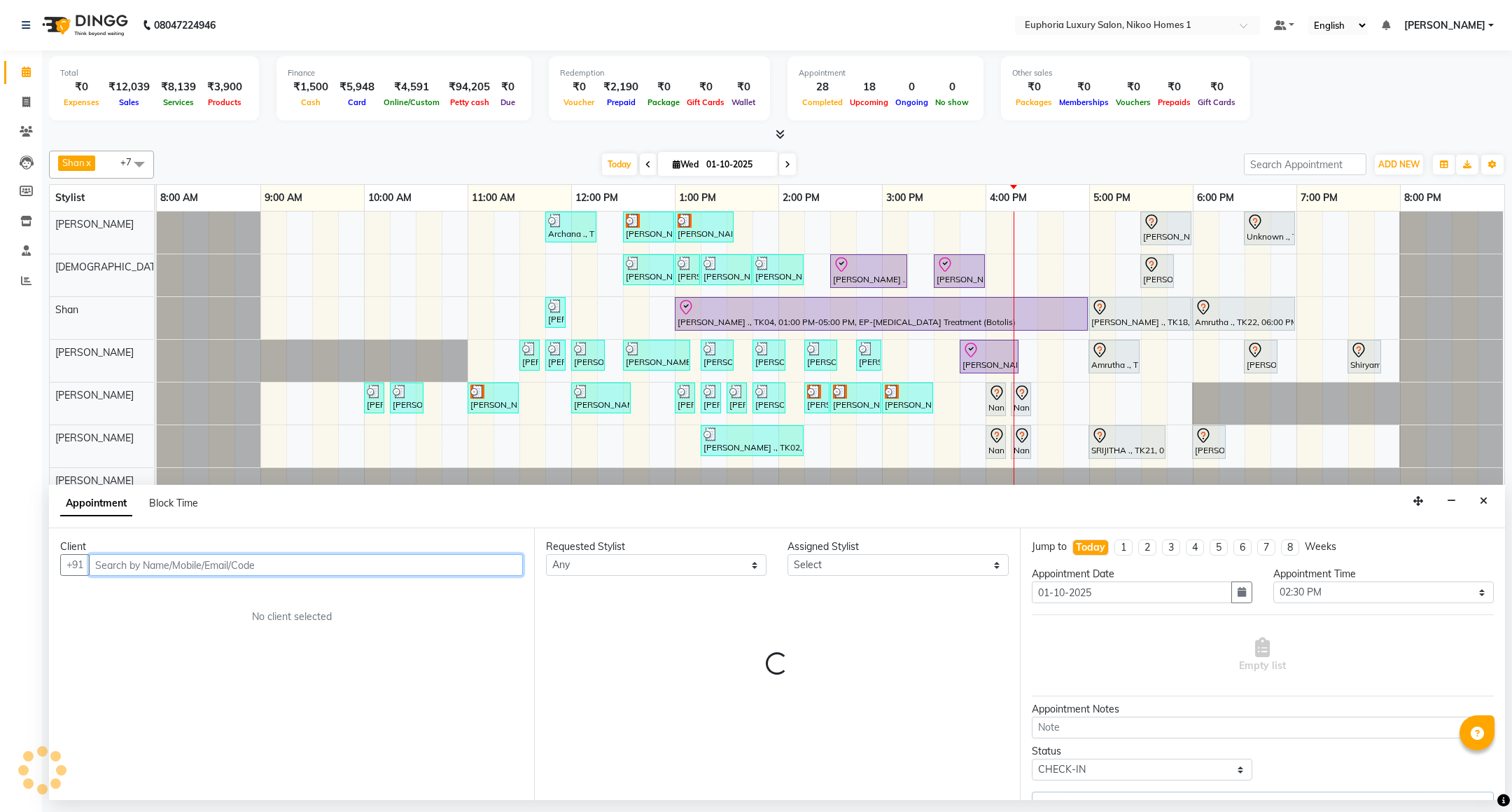
select select "85373"
select select "4025"
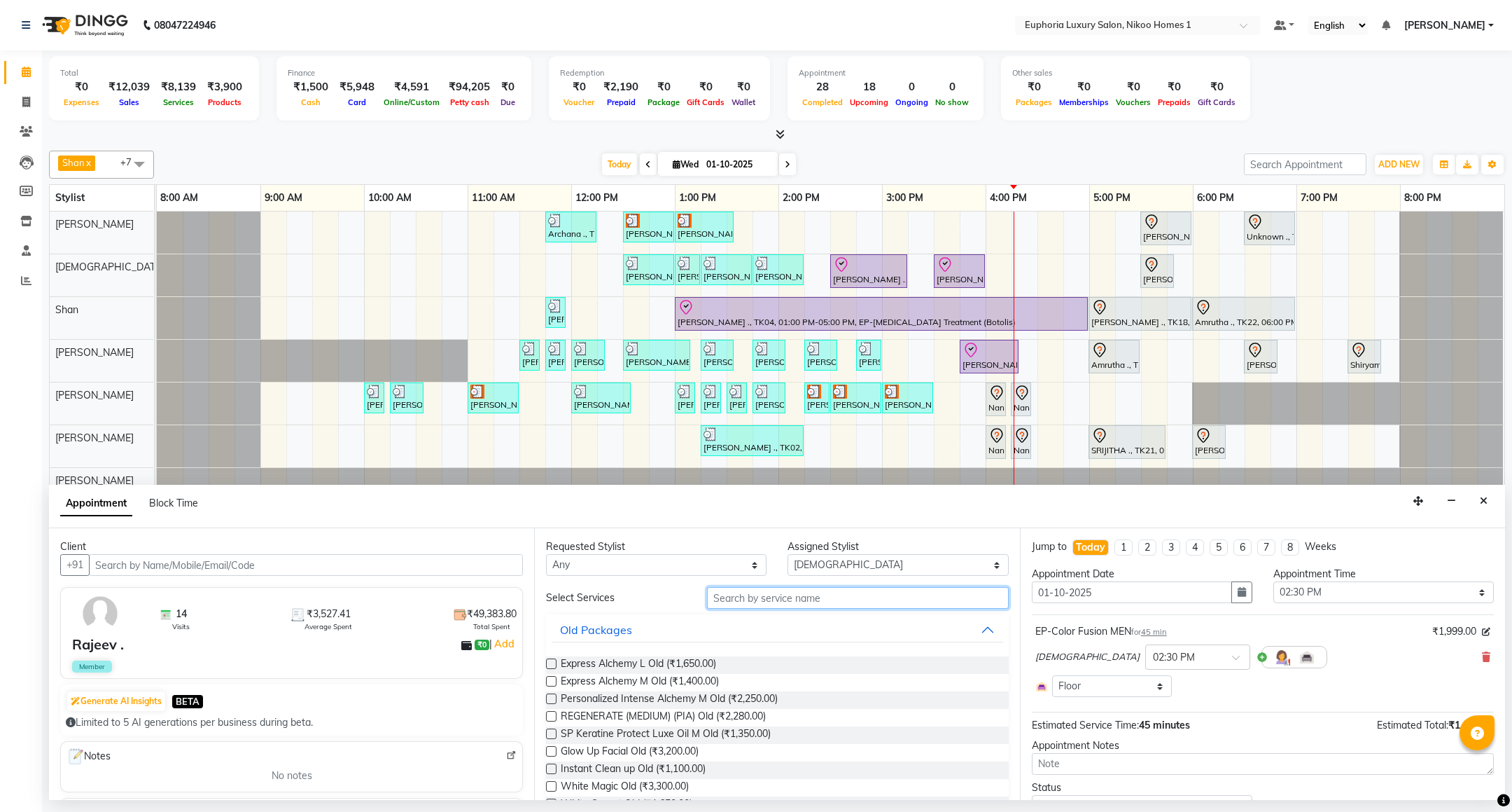
click at [849, 597] on input "text" at bounding box center [858, 598] width 301 height 22
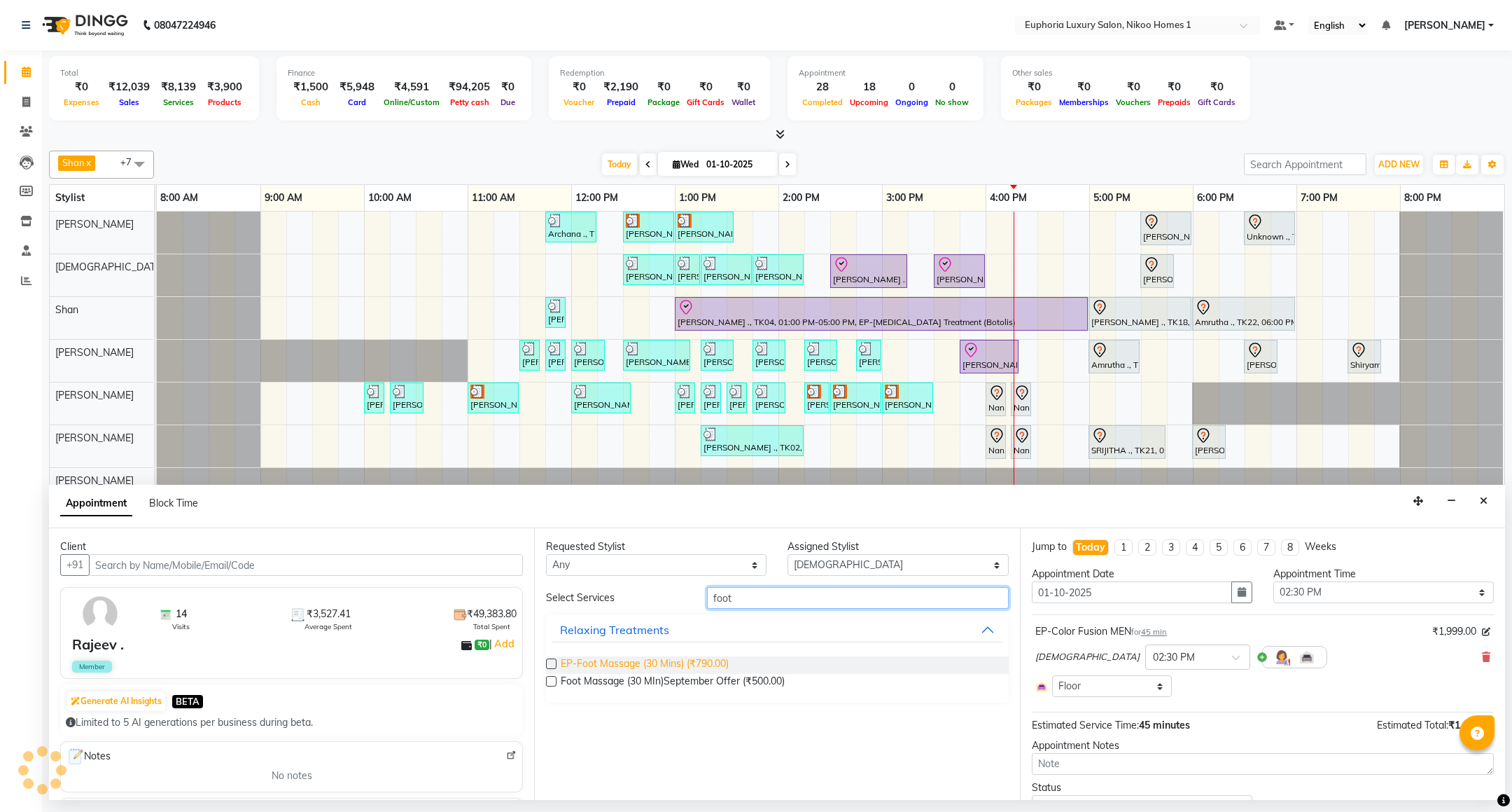
type input "foot"
click at [712, 658] on span "EP-Foot Massage (30 Mins) (₹790.00)" at bounding box center [645, 665] width 168 height 17
checkbox input "false"
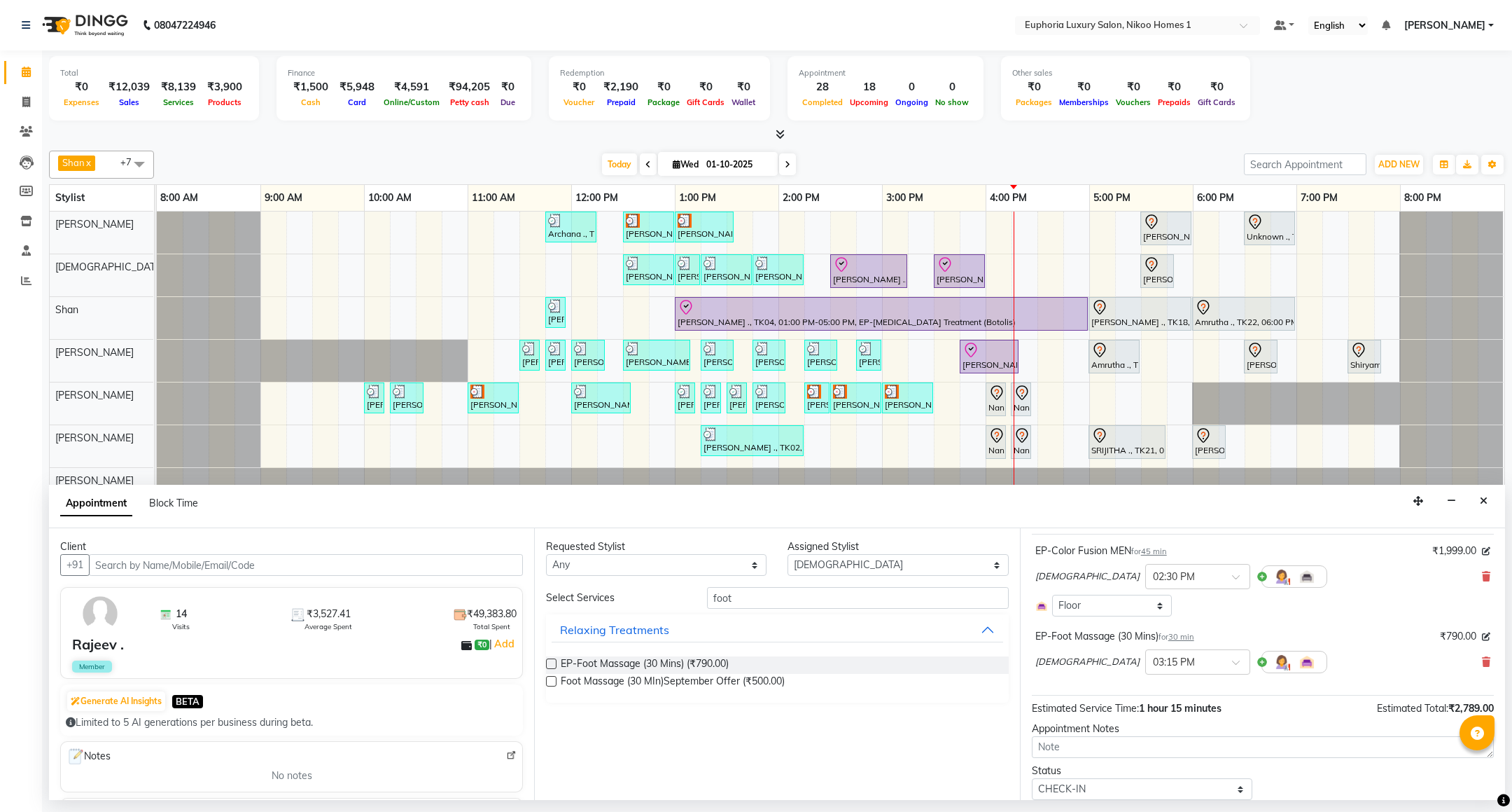
scroll to position [130, 0]
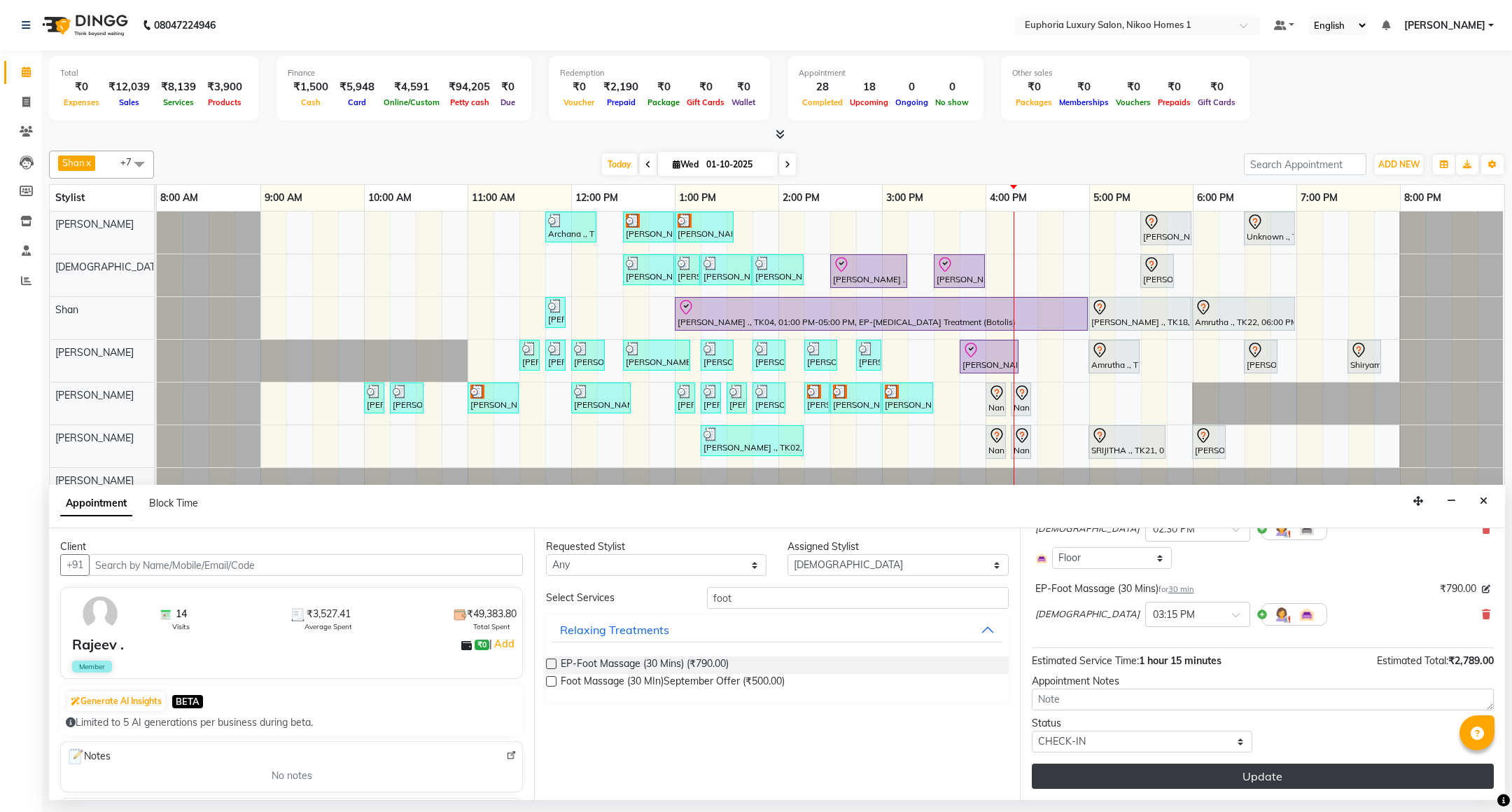
click at [1181, 785] on button "Update" at bounding box center [1262, 776] width 462 height 26
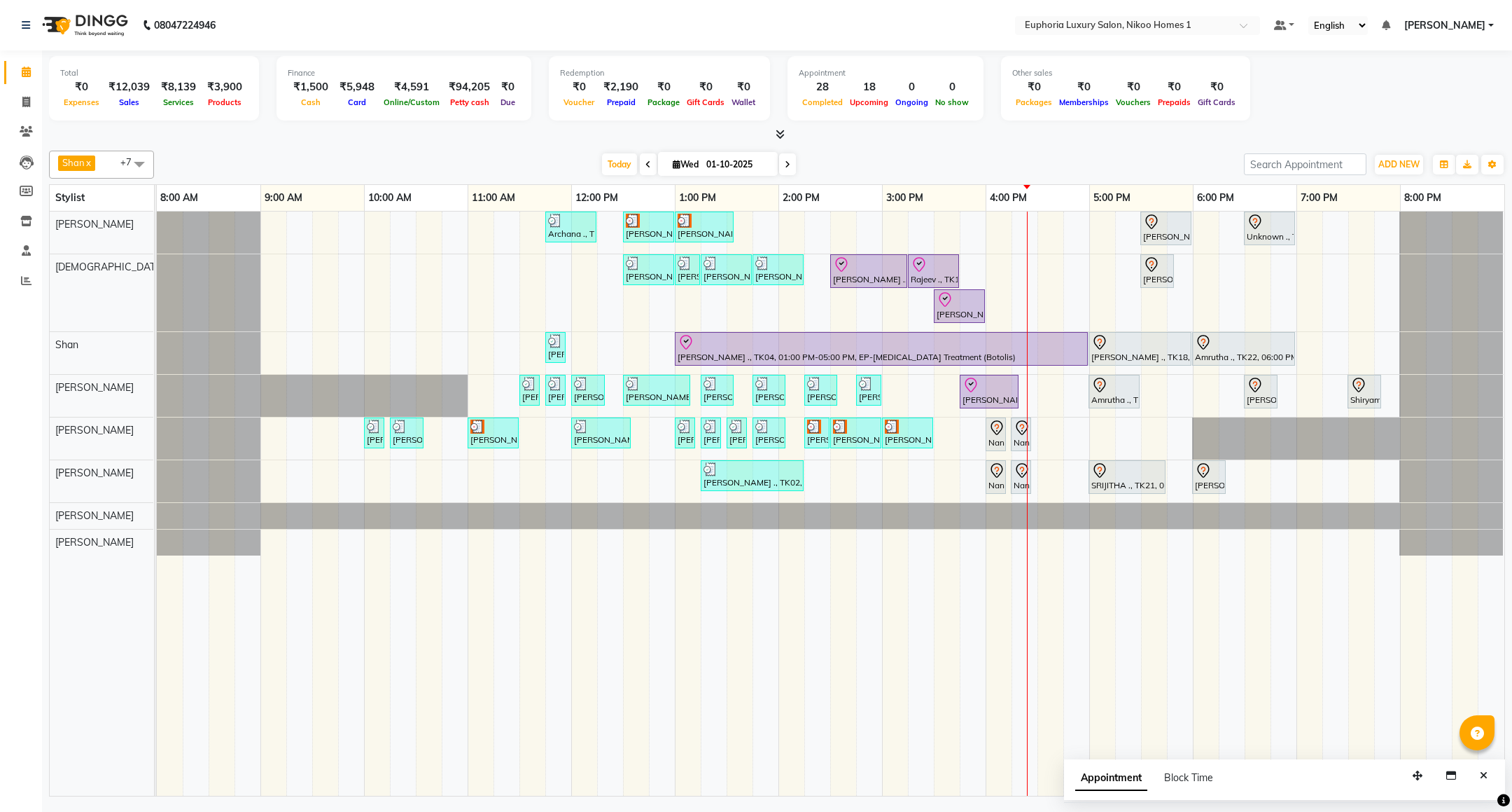
click at [1107, 435] on div "Archana ., TK09, 11:45 AM-12:15 PM, EL-Kid Cut (Below 8 Yrs) BOY Navjot, TK10, …" at bounding box center [830, 503] width 1347 height 584
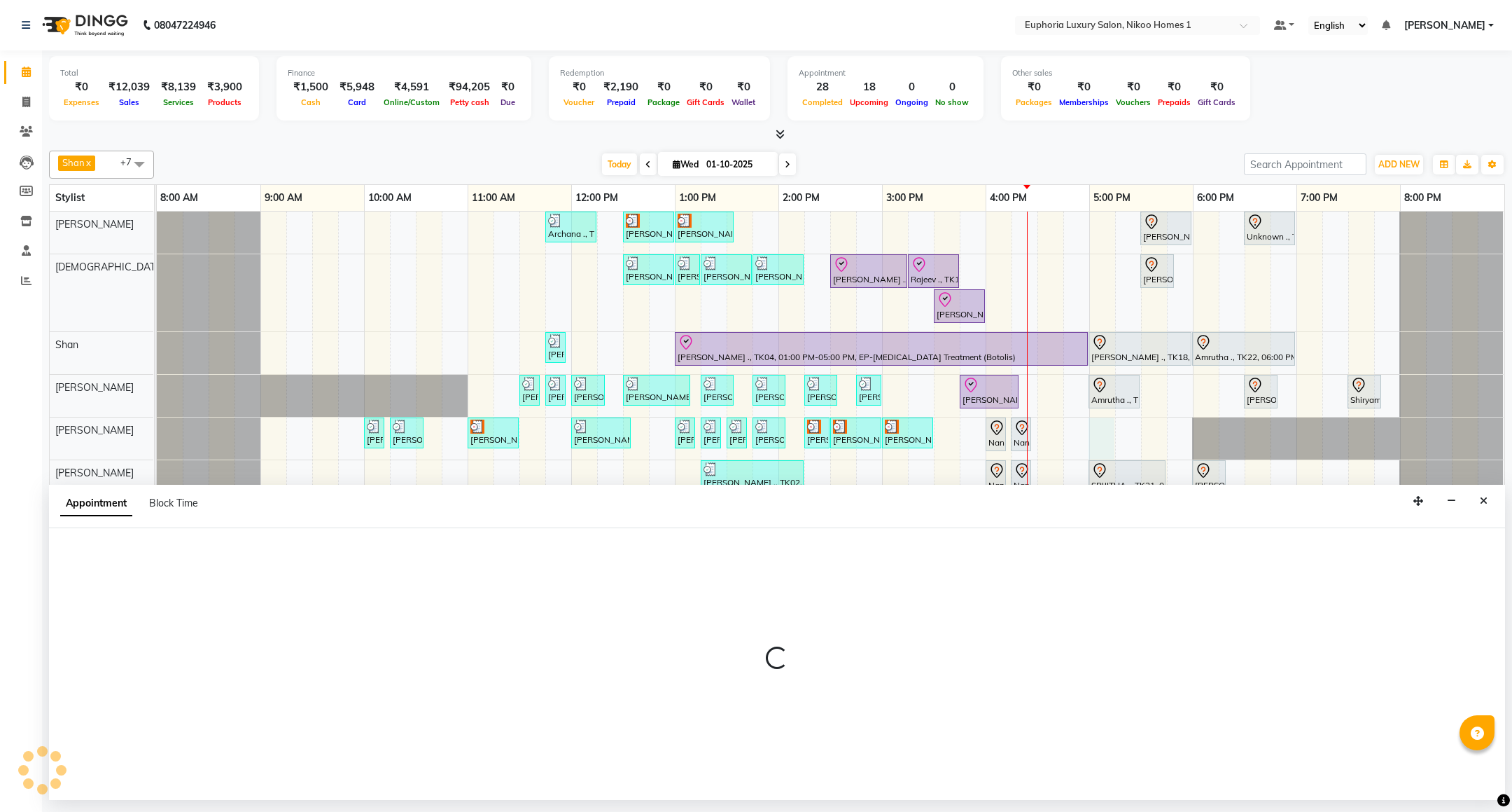
select select "74089"
select select "tentative"
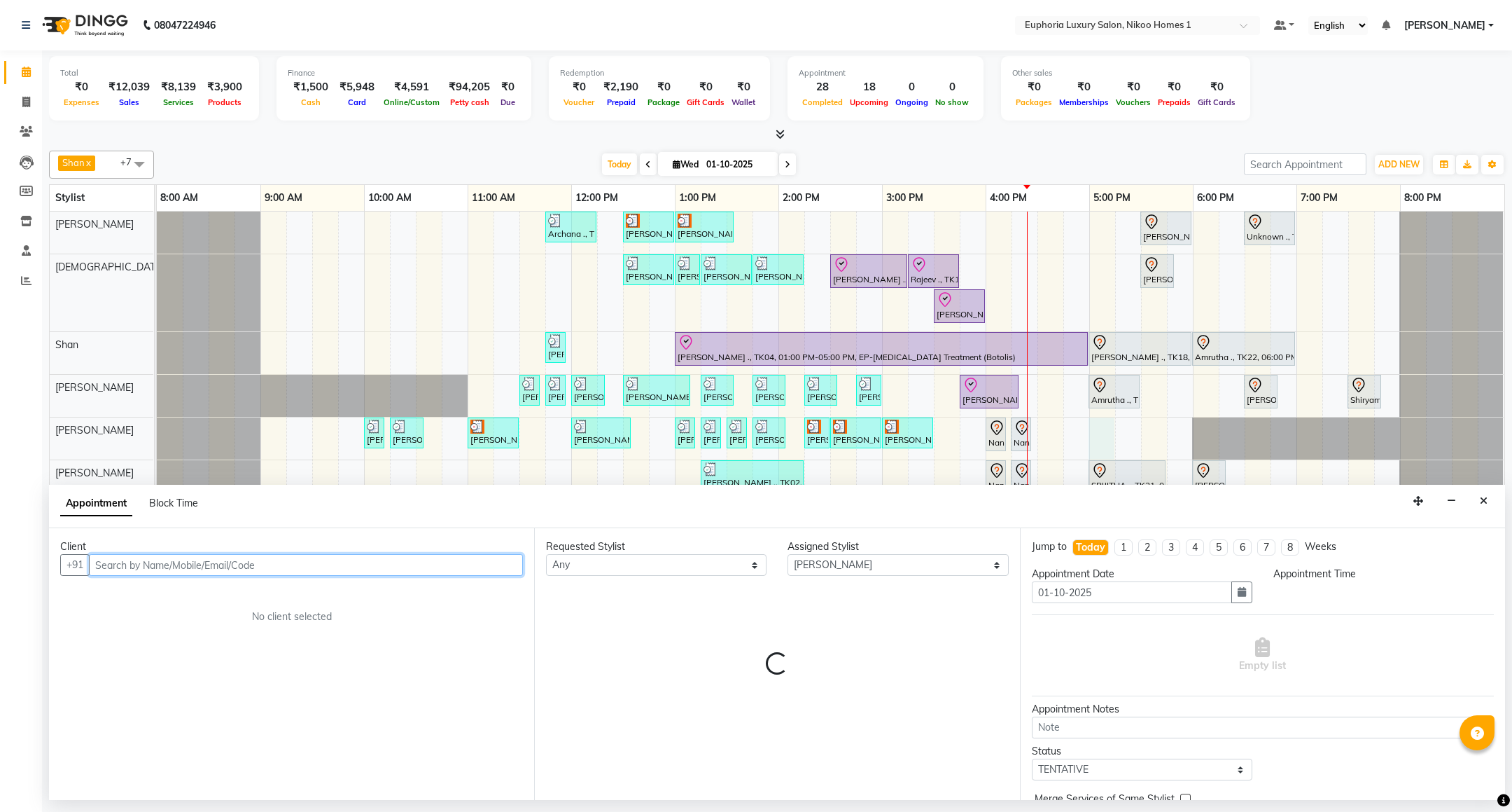
select select "1020"
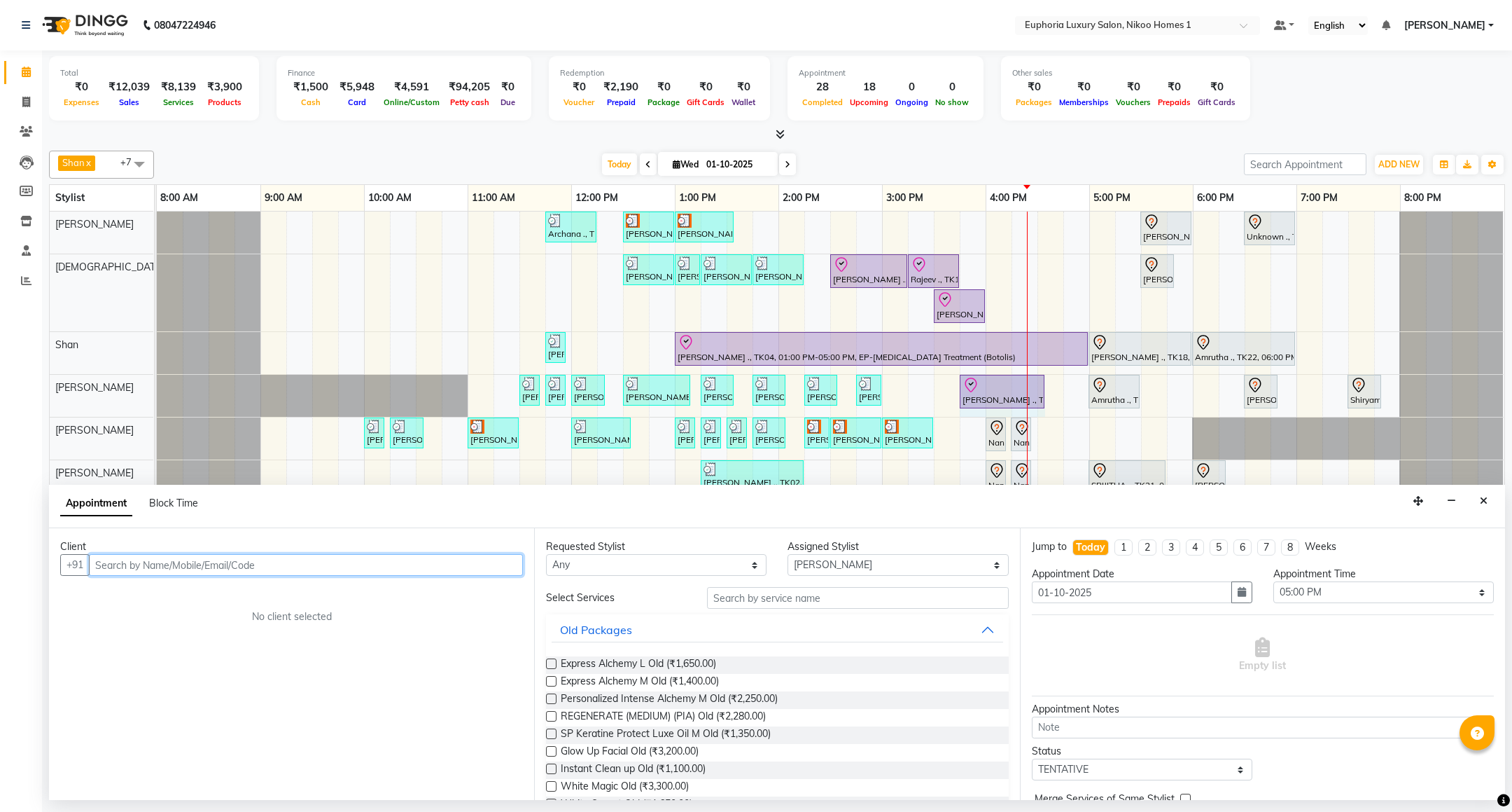
drag, startPoint x: 1015, startPoint y: 389, endPoint x: 1044, endPoint y: 394, distance: 29.4
click at [157, 394] on div "YOGITHA ., TK12, 11:30 AM-11:35 AM, EL-Eyebrows Threading YOGITHA ., TK12, 11:4…" at bounding box center [157, 395] width 0 height 42
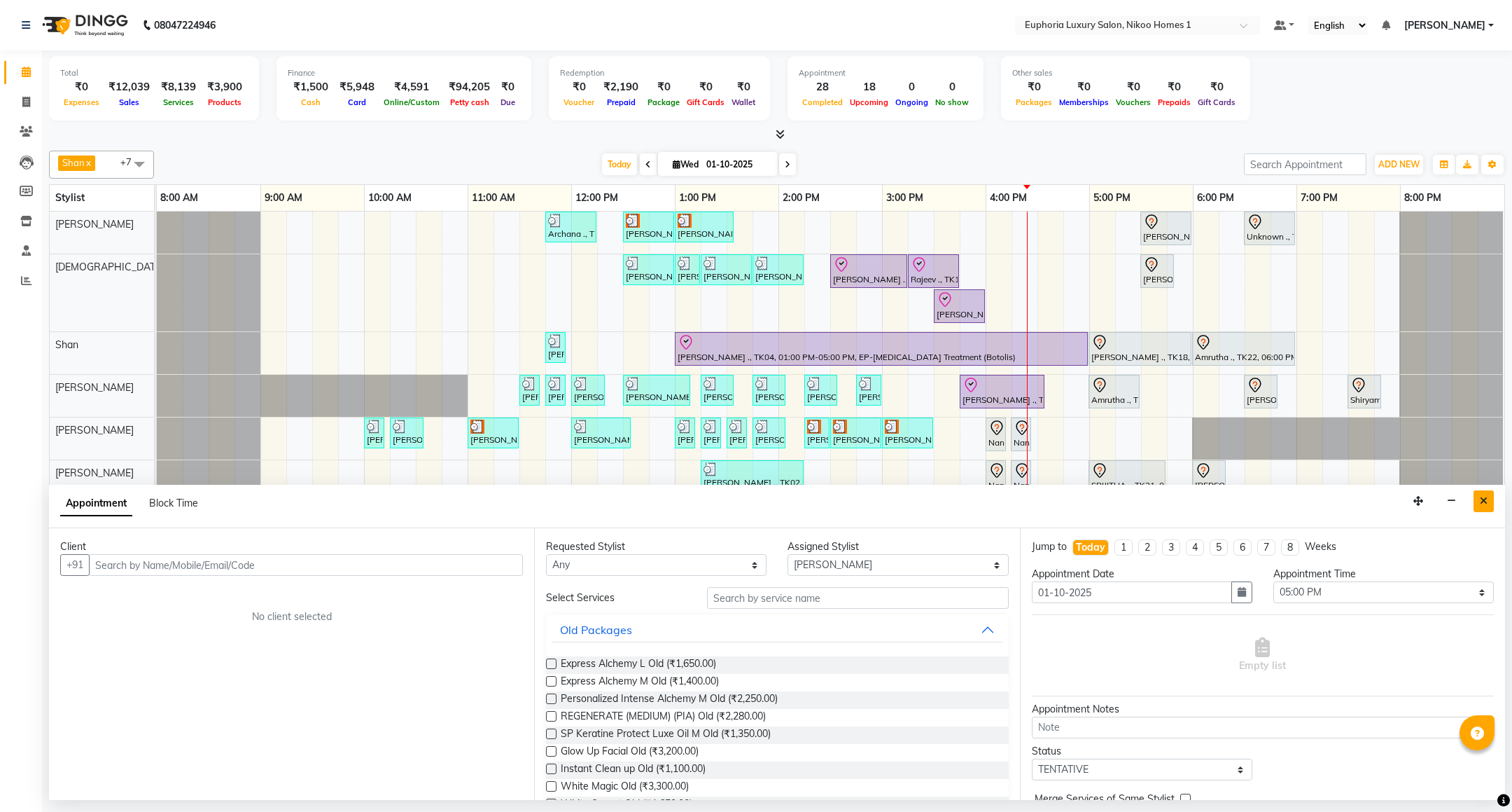
click at [1482, 496] on icon "Close" at bounding box center [1484, 501] width 7 height 10
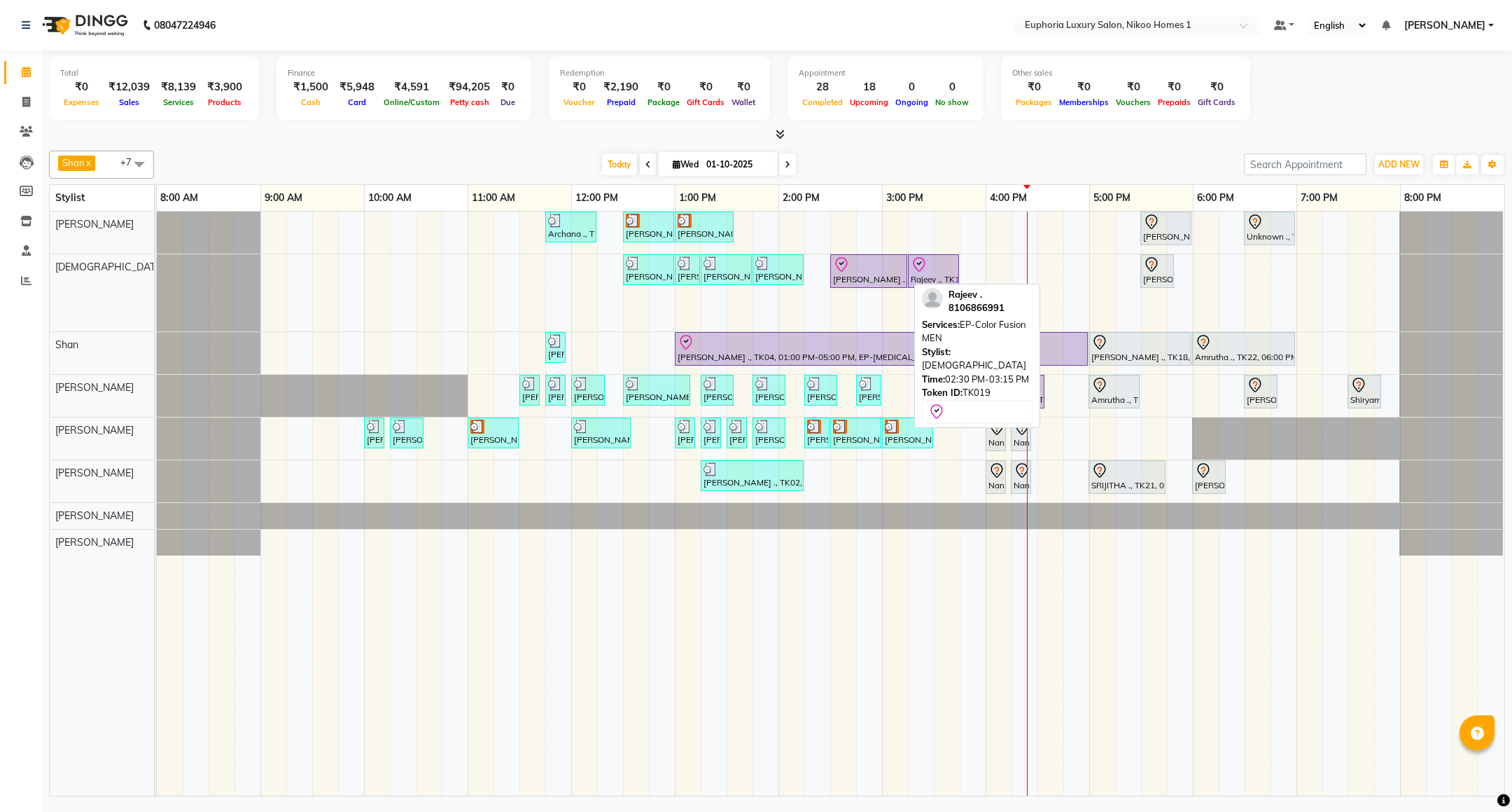
click at [891, 271] on div at bounding box center [869, 265] width 71 height 16
select select "8"
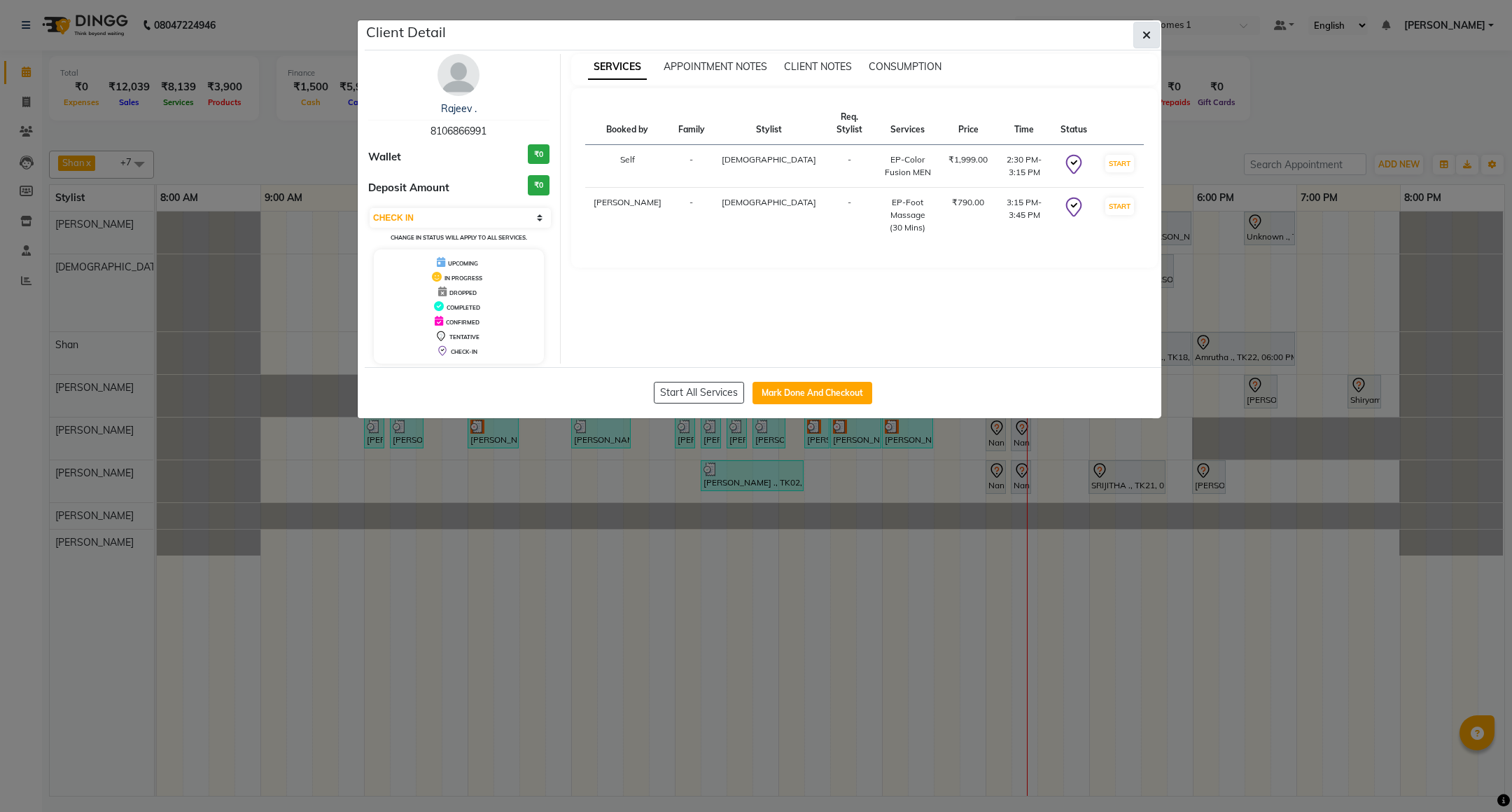
click at [1137, 36] on button "button" at bounding box center [1146, 35] width 27 height 27
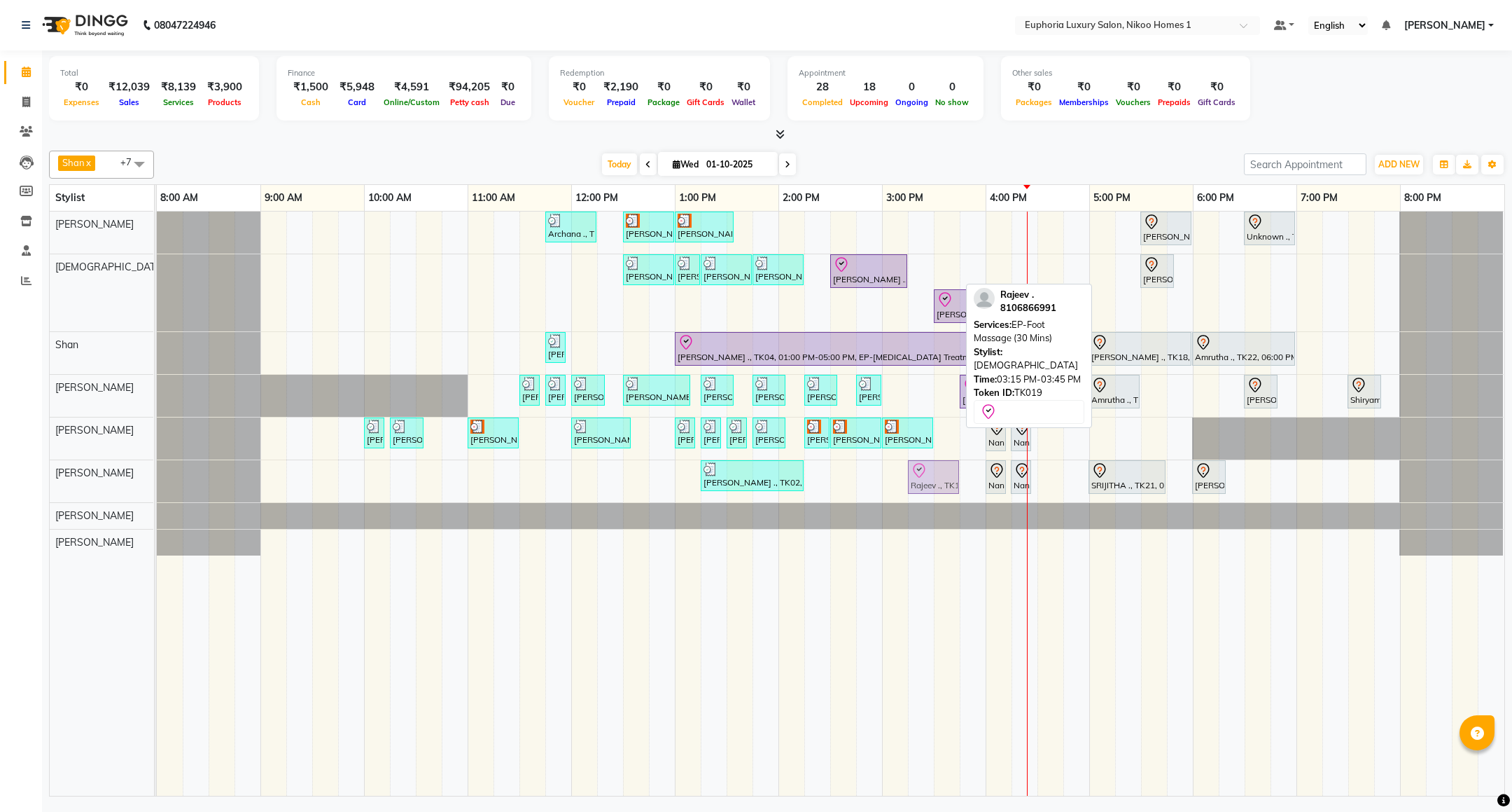
drag, startPoint x: 935, startPoint y: 267, endPoint x: 934, endPoint y: 462, distance: 195.0
click at [934, 469] on tbody "Archana ., TK09, 11:45 AM-12:15 PM, EL-Kid Cut (Below 8 Yrs) BOY Navjot, TK10, …" at bounding box center [830, 384] width 1347 height 344
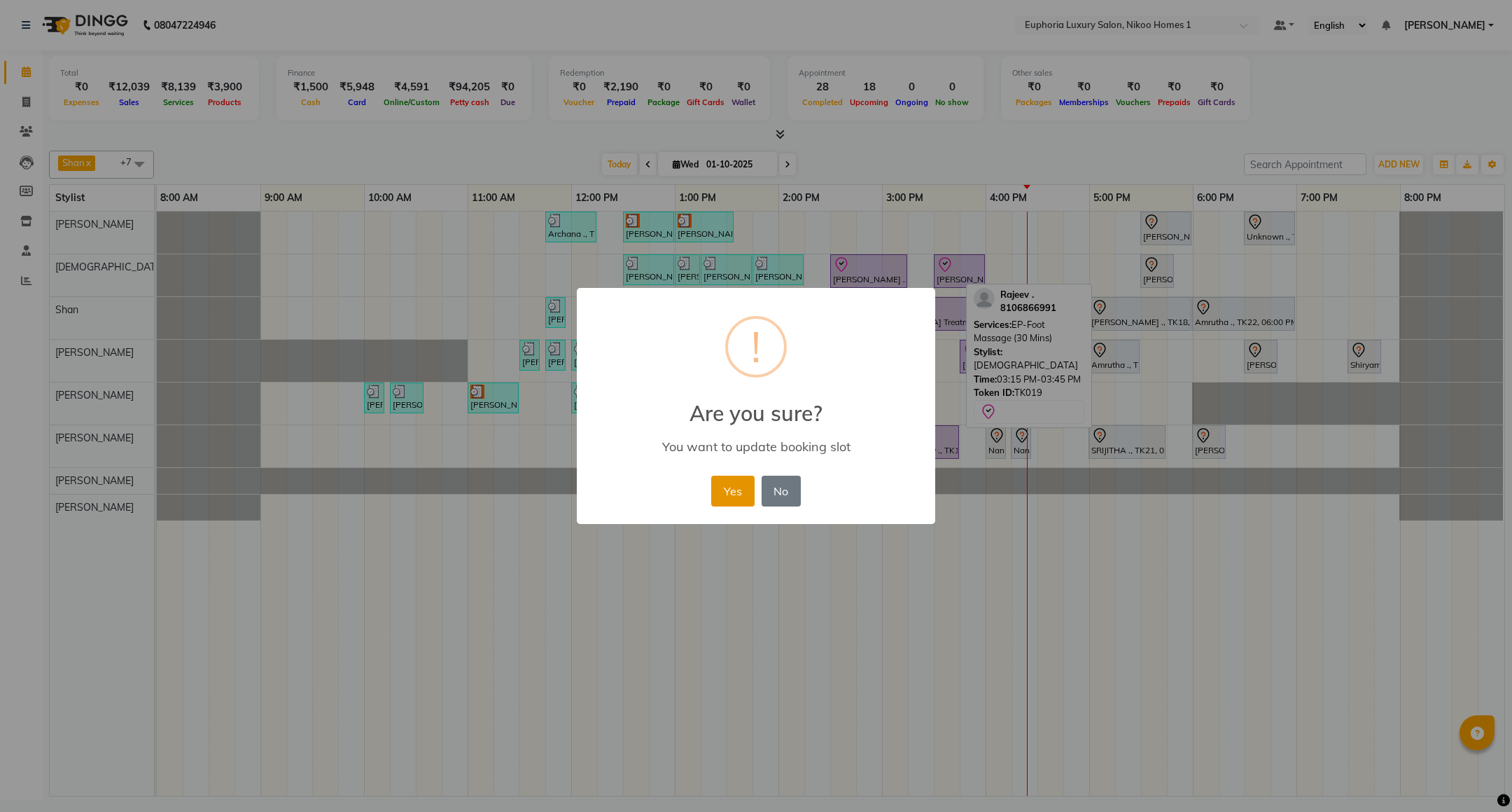
click at [737, 479] on button "Yes" at bounding box center [732, 491] width 43 height 31
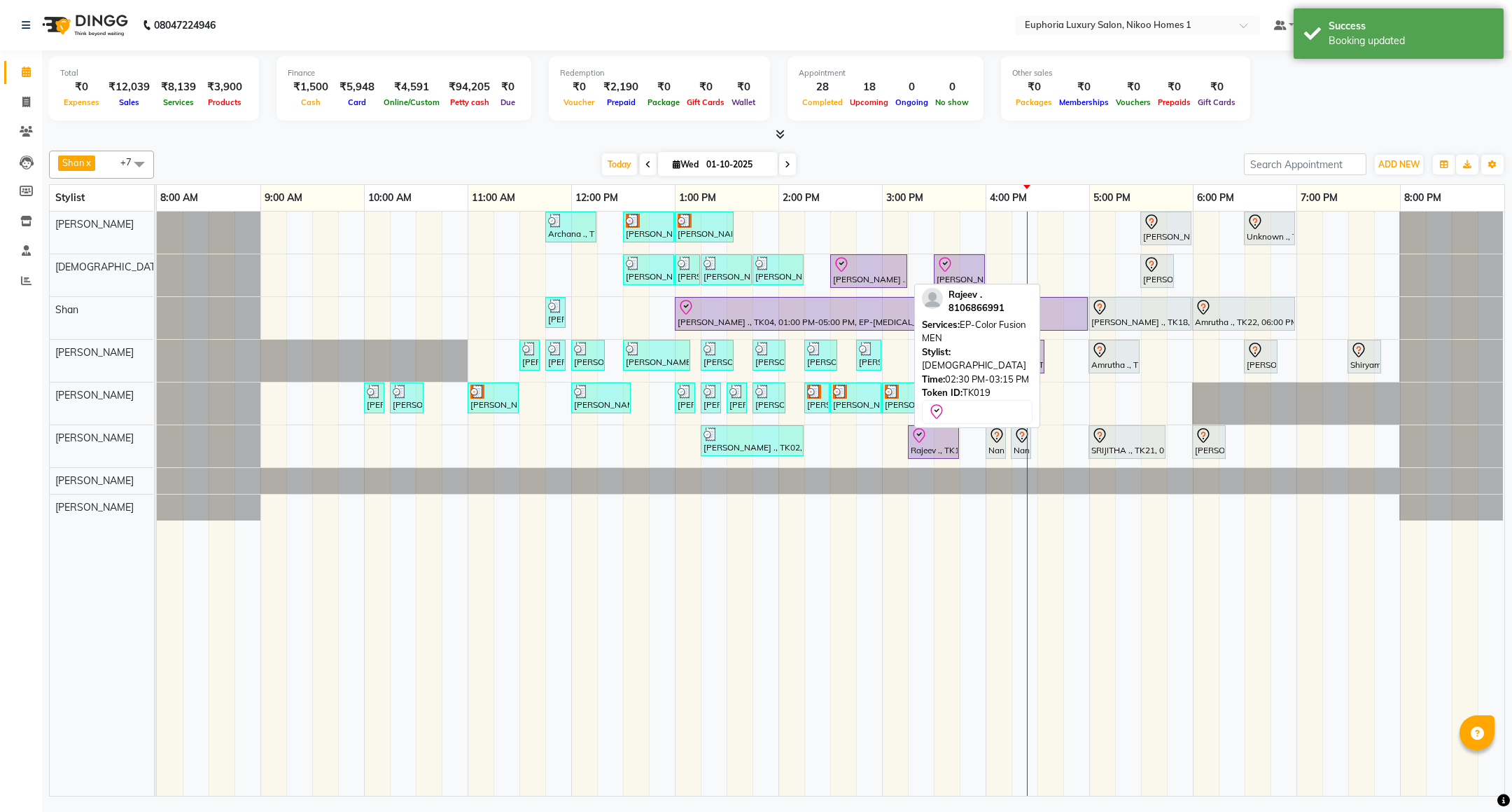
click at [880, 271] on div at bounding box center [869, 265] width 71 height 16
click at [872, 273] on div at bounding box center [869, 265] width 71 height 16
select select "8"
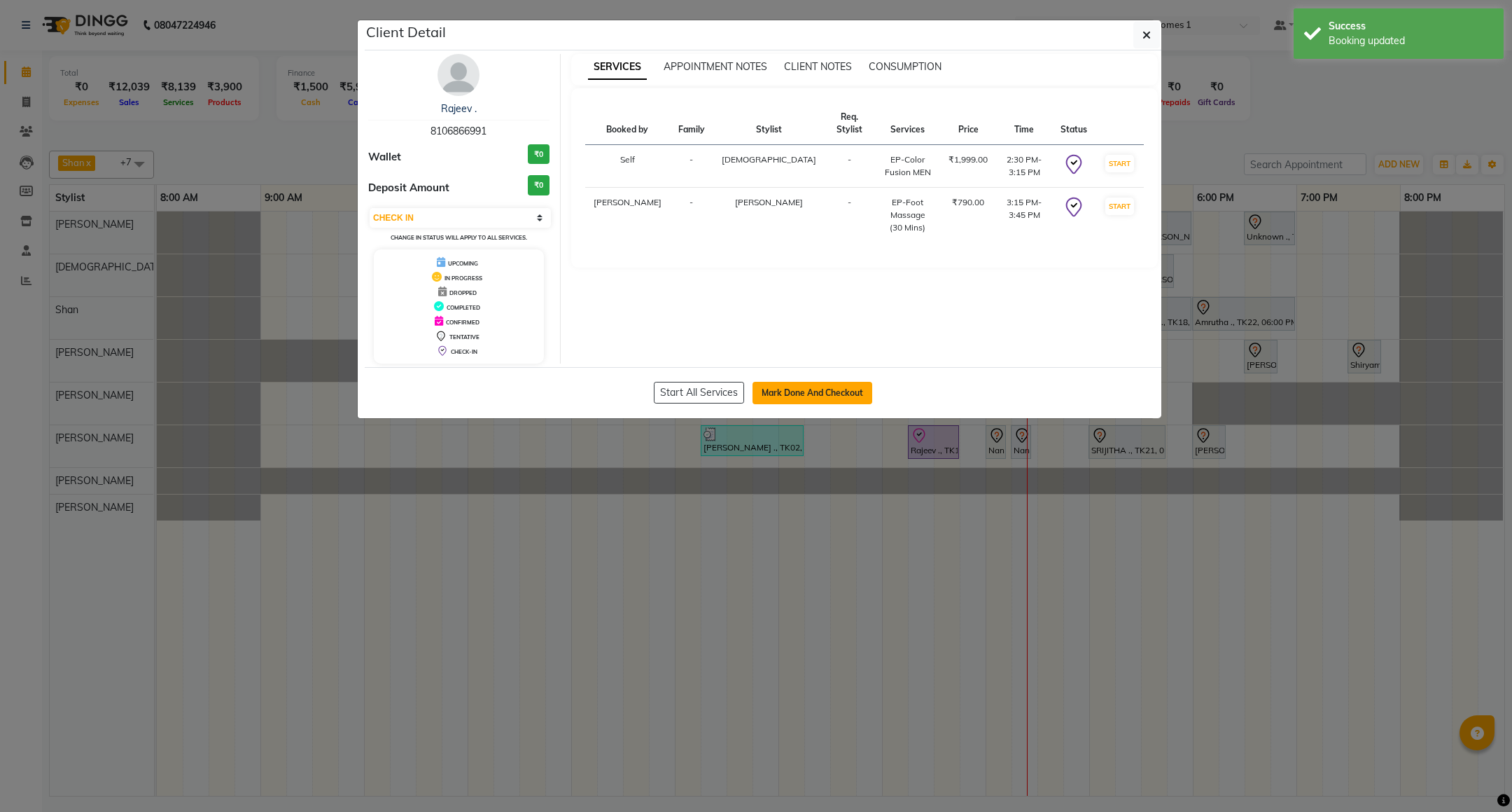
click at [794, 386] on button "Mark Done And Checkout" at bounding box center [812, 393] width 120 height 22
select select "service"
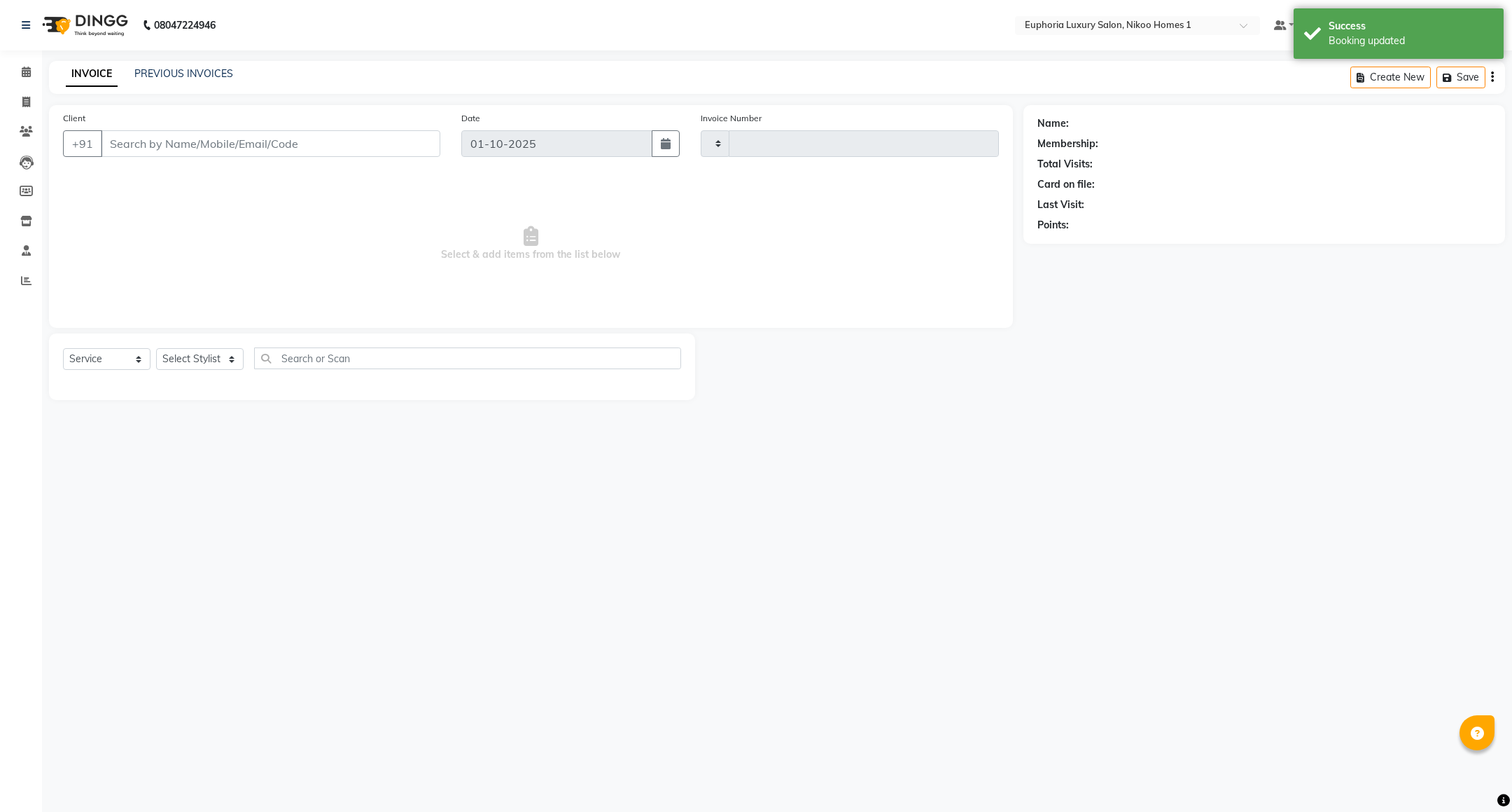
type input "4424"
select select "7987"
type input "81******91"
select select "86001"
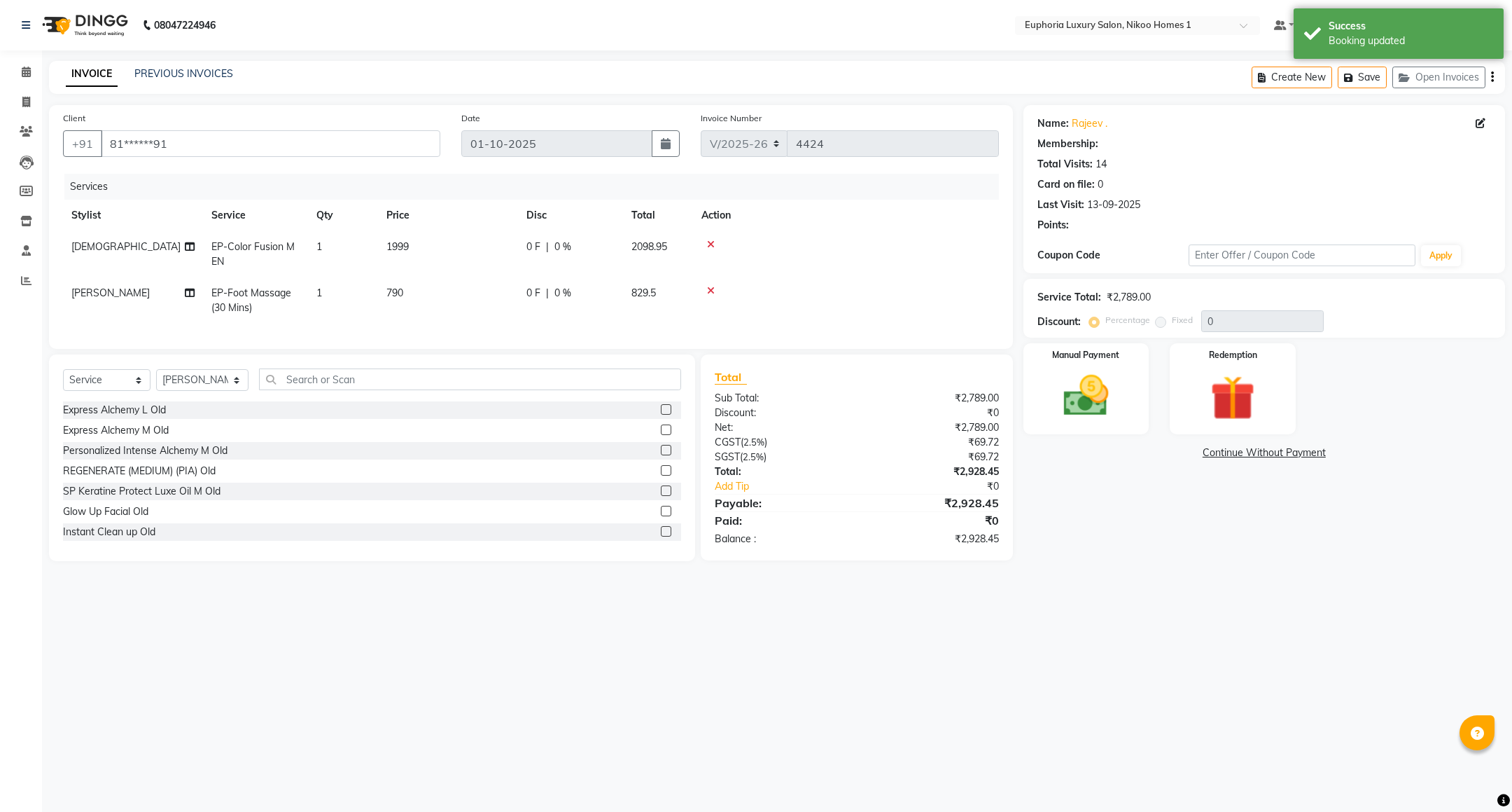
select select "2: Object"
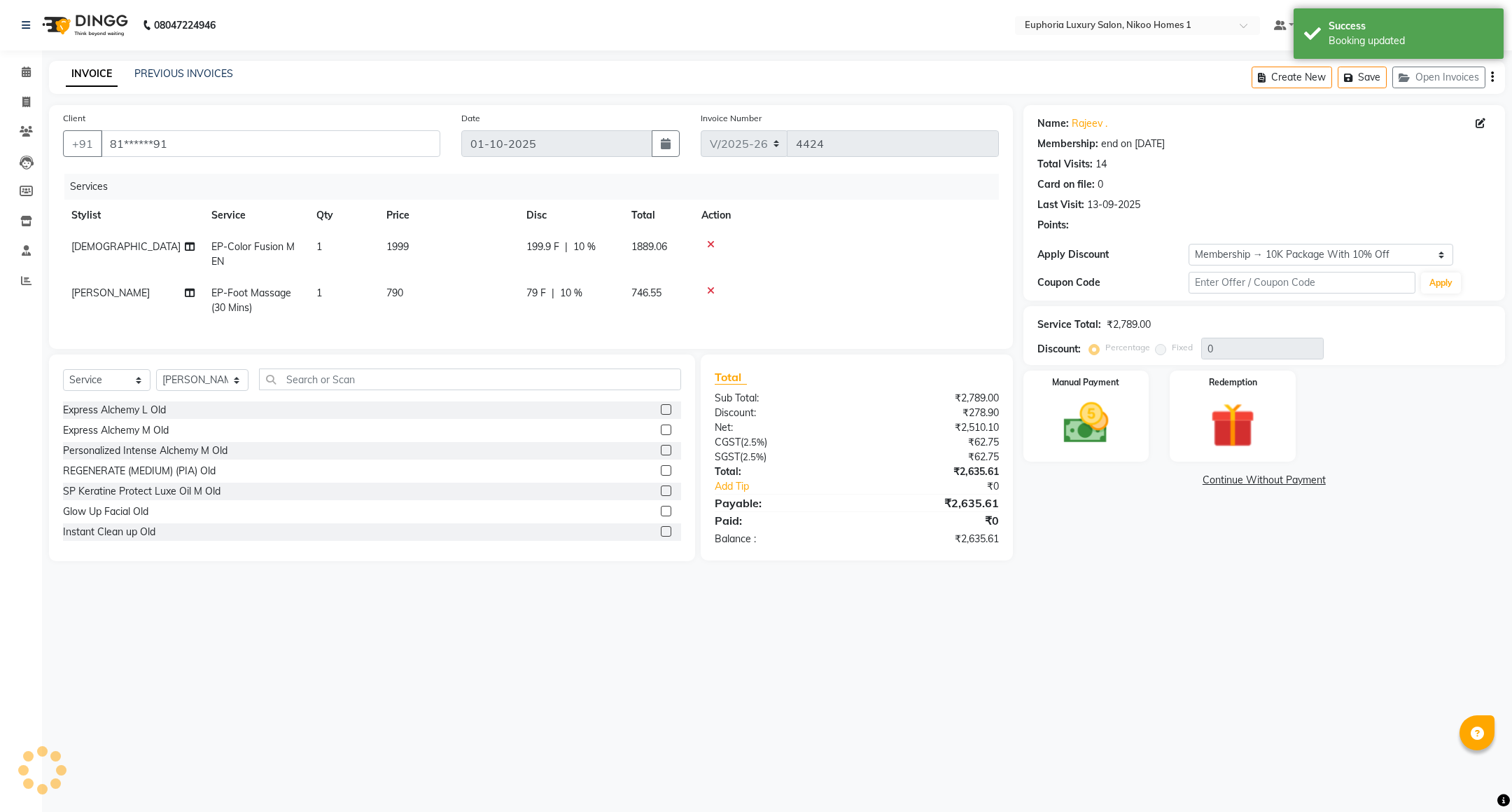
type input "10"
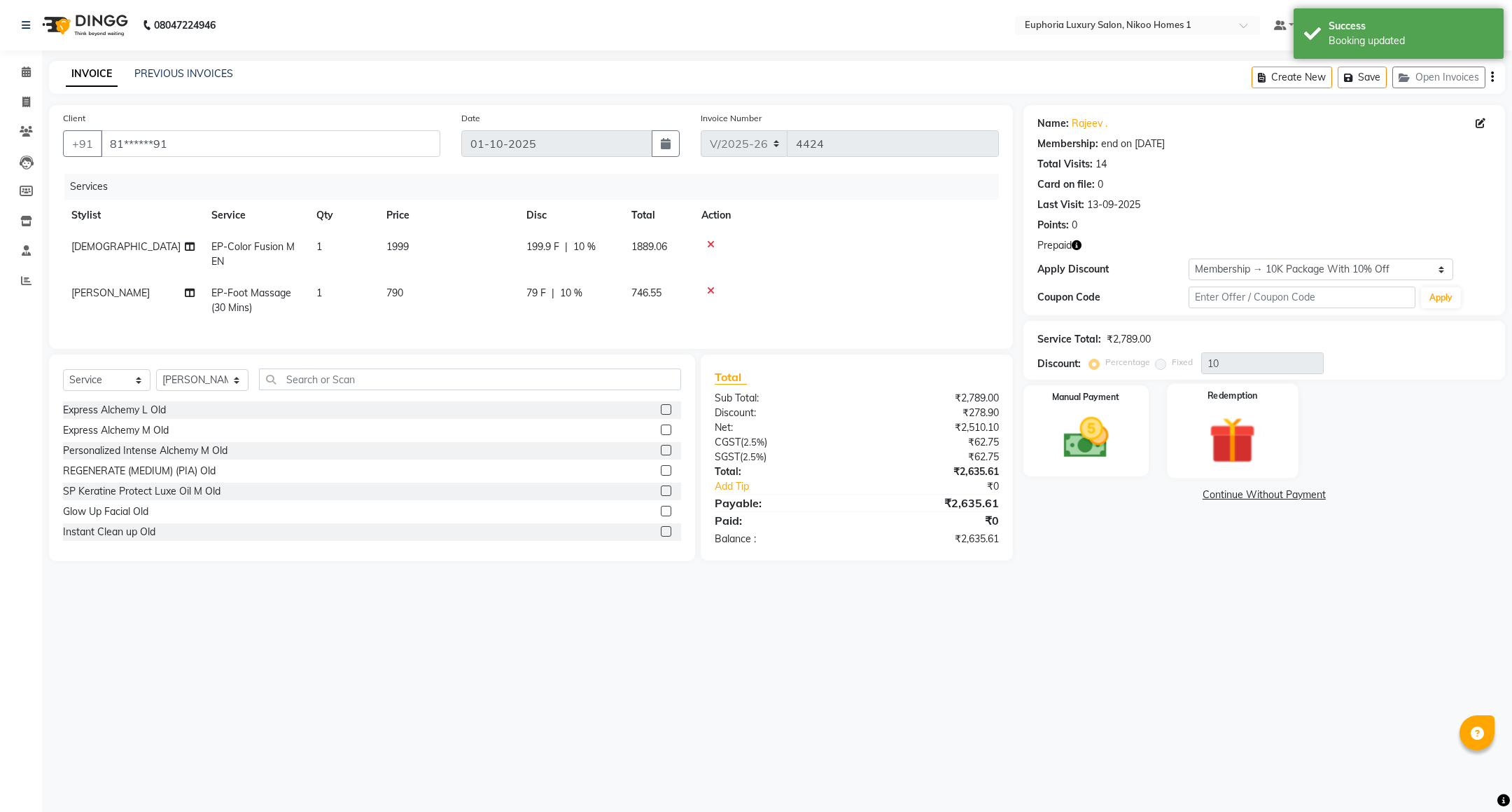
click at [1237, 433] on img at bounding box center [1233, 439] width 76 height 58
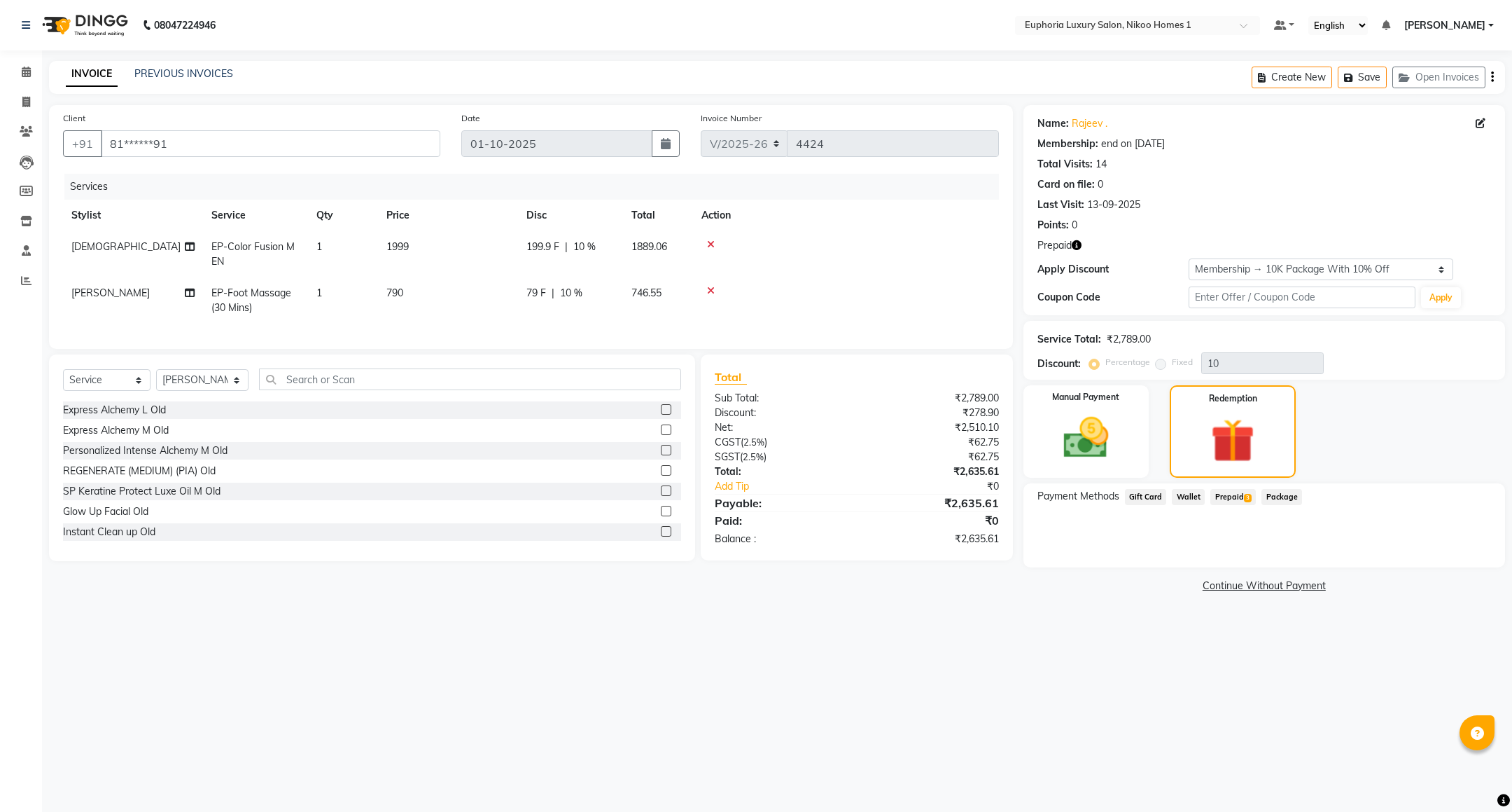
click at [1221, 501] on span "Prepaid 3" at bounding box center [1234, 497] width 46 height 16
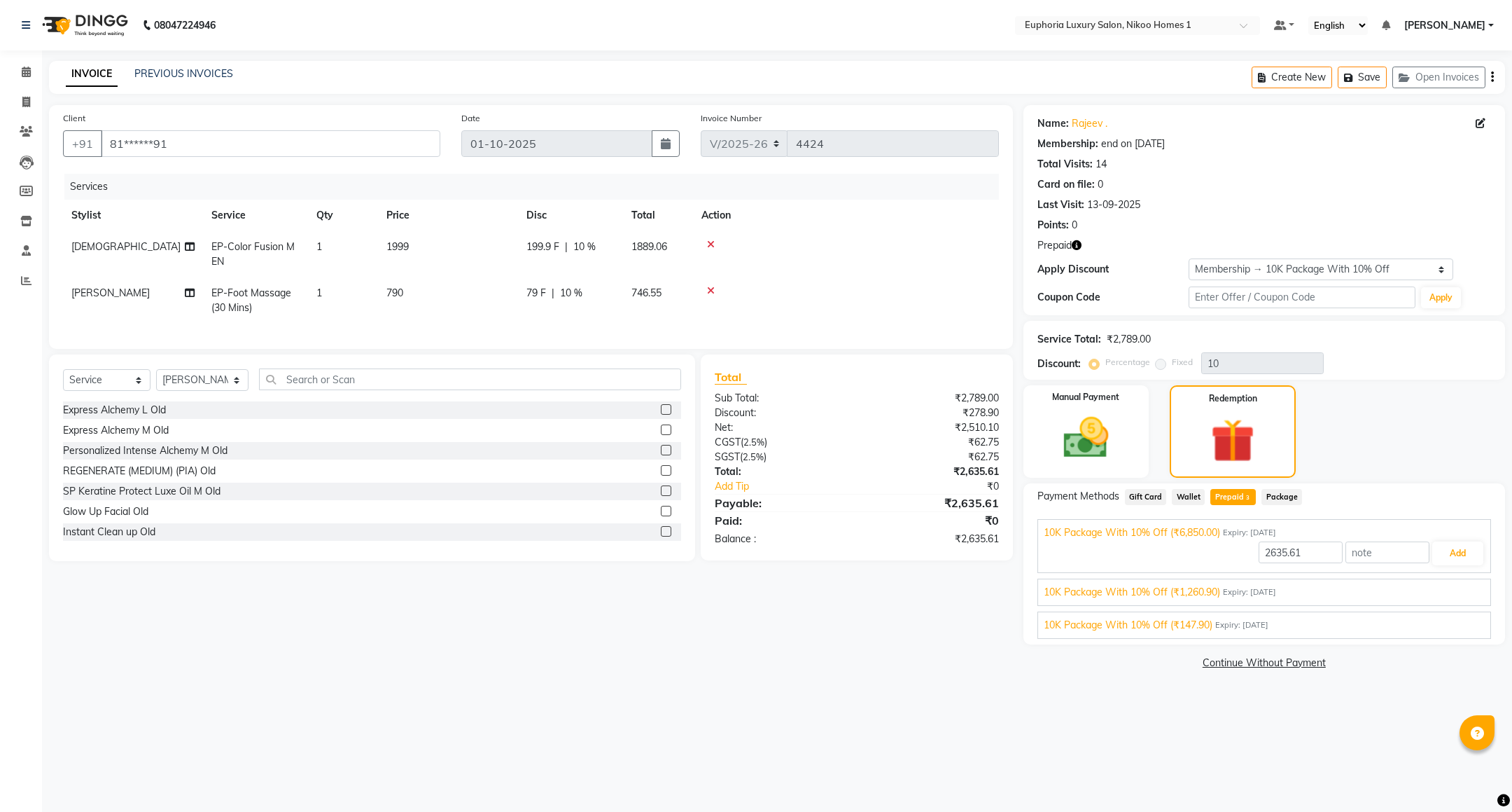
click at [1192, 593] on span "10K Package With 10% Off (₹1,260.90)" at bounding box center [1131, 592] width 177 height 15
click at [1455, 591] on button "Add" at bounding box center [1458, 586] width 51 height 24
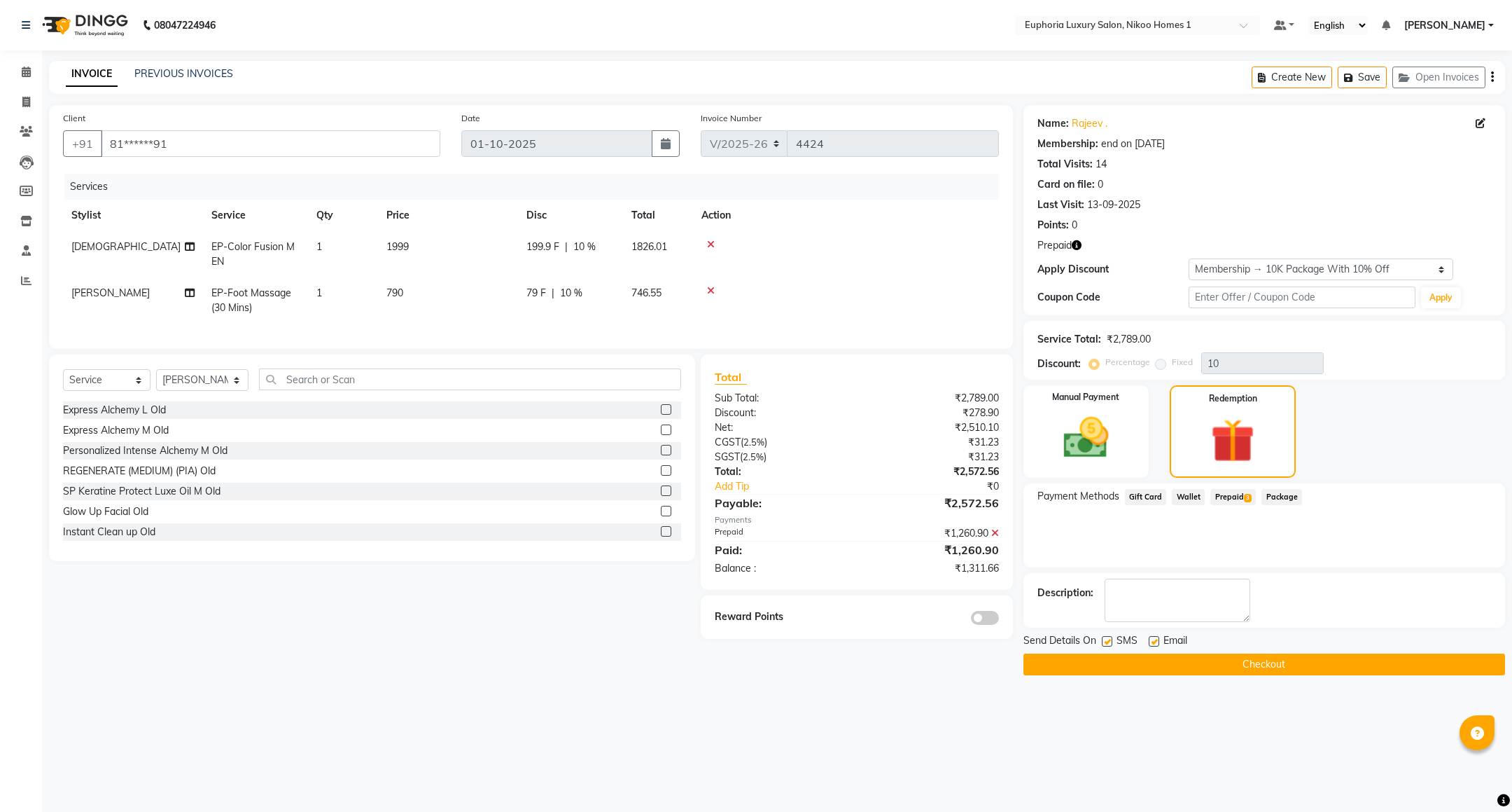
click at [1223, 496] on span "Prepaid 3" at bounding box center [1234, 497] width 46 height 16
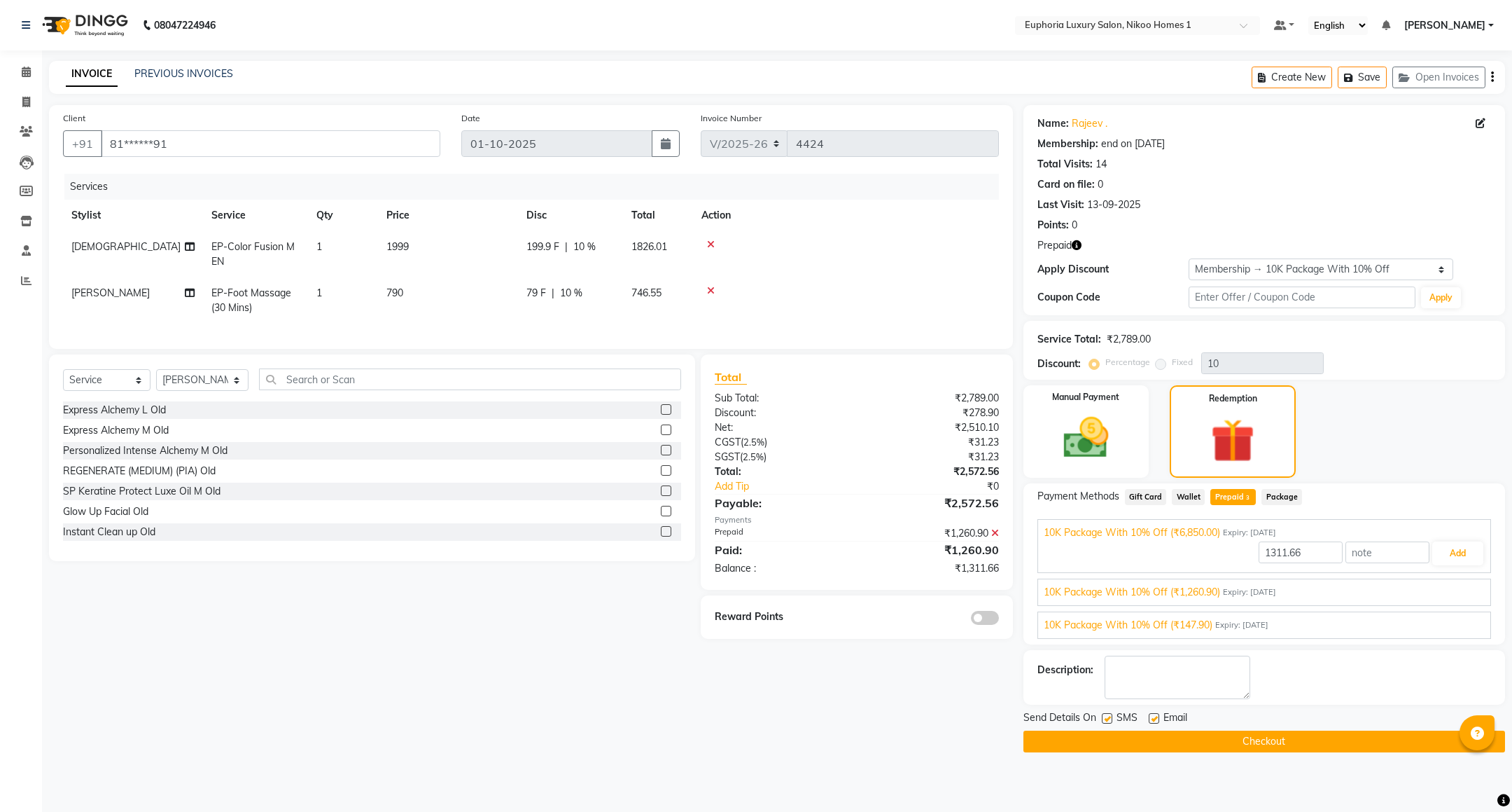
click at [1202, 622] on span "10K Package With 10% Off (₹147.90)" at bounding box center [1128, 625] width 168 height 15
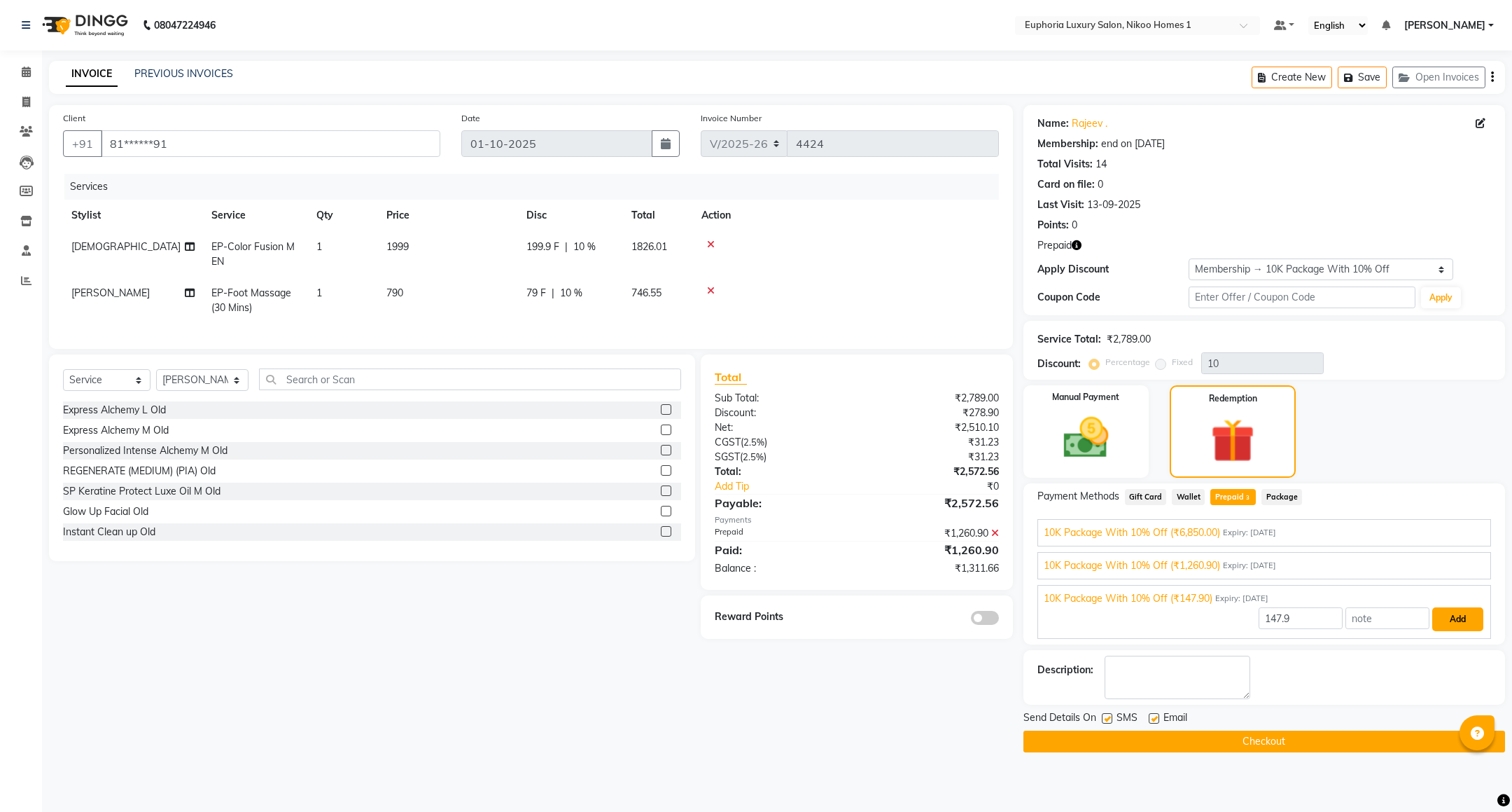
click at [1452, 620] on button "Add" at bounding box center [1458, 619] width 51 height 24
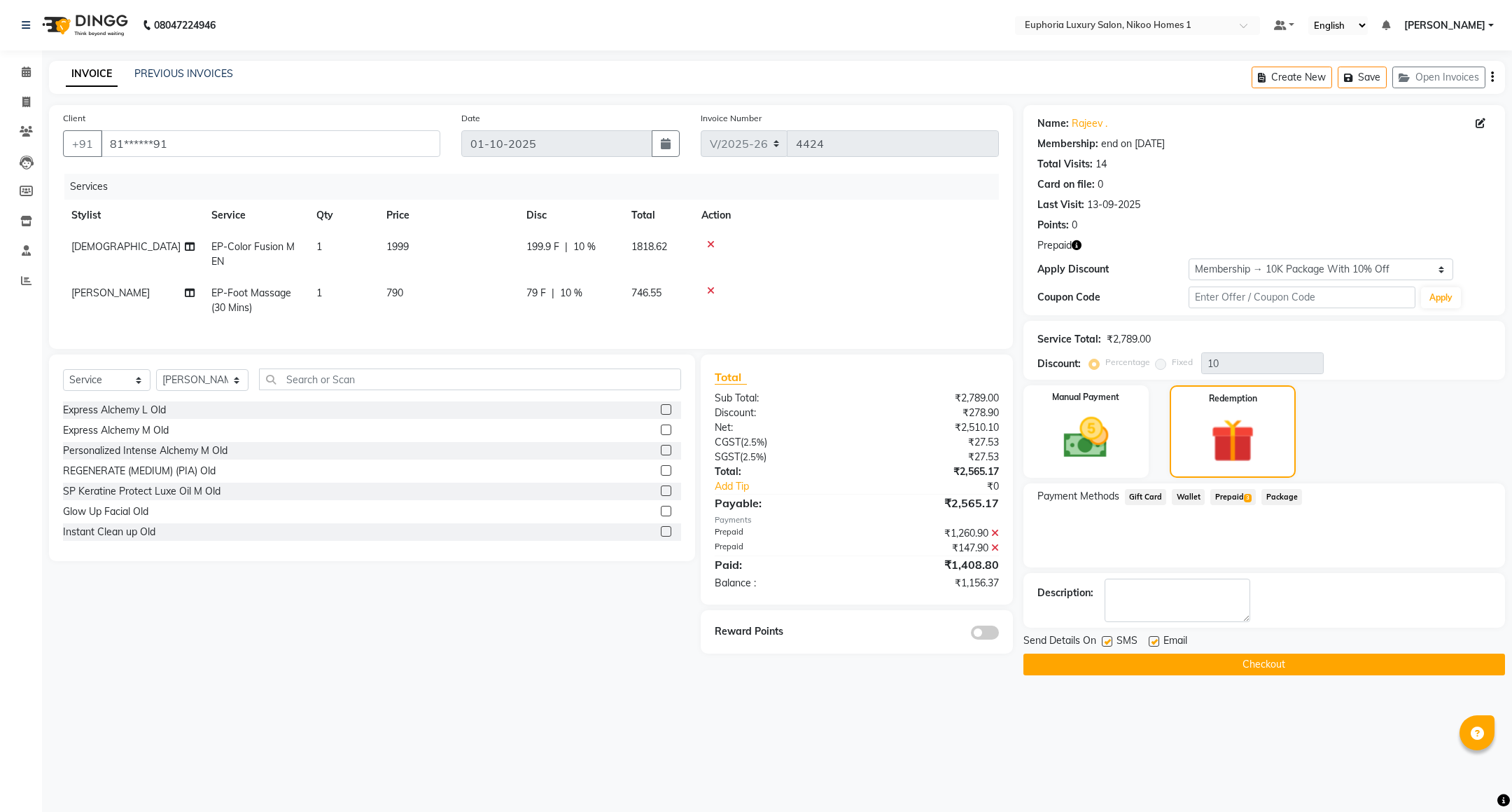
click at [1231, 496] on span "Prepaid 3" at bounding box center [1234, 497] width 46 height 16
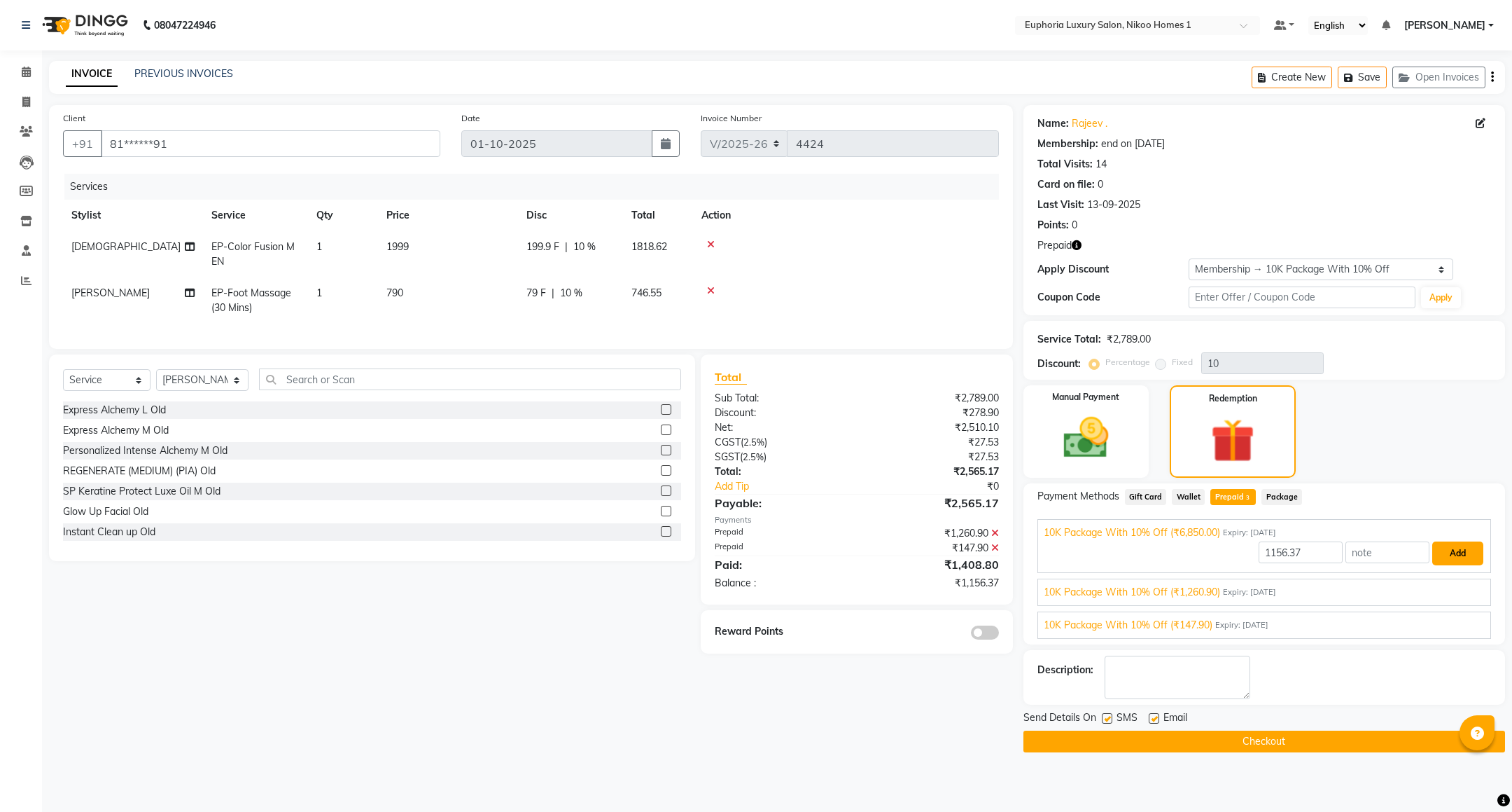
click at [1452, 551] on button "Add" at bounding box center [1458, 553] width 51 height 24
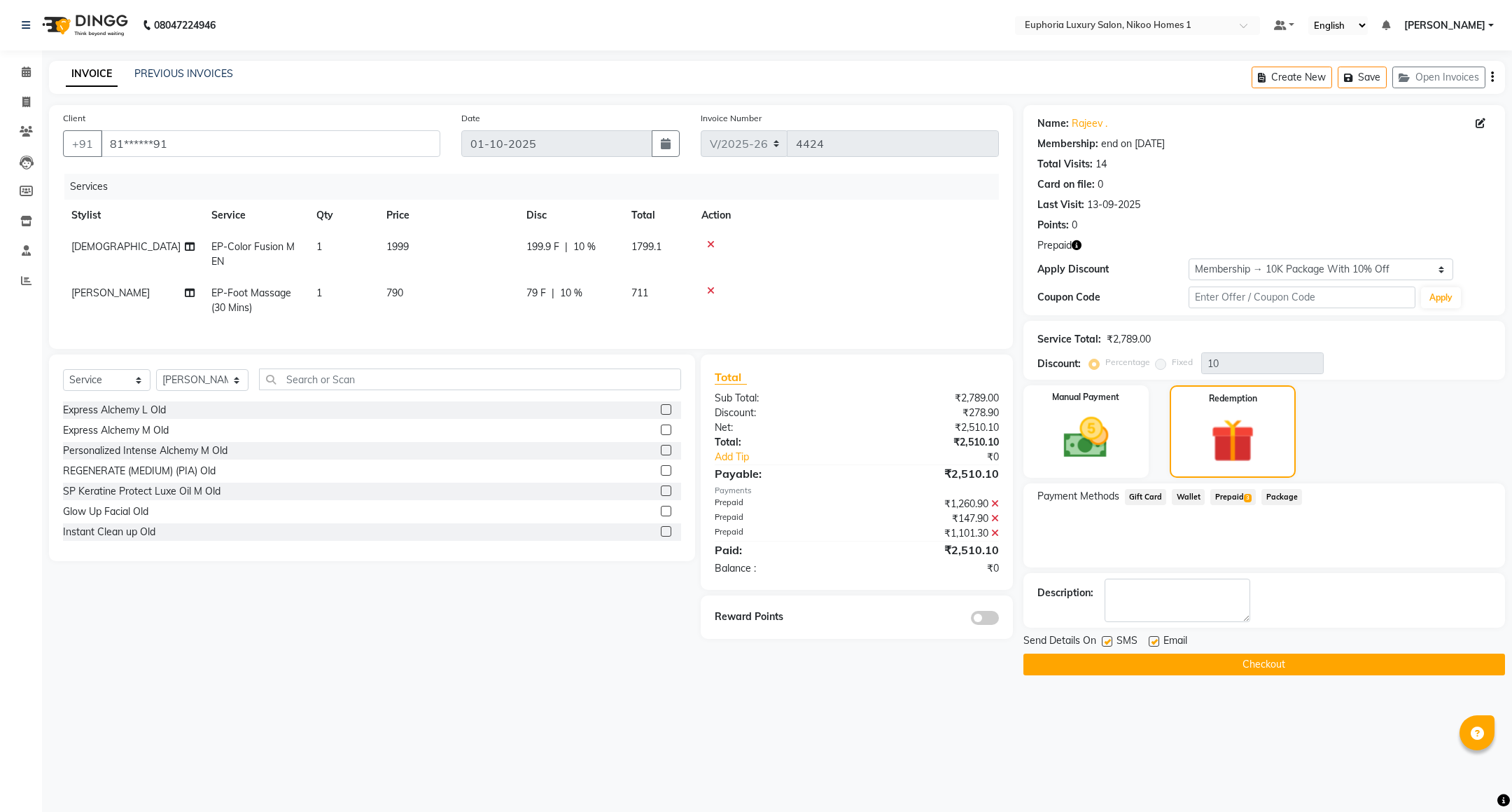
click at [1244, 655] on button "Checkout" at bounding box center [1264, 665] width 481 height 22
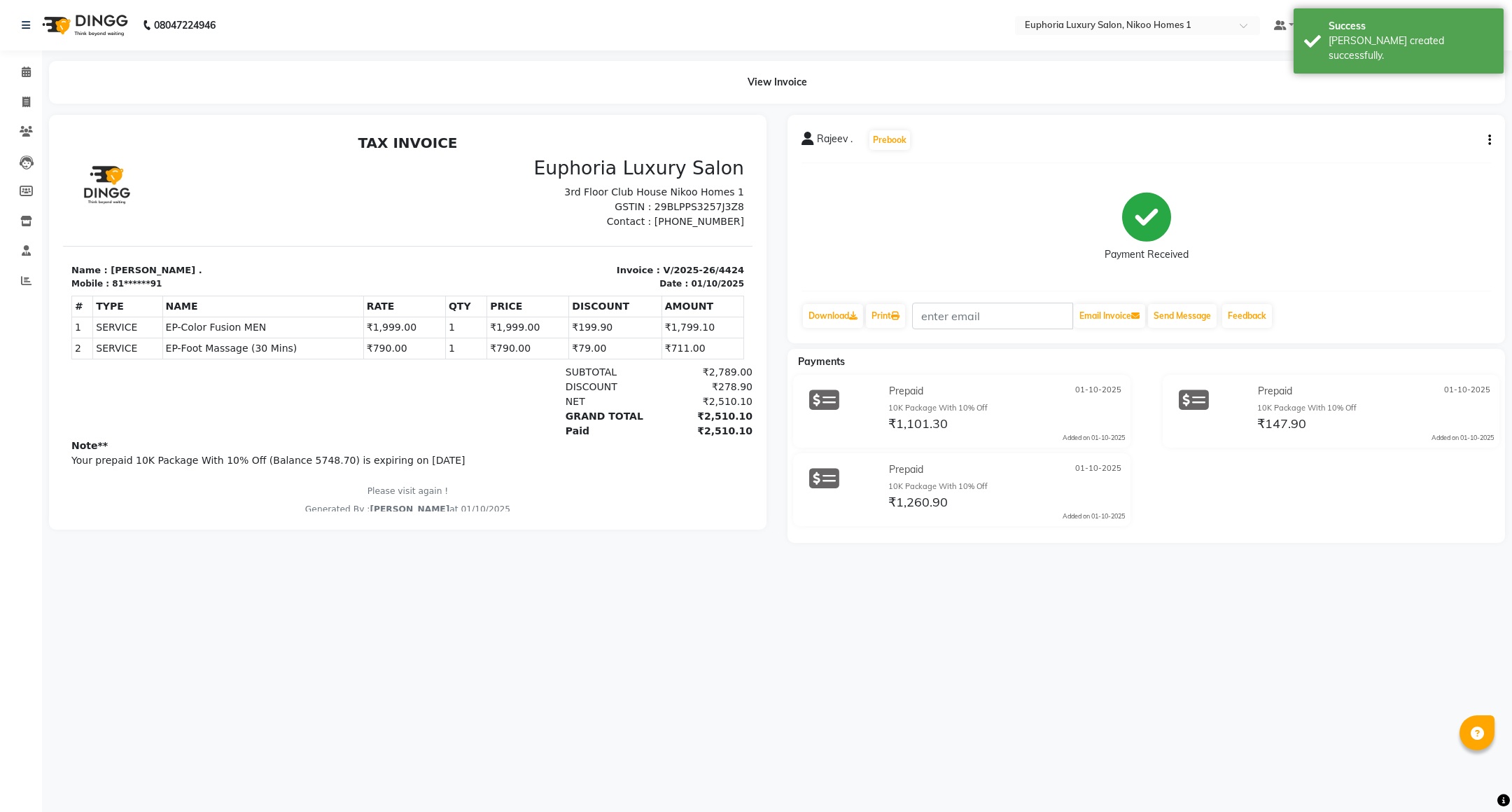
scroll to position [11, 0]
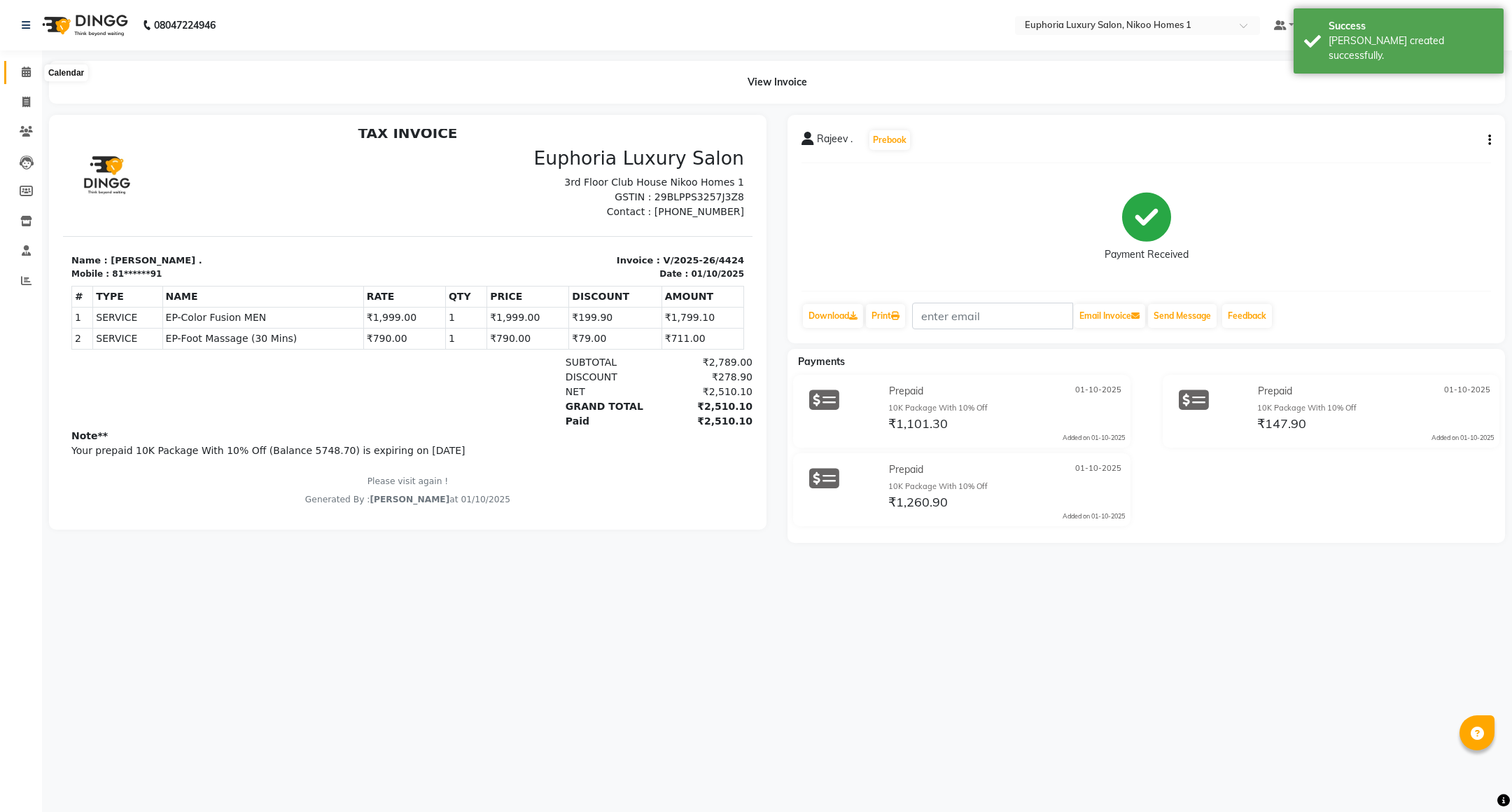
click at [24, 74] on icon at bounding box center [27, 71] width 9 height 10
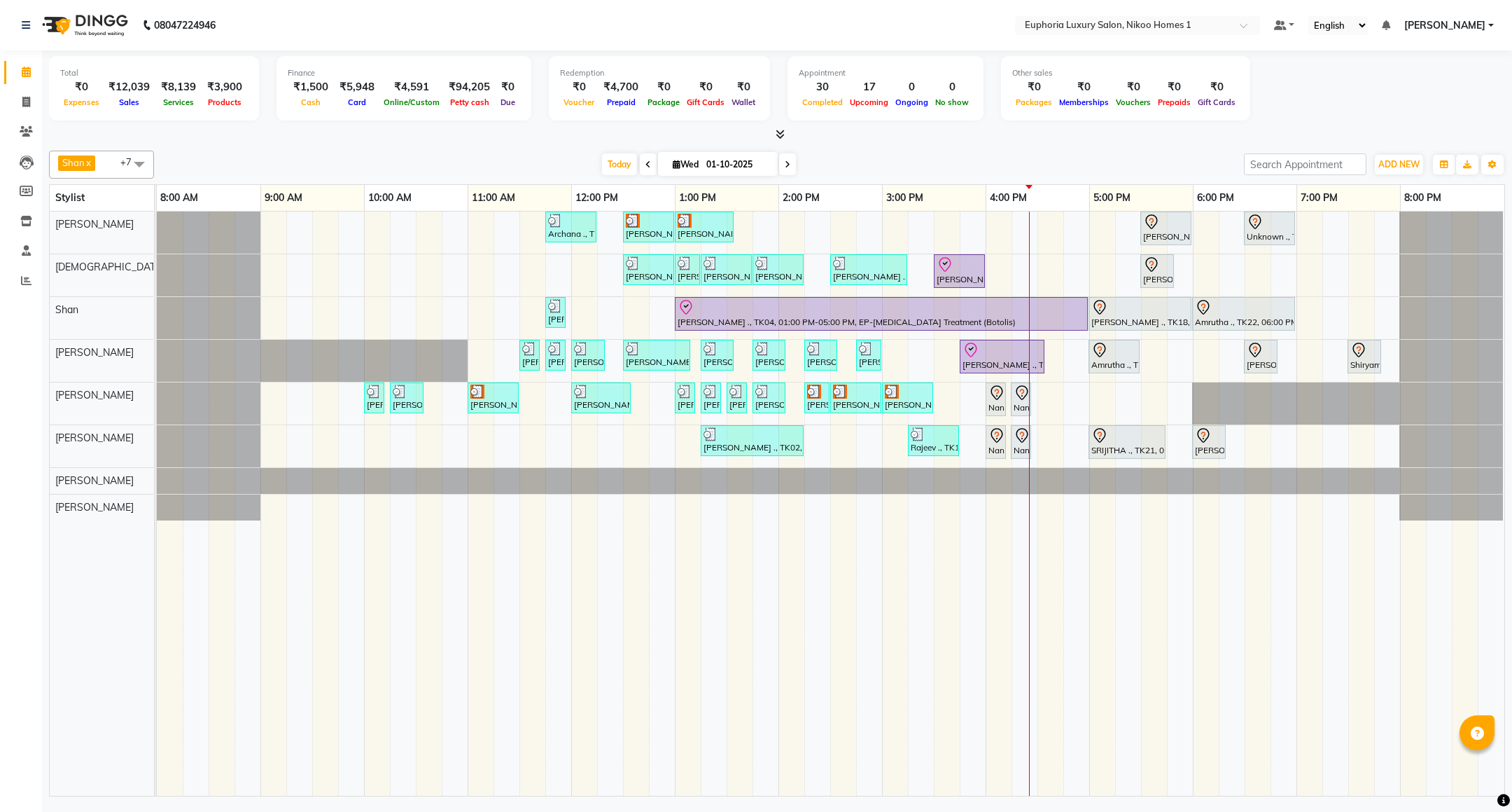
click at [1095, 407] on div "Archana ., TK09, 11:45 AM-12:15 PM, EL-Kid Cut (Below 8 Yrs) BOY Navjot, TK10, …" at bounding box center [830, 503] width 1347 height 584
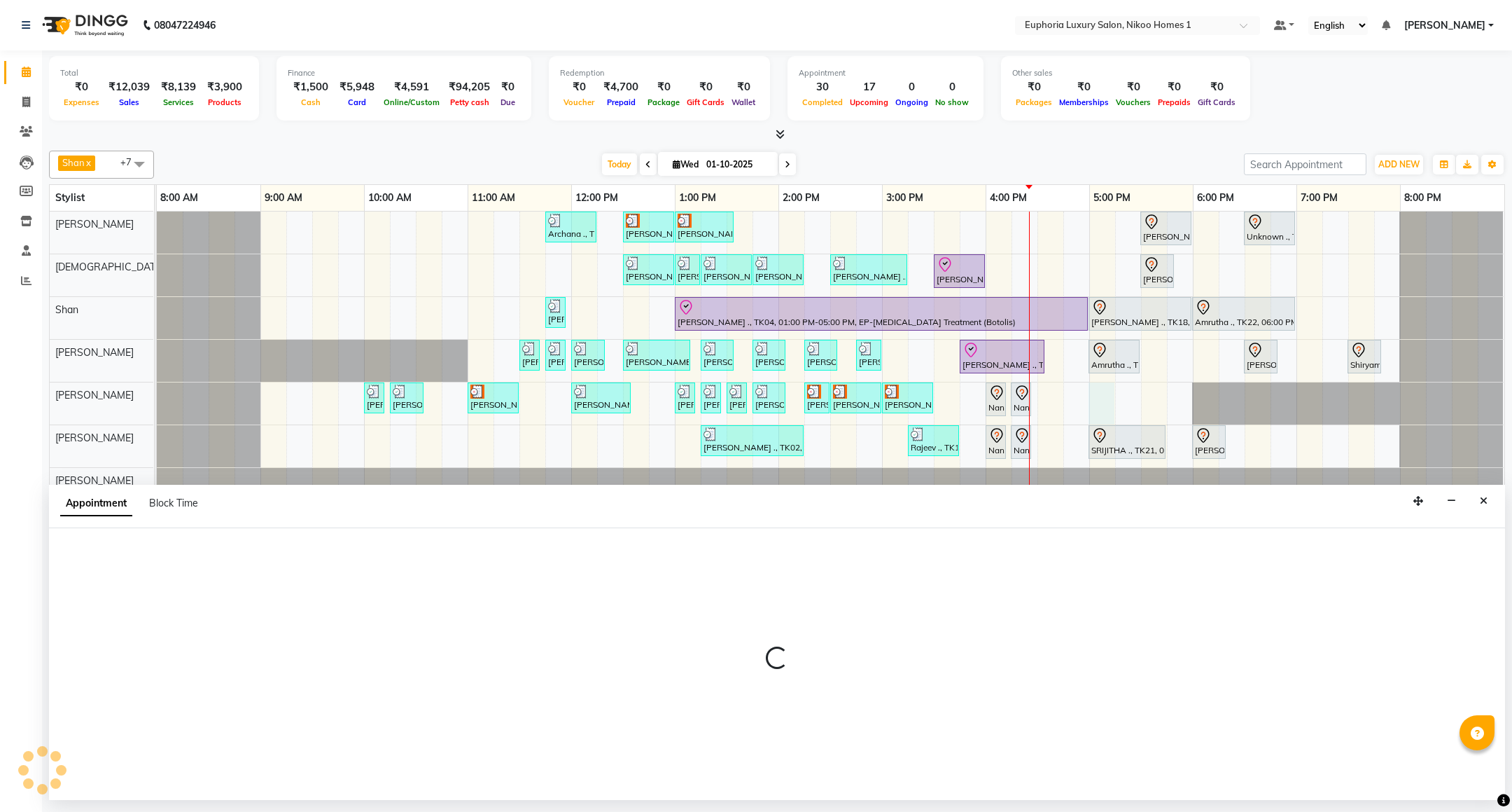
select select "74089"
select select "1020"
select select "tentative"
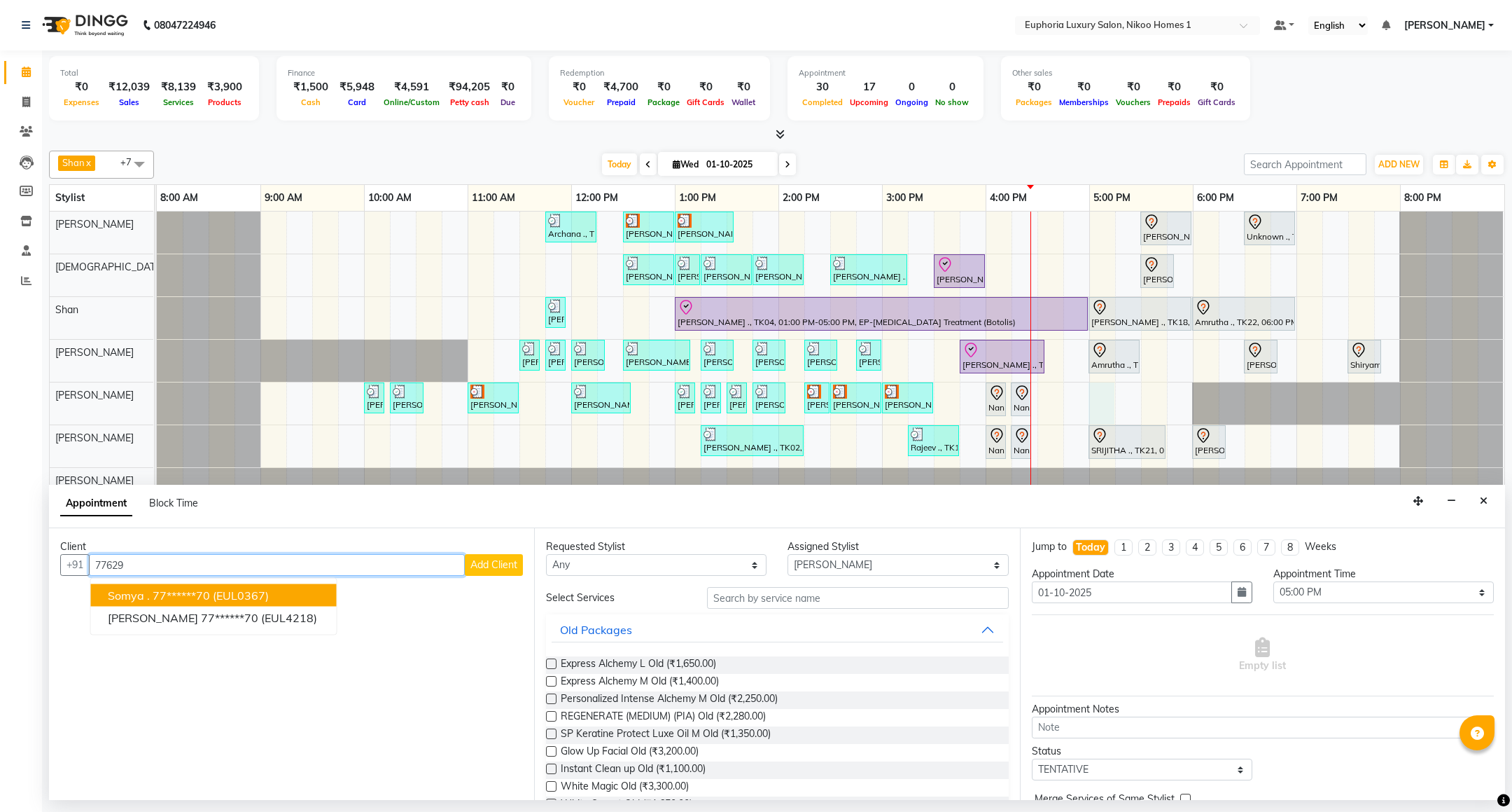
click at [254, 592] on span "(EUL0367)" at bounding box center [241, 595] width 56 height 14
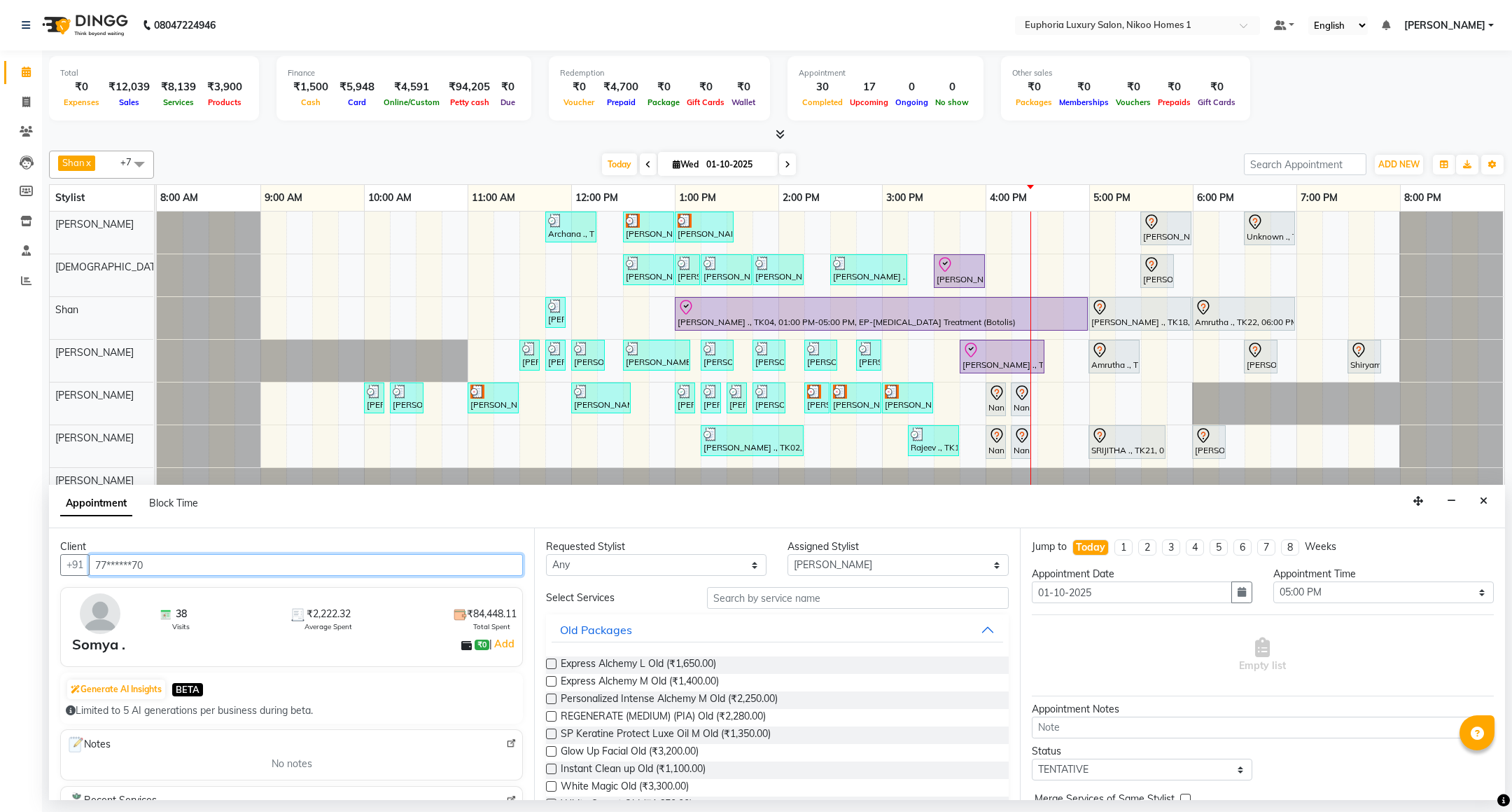
type input "77******70"
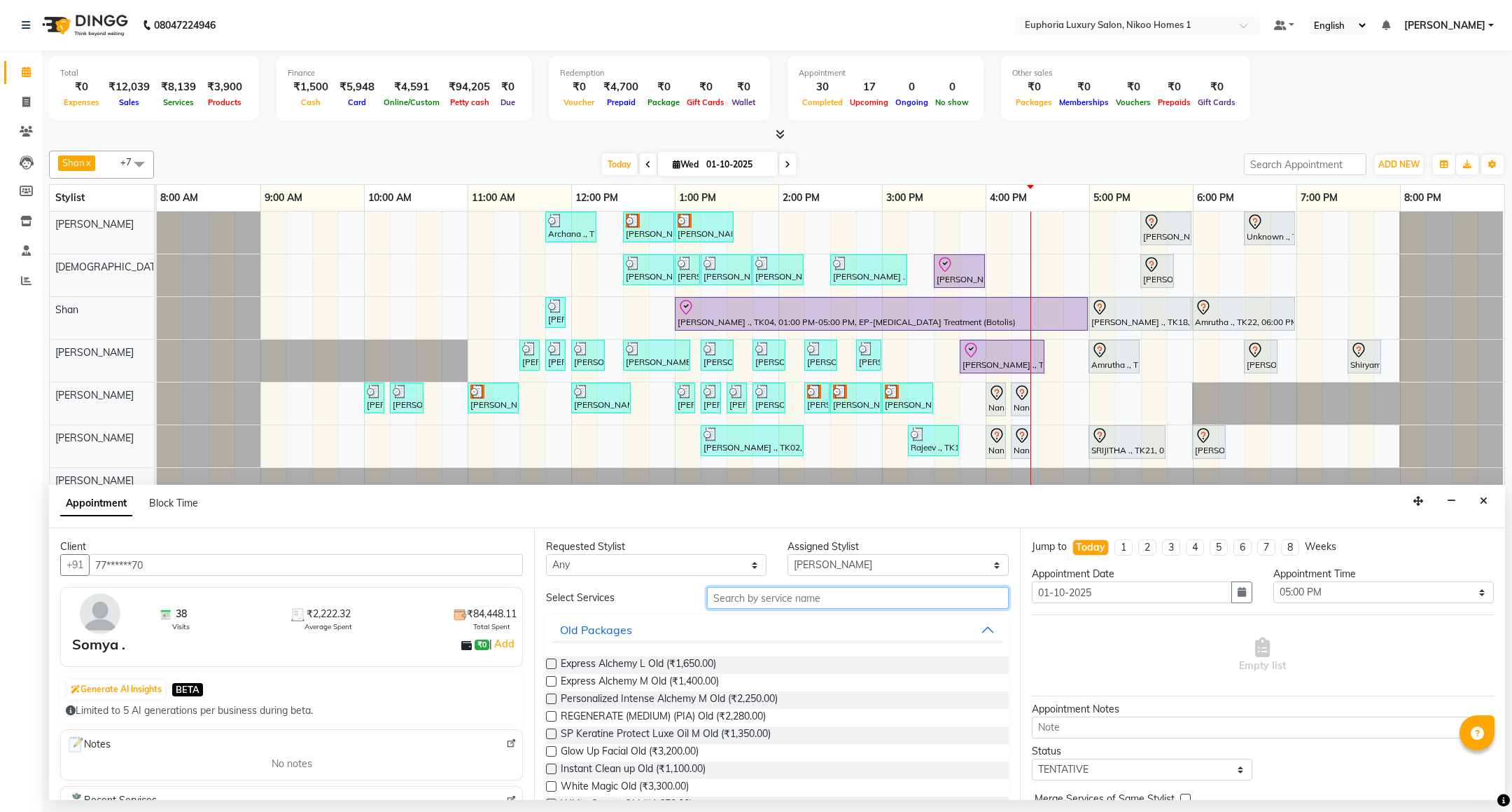
click at [814, 600] on input "text" at bounding box center [858, 598] width 301 height 22
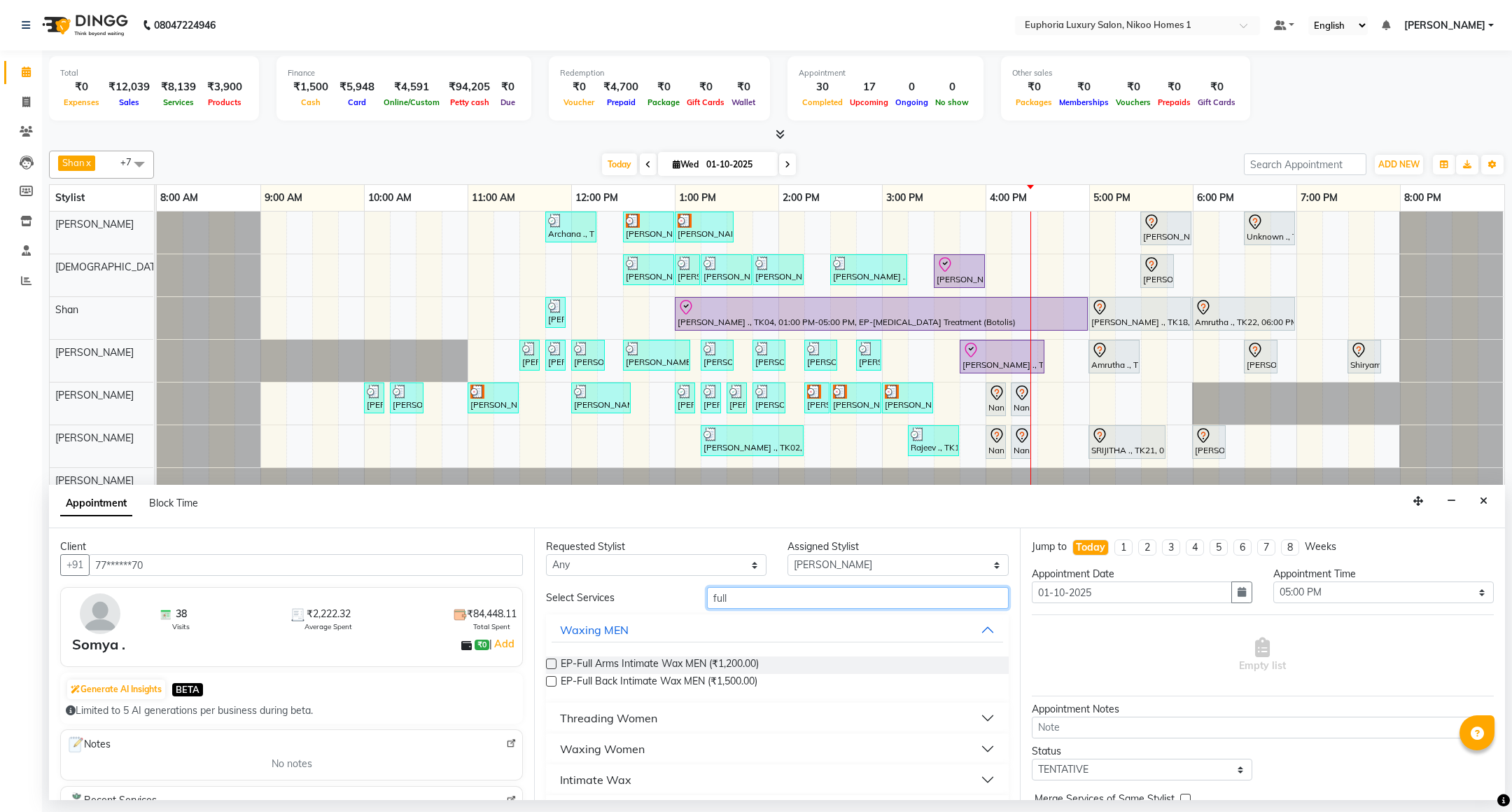
type input "full"
click at [614, 752] on div "Waxing Women" at bounding box center [602, 749] width 85 height 16
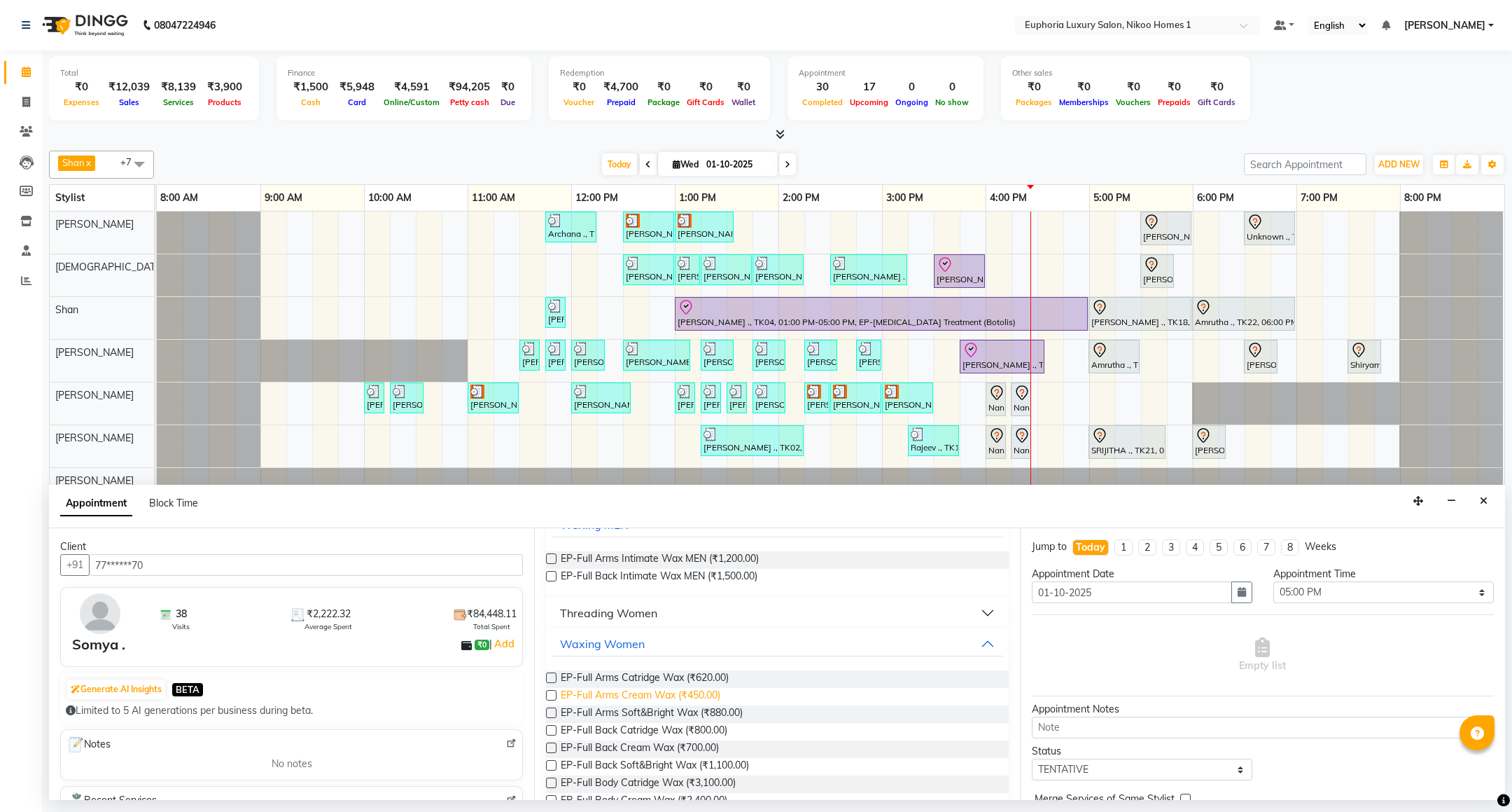
click at [710, 698] on span "EP-Full Arms Cream Wax (₹450.00)" at bounding box center [641, 696] width 159 height 17
checkbox input "false"
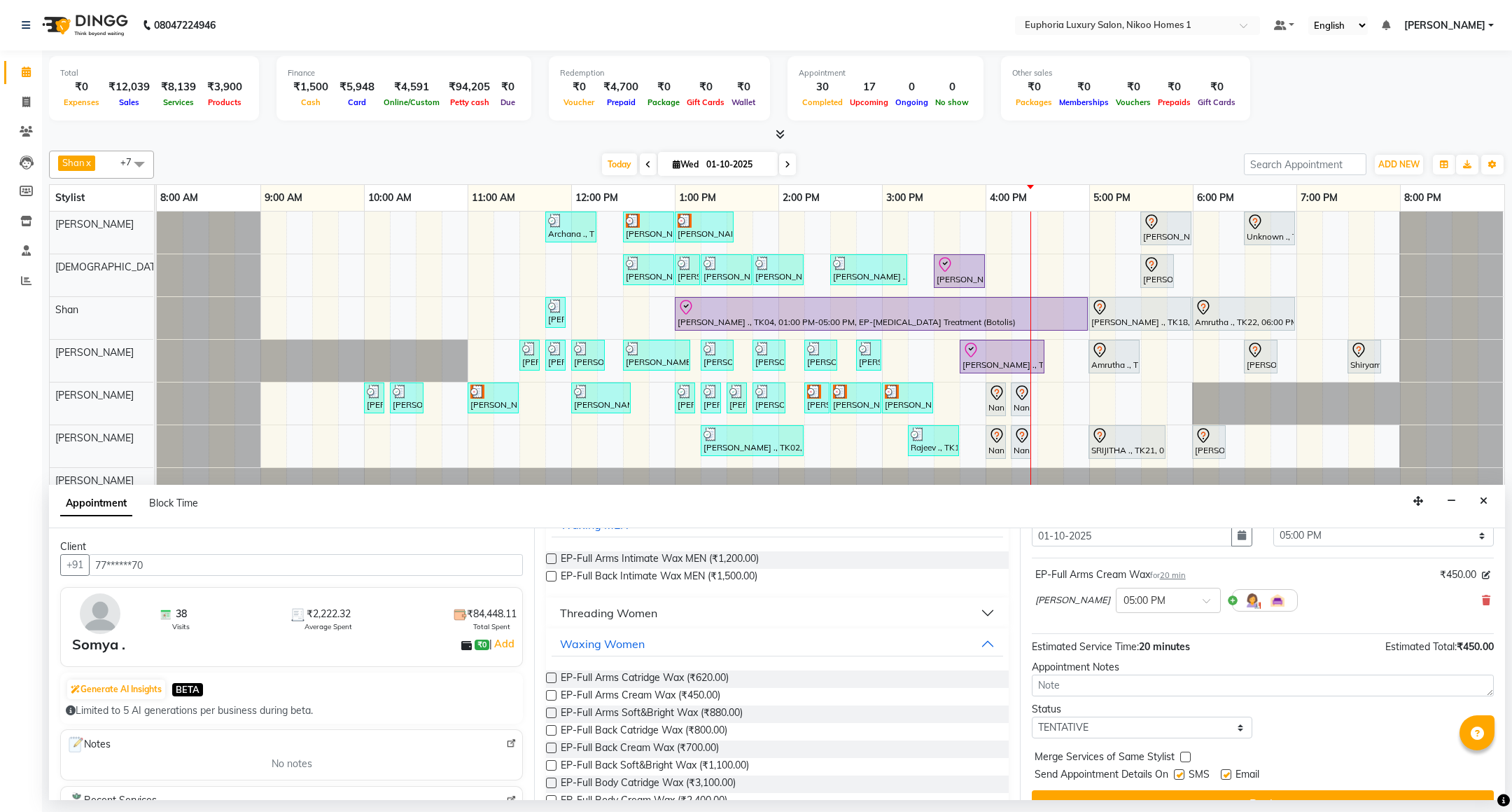
scroll to position [86, 0]
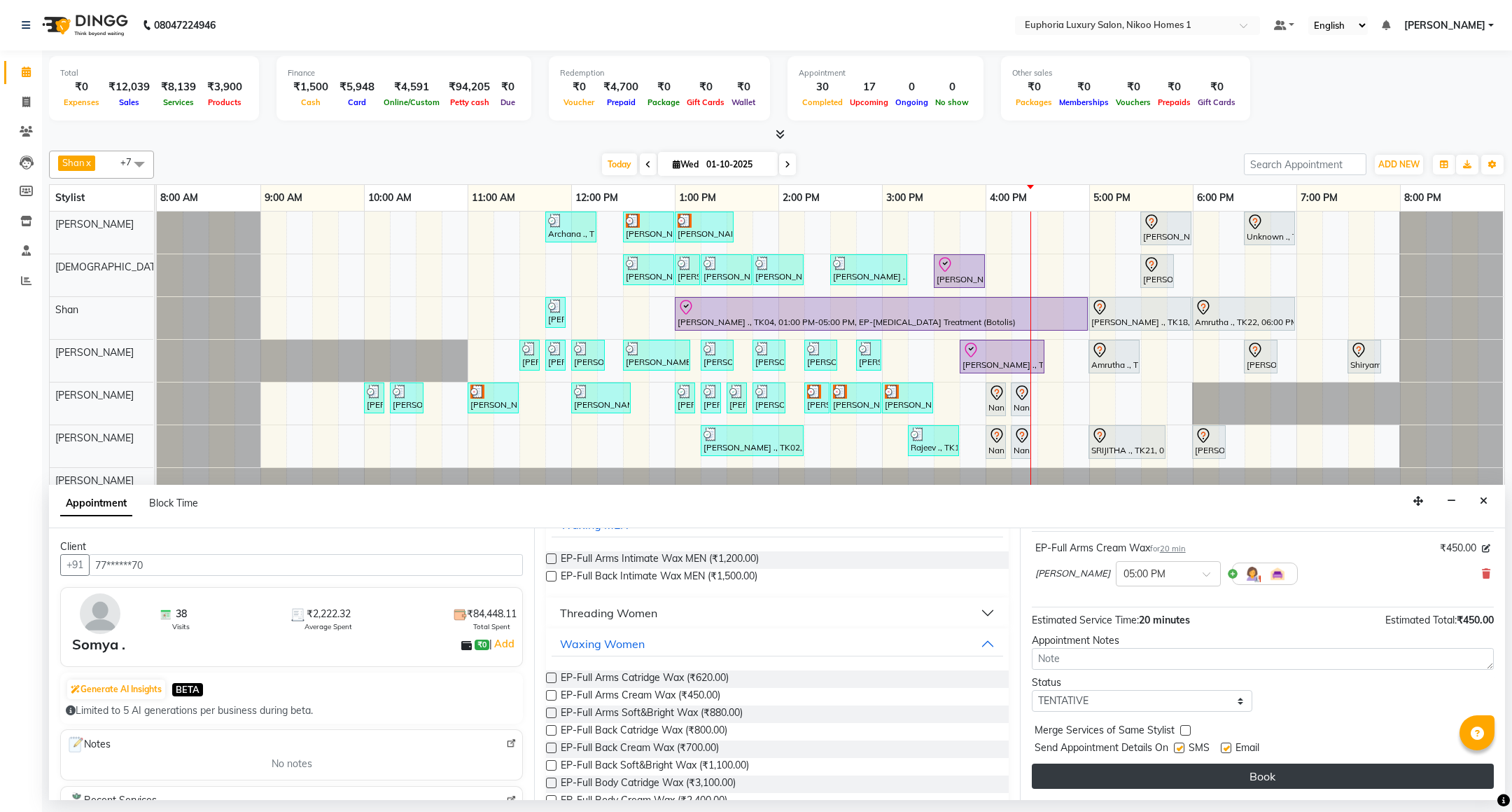
click at [1283, 773] on button "Book" at bounding box center [1262, 776] width 462 height 26
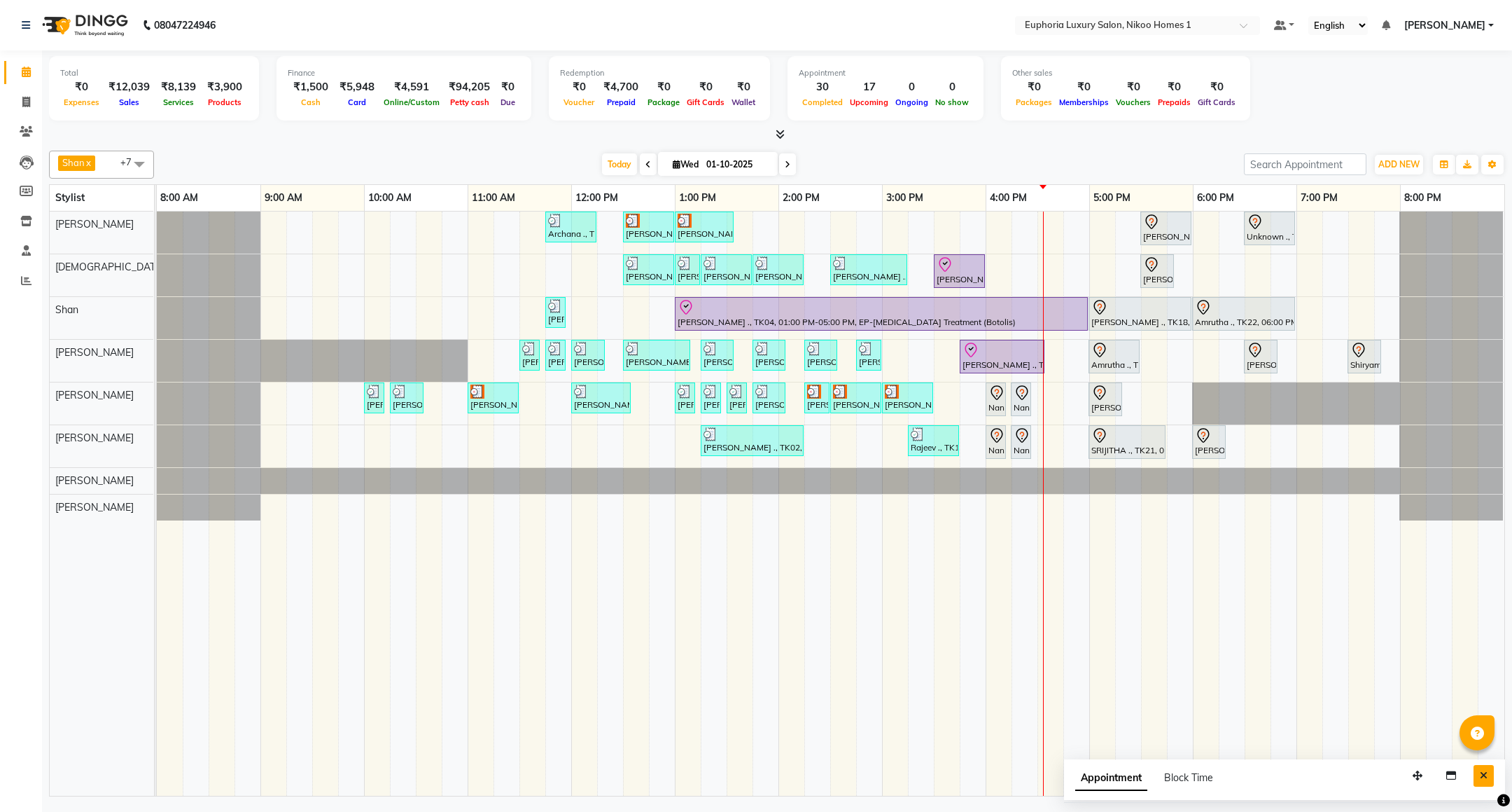
click at [1485, 777] on icon "Close" at bounding box center [1484, 774] width 7 height 10
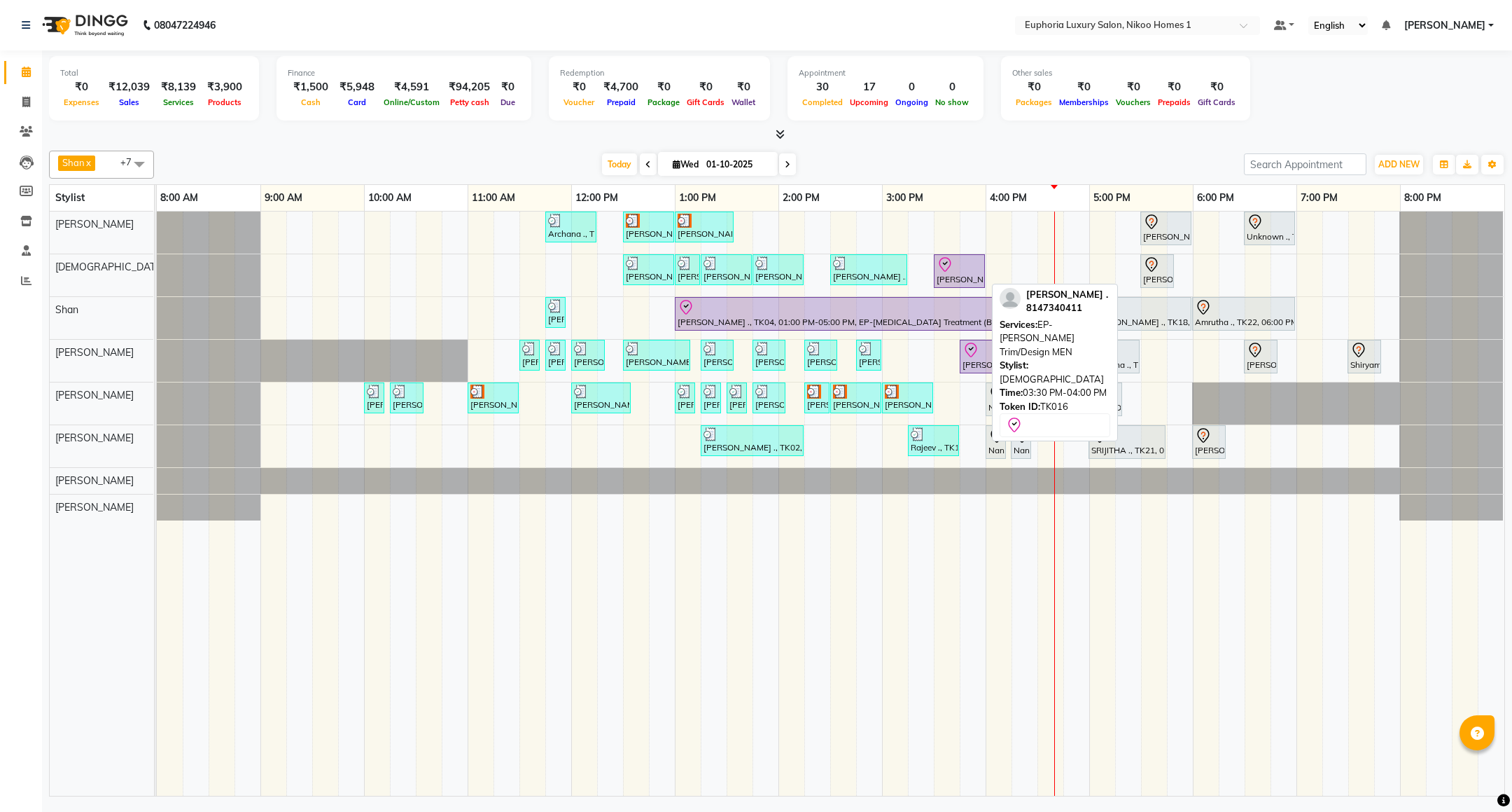
click at [969, 269] on div at bounding box center [959, 265] width 46 height 16
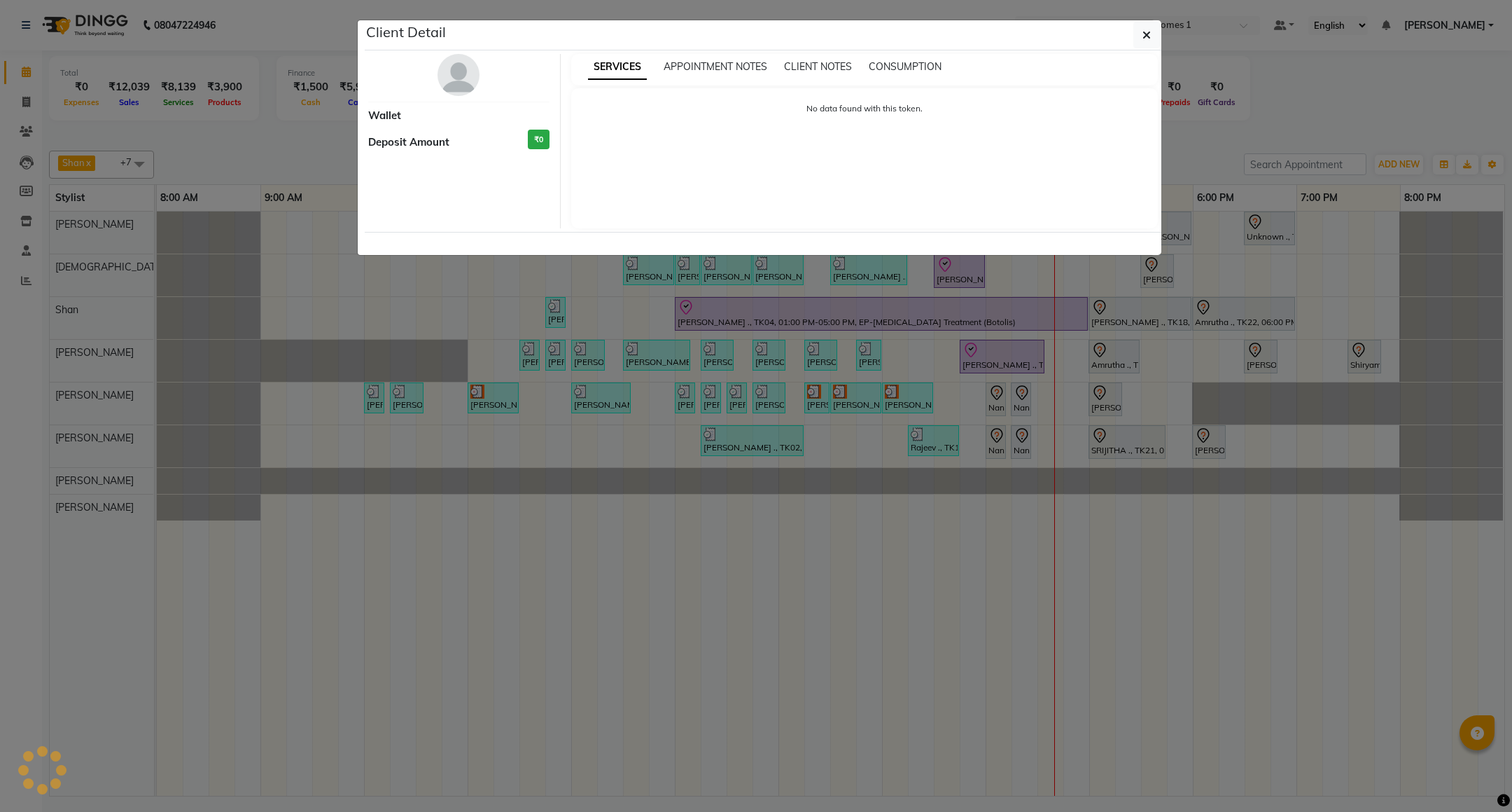
select select "8"
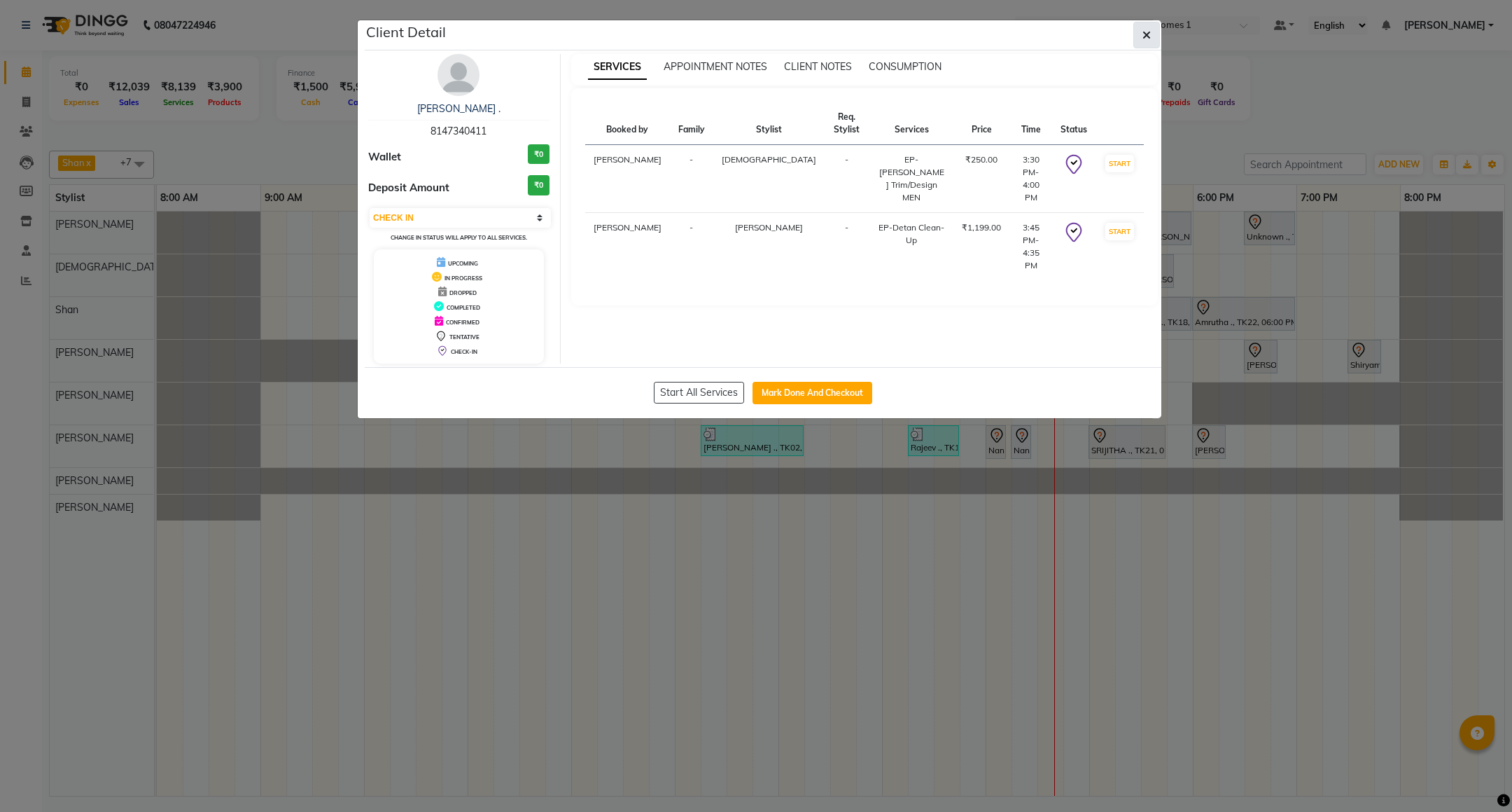
click at [1142, 36] on icon "button" at bounding box center [1146, 35] width 8 height 11
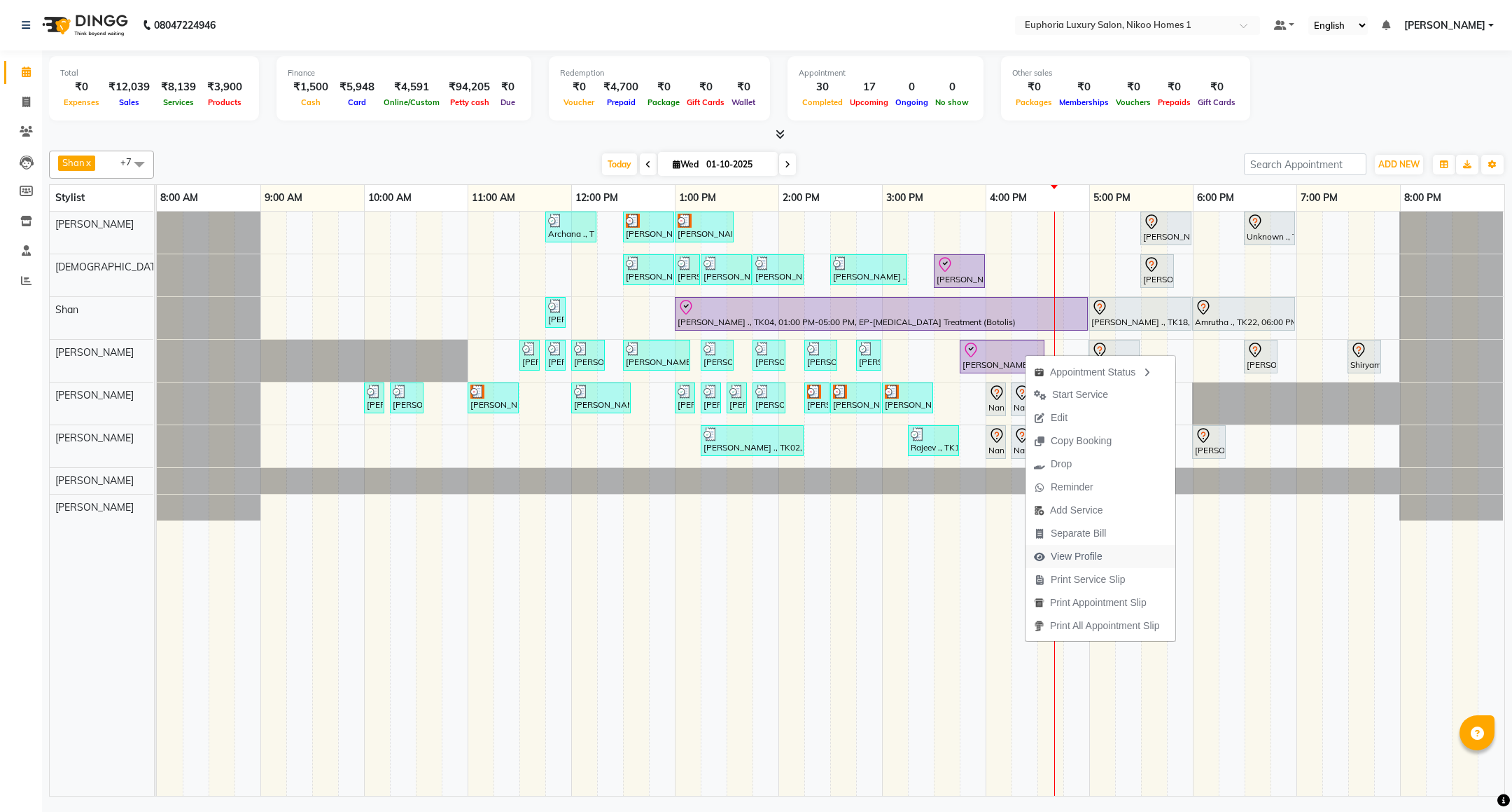
click at [1055, 553] on span "View Profile" at bounding box center [1076, 557] width 52 height 15
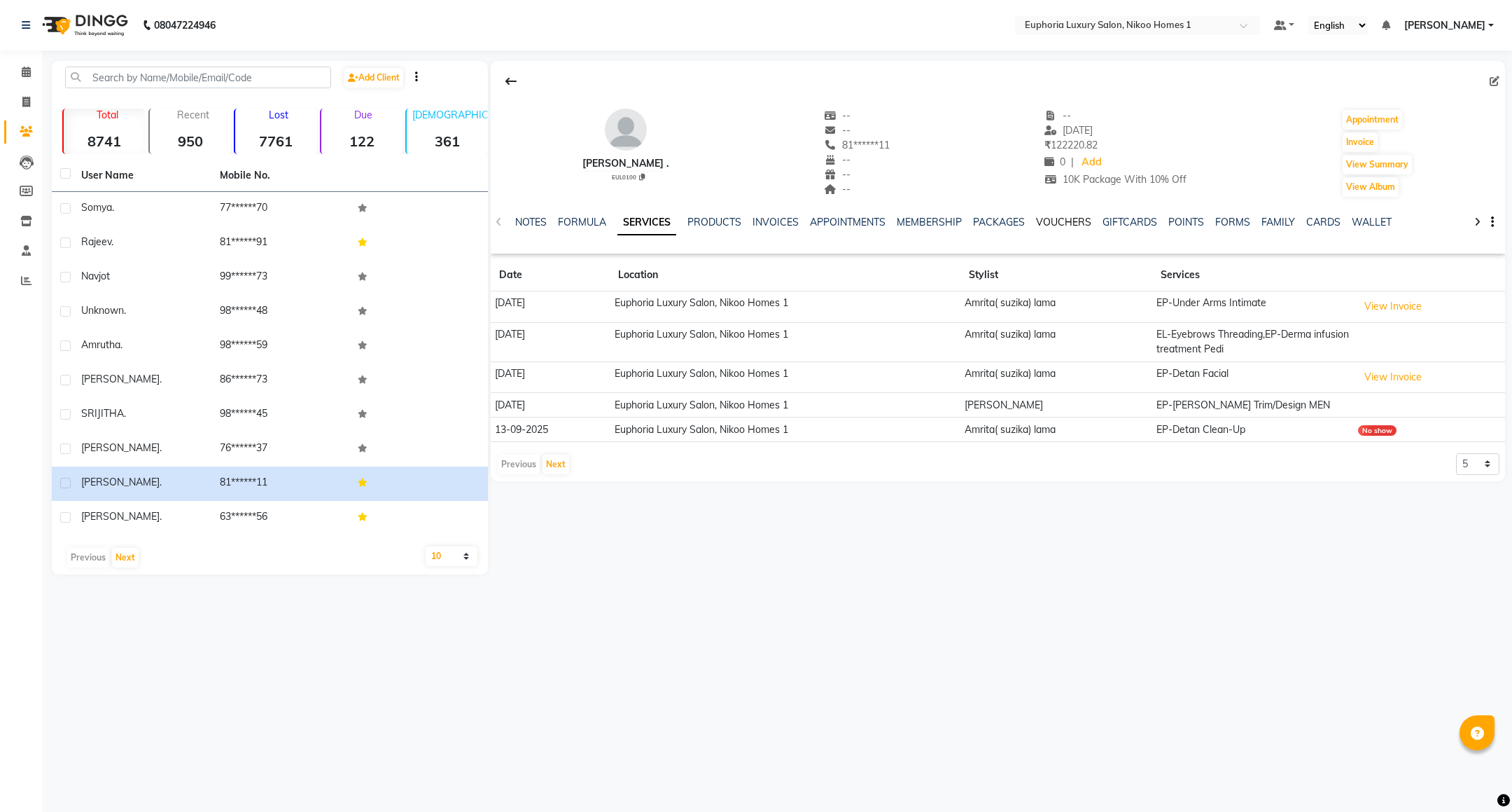
click at [1063, 219] on link "VOUCHERS" at bounding box center [1064, 222] width 55 height 13
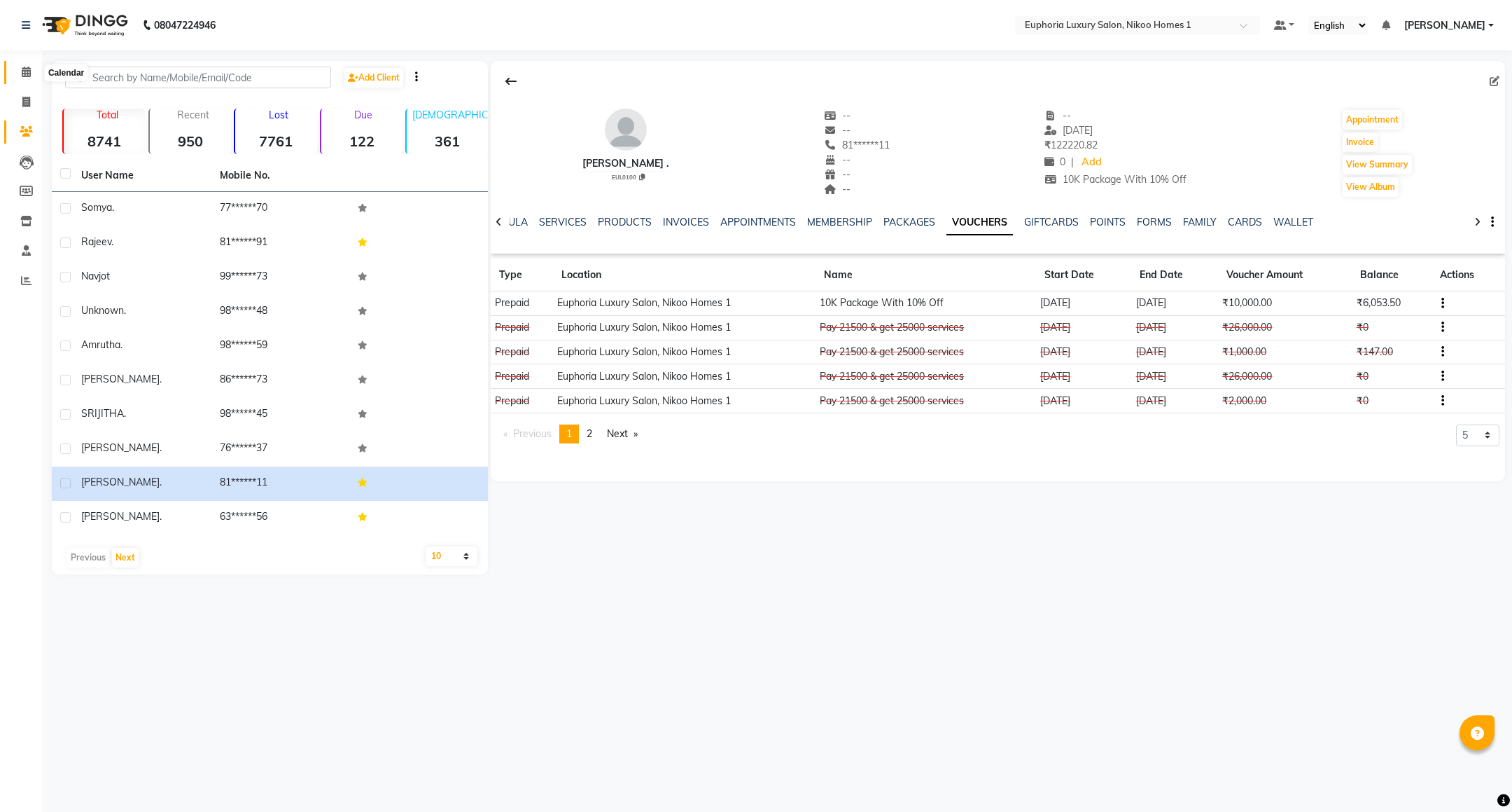
click at [26, 65] on span at bounding box center [26, 72] width 25 height 16
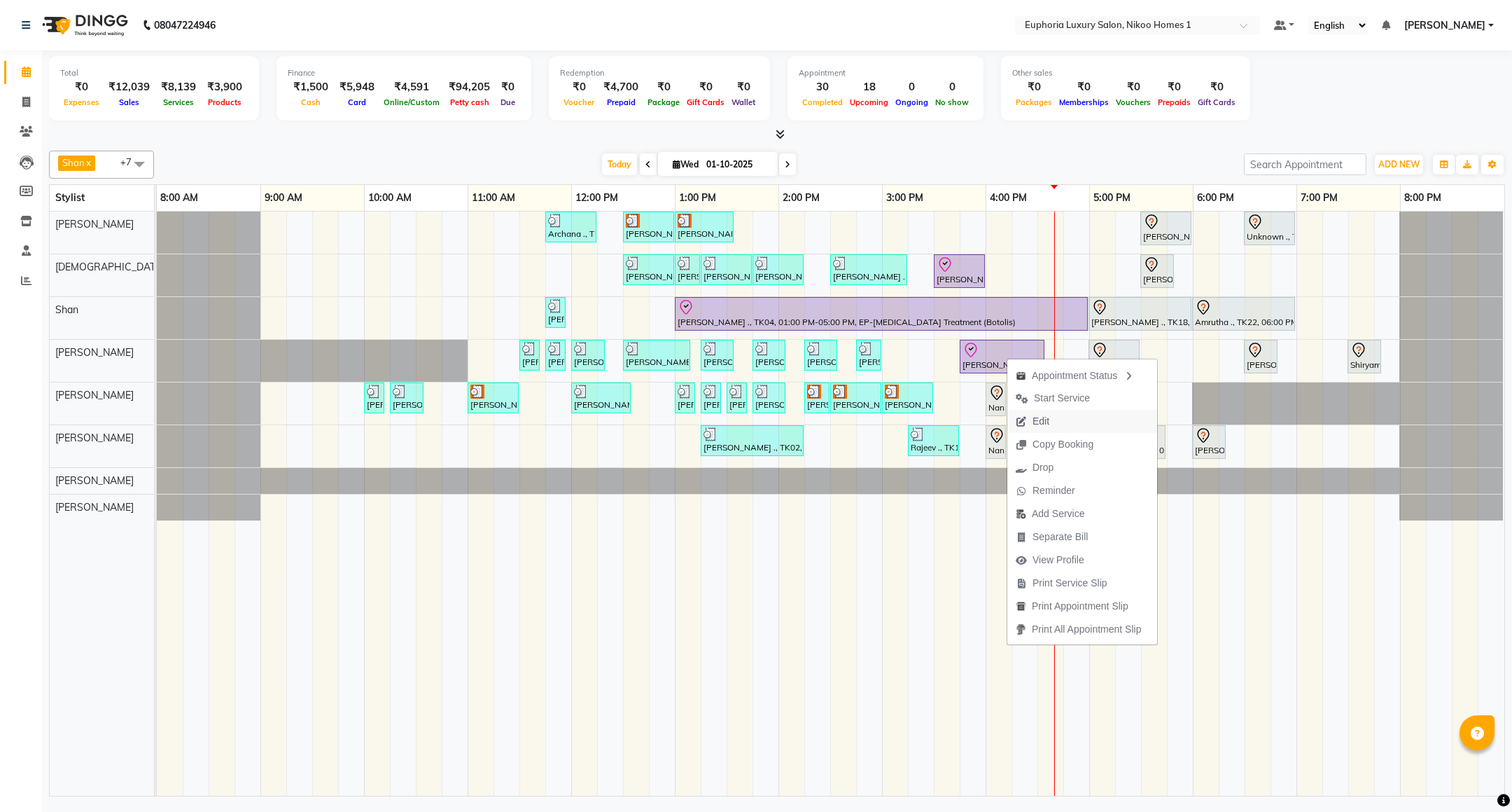
click at [1040, 428] on span "Edit" at bounding box center [1041, 421] width 16 height 15
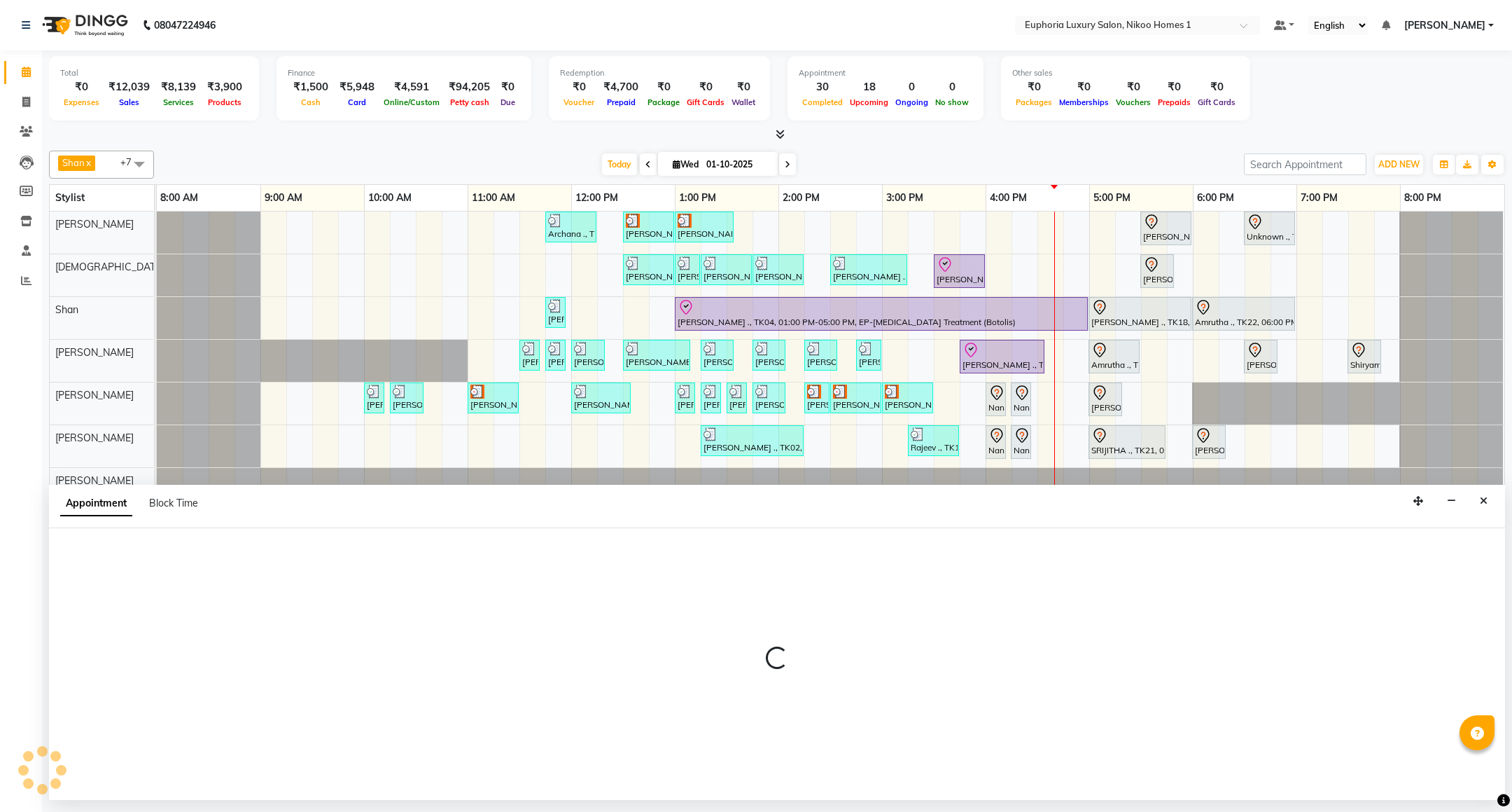
select select "tentative"
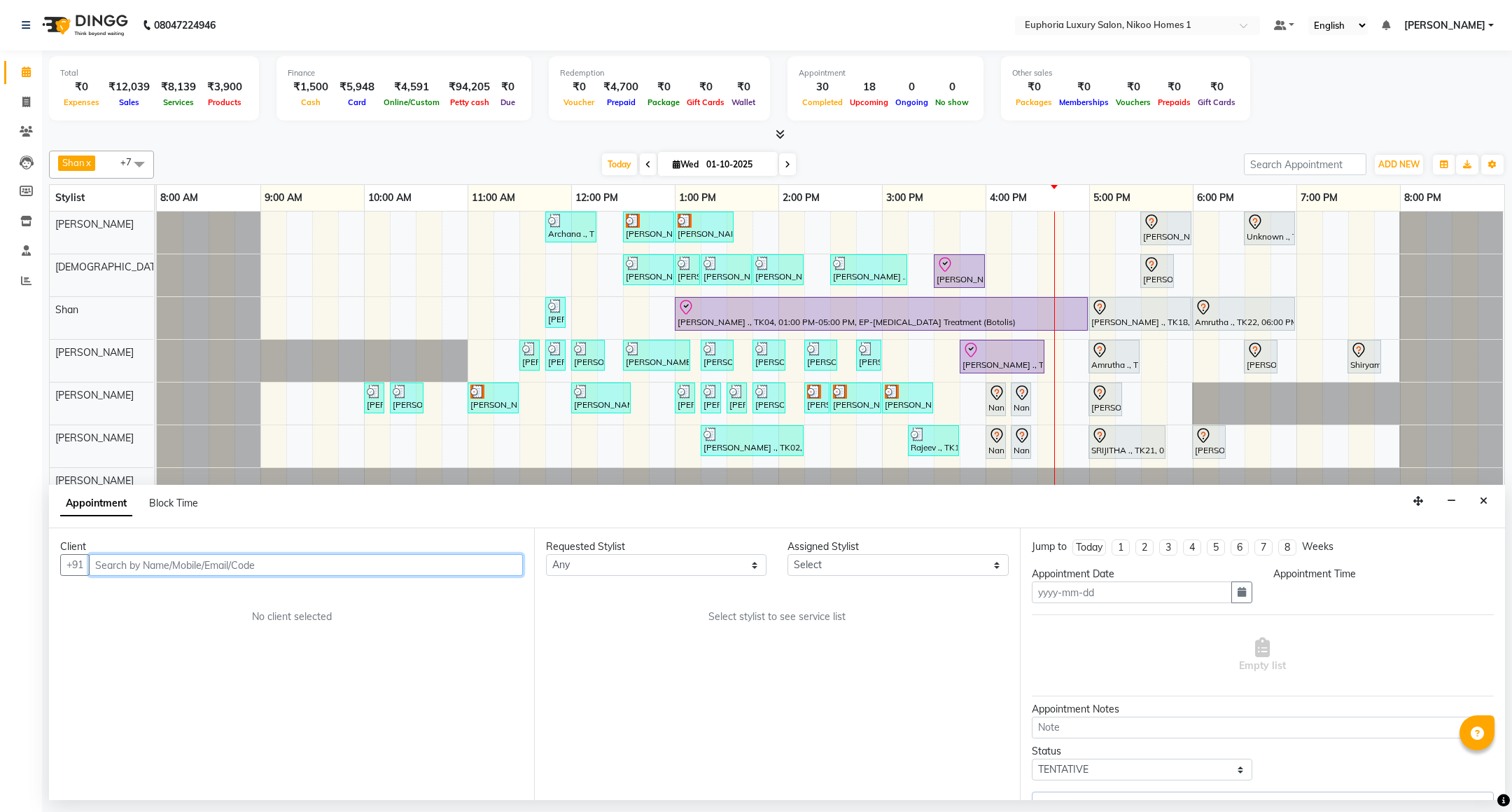
type input "01-10-2025"
select select "81452"
select select "check-in"
select select "930"
select select "4025"
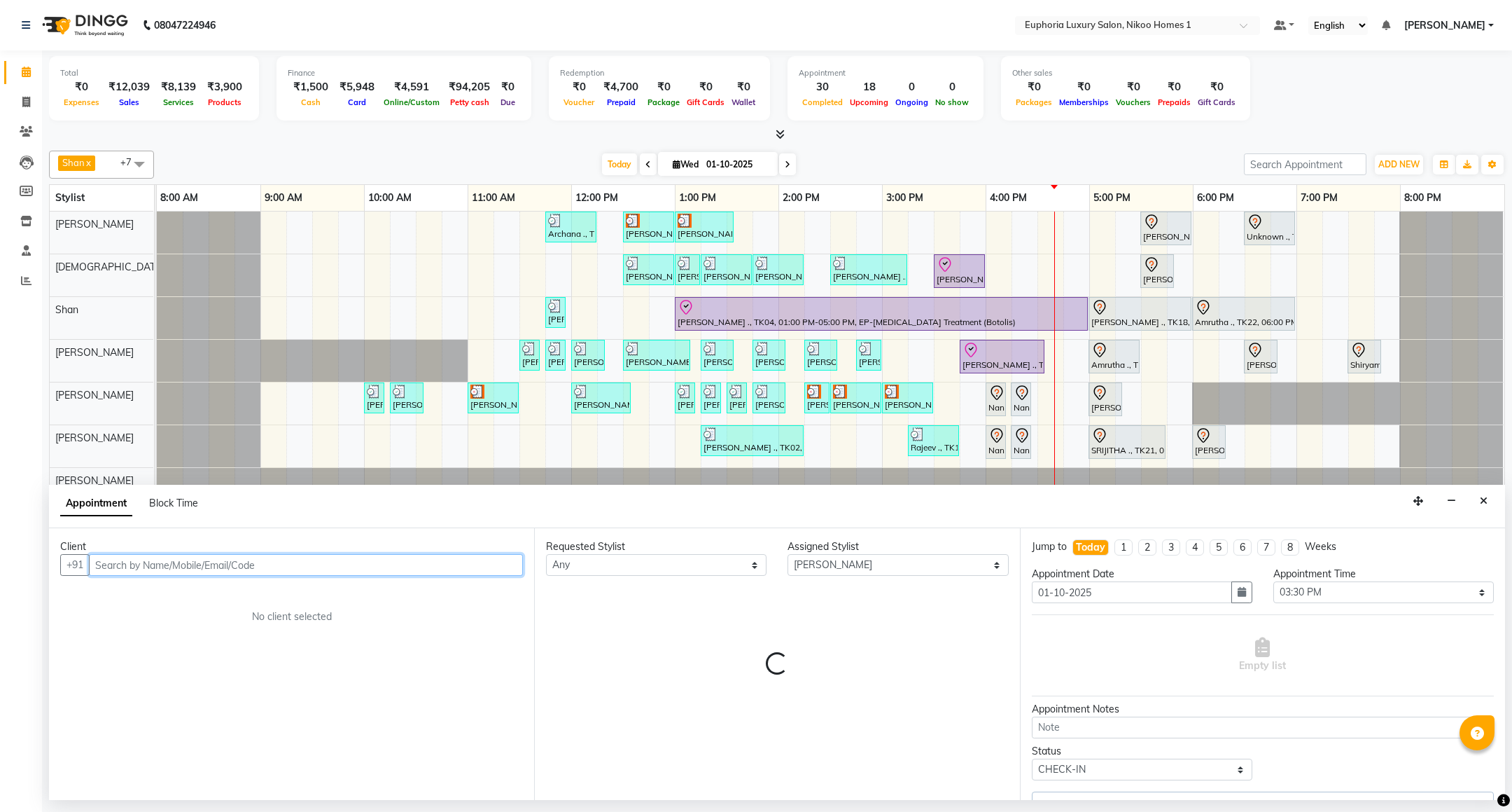
select select "4025"
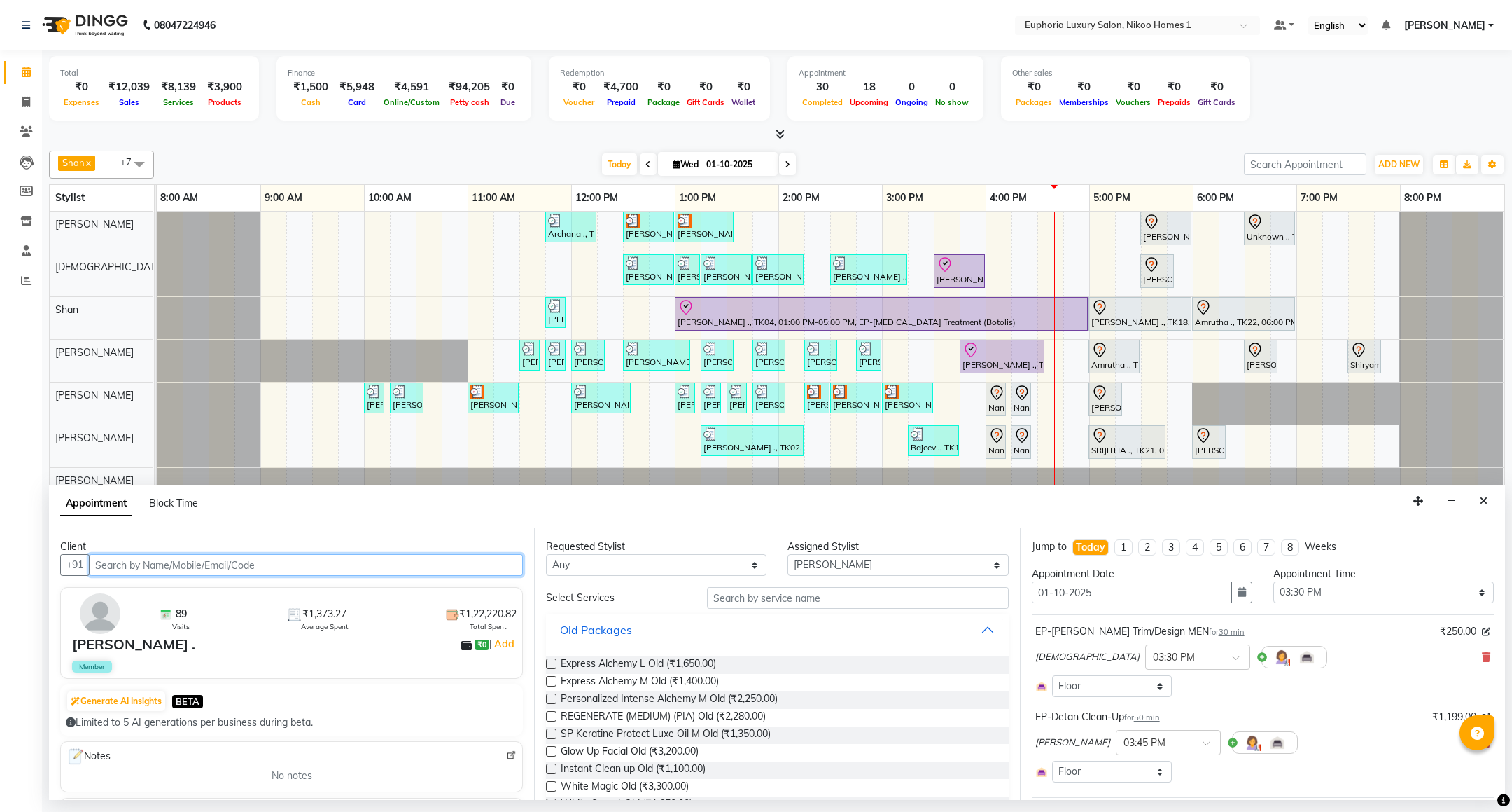
scroll to position [105, 0]
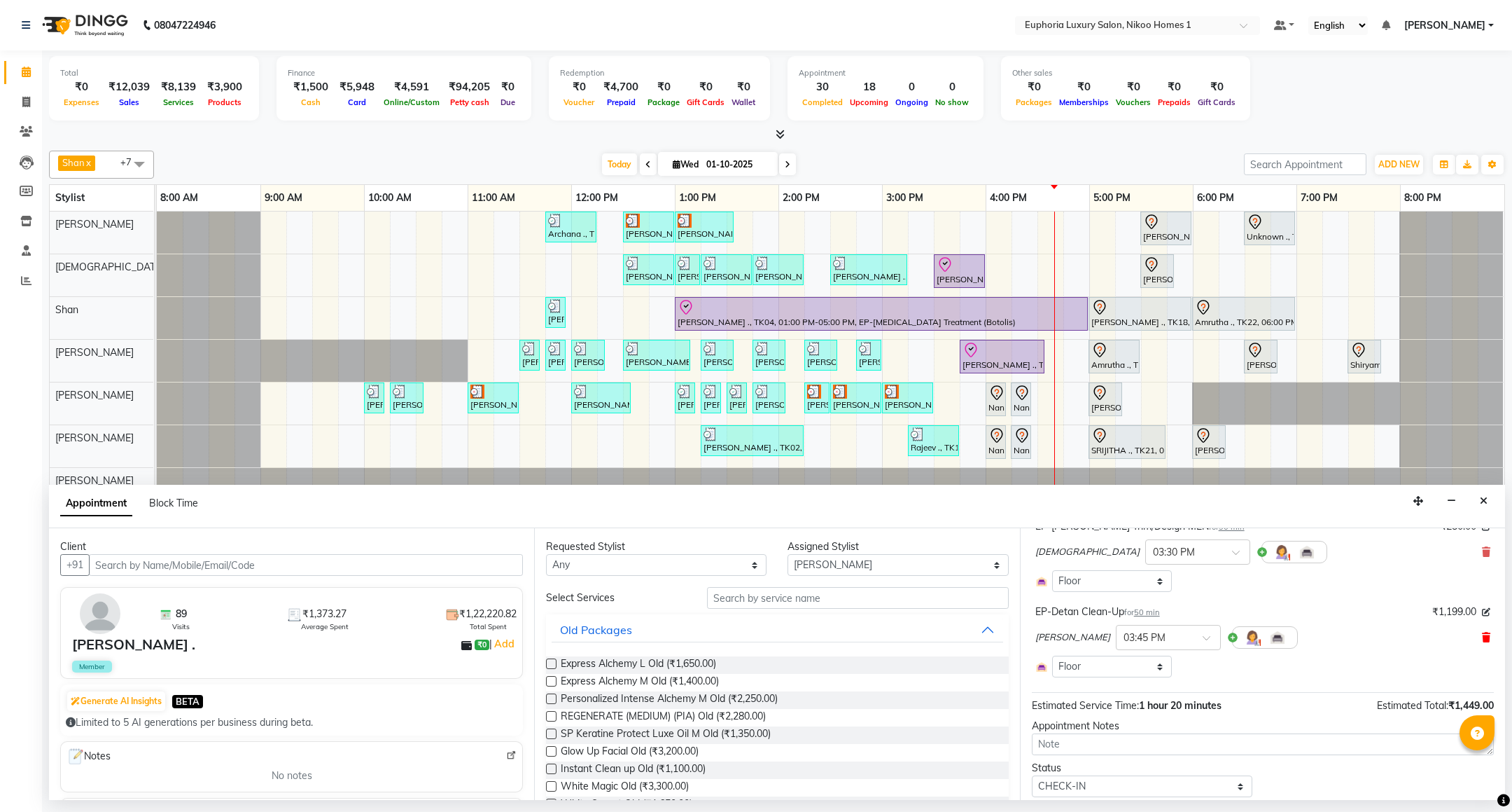
click at [1482, 642] on icon at bounding box center [1485, 637] width 8 height 10
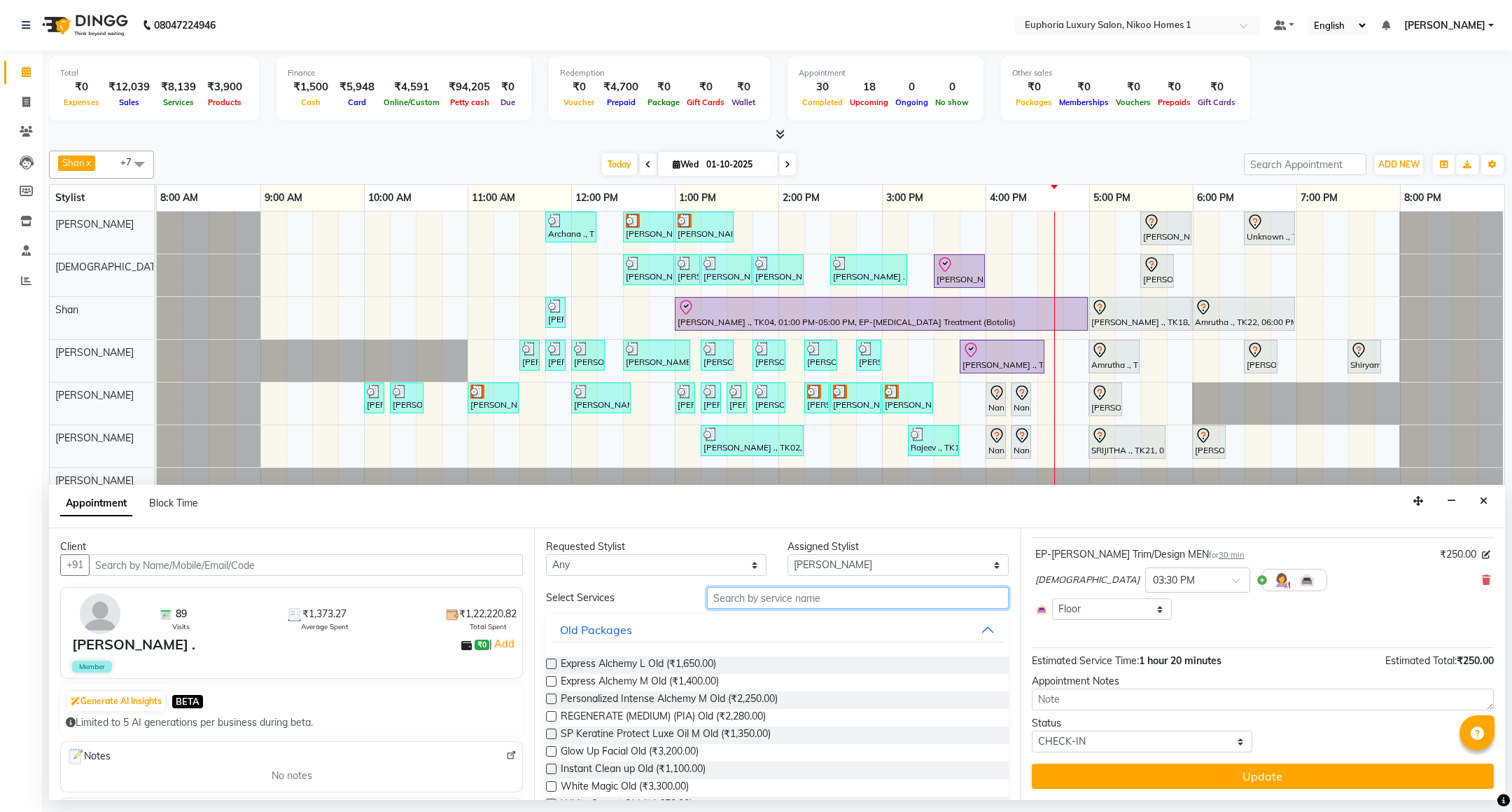
click at [761, 605] on input "text" at bounding box center [858, 598] width 301 height 22
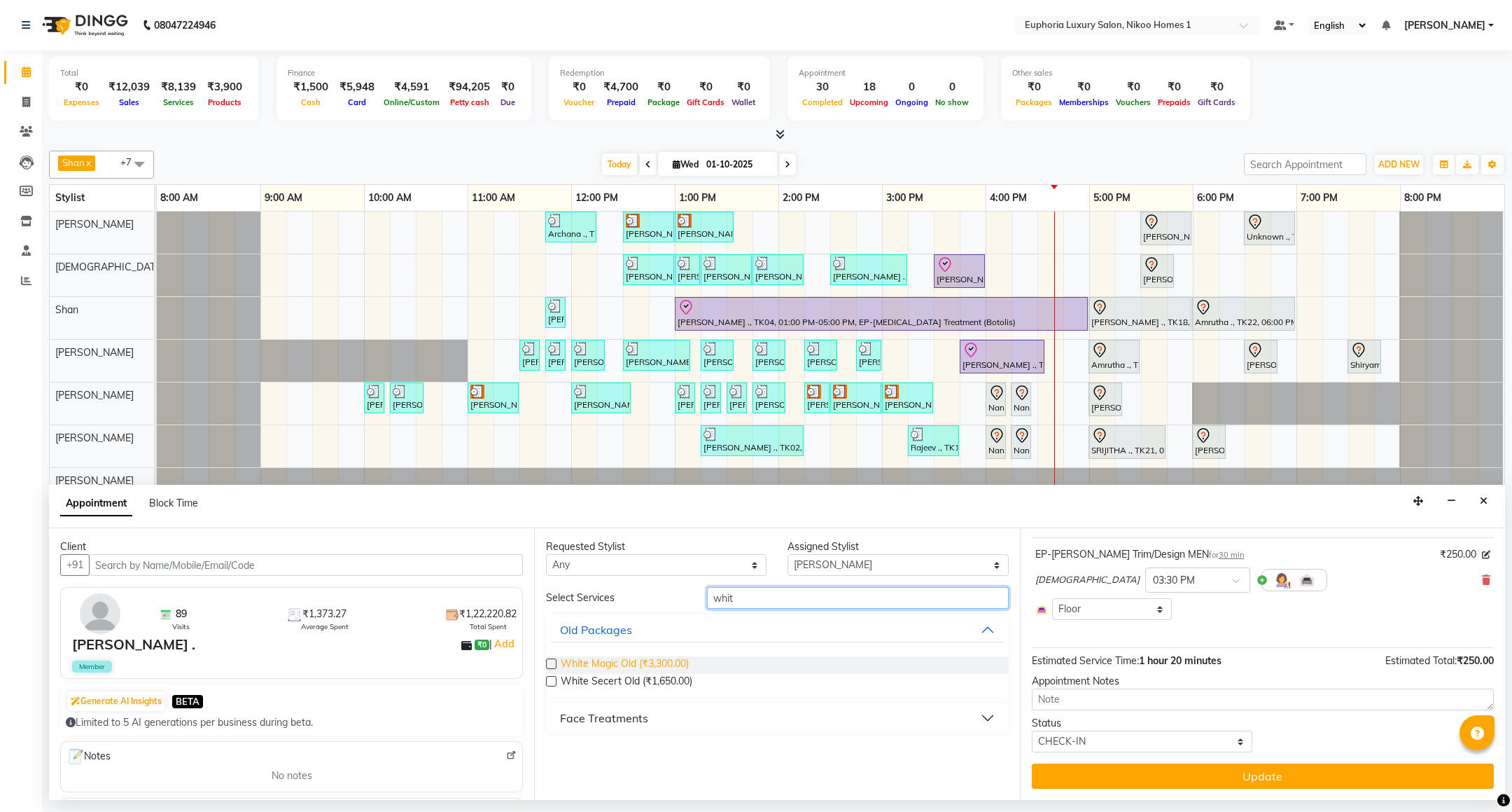
type input "whit"
click at [657, 663] on span "White Magic Old (₹3,300.00)" at bounding box center [625, 665] width 128 height 17
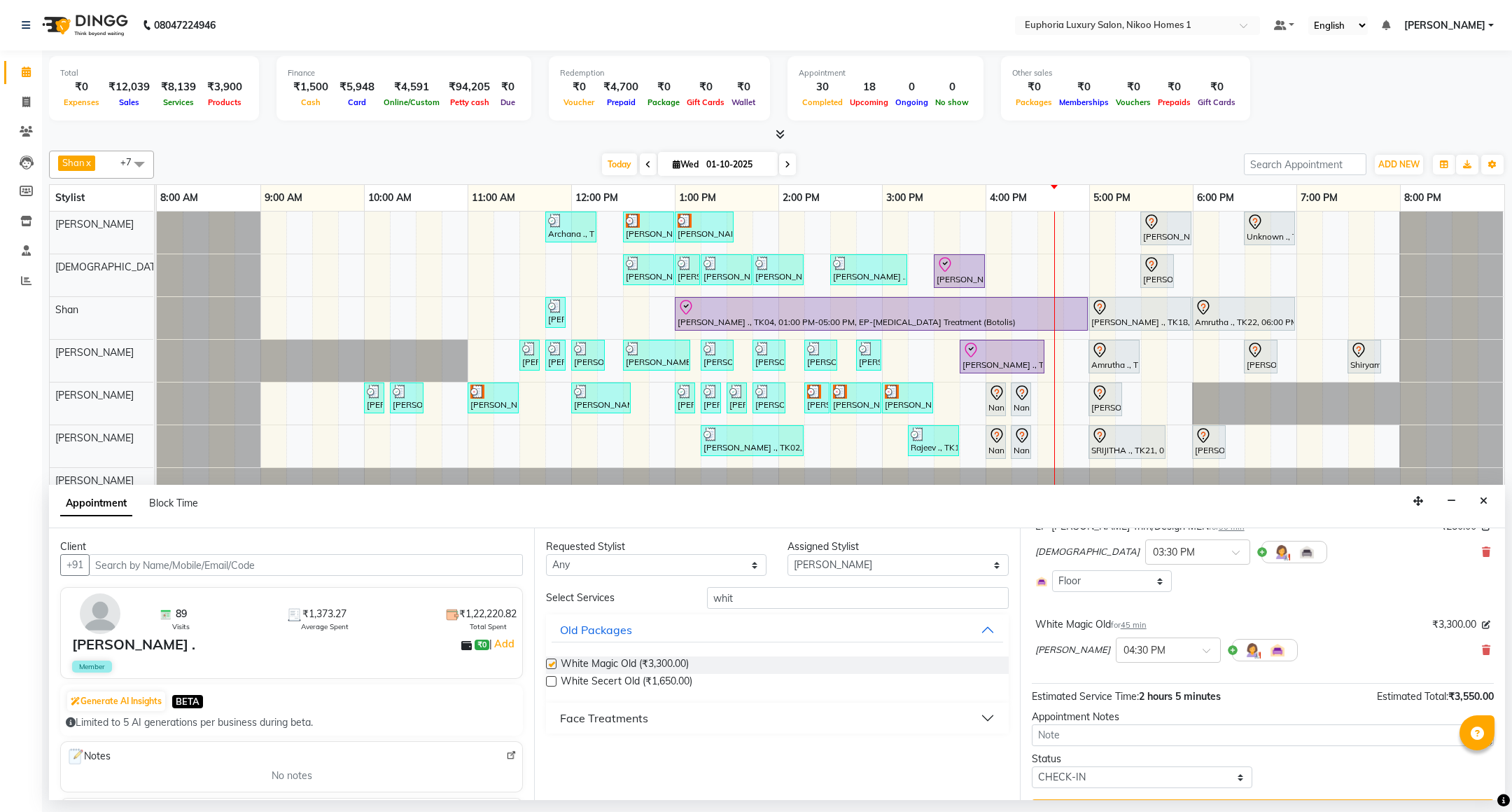
checkbox input "false"
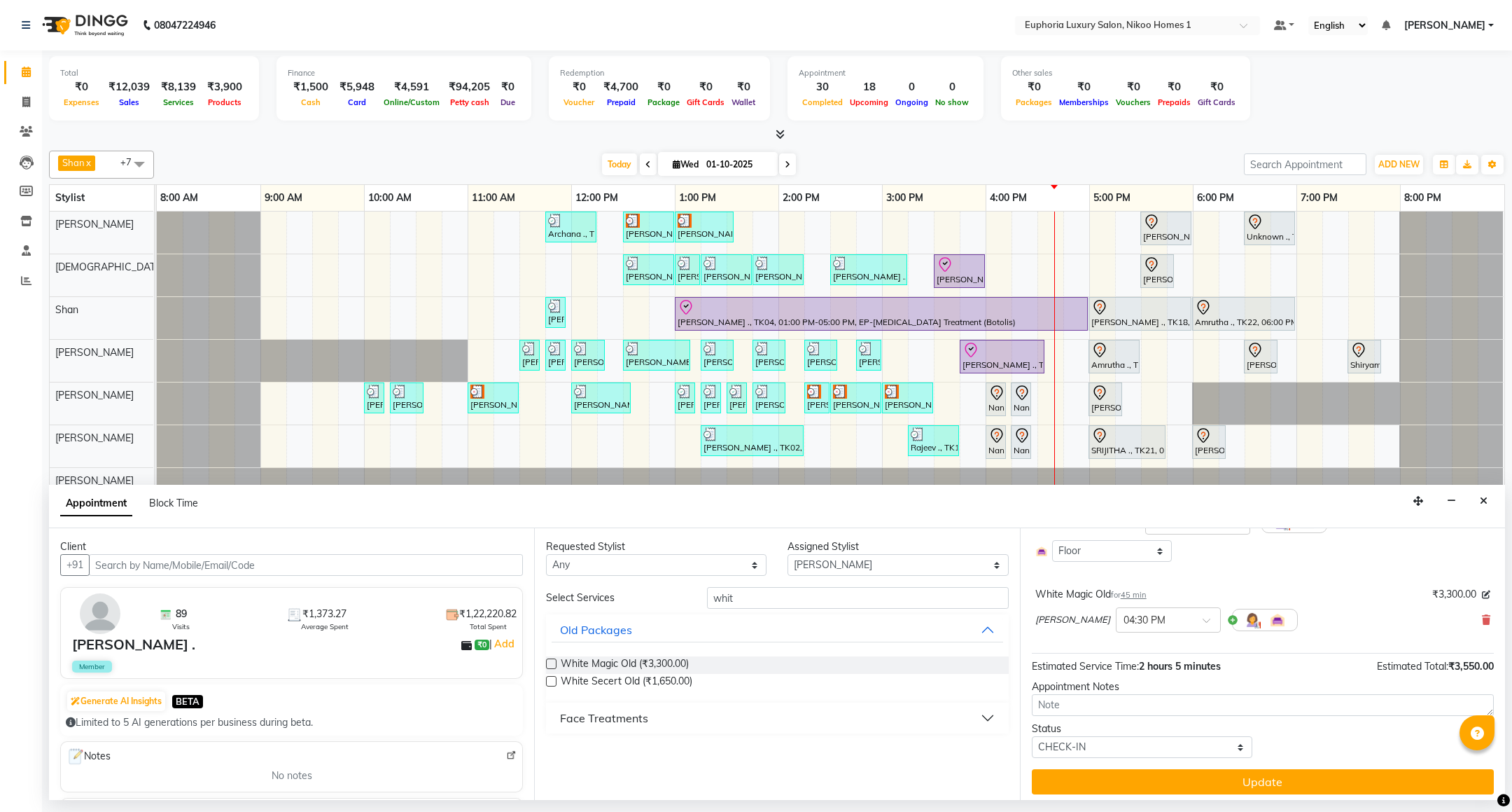
scroll to position [143, 0]
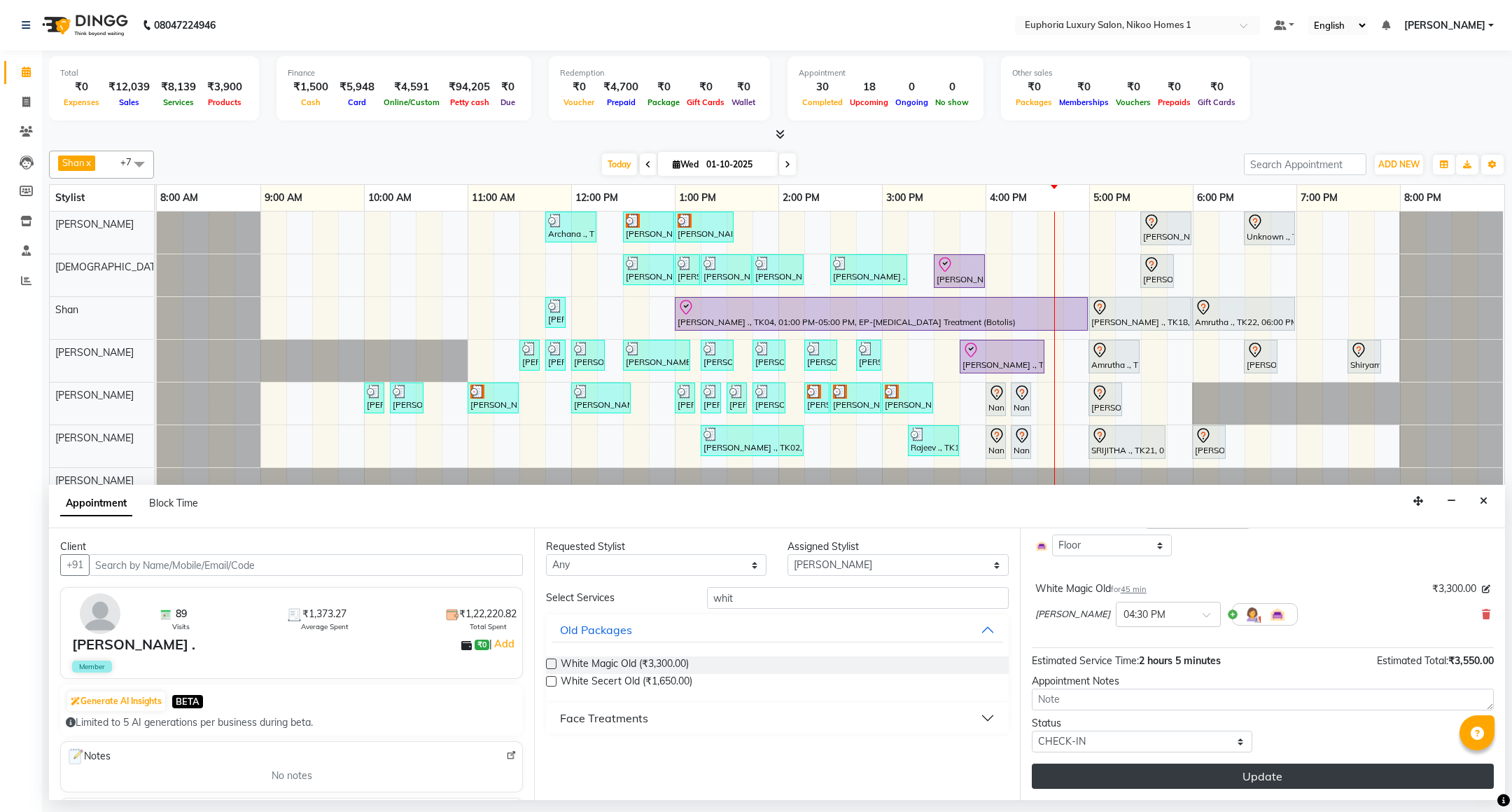
click at [1174, 775] on button "Update" at bounding box center [1262, 776] width 462 height 26
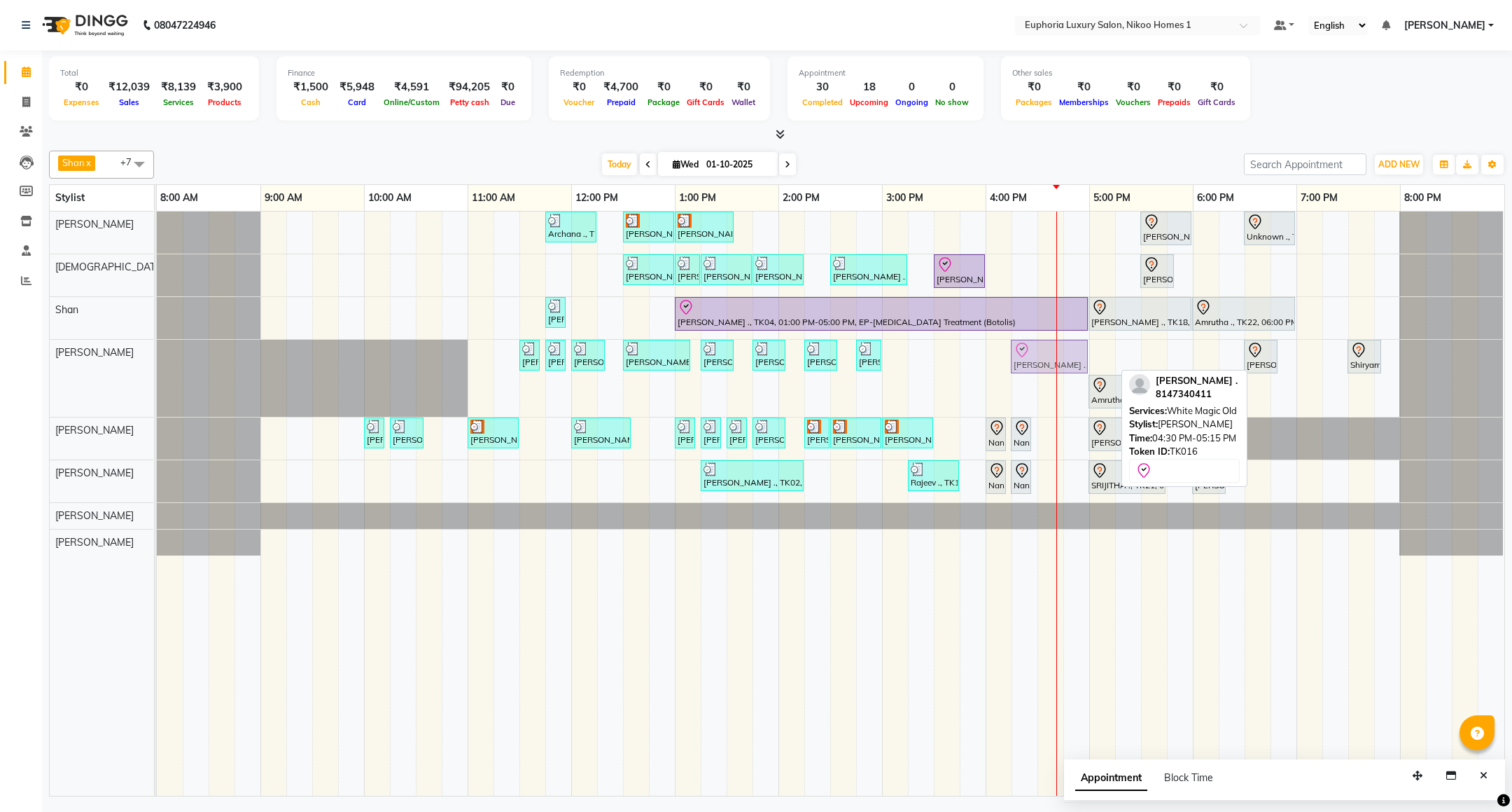
drag, startPoint x: 1072, startPoint y: 359, endPoint x: 1057, endPoint y: 359, distance: 15.0
click at [1057, 359] on div "Archana ., TK09, 11:45 AM-12:15 PM, EL-Kid Cut (Below 8 Yrs) BOY Navjot, TK10, …" at bounding box center [830, 503] width 1347 height 584
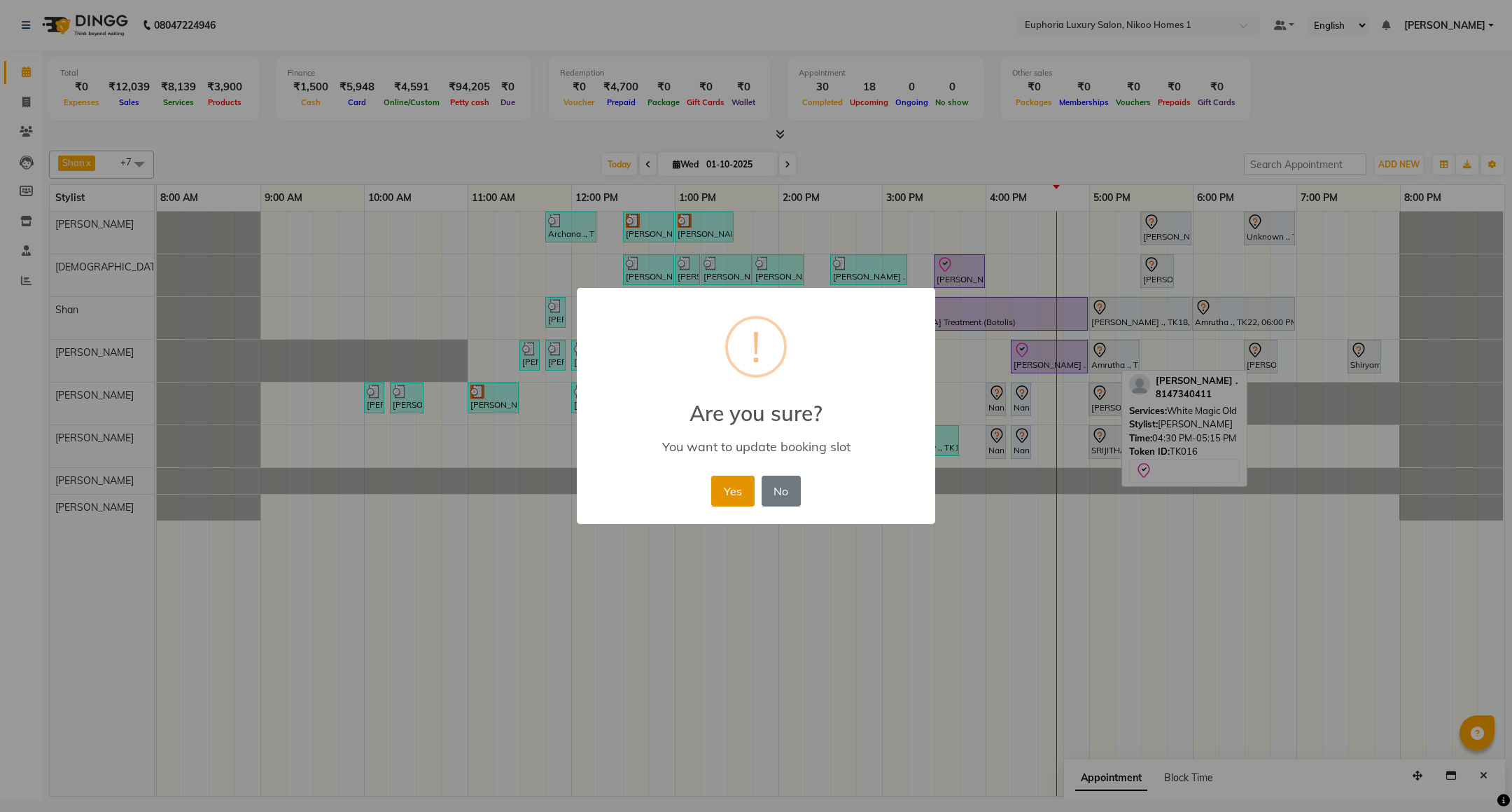
click at [734, 494] on button "Yes" at bounding box center [732, 491] width 43 height 31
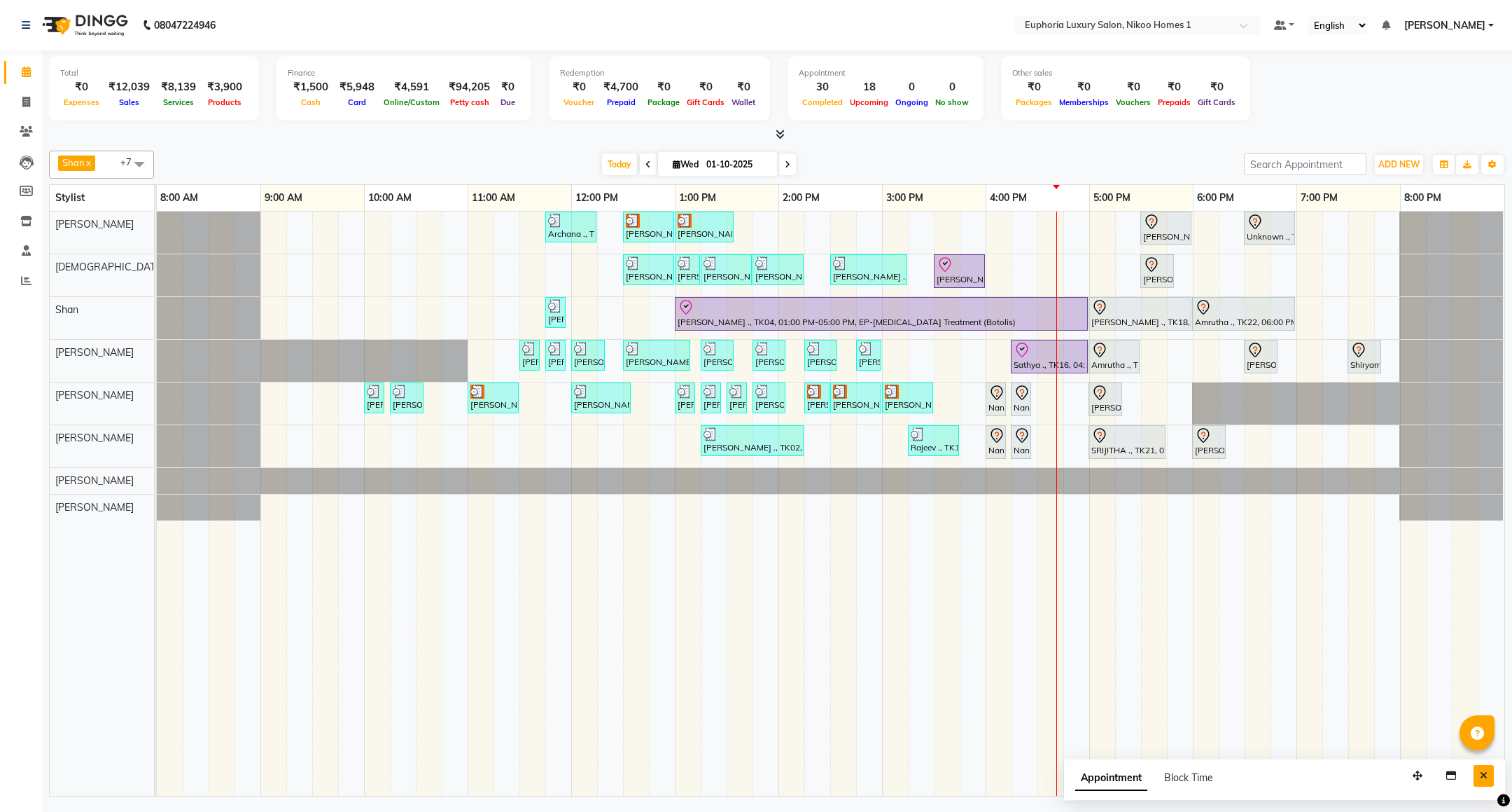
click at [1479, 784] on button "Close" at bounding box center [1484, 775] width 20 height 22
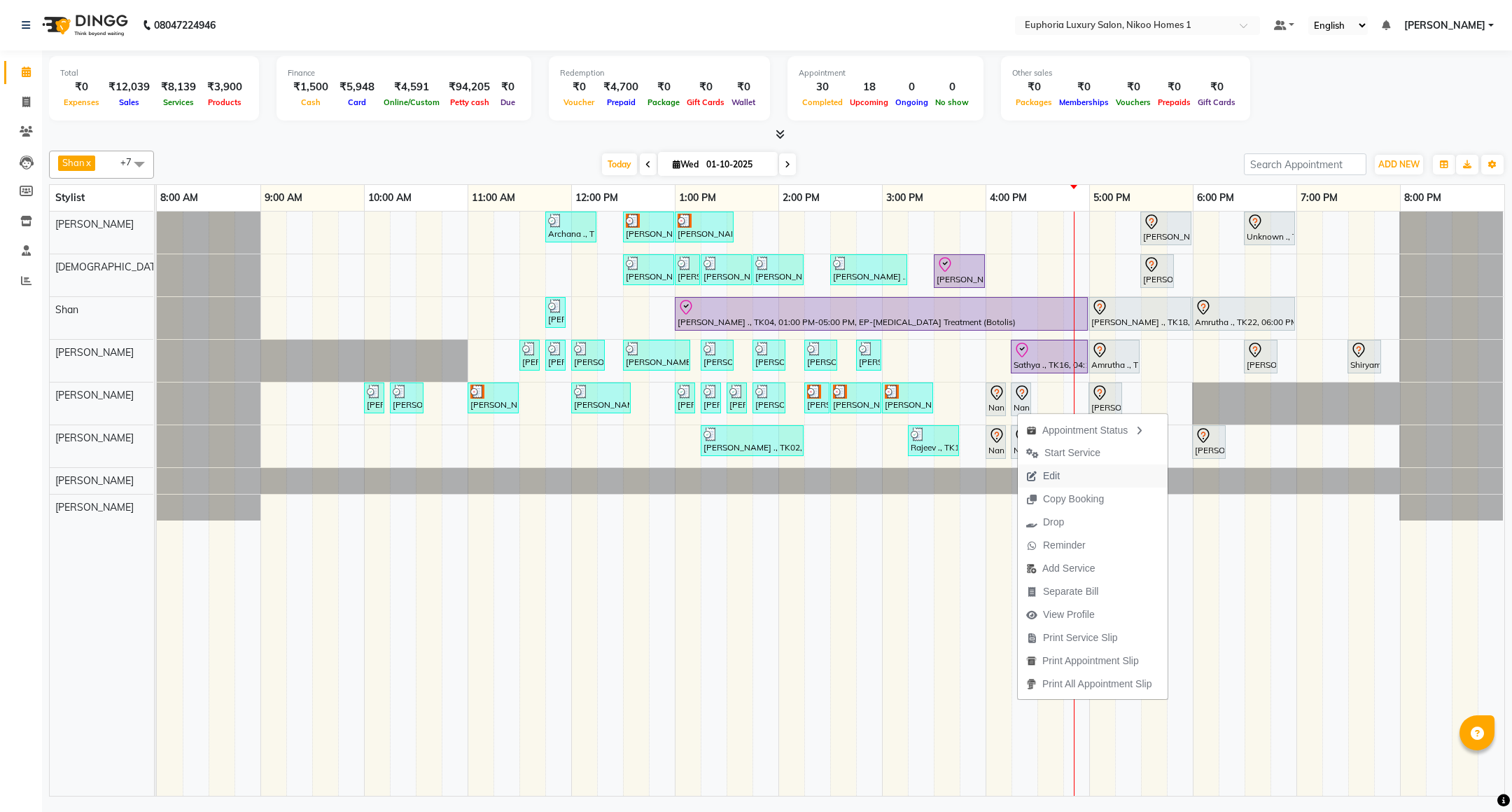
click at [1053, 472] on span "Edit" at bounding box center [1052, 476] width 16 height 15
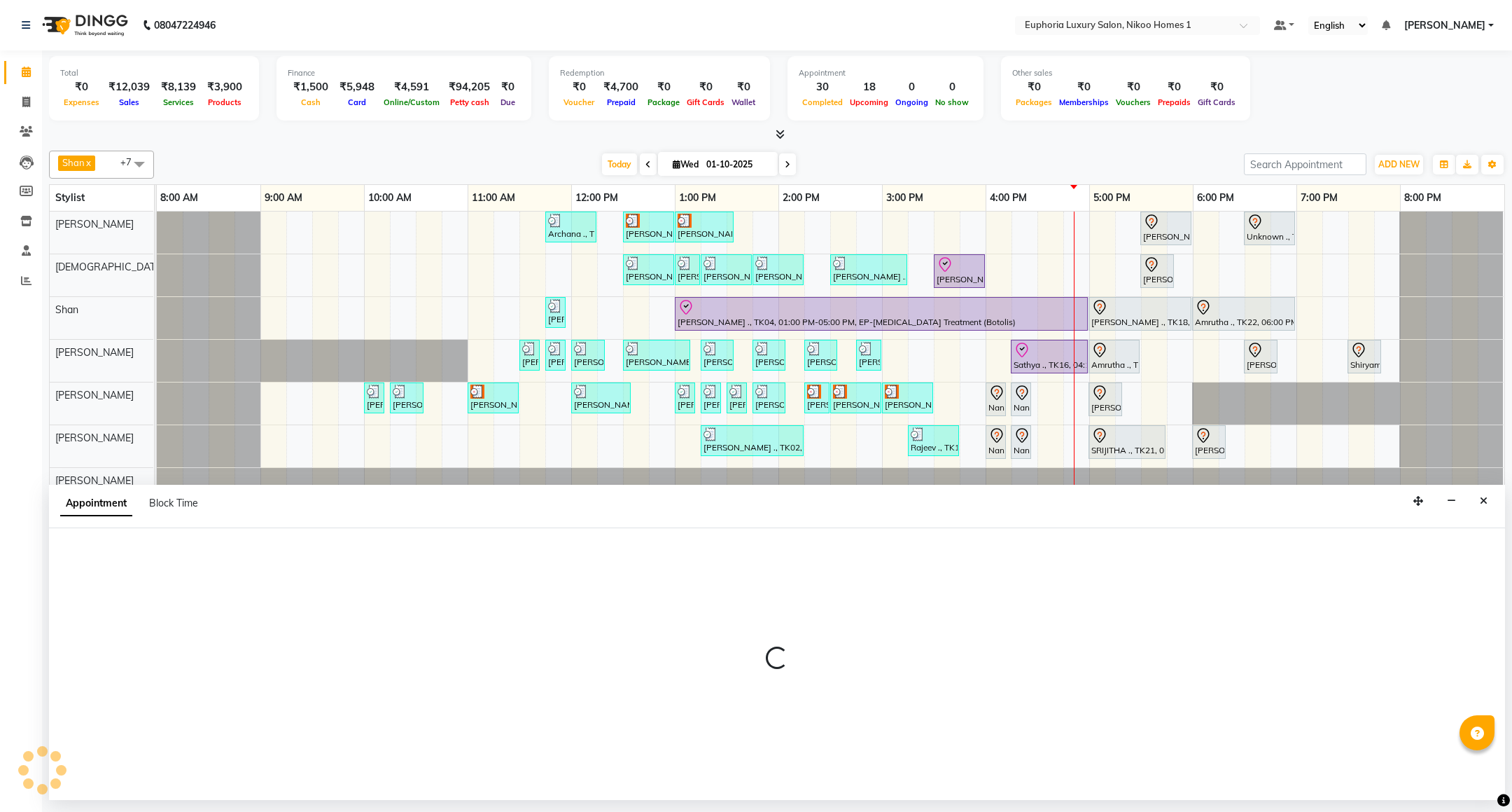
select select "tentative"
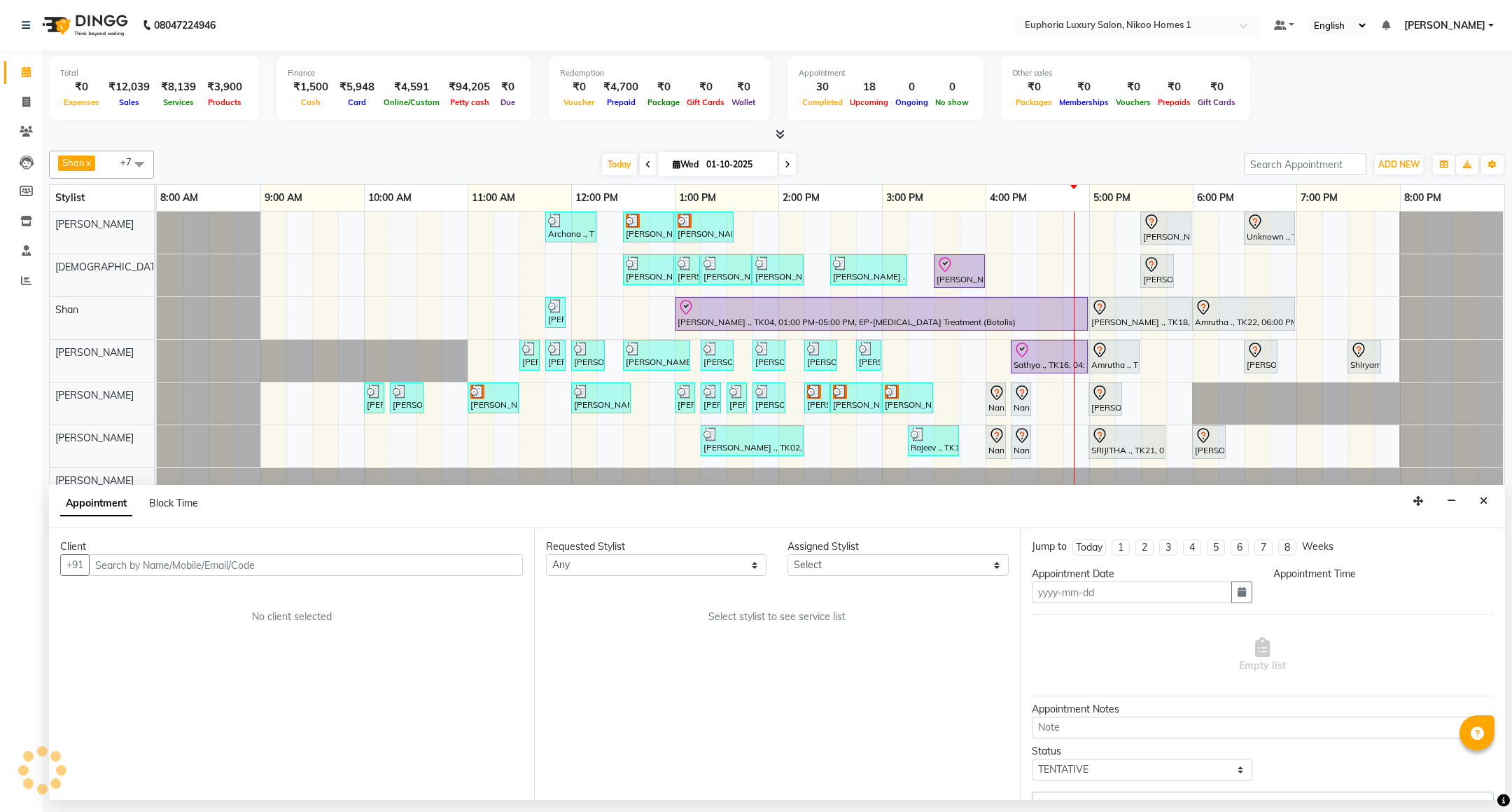
type input "01-10-2025"
select select "960"
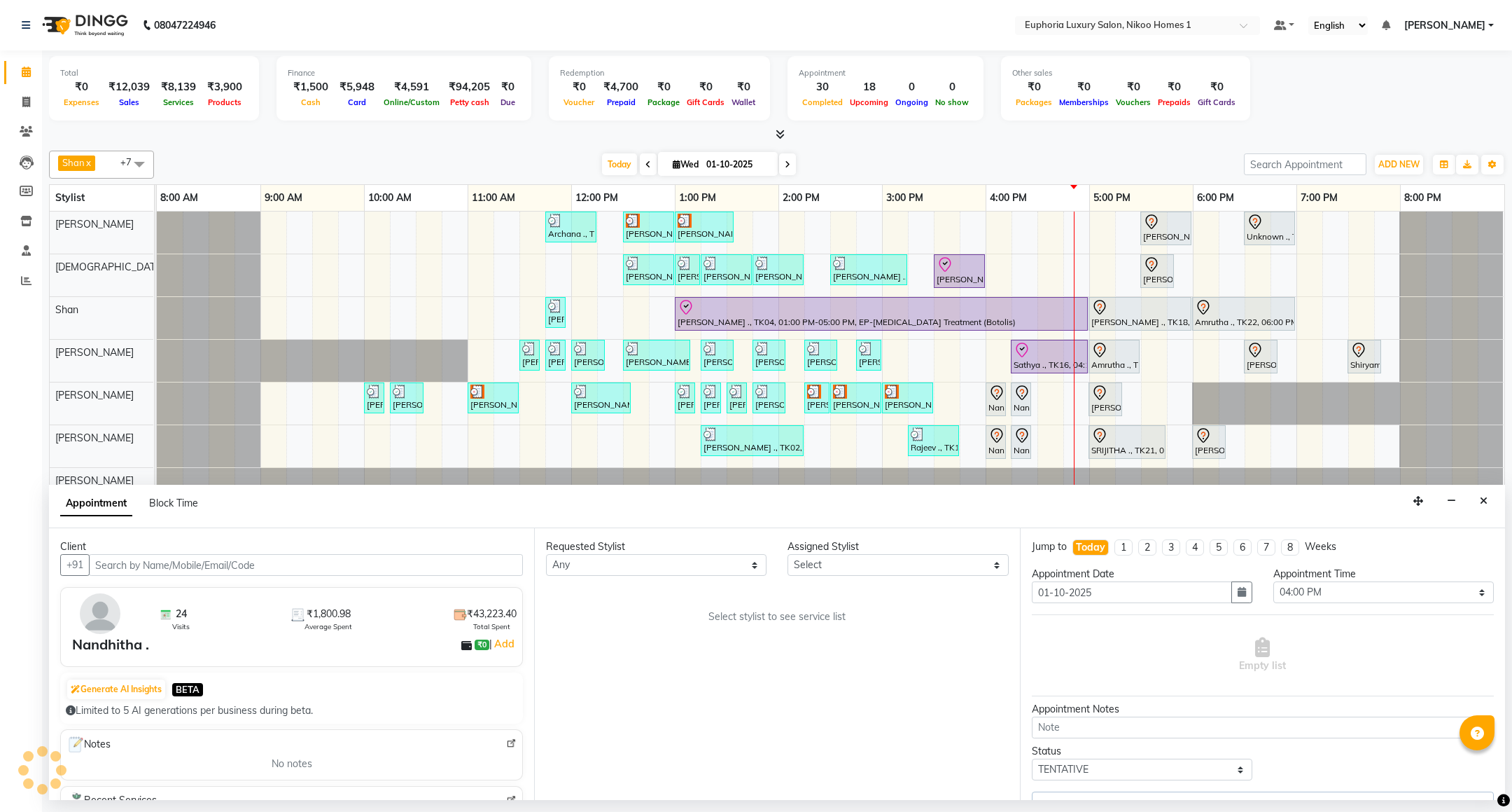
select select "74089"
select select "4025"
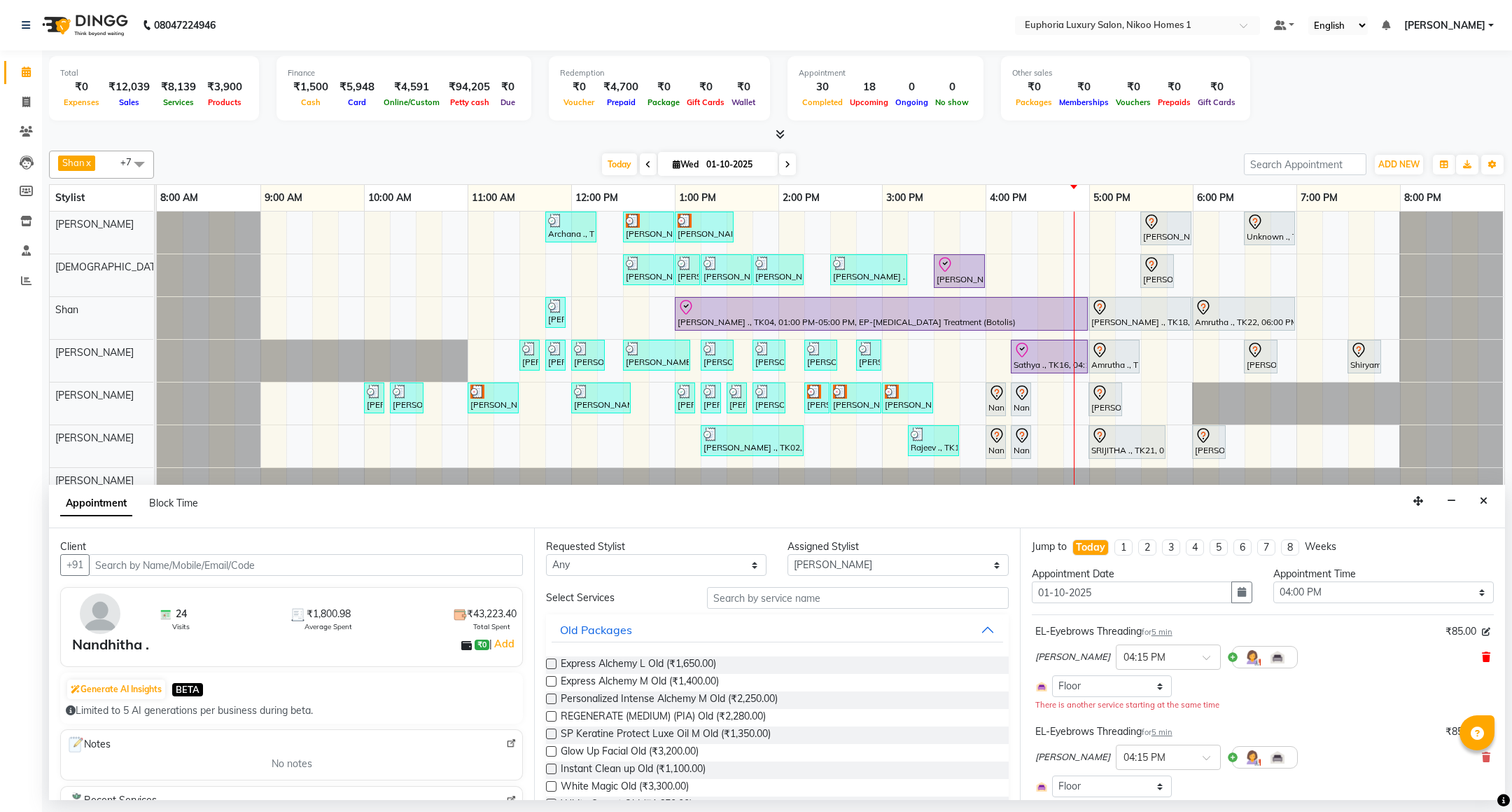
click at [1482, 654] on span at bounding box center [1485, 657] width 8 height 15
click at [1466, 664] on div "EVA KIPGEN × 04:15 PM" at bounding box center [1262, 669] width 455 height 37
click at [1482, 670] on icon at bounding box center [1485, 669] width 8 height 10
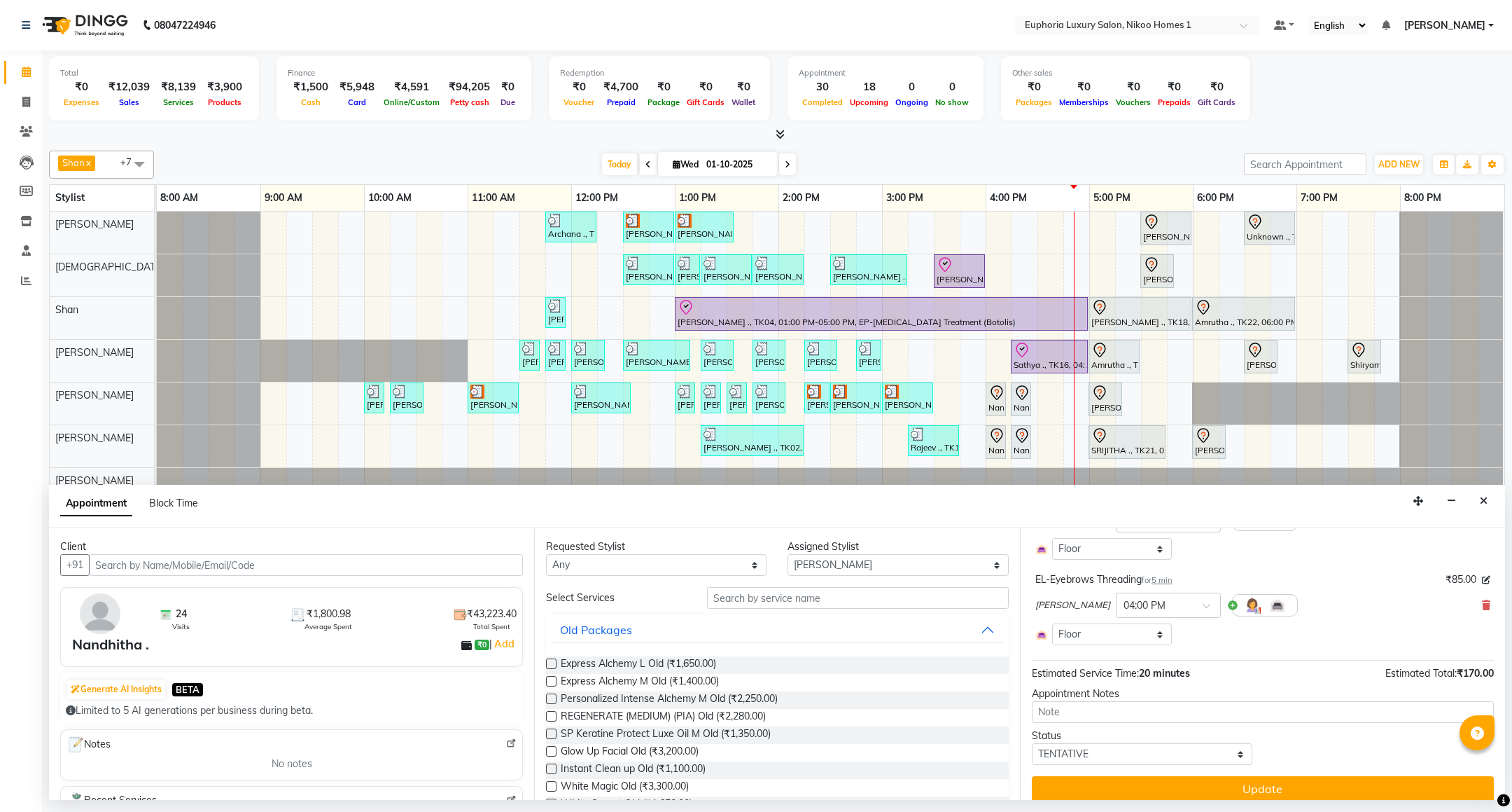
scroll to position [178, 0]
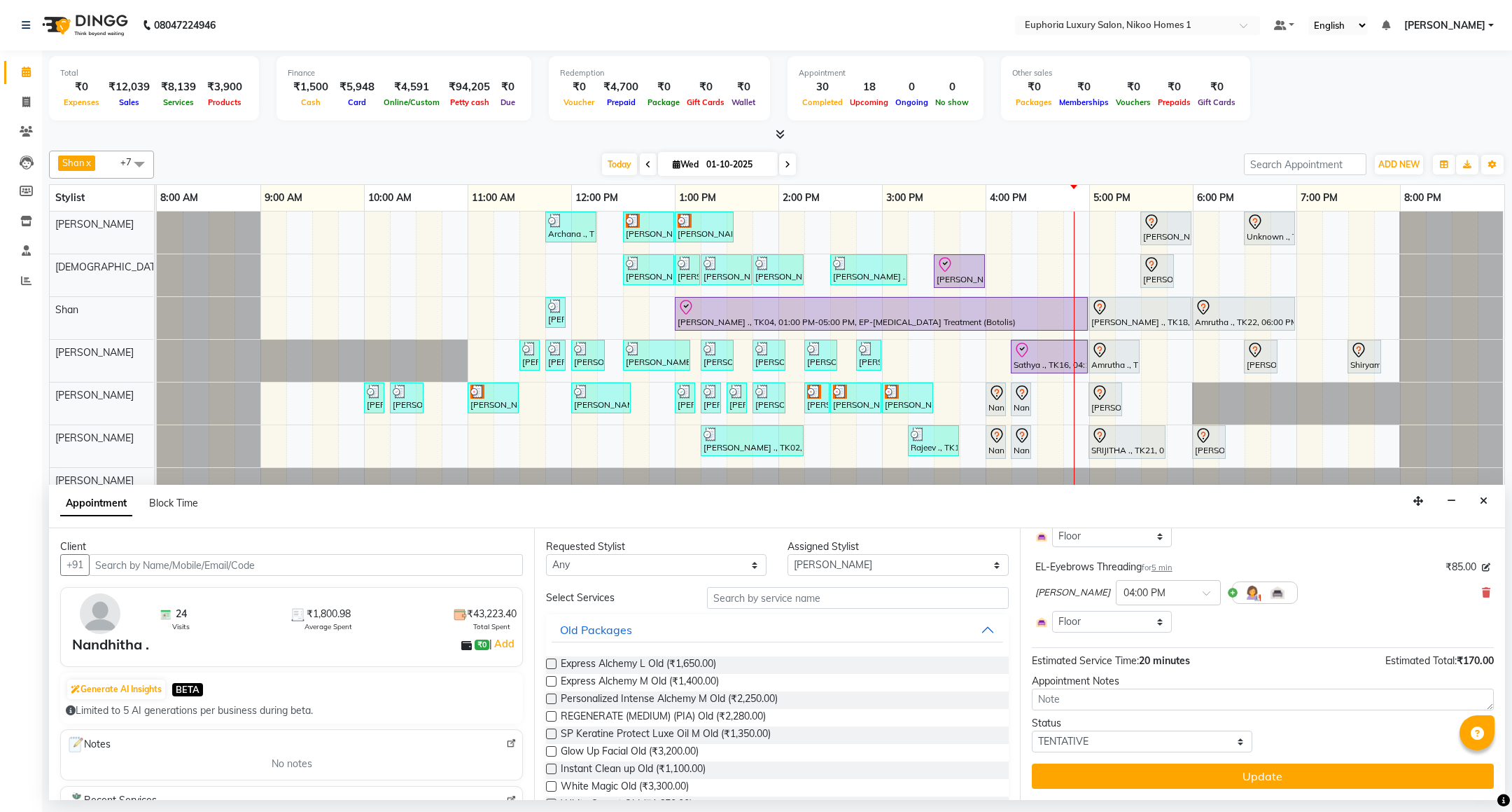
click at [1463, 601] on div "EVA KIPGEN × 04:00 PM" at bounding box center [1262, 592] width 455 height 37
click at [1482, 595] on icon at bounding box center [1485, 592] width 8 height 10
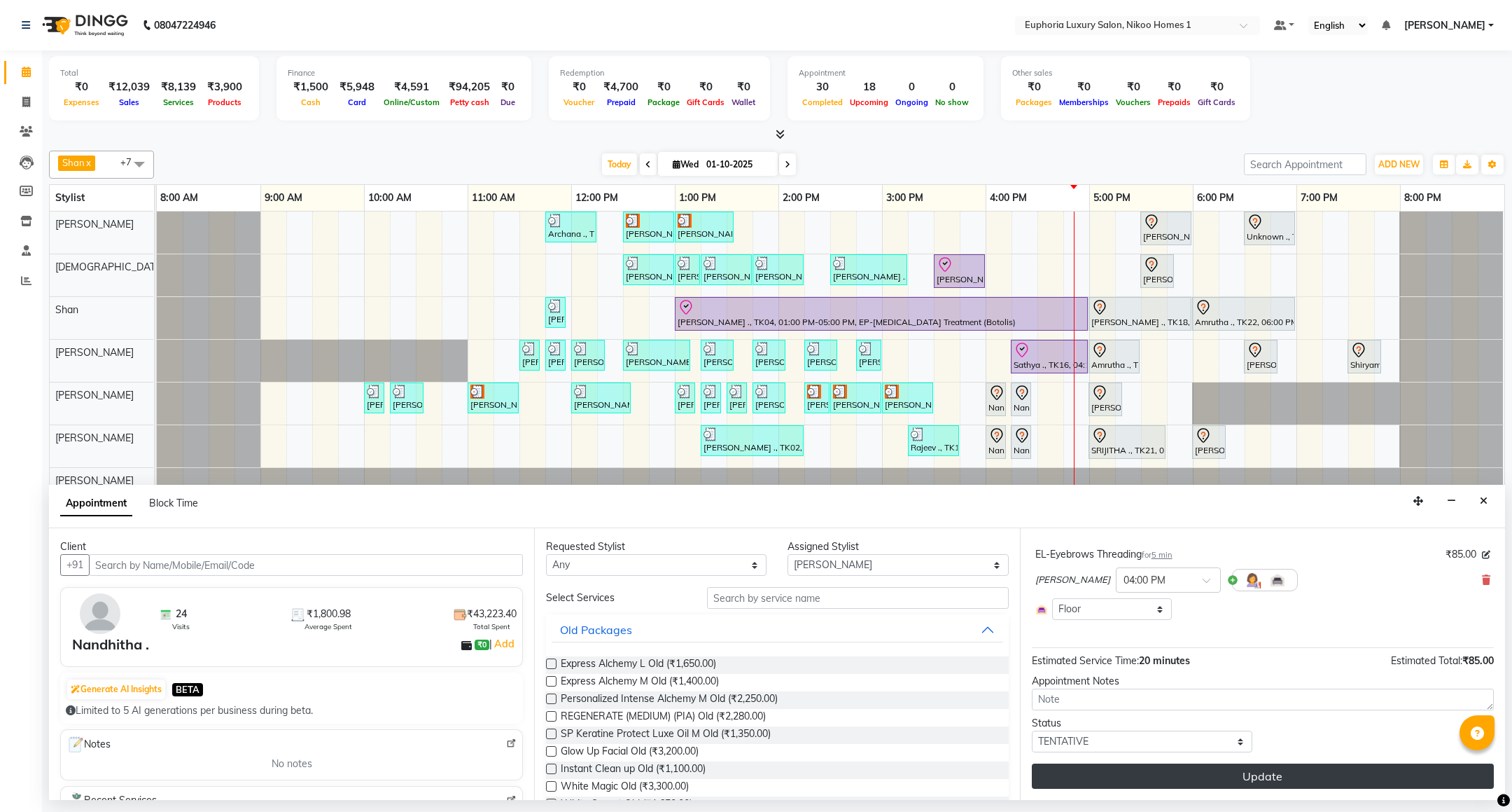
click at [1252, 776] on button "Update" at bounding box center [1262, 776] width 462 height 26
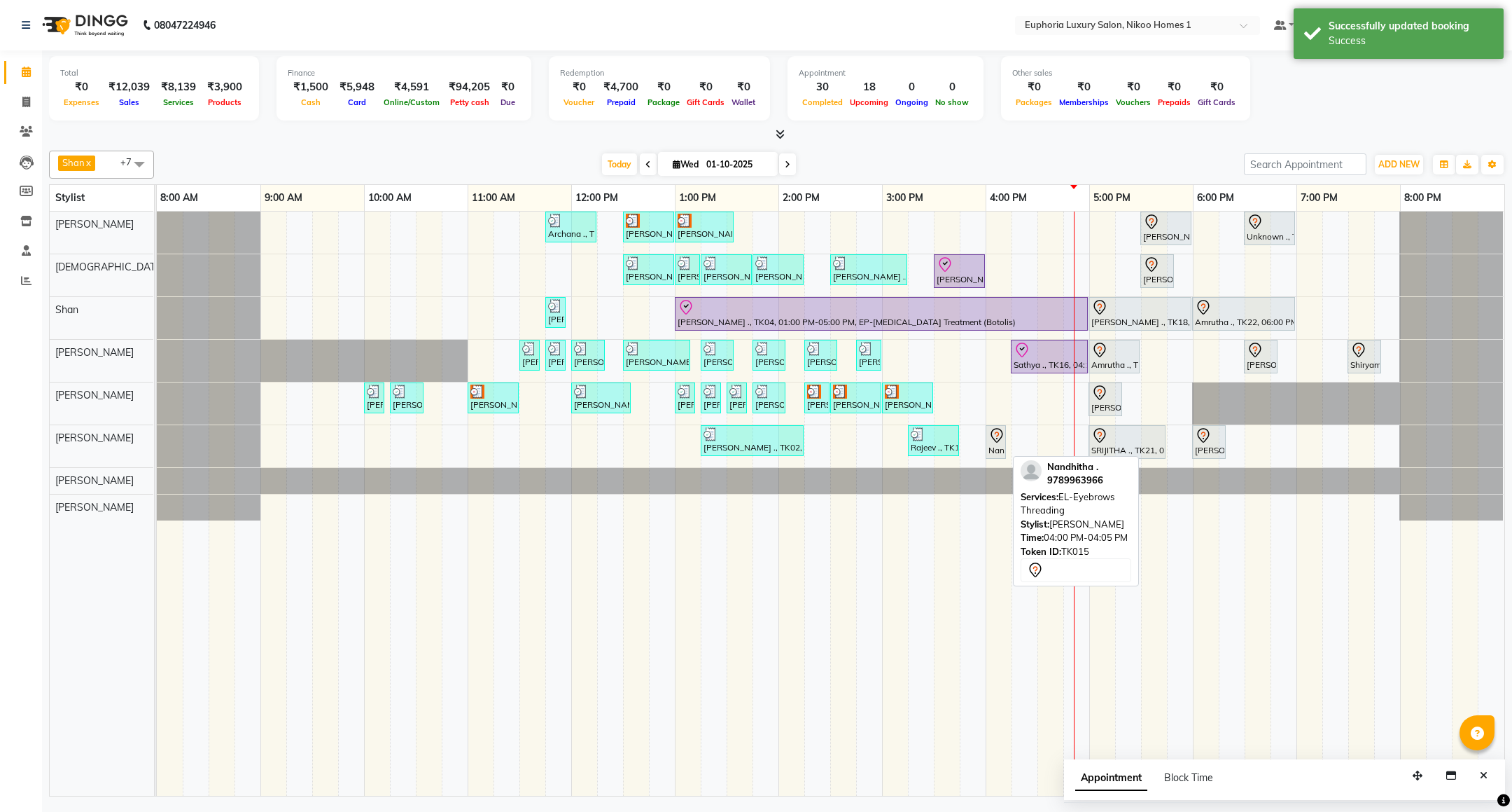
click at [1002, 445] on div at bounding box center [1005, 441] width 5 height 32
click at [992, 449] on div "Nandhitha ., TK15, 04:00 PM-04:05 PM, EL-Eyebrows Threading" at bounding box center [996, 442] width 17 height 29
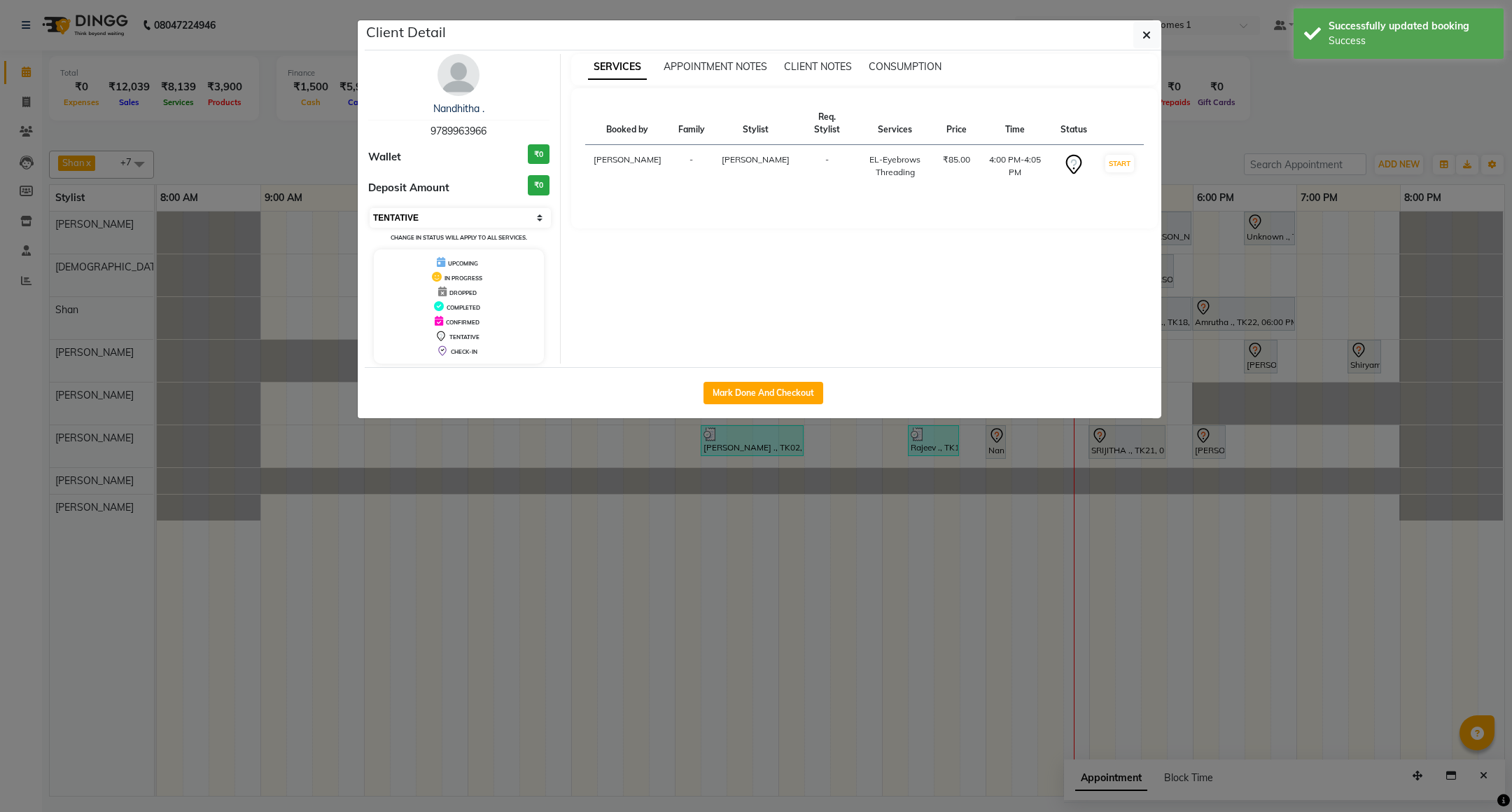
click at [462, 219] on select "Select IN SERVICE CONFIRMED TENTATIVE CHECK IN MARK DONE DROPPED UPCOMING" at bounding box center [460, 217] width 181 height 19
select select "8"
click at [370, 209] on select "Select IN SERVICE CONFIRMED TENTATIVE CHECK IN MARK DONE DROPPED UPCOMING" at bounding box center [460, 217] width 181 height 19
click at [1145, 32] on icon "button" at bounding box center [1146, 35] width 8 height 11
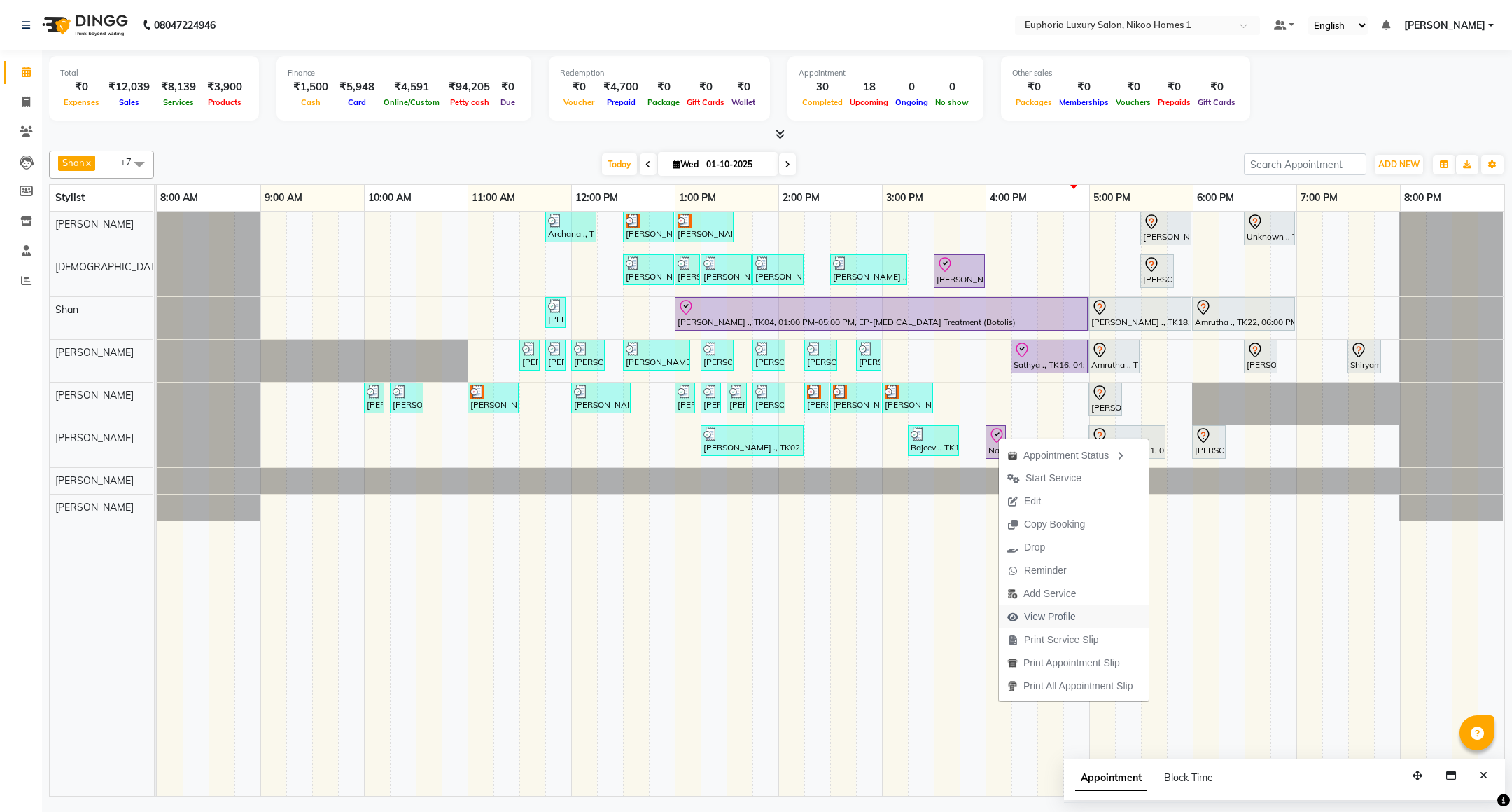
click at [1059, 613] on span "View Profile" at bounding box center [1050, 616] width 52 height 15
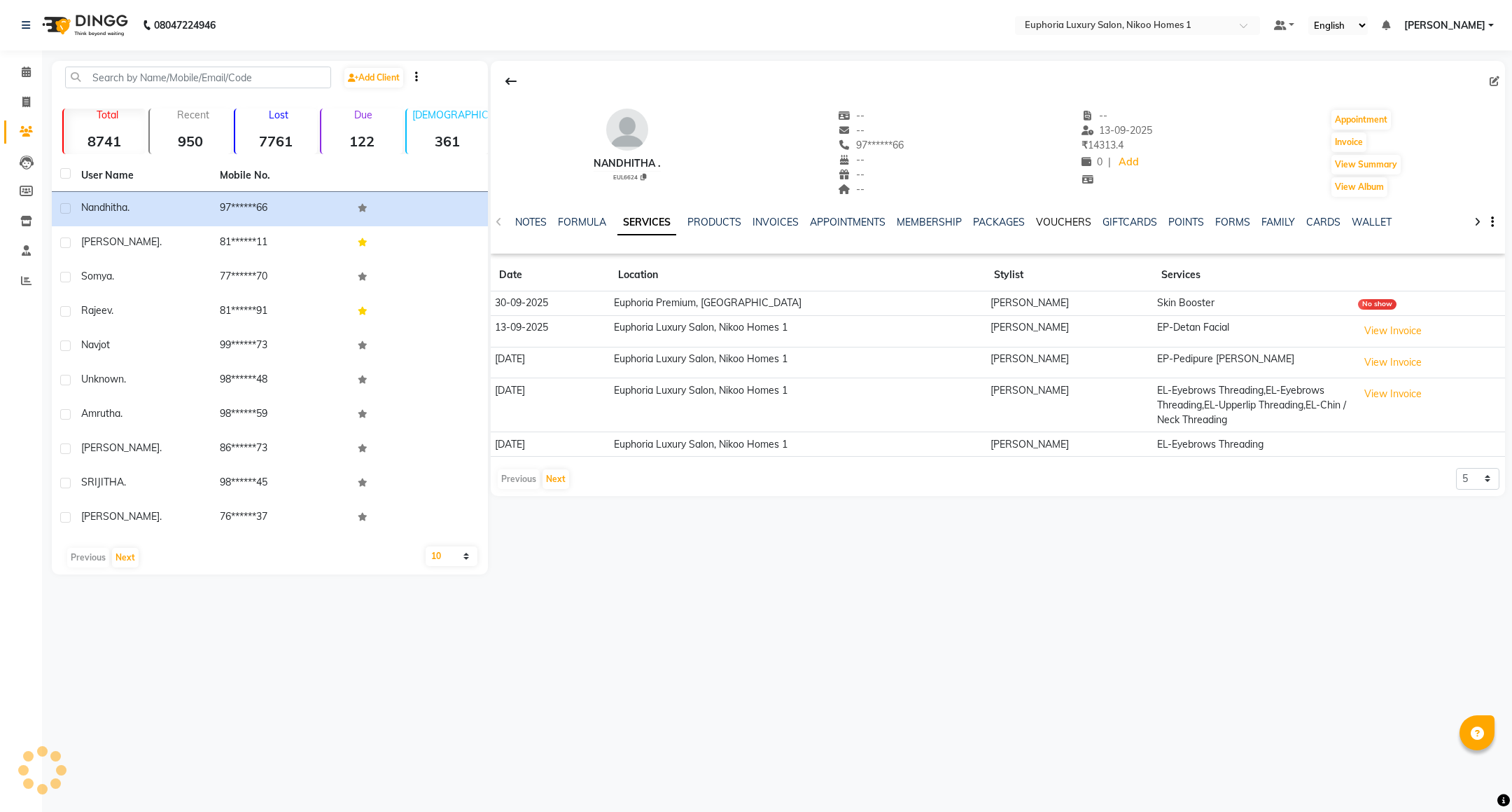
click at [1071, 219] on link "VOUCHERS" at bounding box center [1064, 222] width 55 height 13
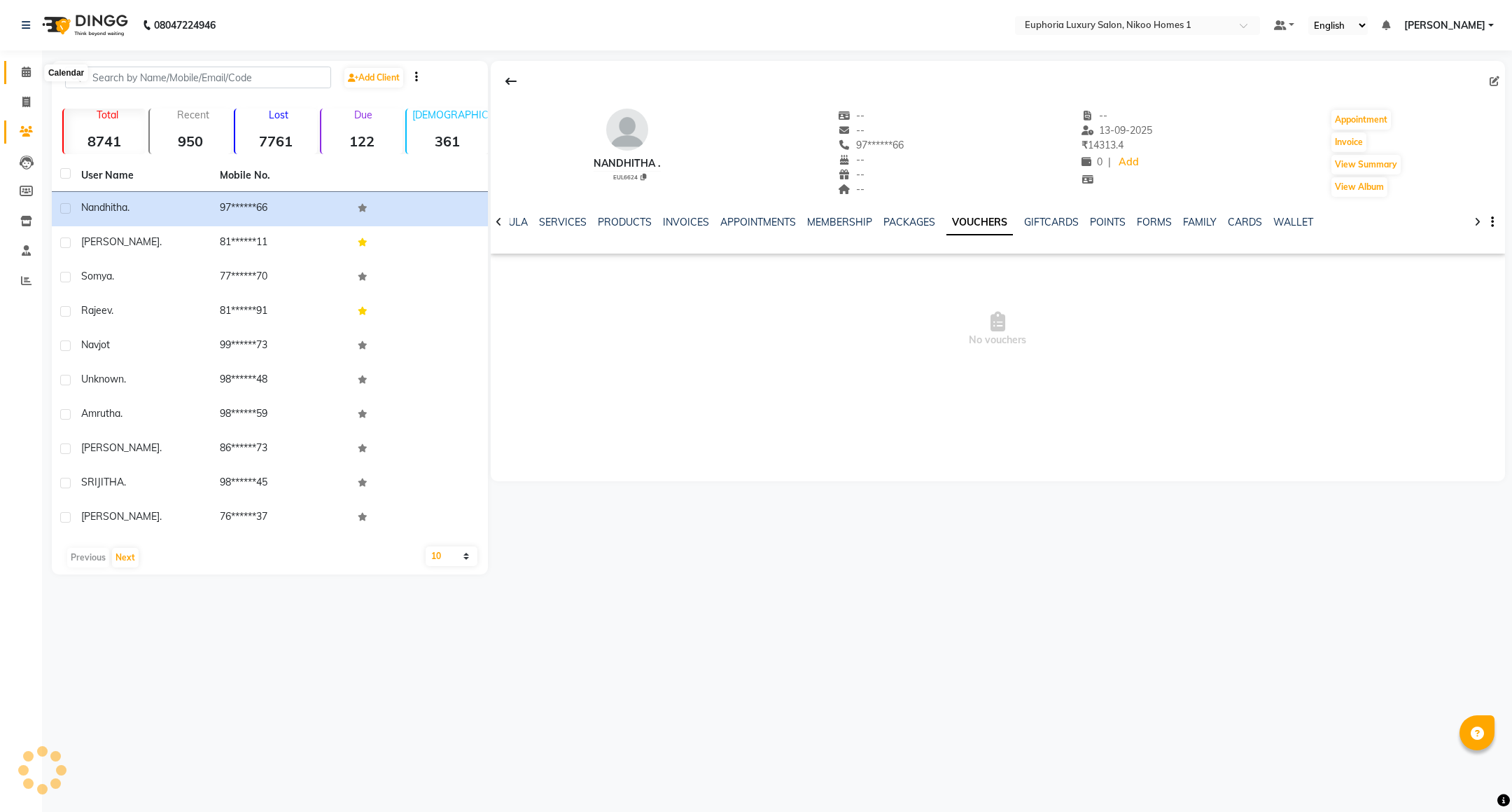
click at [22, 67] on icon at bounding box center [27, 71] width 9 height 10
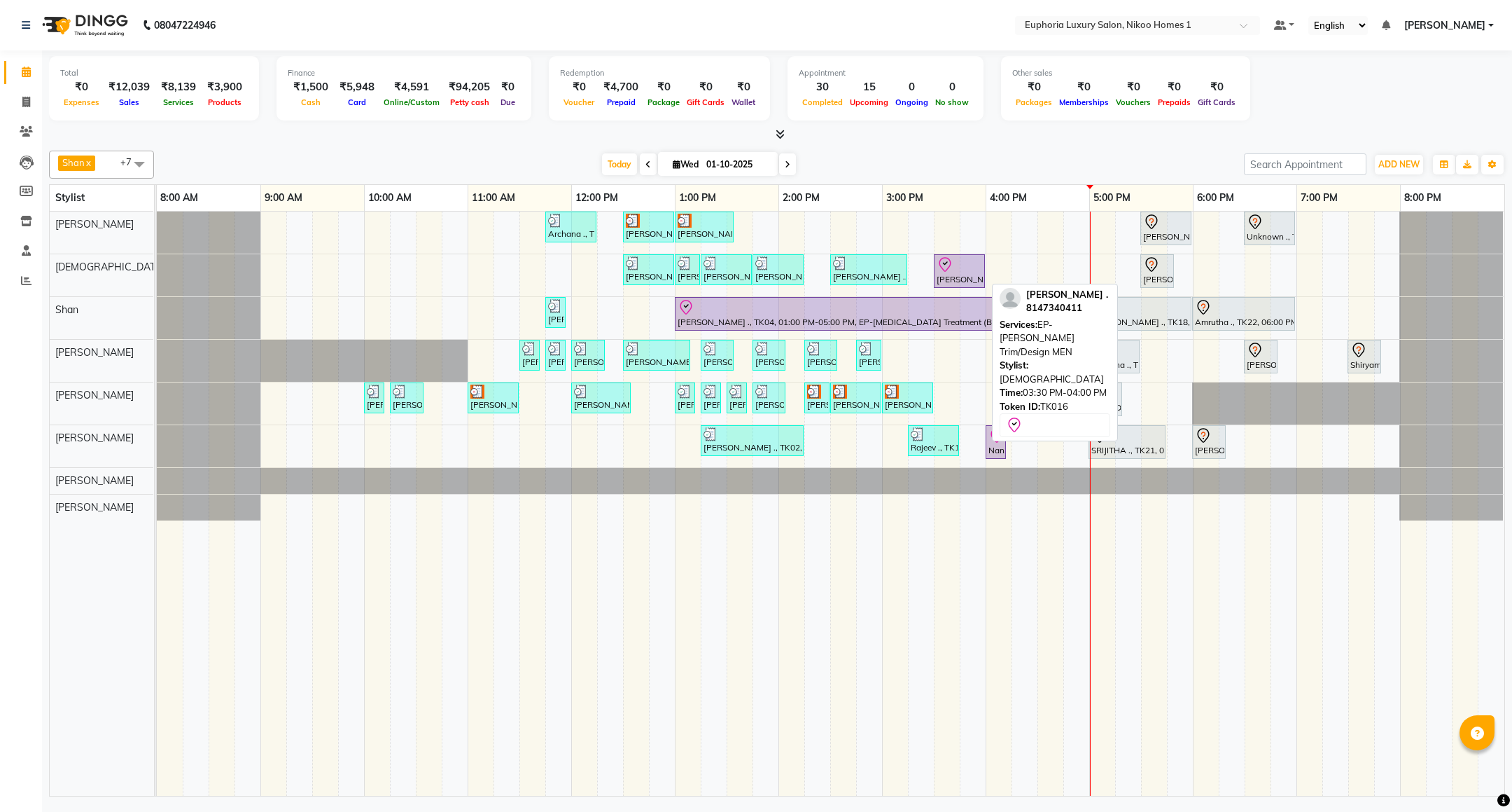
click at [952, 261] on icon at bounding box center [945, 265] width 16 height 16
select select "8"
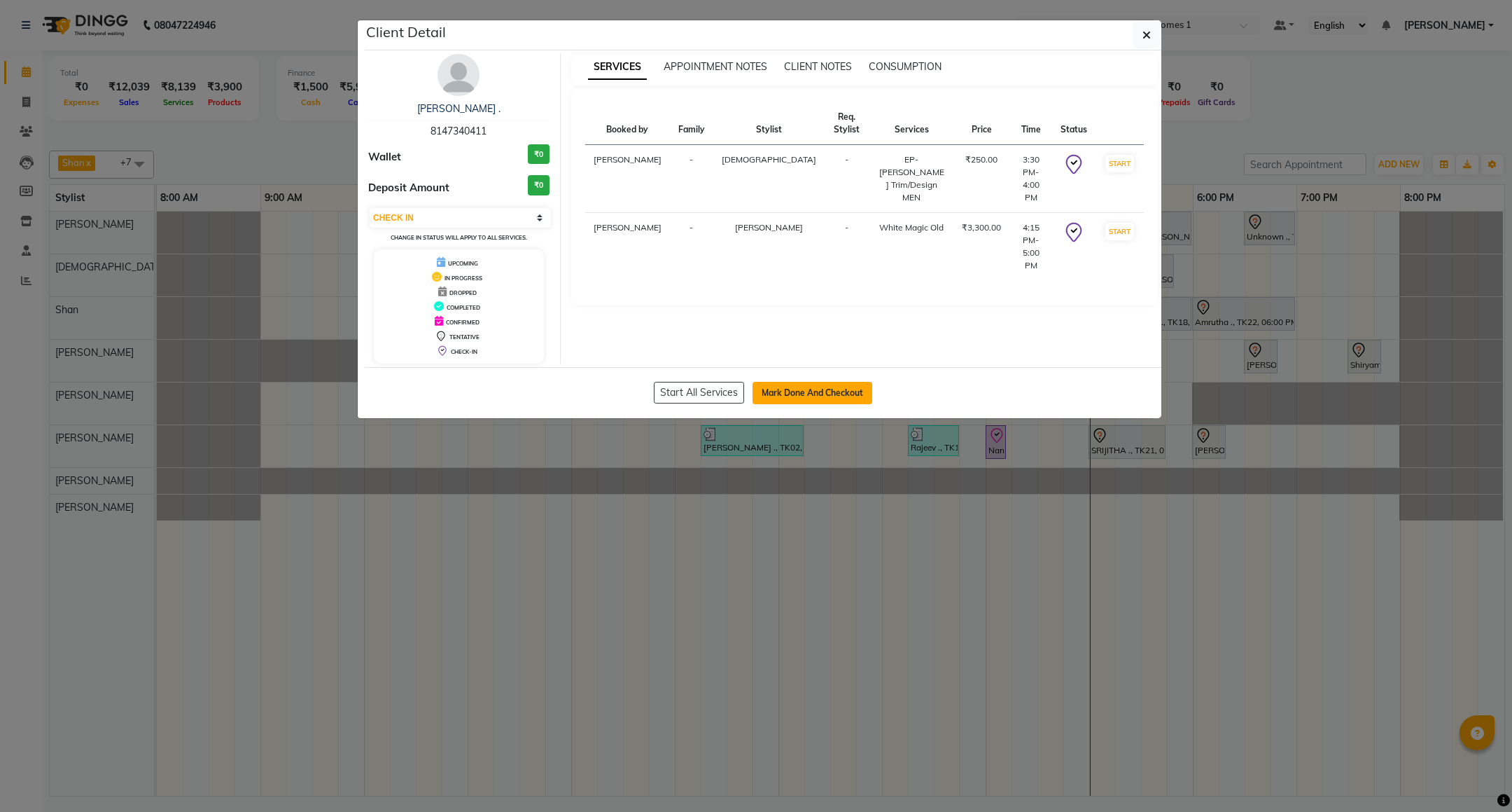
click at [776, 400] on button "Mark Done And Checkout" at bounding box center [812, 393] width 120 height 22
select select "service"
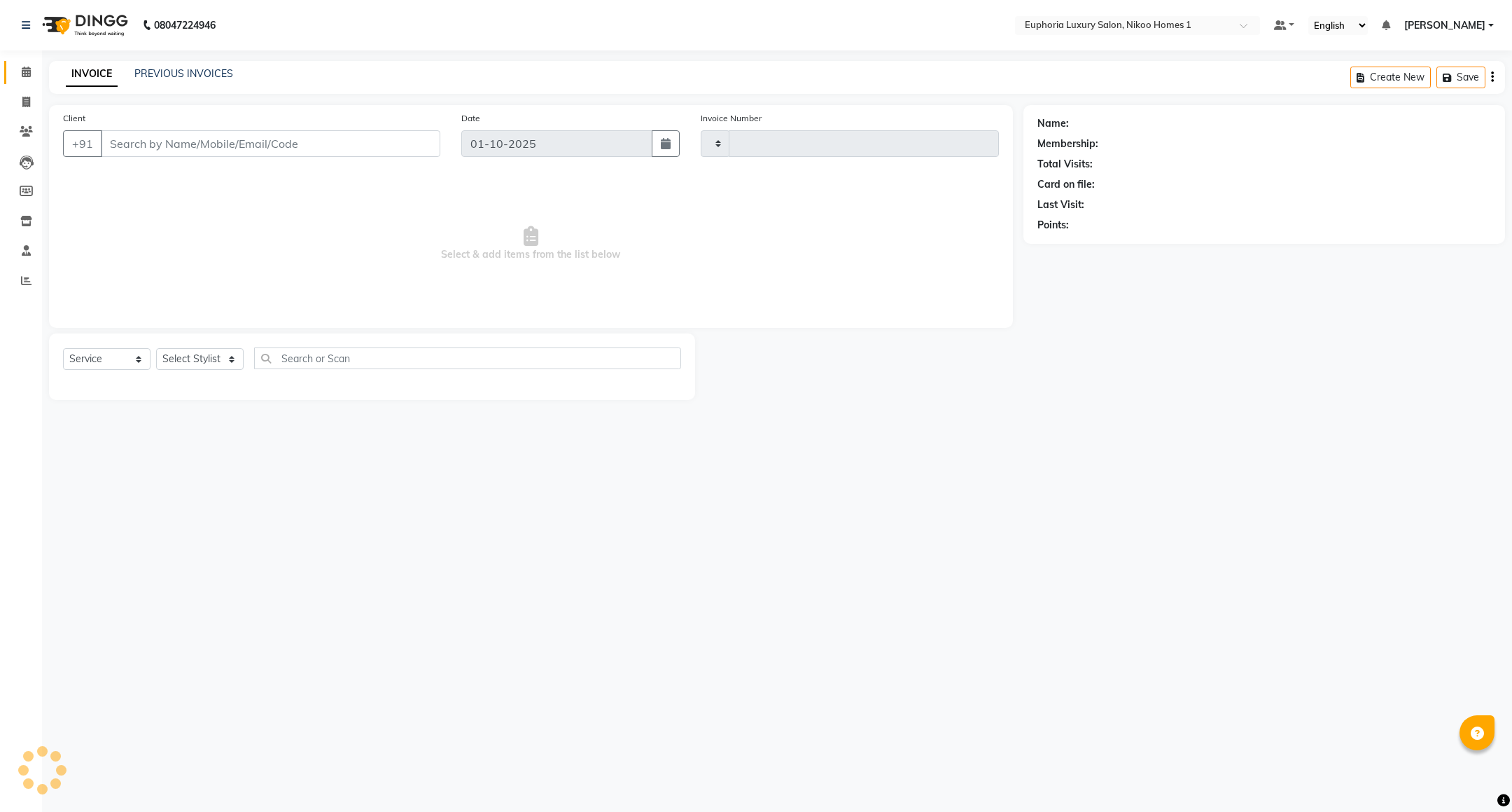
type input "4425"
select select "7987"
type input "81******11"
select select "81452"
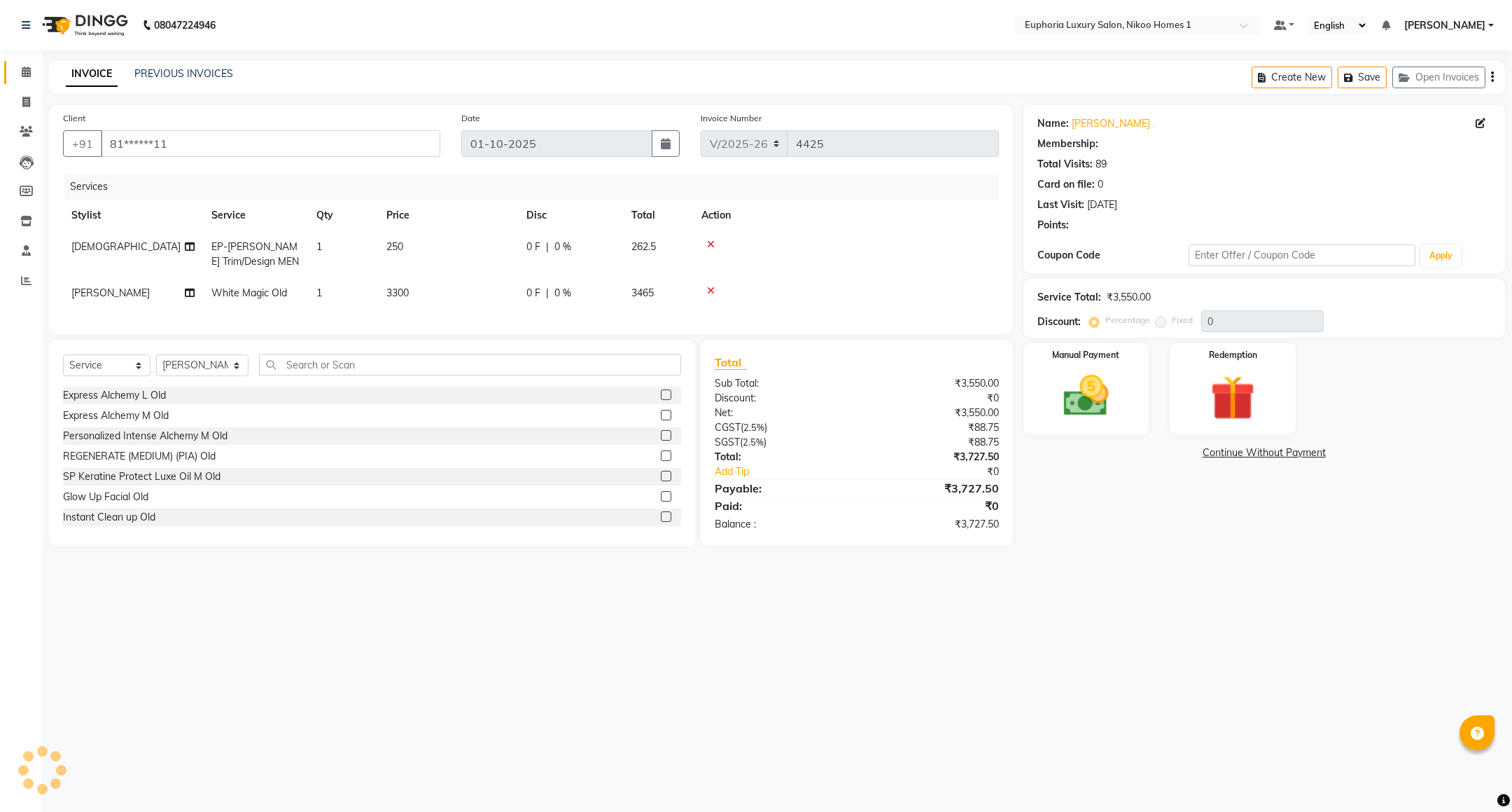
type input "10"
select select "2: Object"
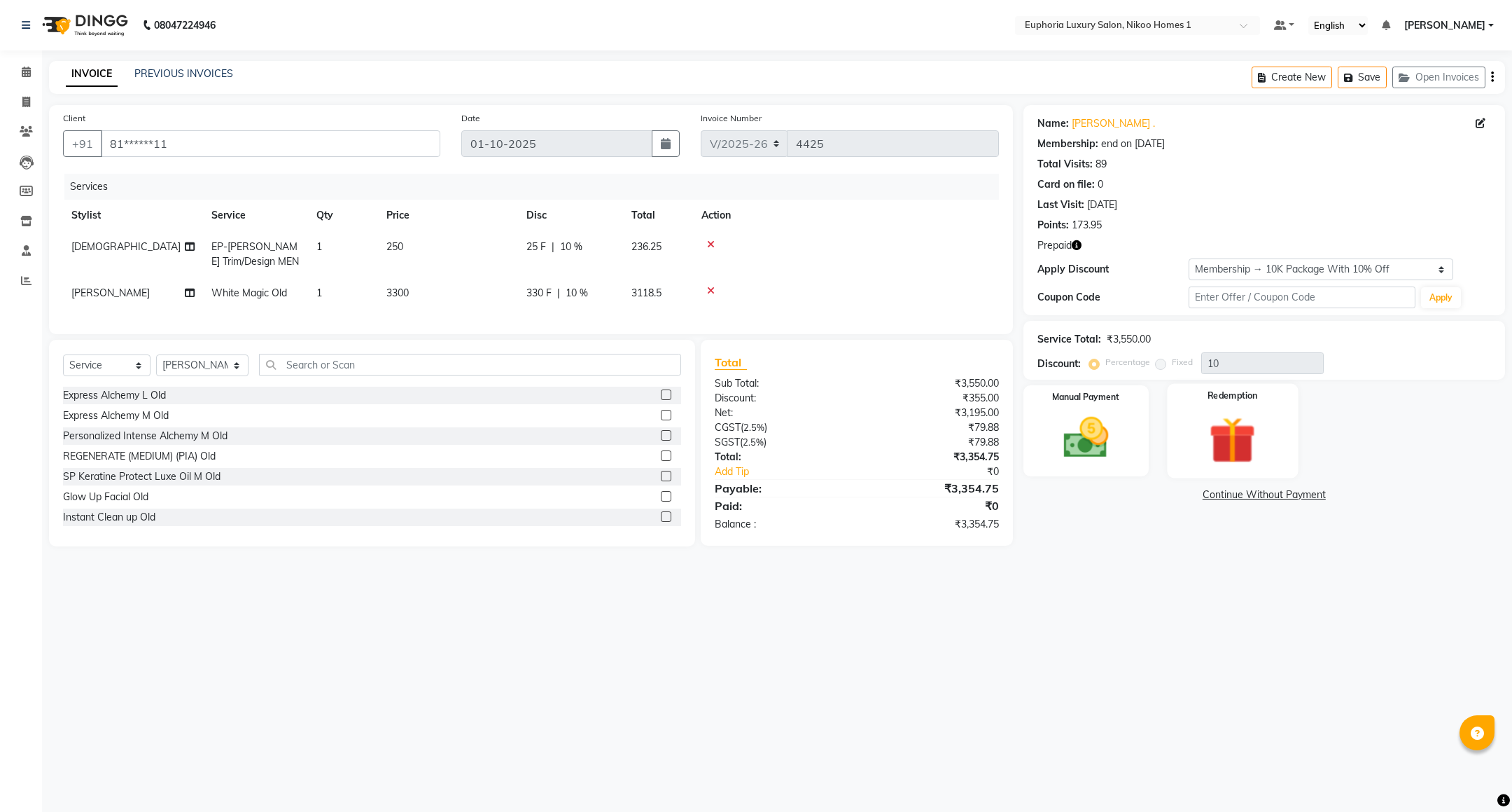
click at [1213, 429] on img at bounding box center [1233, 439] width 76 height 58
click at [1218, 499] on span "Prepaid 1" at bounding box center [1234, 497] width 46 height 16
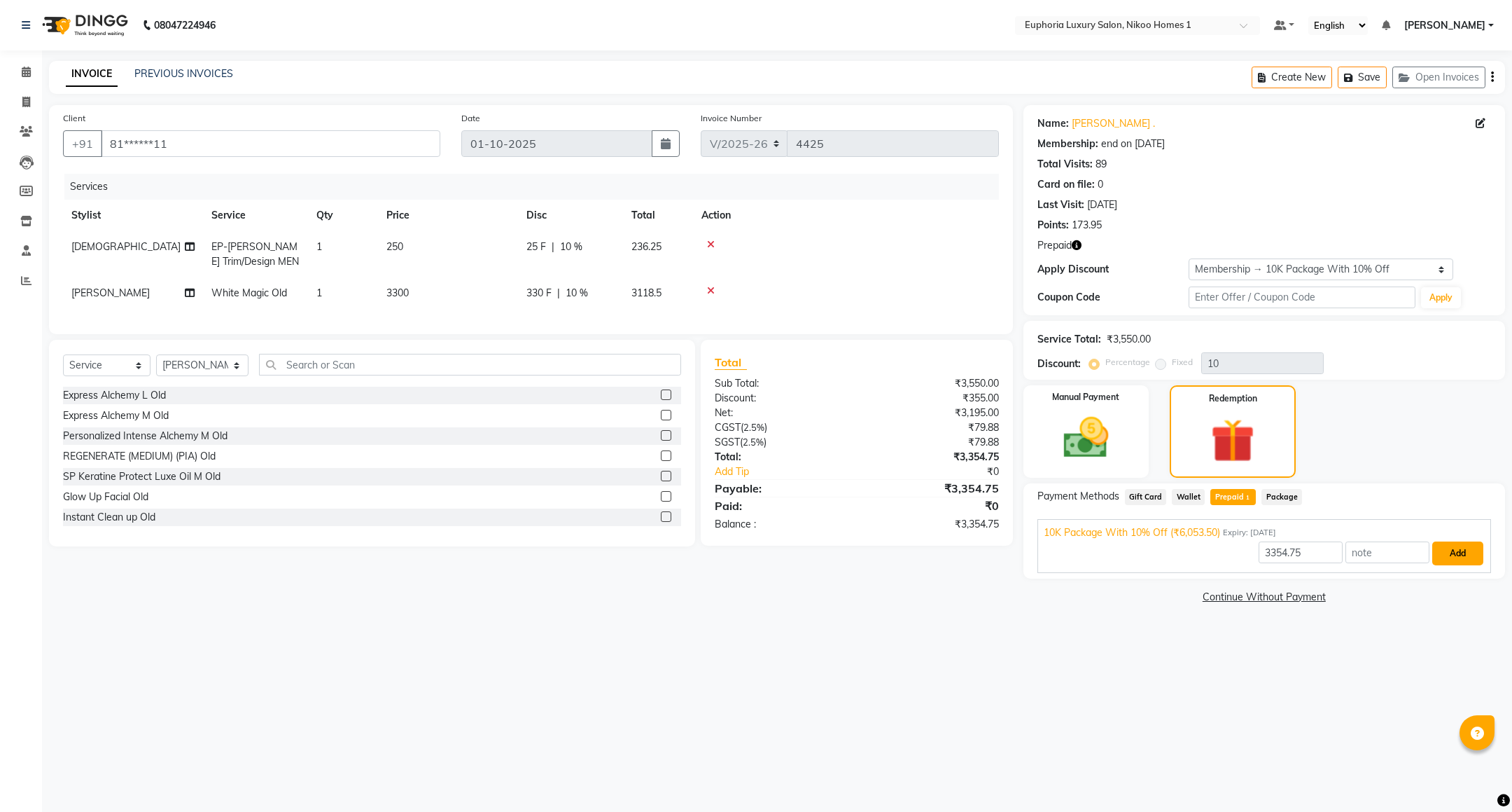
click at [1462, 559] on button "Add" at bounding box center [1458, 553] width 51 height 24
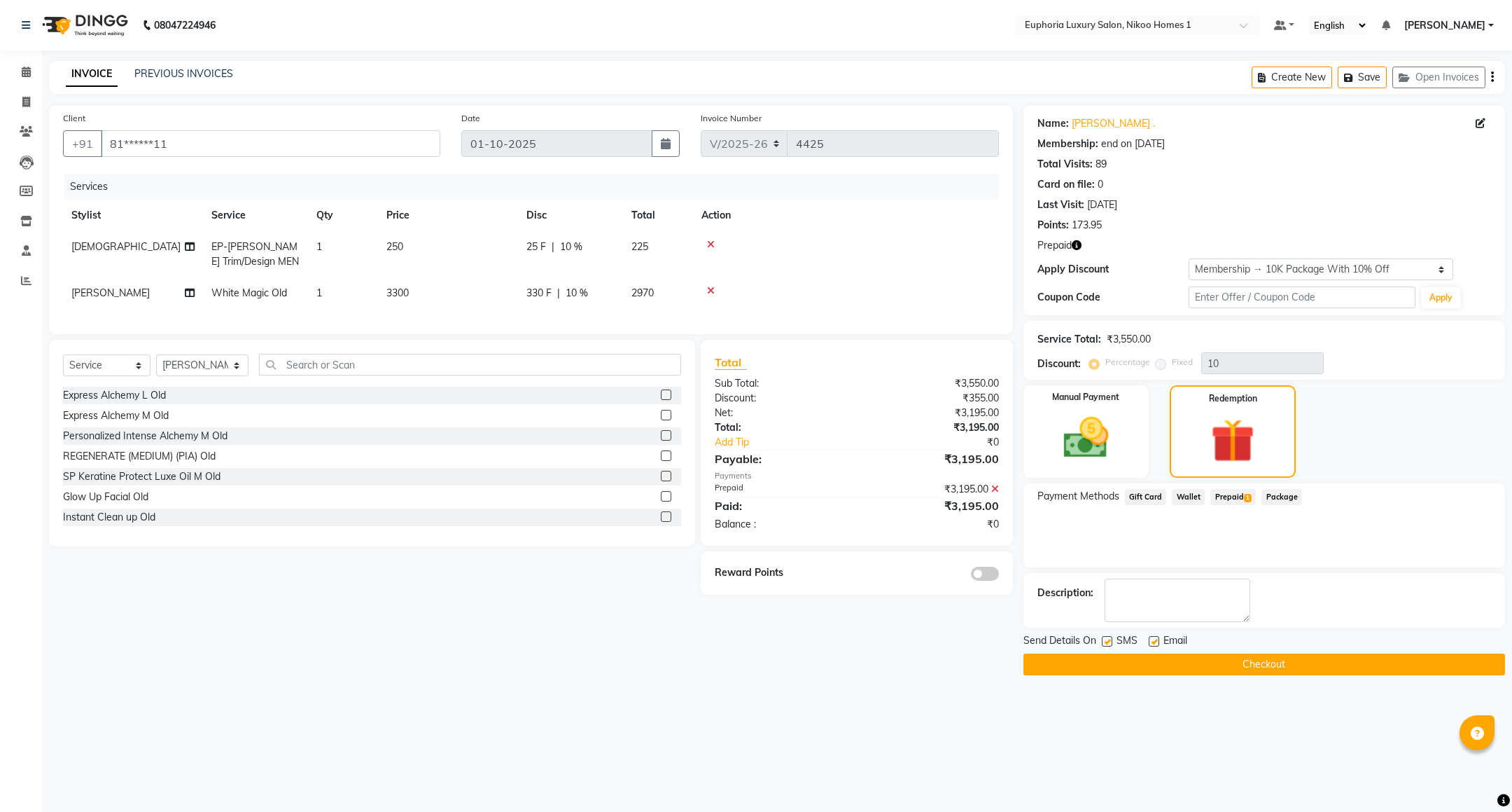
click at [1166, 654] on button "Checkout" at bounding box center [1264, 665] width 481 height 22
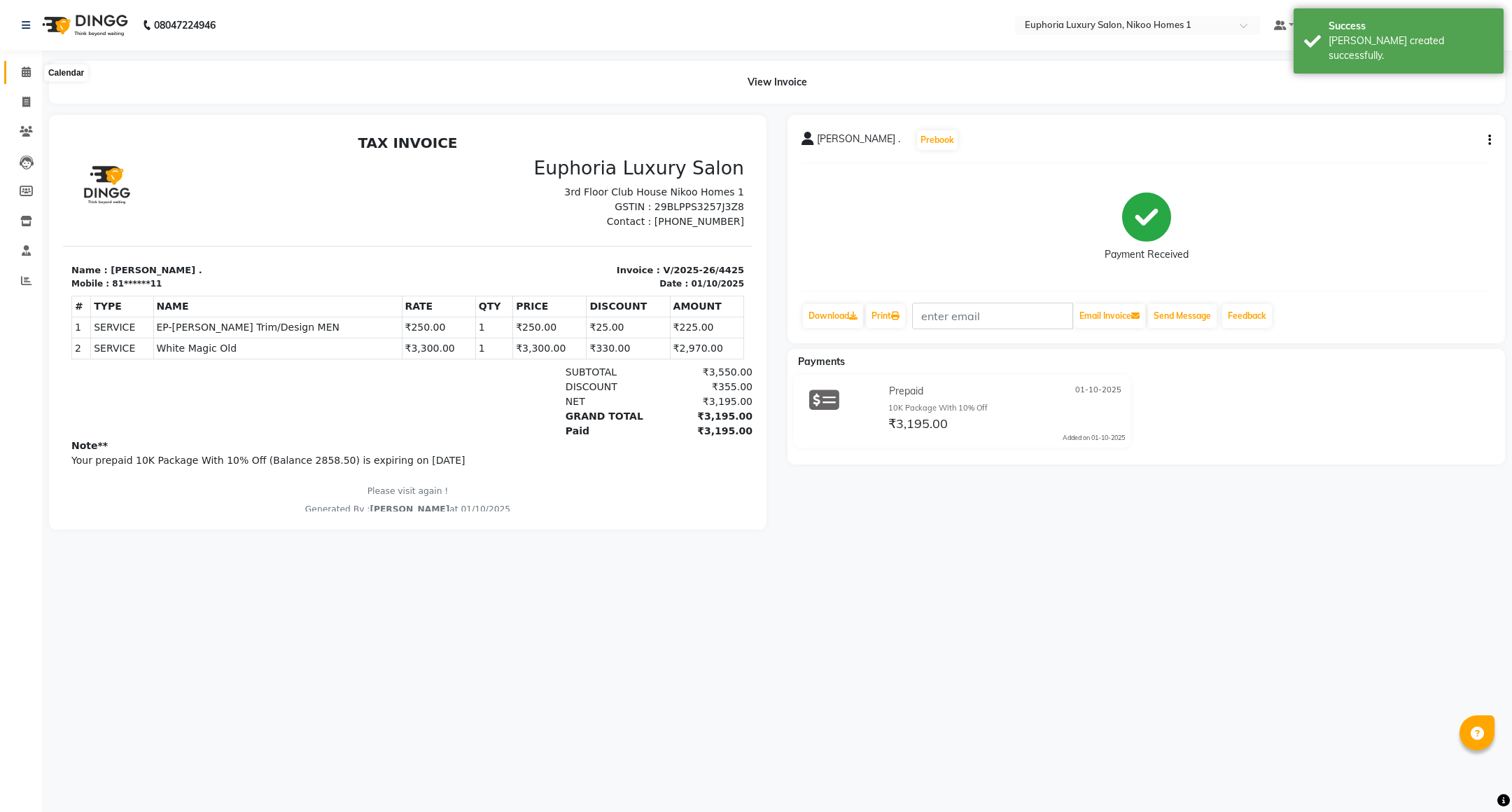
click at [31, 71] on span at bounding box center [26, 72] width 25 height 16
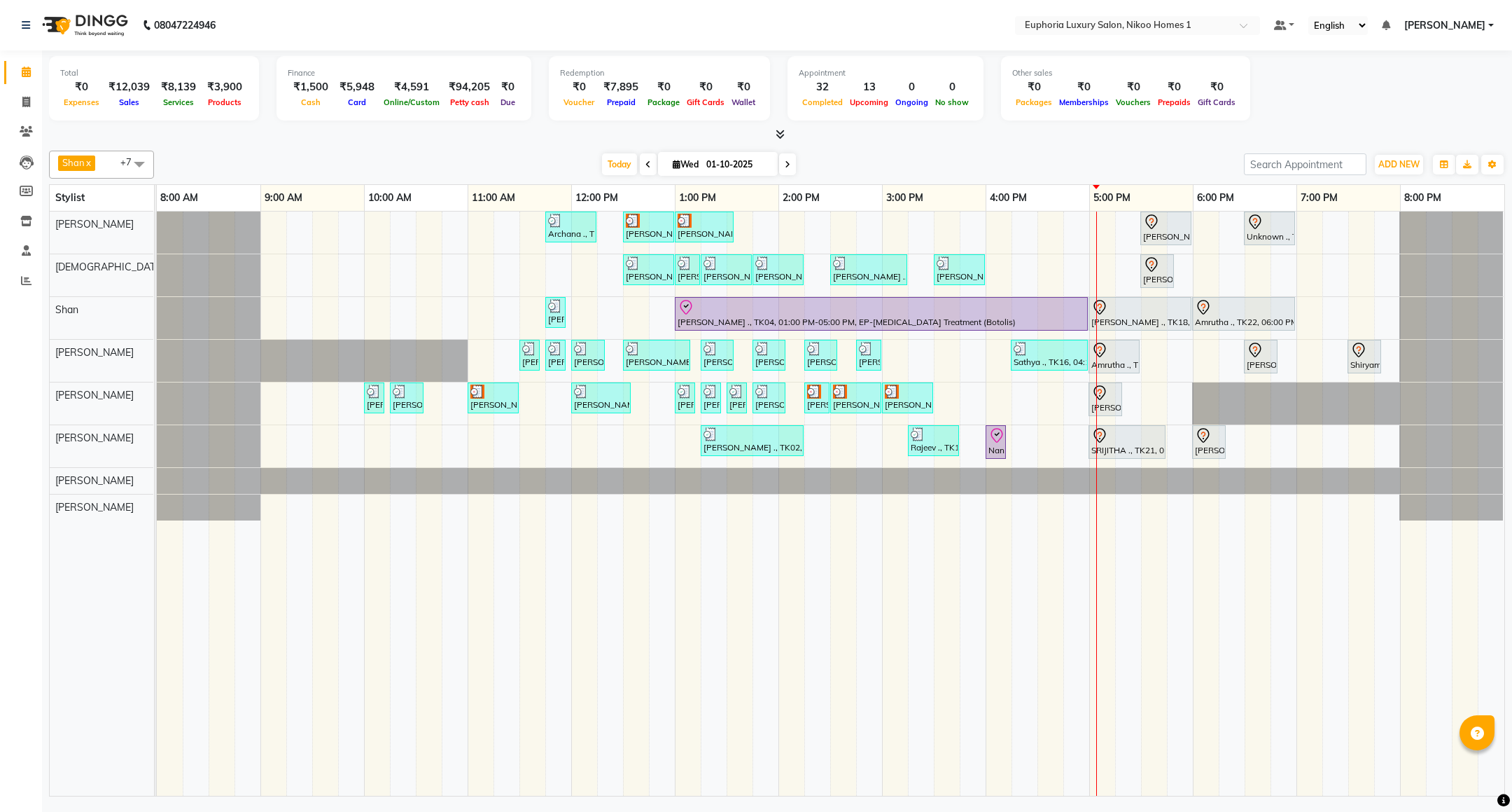
click at [1008, 462] on div "Archana ., TK09, 11:45 AM-12:15 PM, EL-Kid Cut (Below 8 Yrs) BOY Navjot, TK10, …" at bounding box center [830, 503] width 1347 height 584
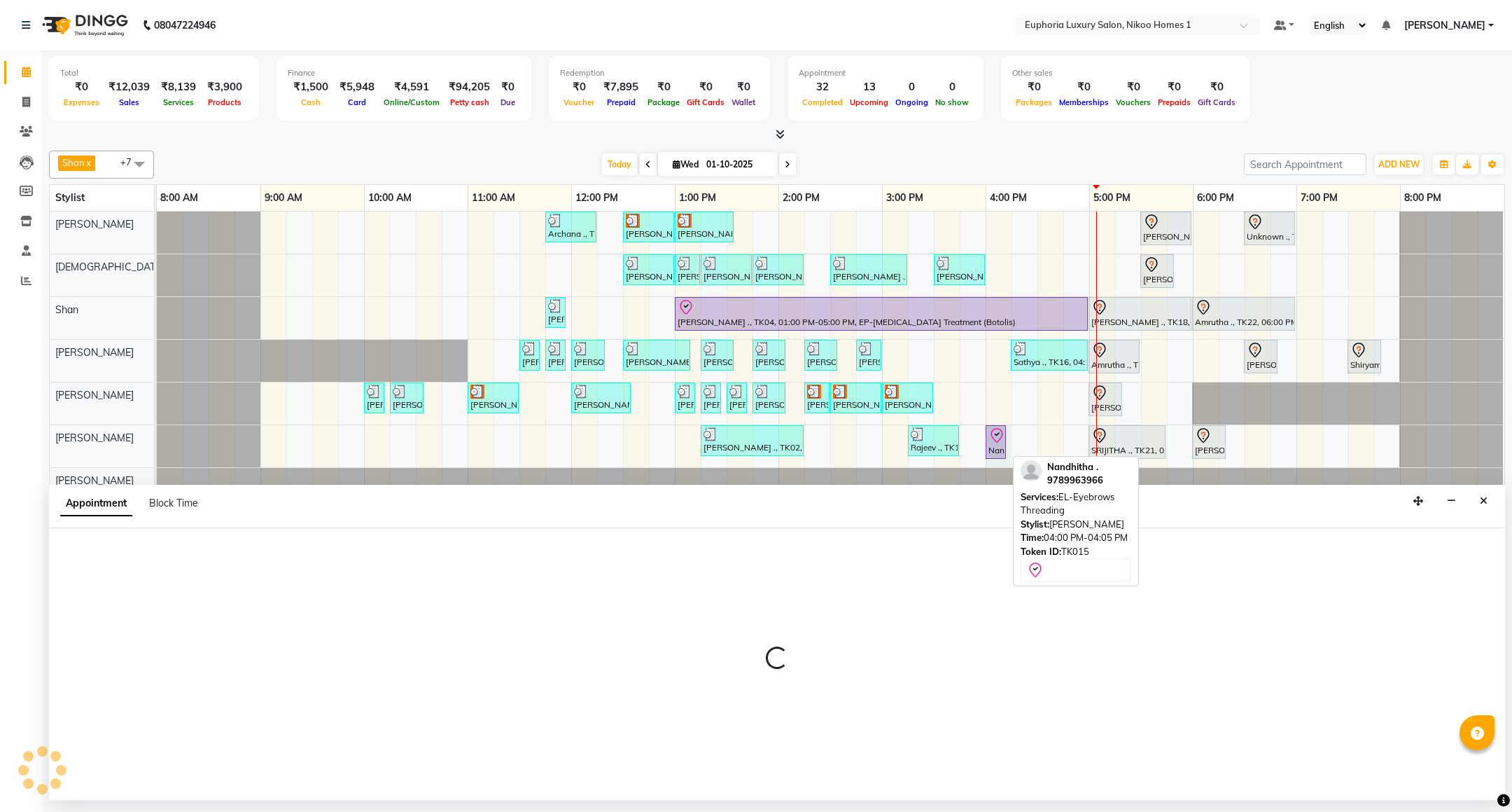
click at [999, 454] on div "Nandhitha ., TK15, 04:00 PM-04:05 PM, EL-Eyebrows Threading" at bounding box center [996, 442] width 17 height 29
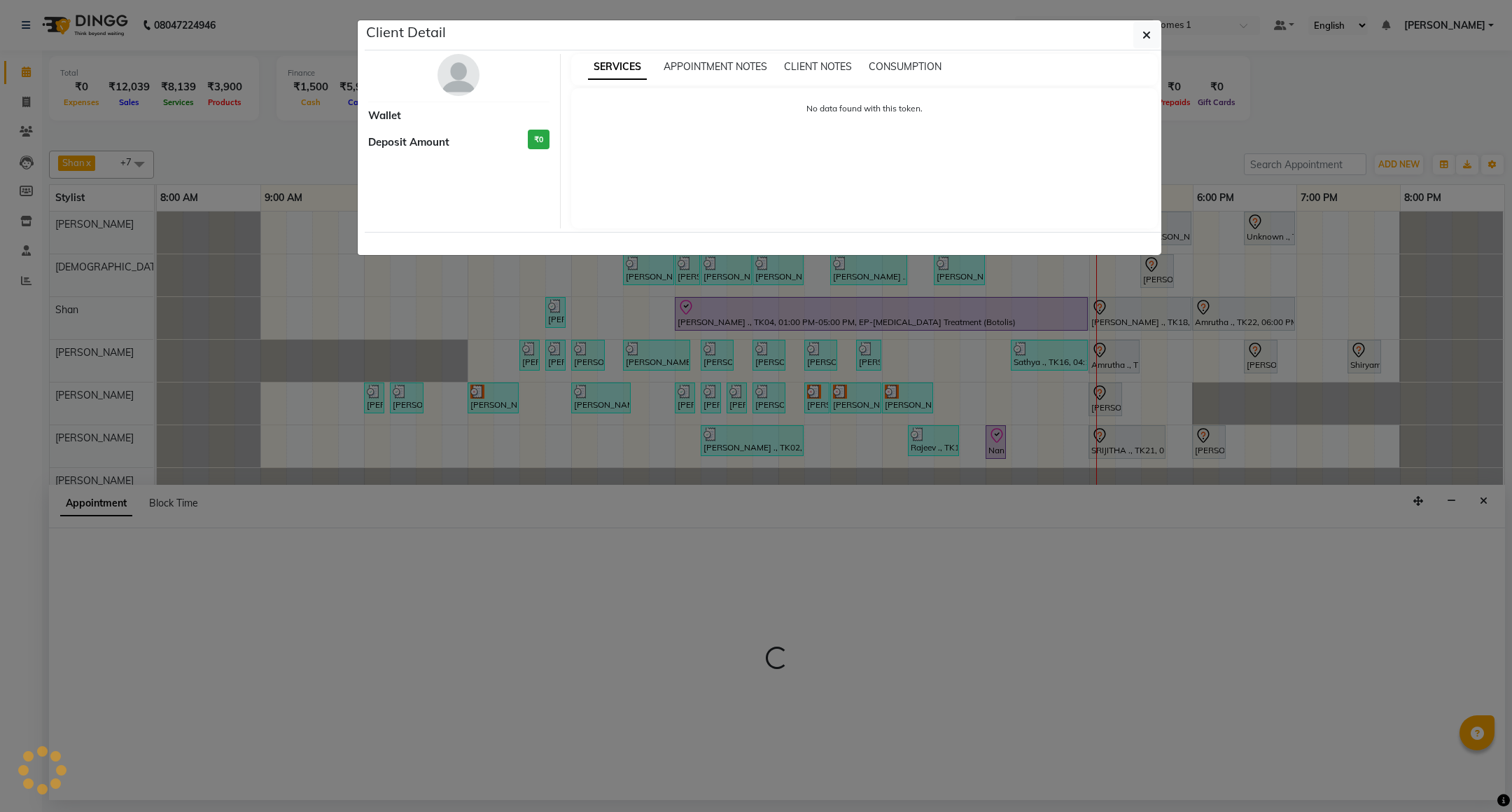
select select "8"
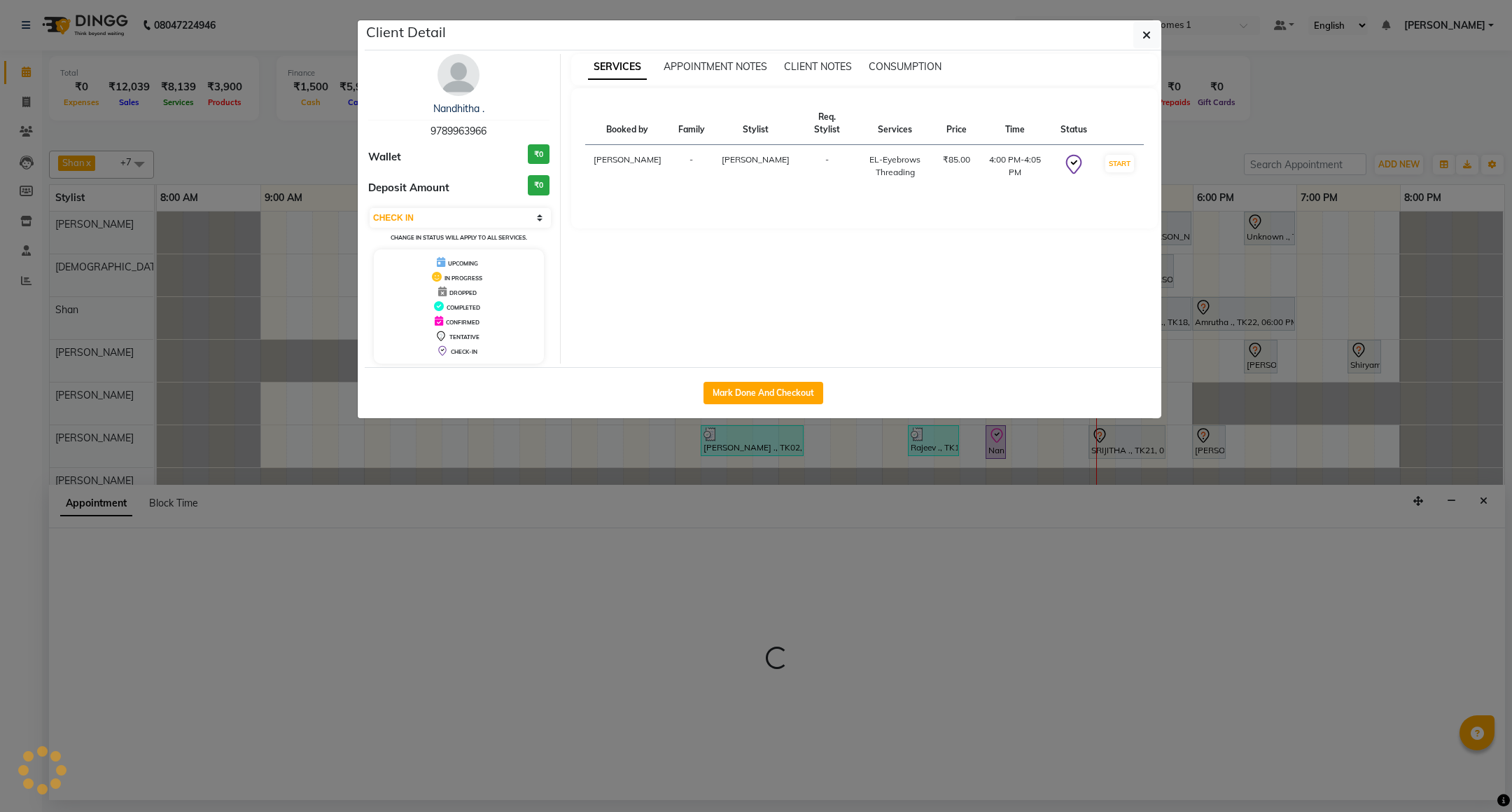
select select "86001"
select select "960"
select select "tentative"
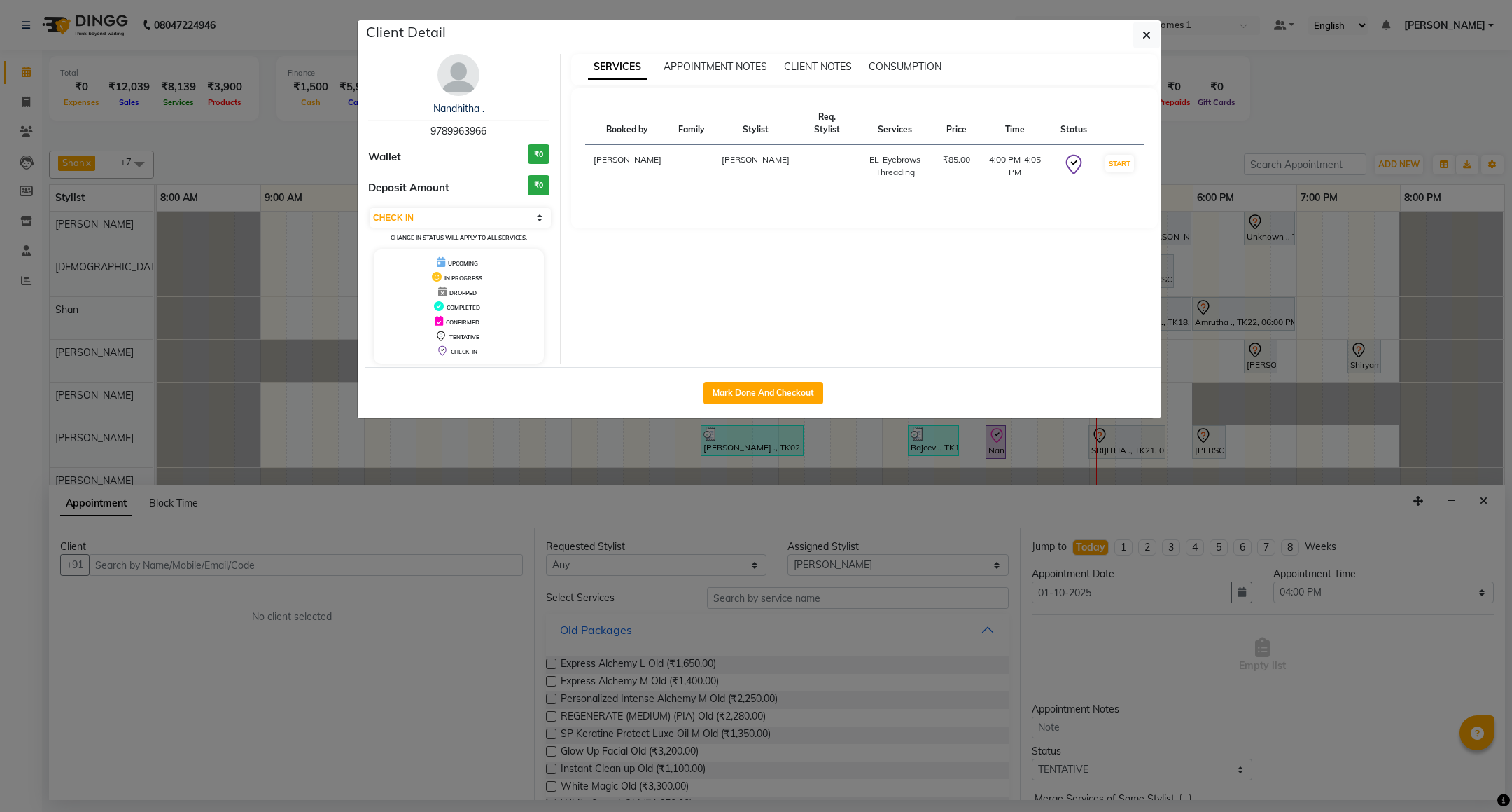
click at [1479, 496] on ngb-modal-window "Client Detail Nandhitha . 9789963966 Wallet ₹0 Deposit Amount ₹0 Select IN SERV…" at bounding box center [756, 406] width 1512 height 812
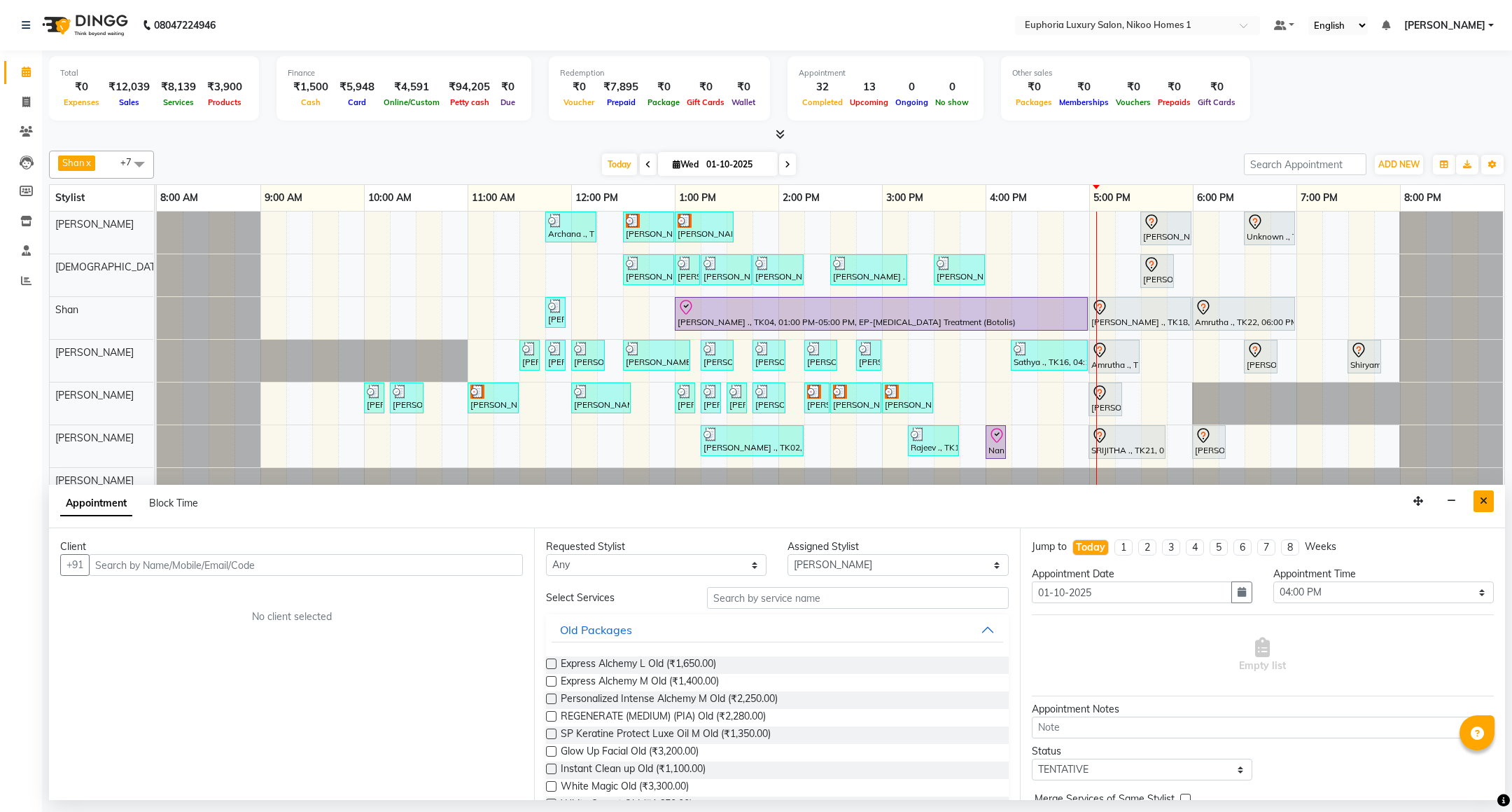
click at [1487, 501] on icon "Close" at bounding box center [1484, 501] width 7 height 10
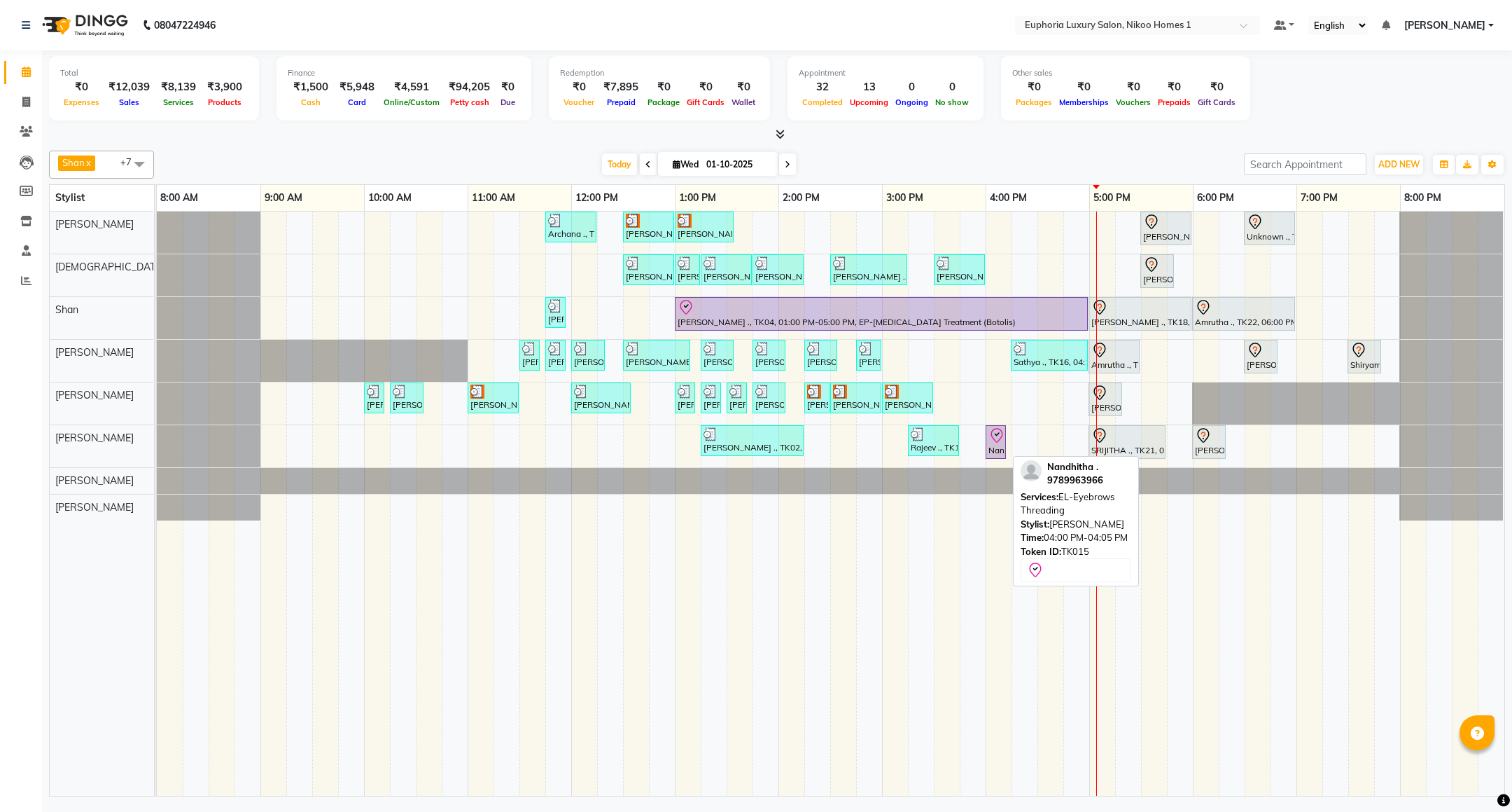
click at [988, 451] on div "Nandhitha ., TK15, 04:00 PM-04:05 PM, EL-Eyebrows Threading" at bounding box center [996, 442] width 17 height 29
select select "8"
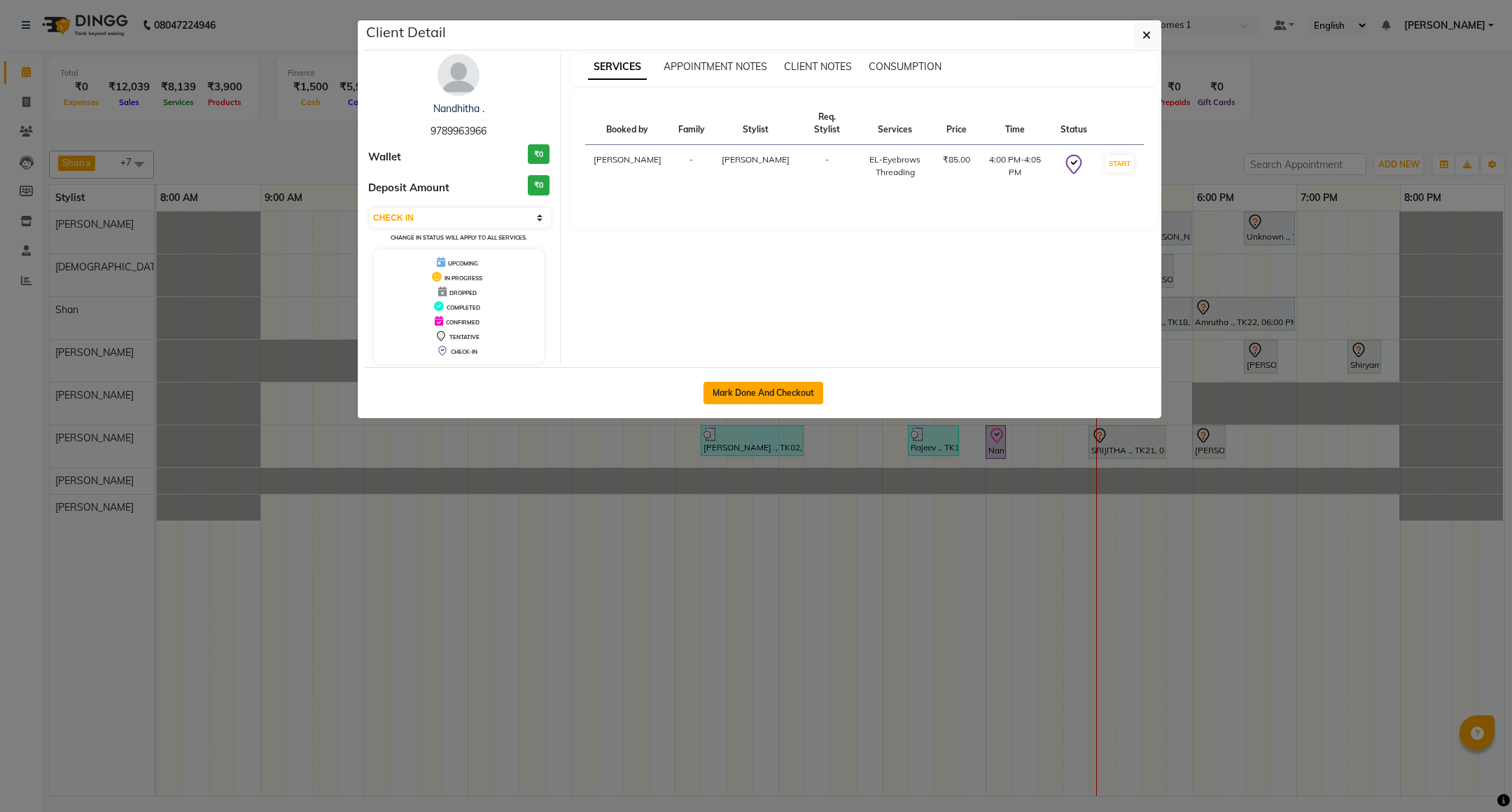
click at [788, 395] on button "Mark Done And Checkout" at bounding box center [763, 393] width 120 height 22
select select "service"
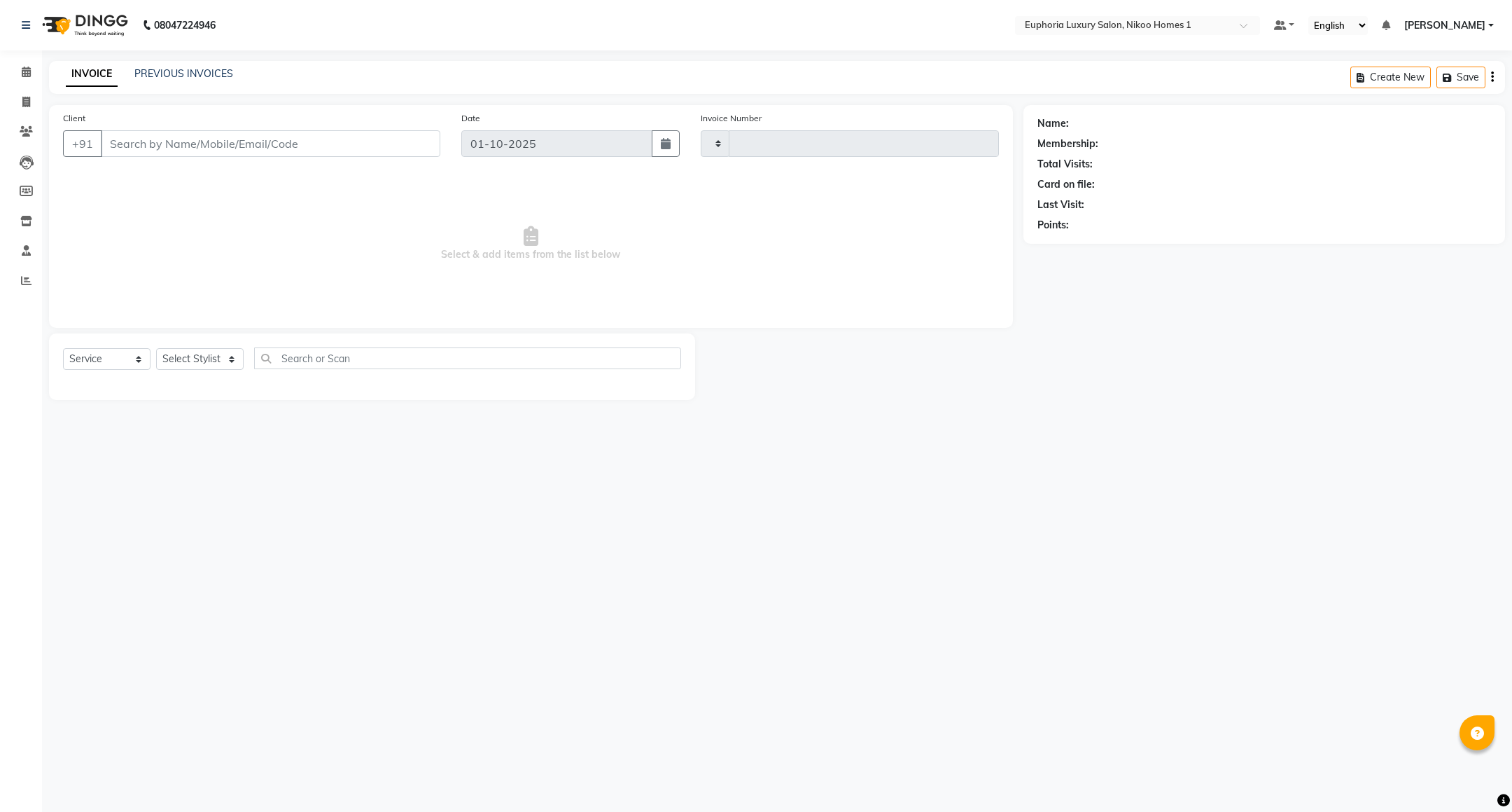
type input "4426"
select select "7987"
type input "97******66"
select select "86001"
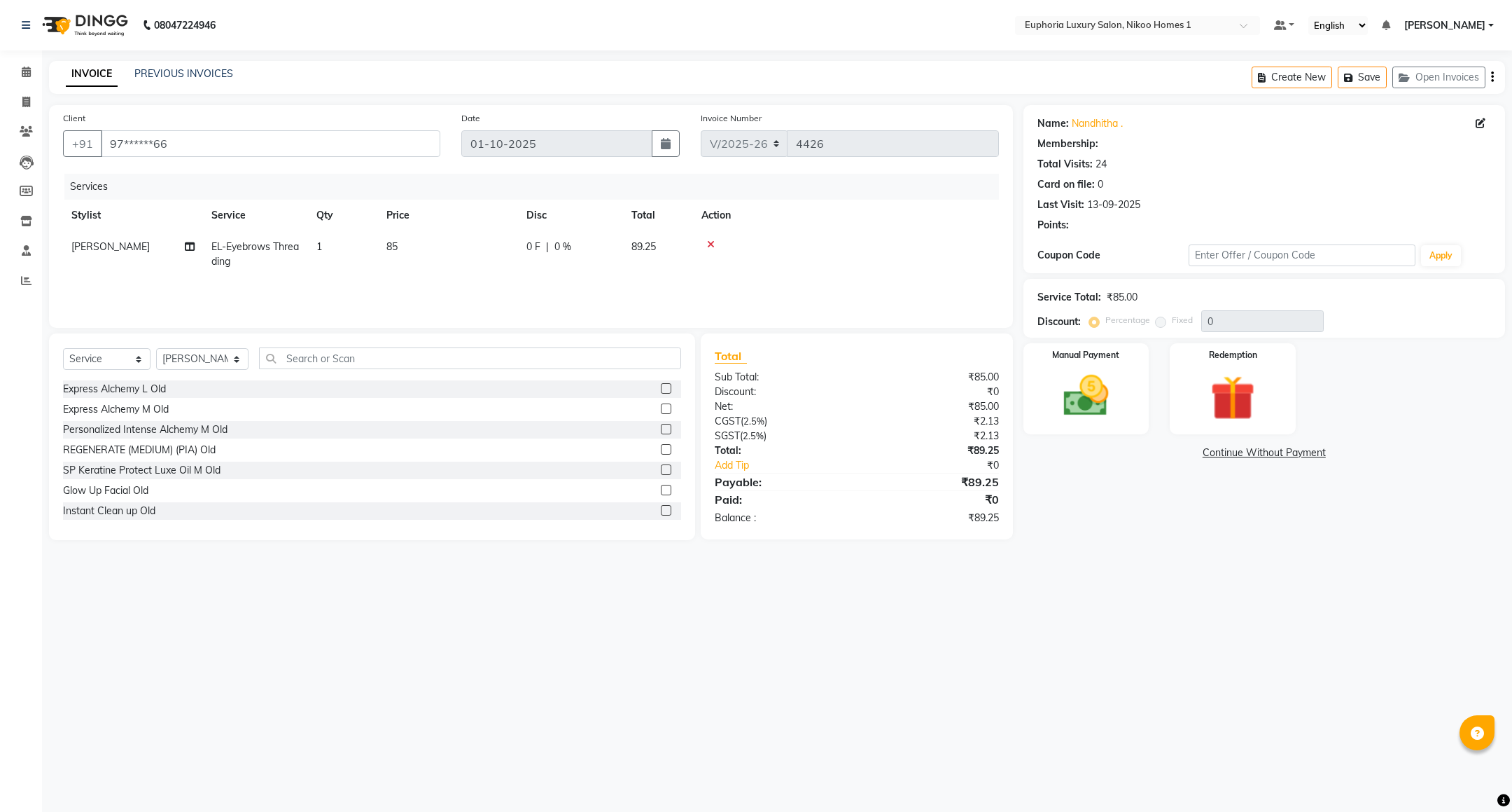
select select "1: Object"
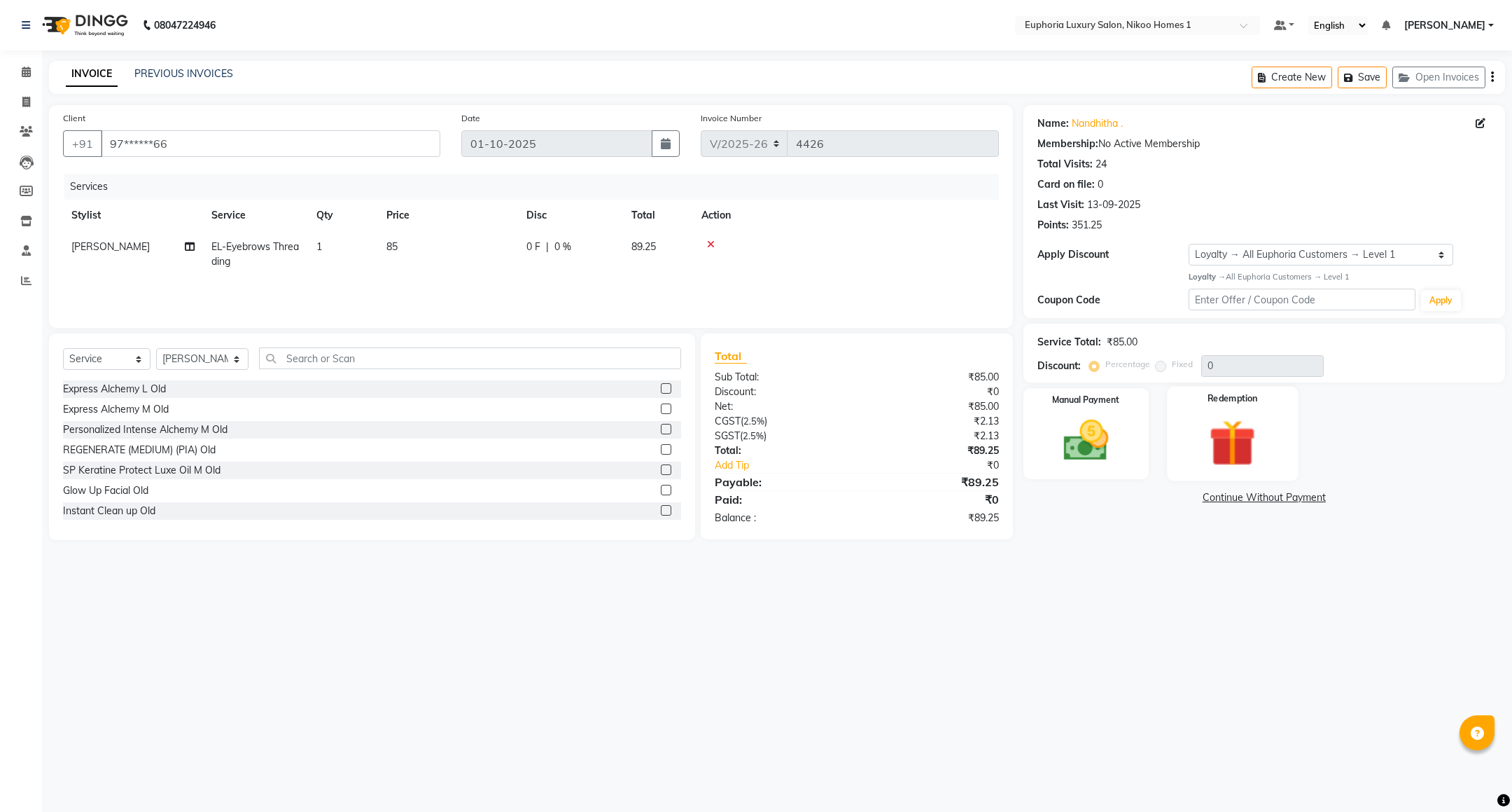
click at [1228, 428] on img at bounding box center [1233, 442] width 76 height 58
click at [1097, 459] on img at bounding box center [1085, 440] width 76 height 54
click at [1136, 502] on span "UPI" at bounding box center [1136, 498] width 22 height 16
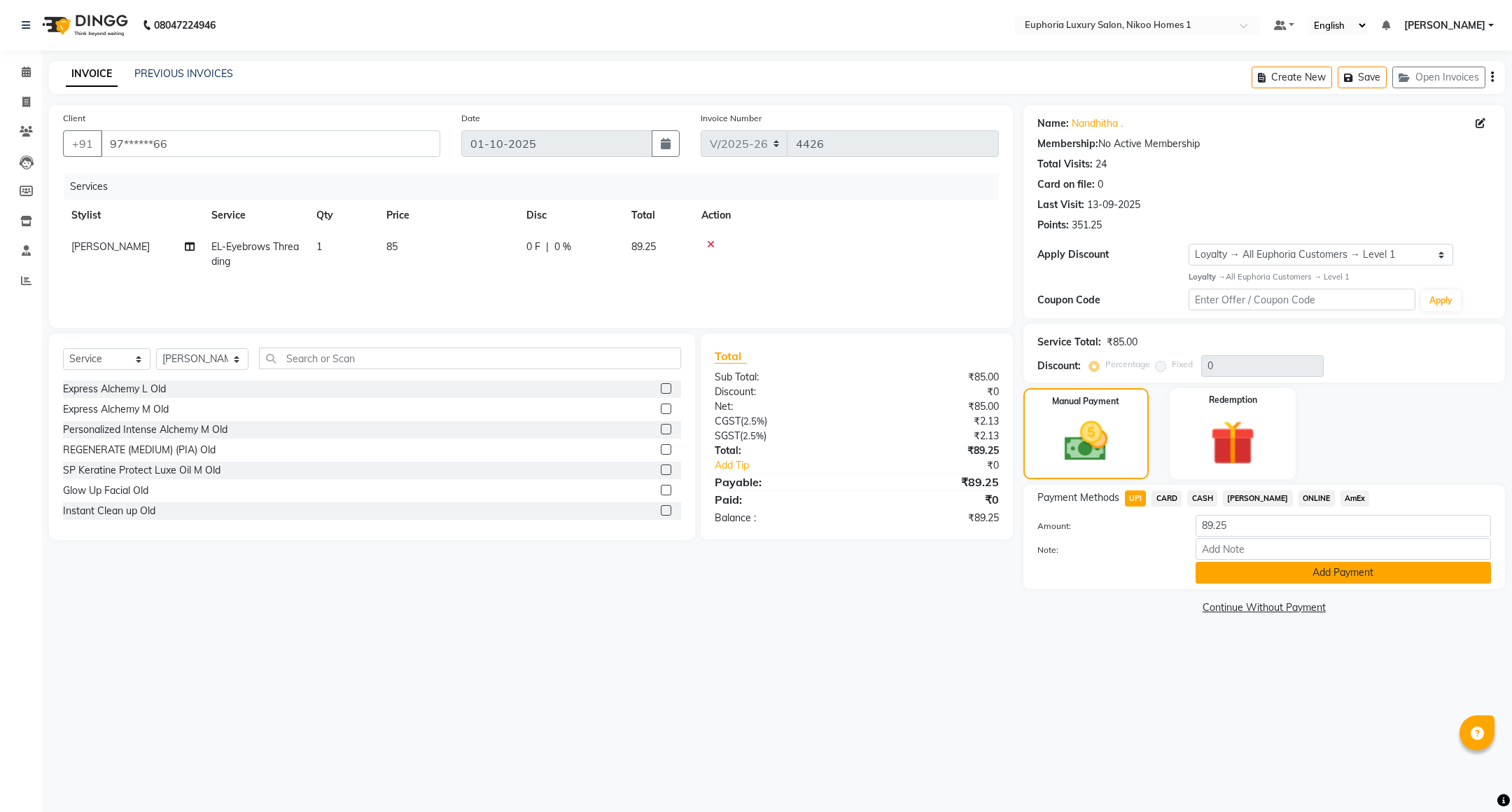
click at [1249, 571] on button "Add Payment" at bounding box center [1343, 572] width 296 height 22
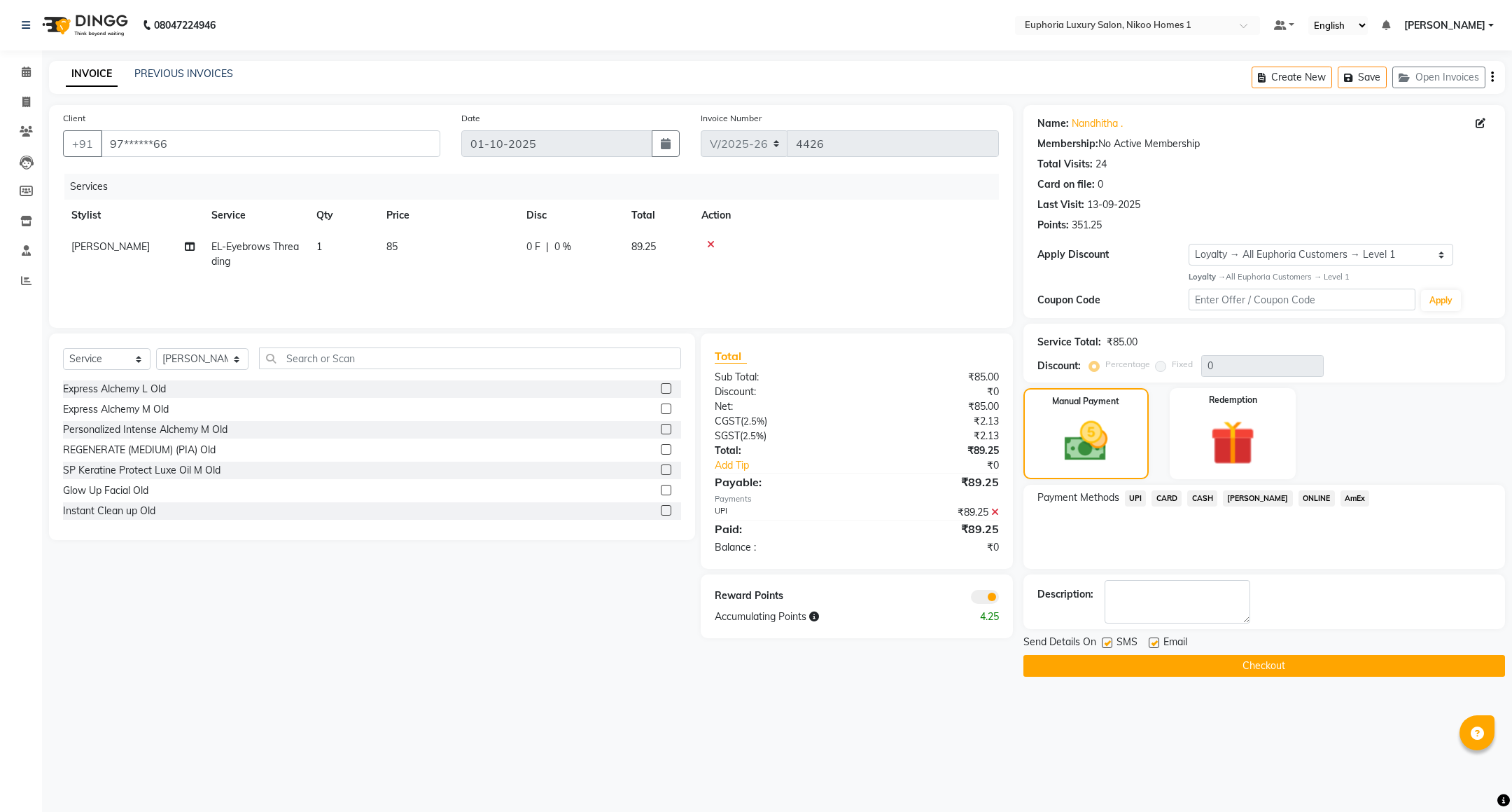
click at [1184, 663] on button "Checkout" at bounding box center [1264, 666] width 481 height 22
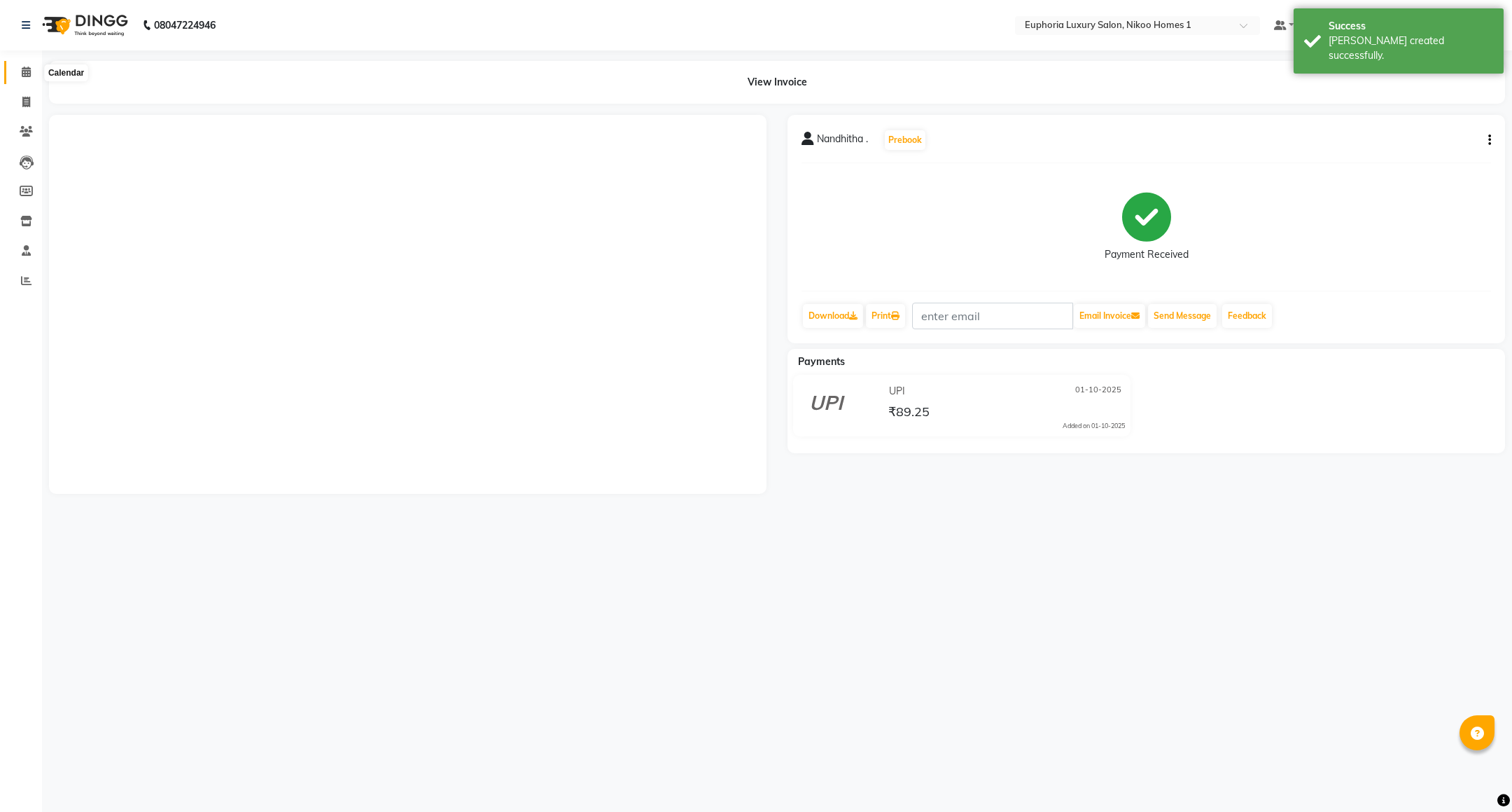
click at [22, 76] on icon at bounding box center [27, 71] width 9 height 10
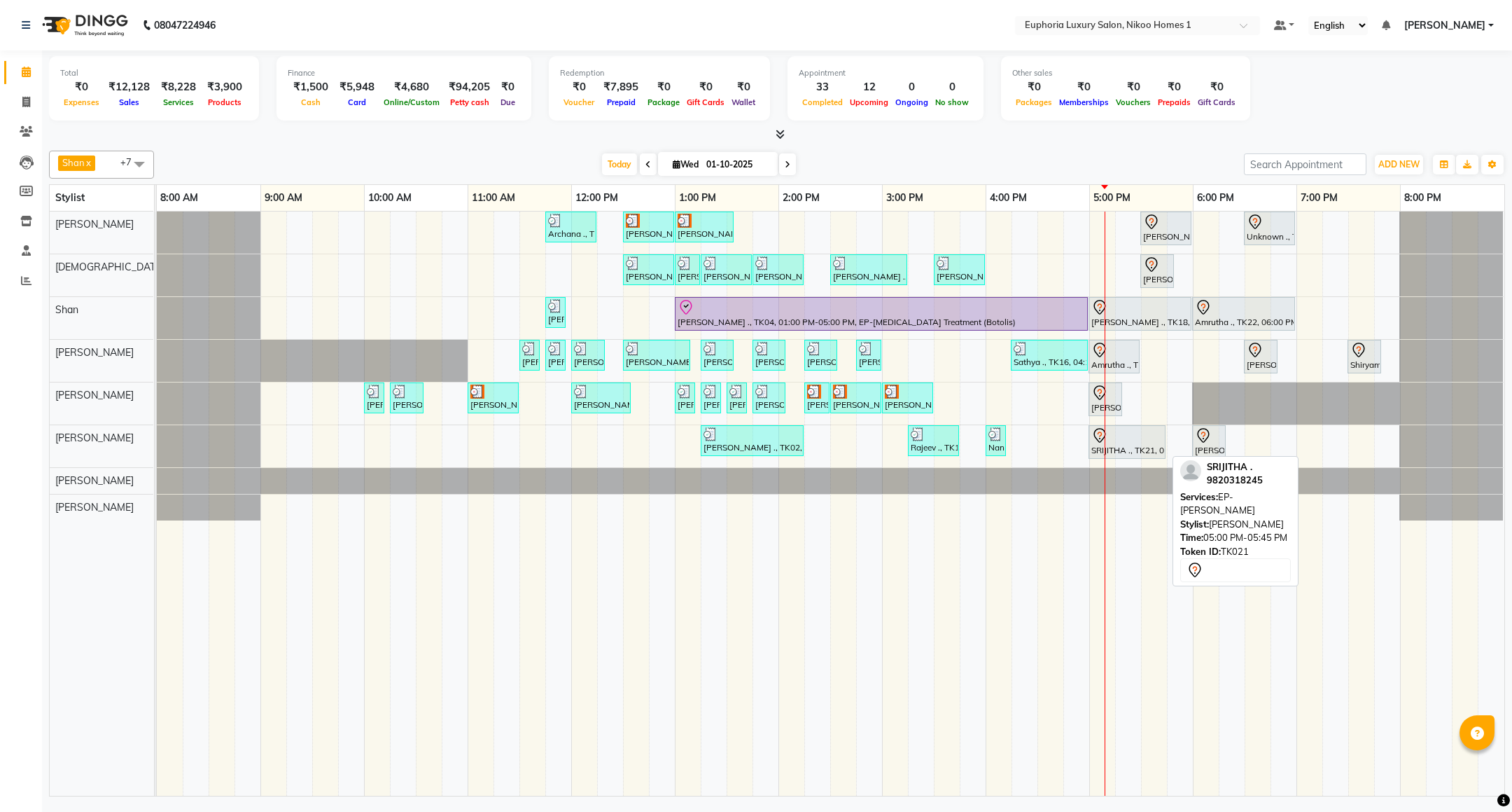
click at [1116, 448] on div "SRIJITHA ., TK21, 05:00 PM-05:45 PM, EP-[PERSON_NAME]" at bounding box center [1127, 442] width 74 height 29
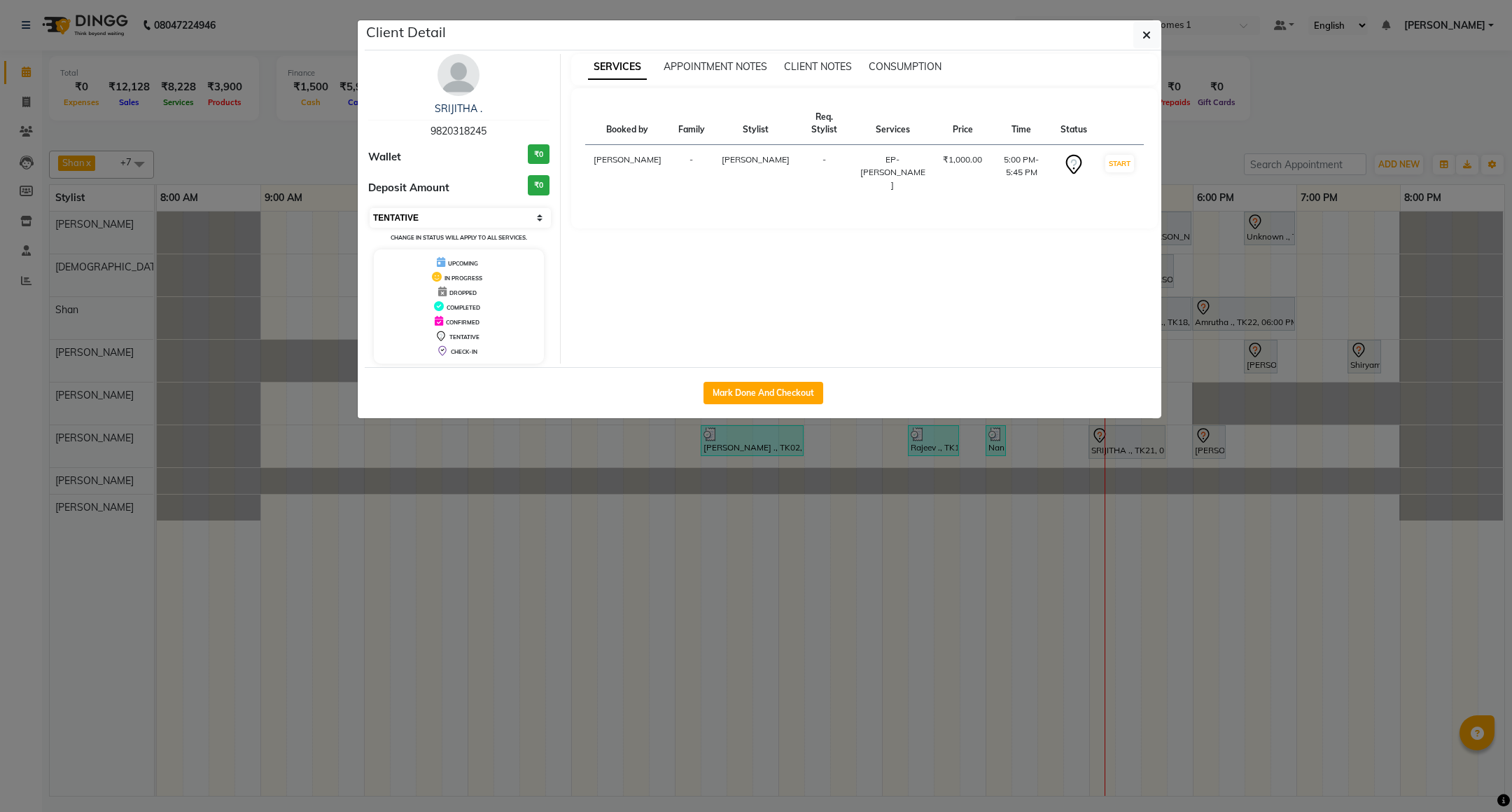
click at [435, 223] on select "Select IN SERVICE CONFIRMED TENTATIVE CHECK IN MARK DONE DROPPED UPCOMING" at bounding box center [460, 217] width 181 height 19
select select "8"
click at [370, 209] on select "Select IN SERVICE CONFIRMED TENTATIVE CHECK IN MARK DONE DROPPED UPCOMING" at bounding box center [460, 217] width 181 height 19
click at [1142, 36] on icon "button" at bounding box center [1146, 35] width 8 height 11
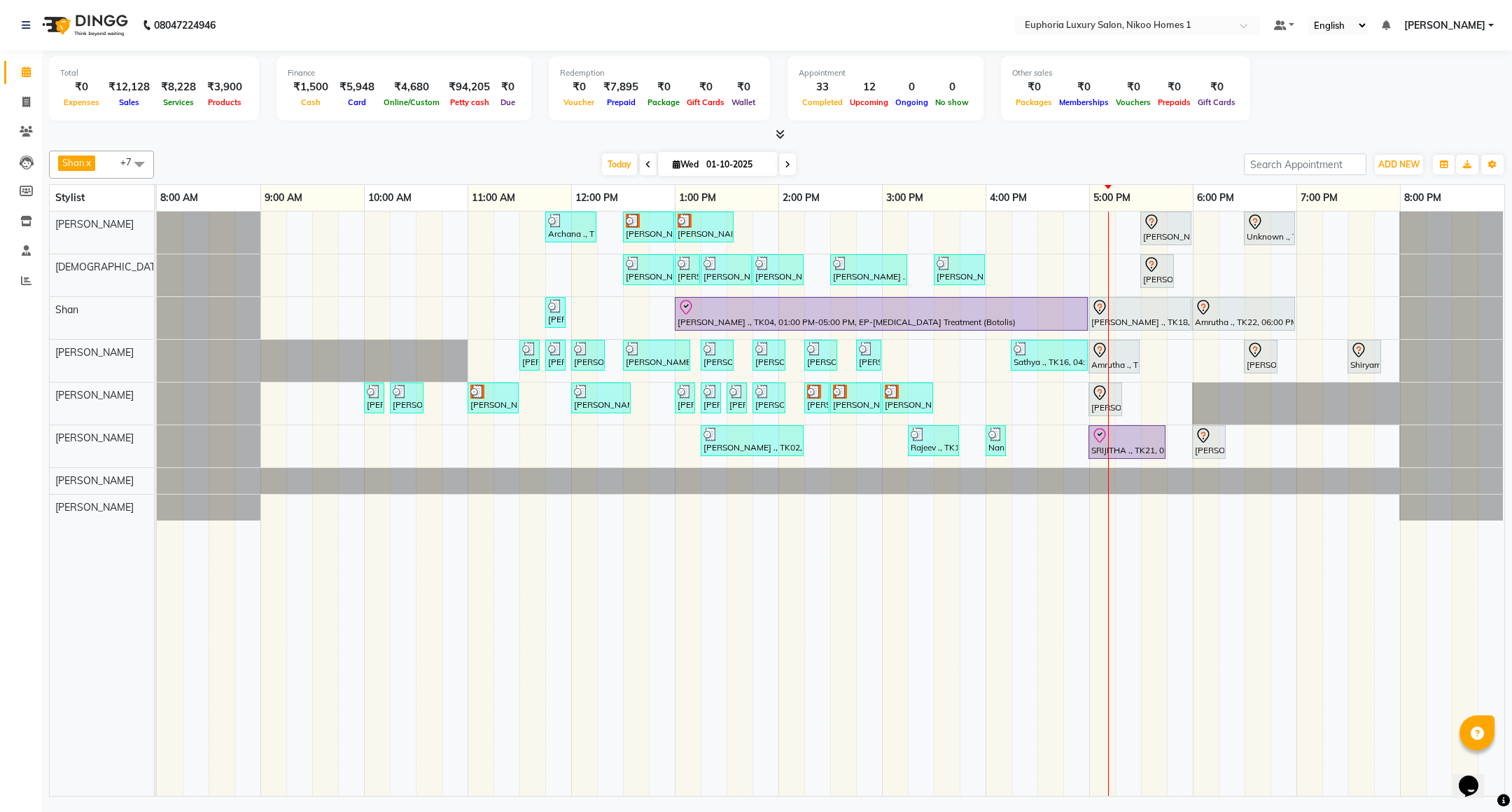
click at [1463, 23] on span "[PERSON_NAME]" at bounding box center [1444, 26] width 81 height 15
click at [1433, 94] on link "Sign out" at bounding box center [1422, 96] width 128 height 22
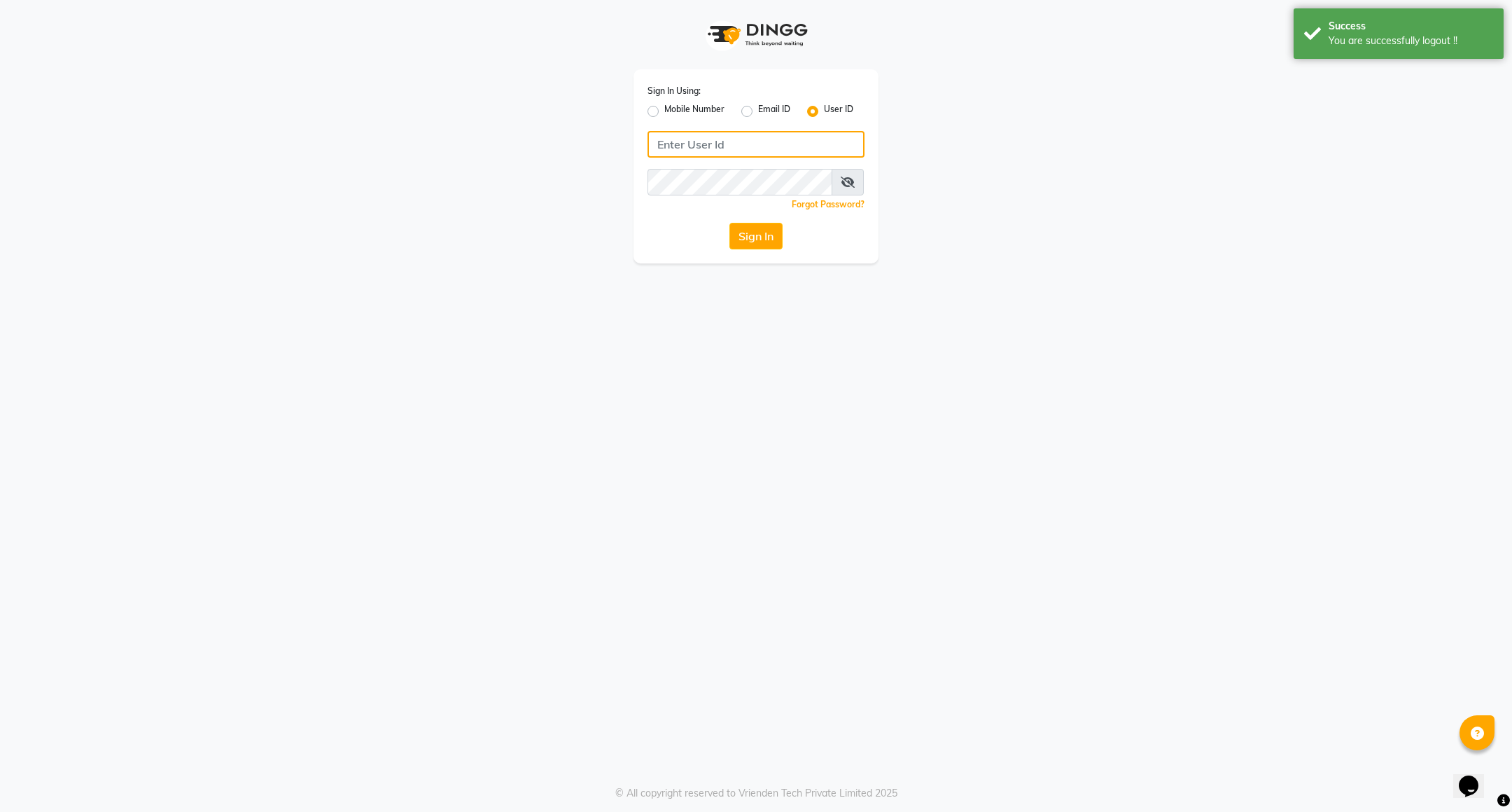
type input "8884568139"
click at [664, 109] on label "Mobile Number" at bounding box center [695, 111] width 60 height 16
click at [664, 109] on input "Mobile Number" at bounding box center [669, 107] width 9 height 9
radio input "true"
radio input "false"
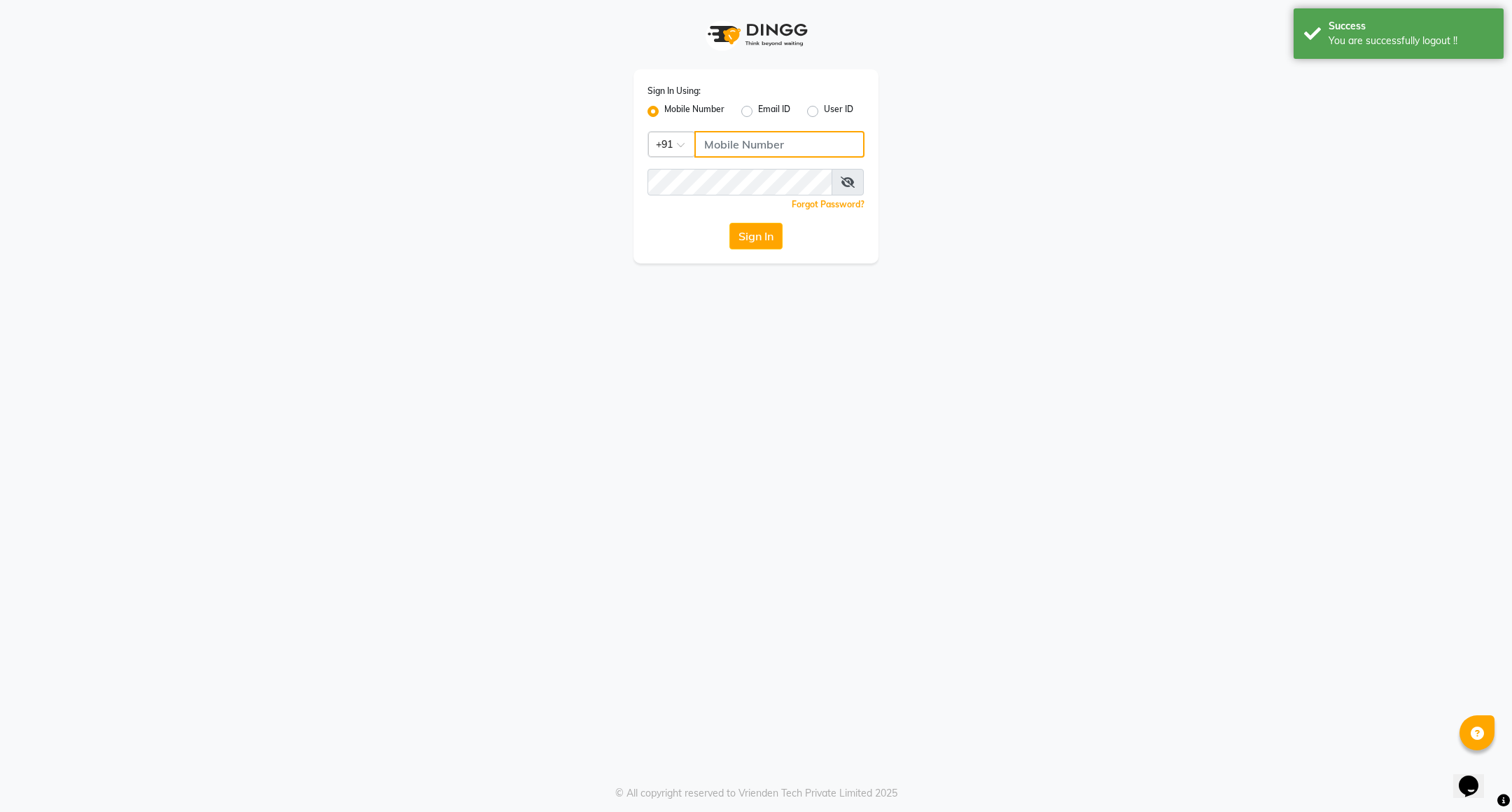
click at [738, 145] on input "Username" at bounding box center [780, 144] width 170 height 27
type input "7760179992"
click at [763, 238] on button "Sign In" at bounding box center [756, 235] width 53 height 27
